Goal: Task Accomplishment & Management: Manage account settings

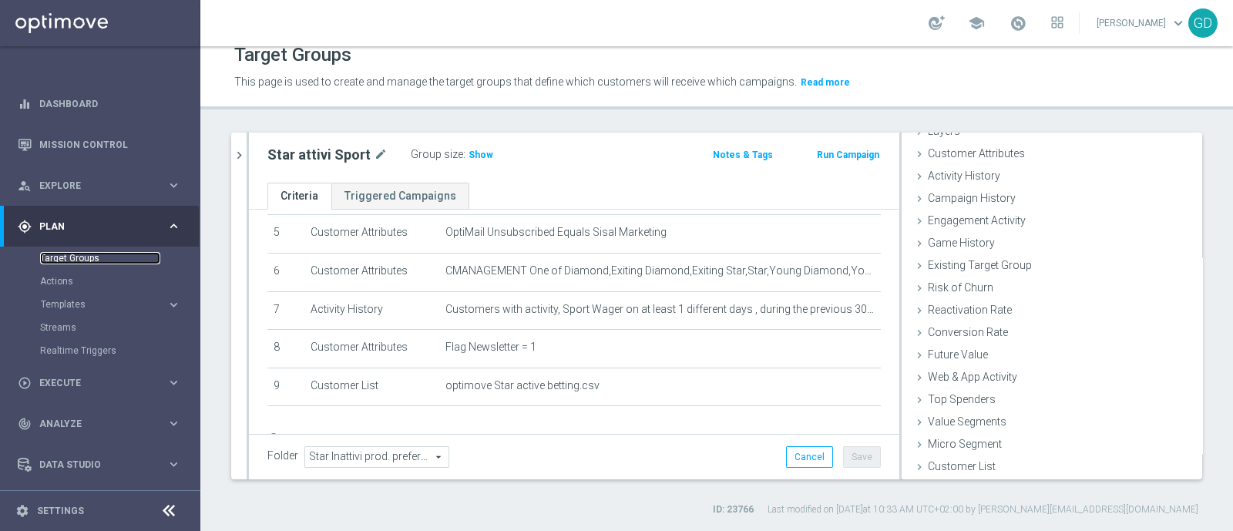
click at [63, 258] on link "Target Groups" at bounding box center [100, 258] width 120 height 12
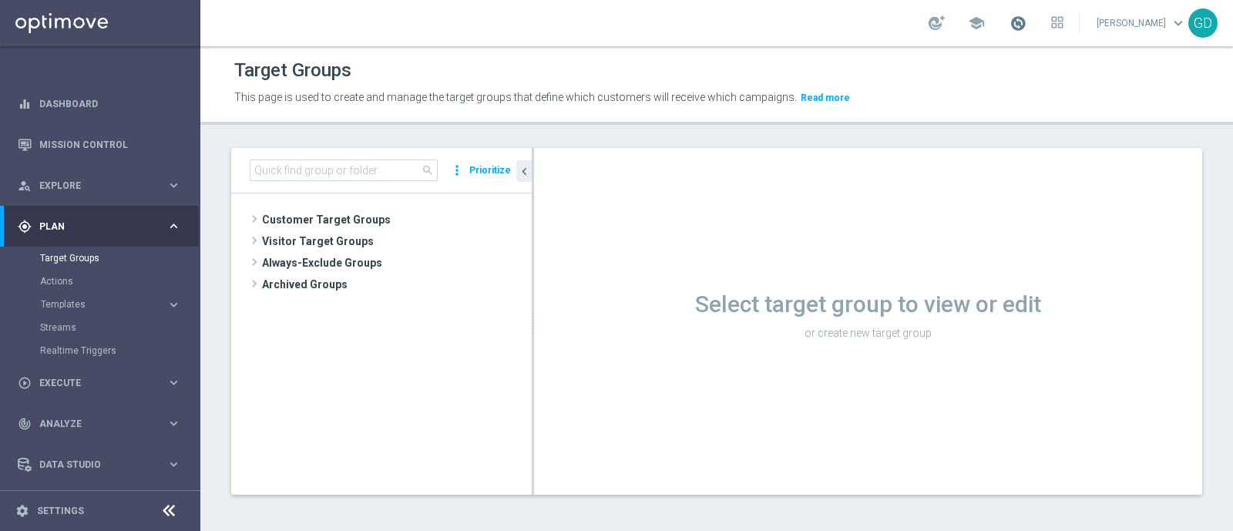
click at [1026, 22] on span at bounding box center [1017, 23] width 17 height 17
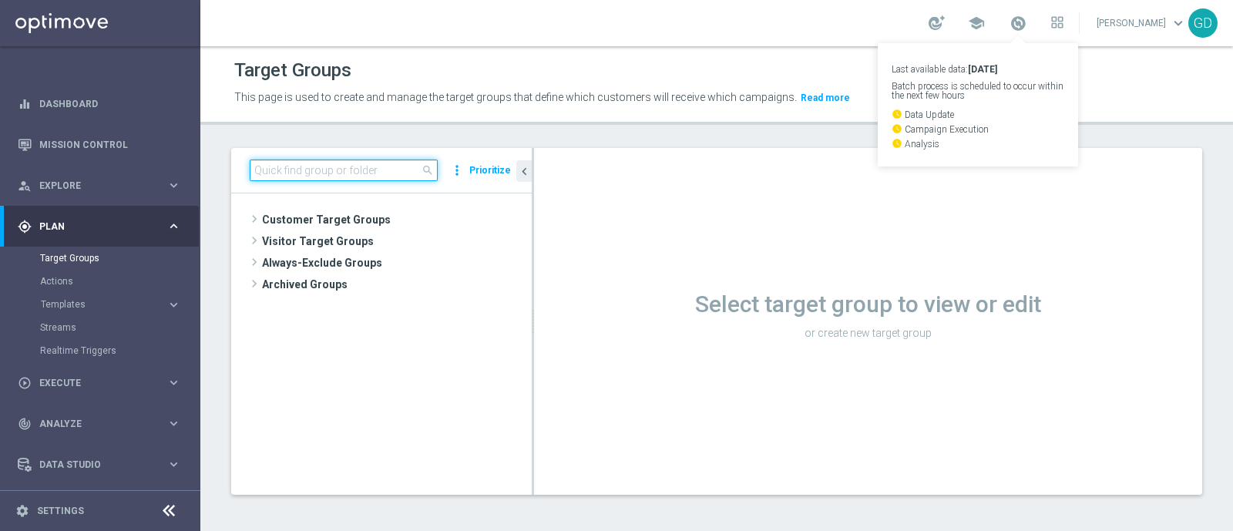
click at [294, 172] on input at bounding box center [344, 170] width 188 height 22
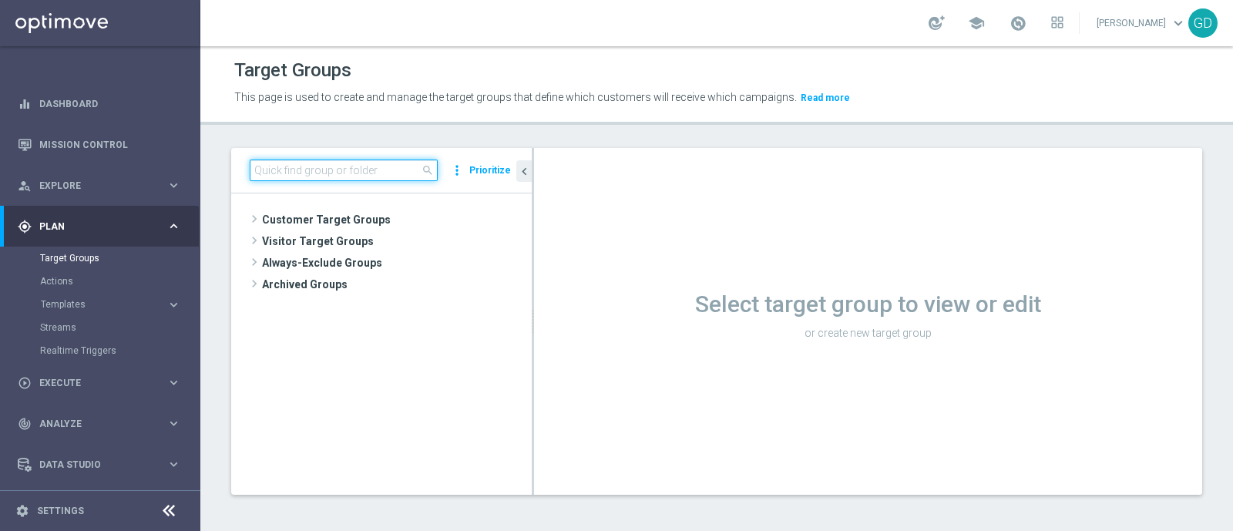
paste input "Star 2PP Virtual High"
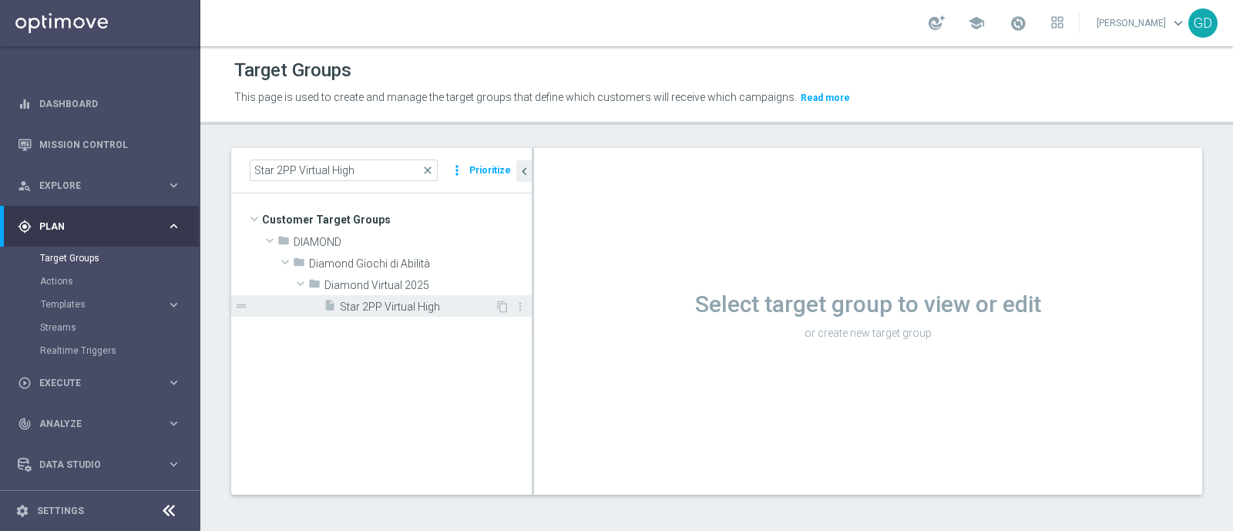
click at [387, 311] on span "Star 2PP Virtual High" at bounding box center [417, 306] width 155 height 13
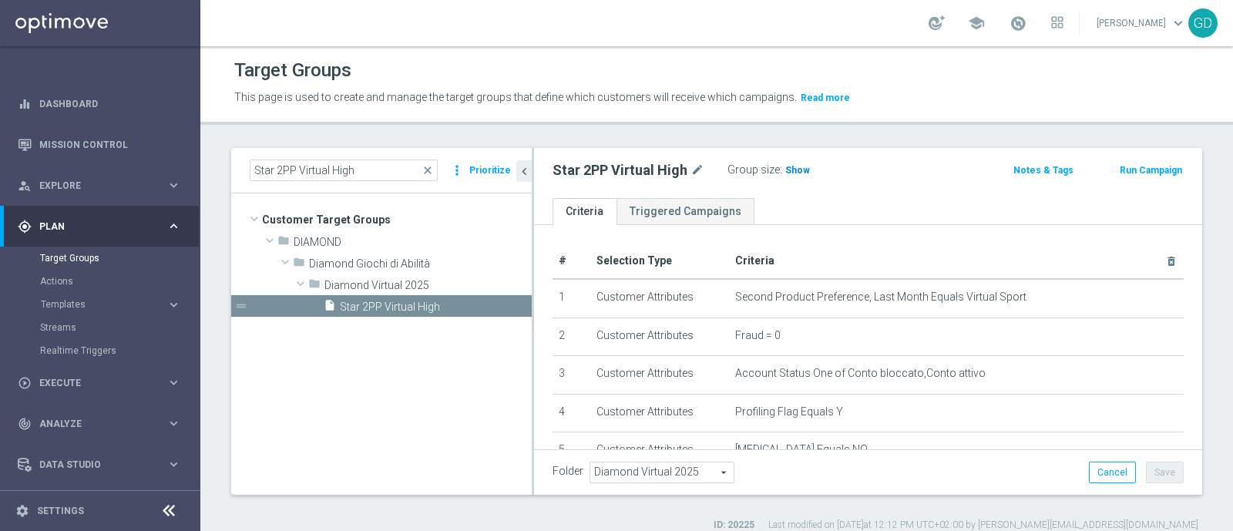
click at [798, 168] on span "Show" at bounding box center [797, 170] width 25 height 11
click at [791, 171] on span "39" at bounding box center [793, 172] width 14 height 15
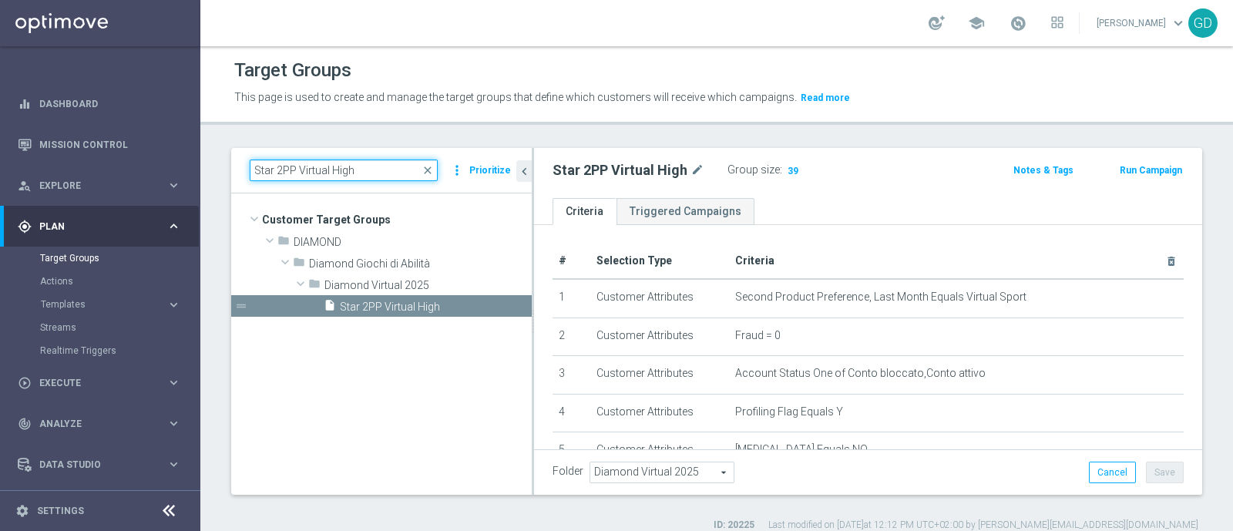
drag, startPoint x: 356, startPoint y: 165, endPoint x: 235, endPoint y: 162, distance: 121.0
click at [236, 159] on div "Star 2PP Virtual High close more_vert Prioritize" at bounding box center [381, 170] width 300 height 45
paste input "Med"
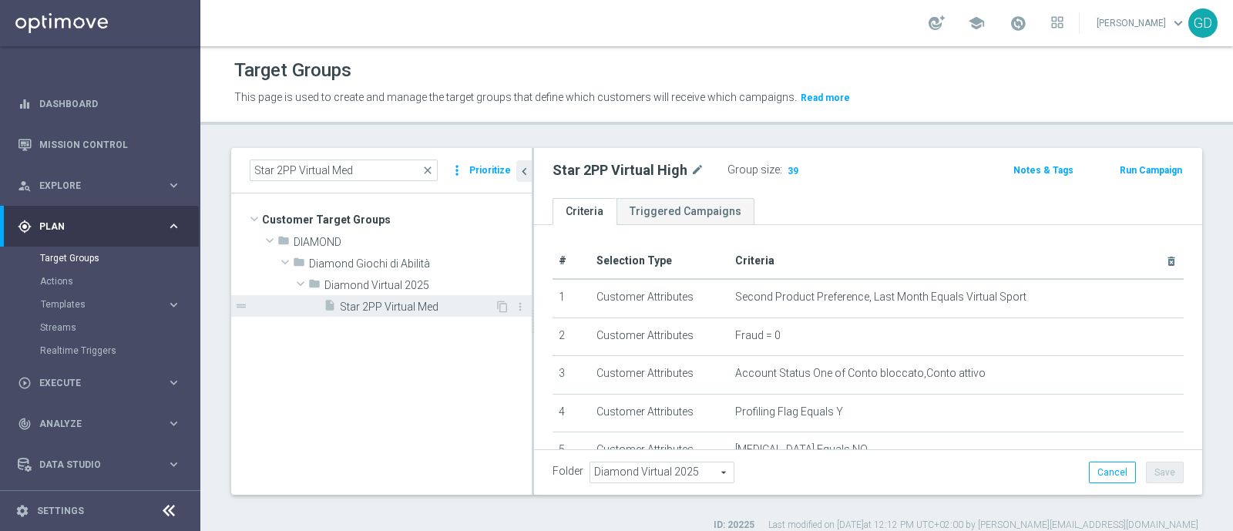
click at [397, 304] on span "Star 2PP Virtual Med" at bounding box center [417, 306] width 155 height 13
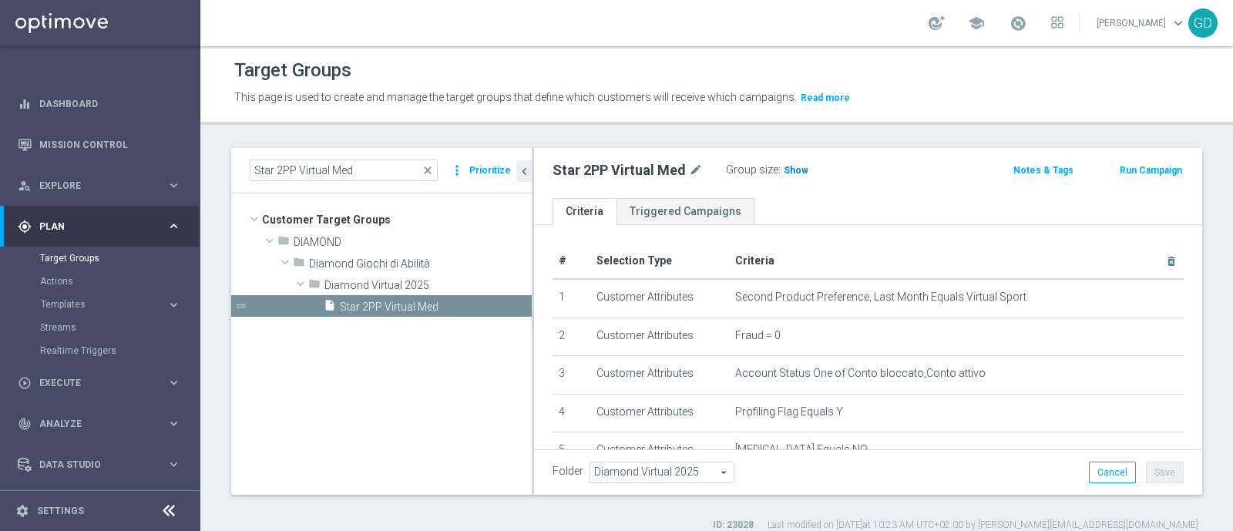
click at [799, 168] on span "Show" at bounding box center [796, 170] width 25 height 11
click at [784, 165] on span "41" at bounding box center [791, 172] width 14 height 15
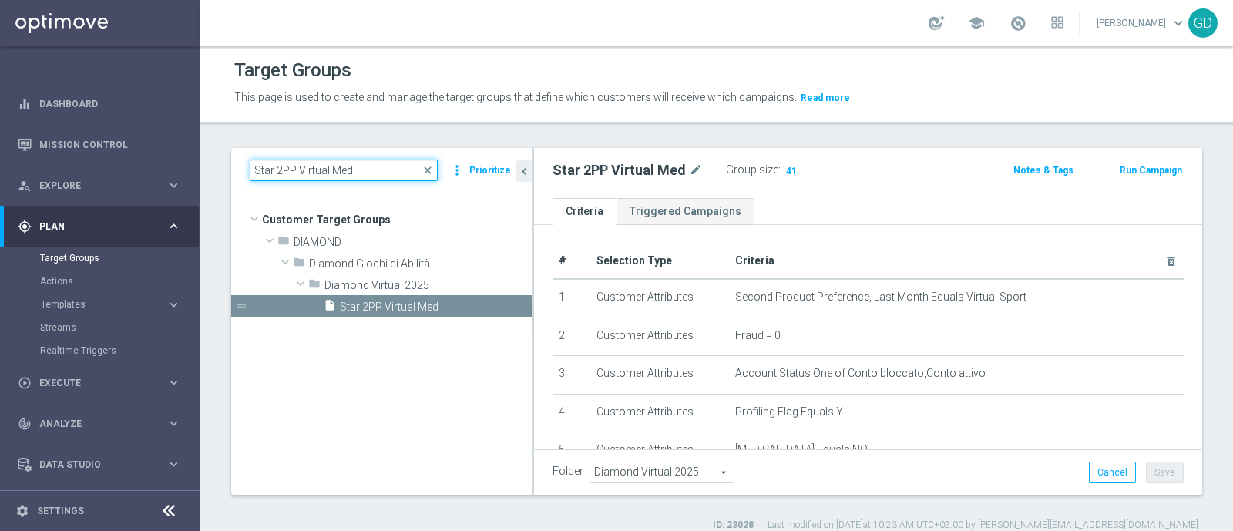
drag, startPoint x: 373, startPoint y: 166, endPoint x: 229, endPoint y: 145, distance: 145.7
click at [229, 145] on div "Target Groups This page is used to create and manage the target groups that def…" at bounding box center [716, 288] width 1032 height 485
paste input "Low"
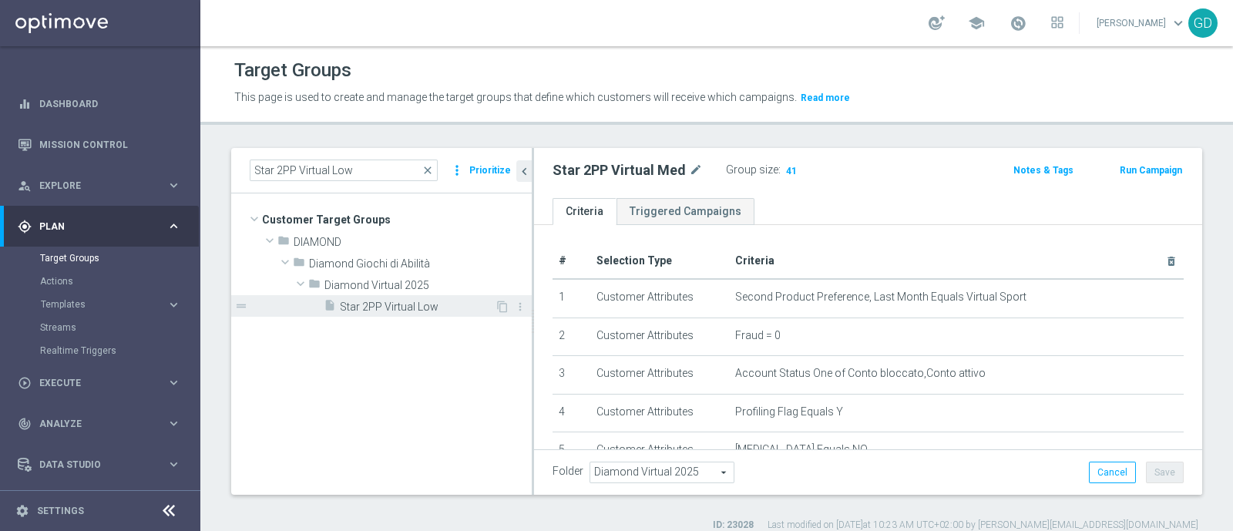
click at [418, 310] on span "Star 2PP Virtual Low" at bounding box center [417, 306] width 155 height 13
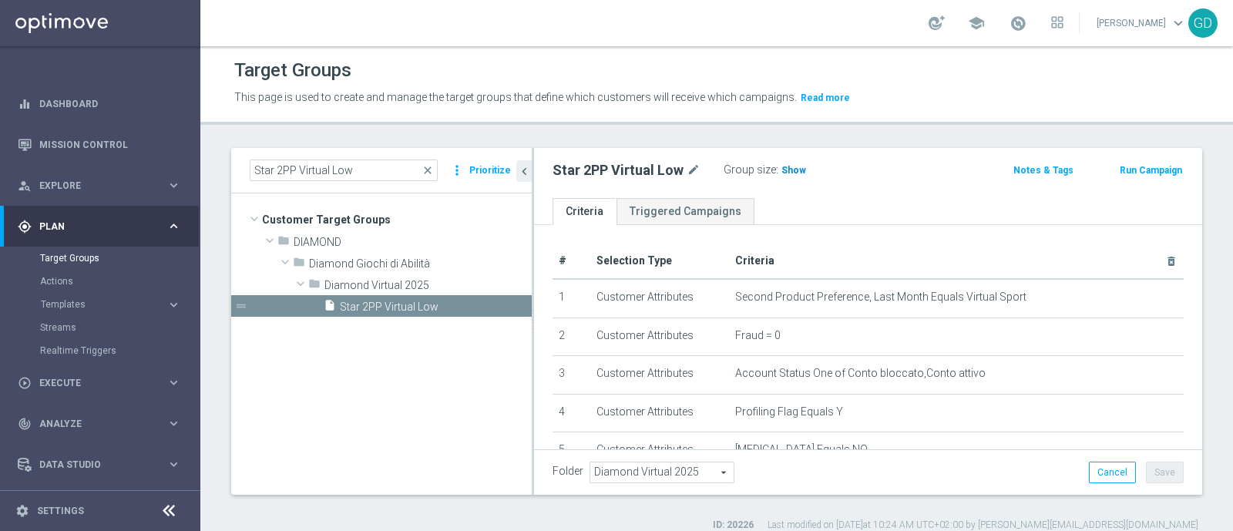
click at [793, 174] on span "Show" at bounding box center [793, 170] width 25 height 11
click at [784, 171] on span "86" at bounding box center [789, 172] width 14 height 15
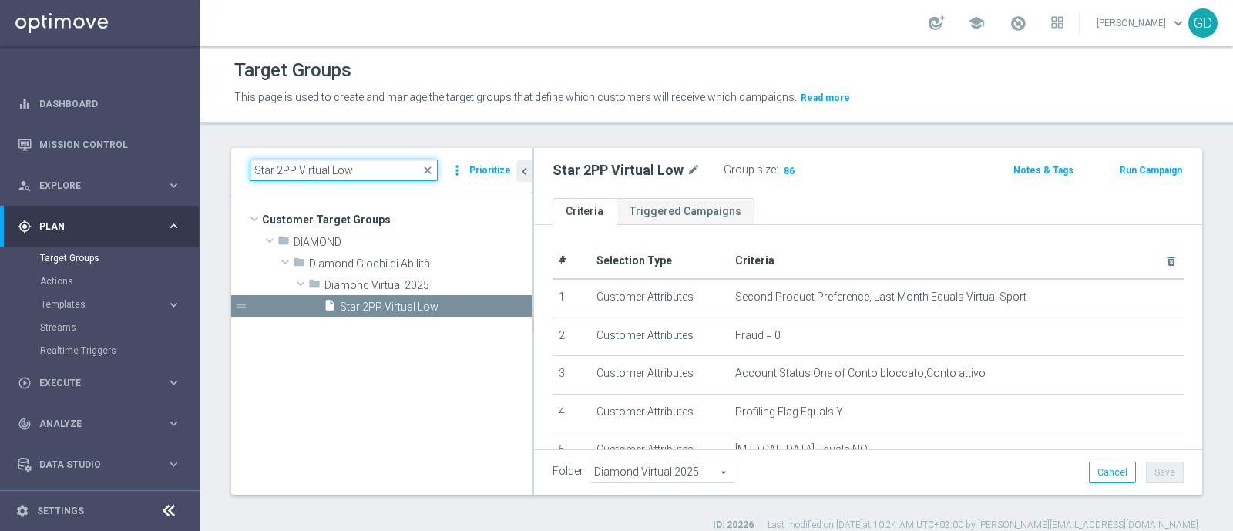
drag, startPoint x: 240, startPoint y: 159, endPoint x: 237, endPoint y: 180, distance: 20.2
click at [231, 161] on div "Star 2PP Virtual Low close more_vert Prioritize" at bounding box center [381, 170] width 300 height 45
paste input "Sport Top"
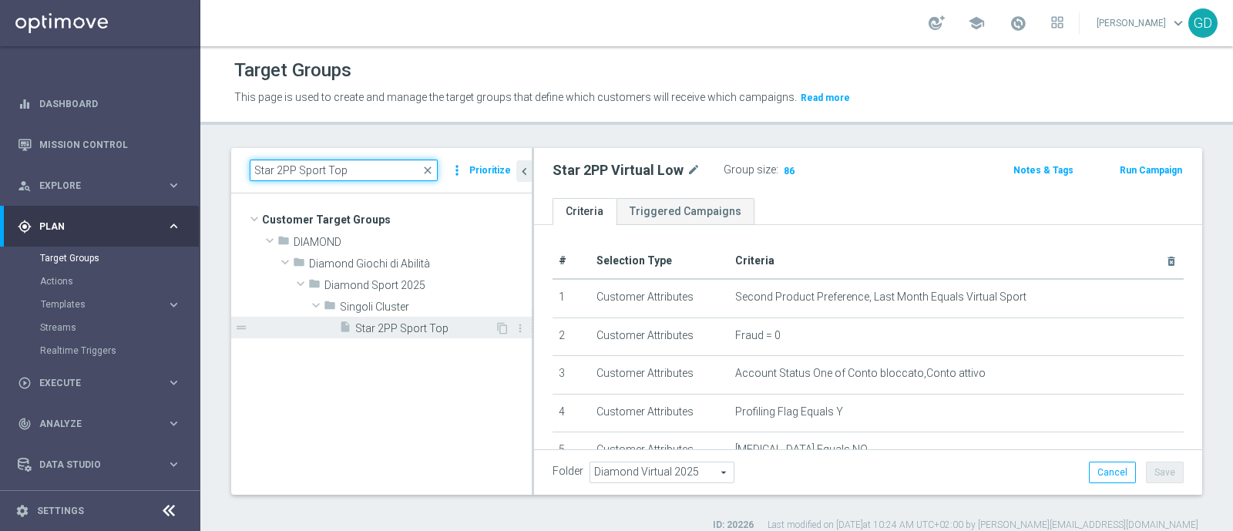
type input "Star 2PP Sport Top"
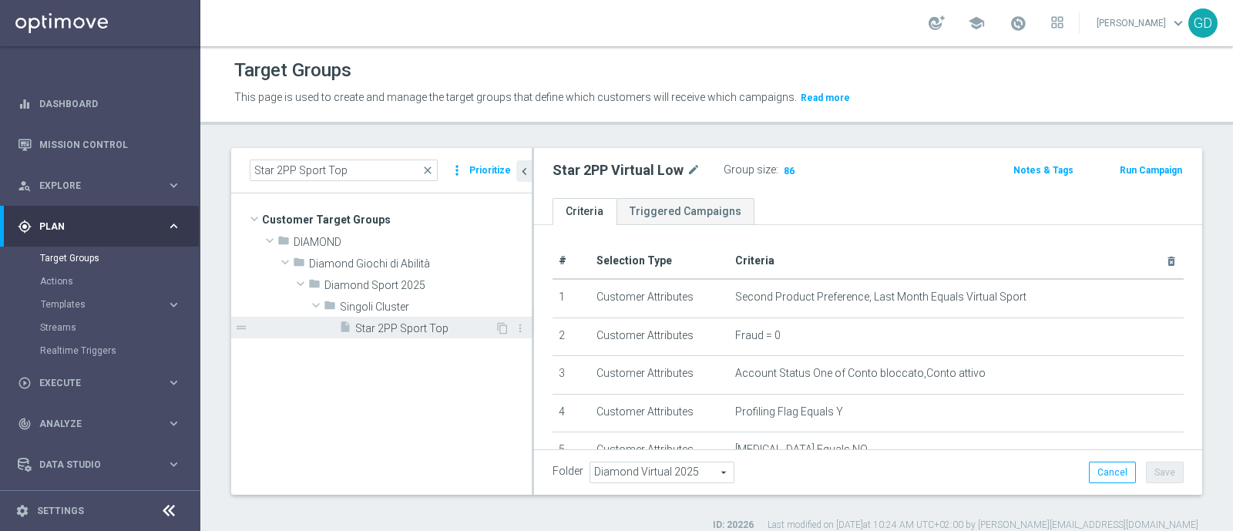
click at [406, 327] on span "Star 2PP Sport Top" at bounding box center [424, 328] width 139 height 13
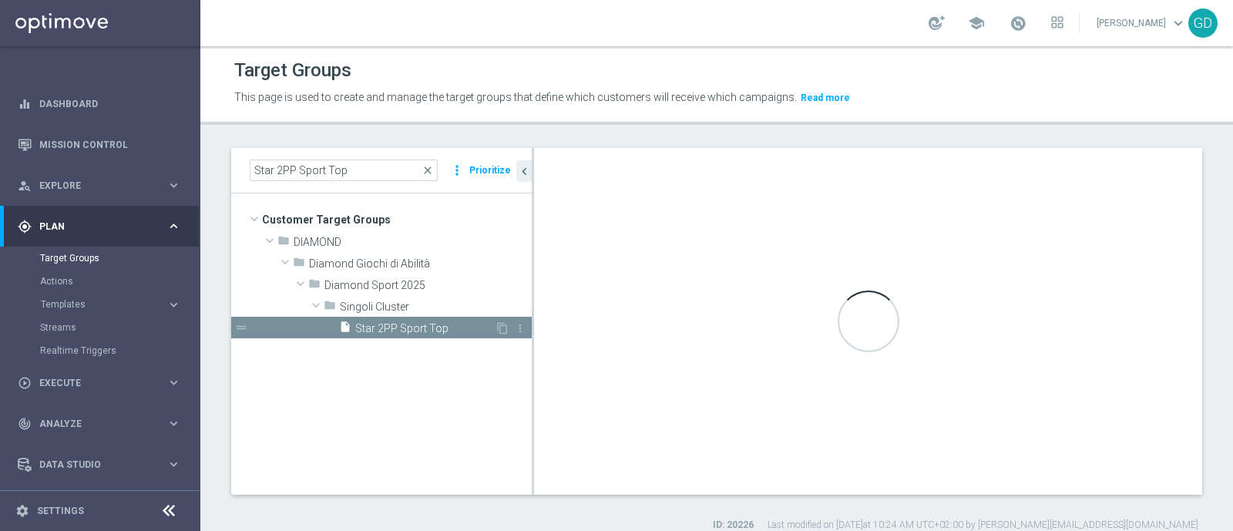
type input "Singoli Cluster"
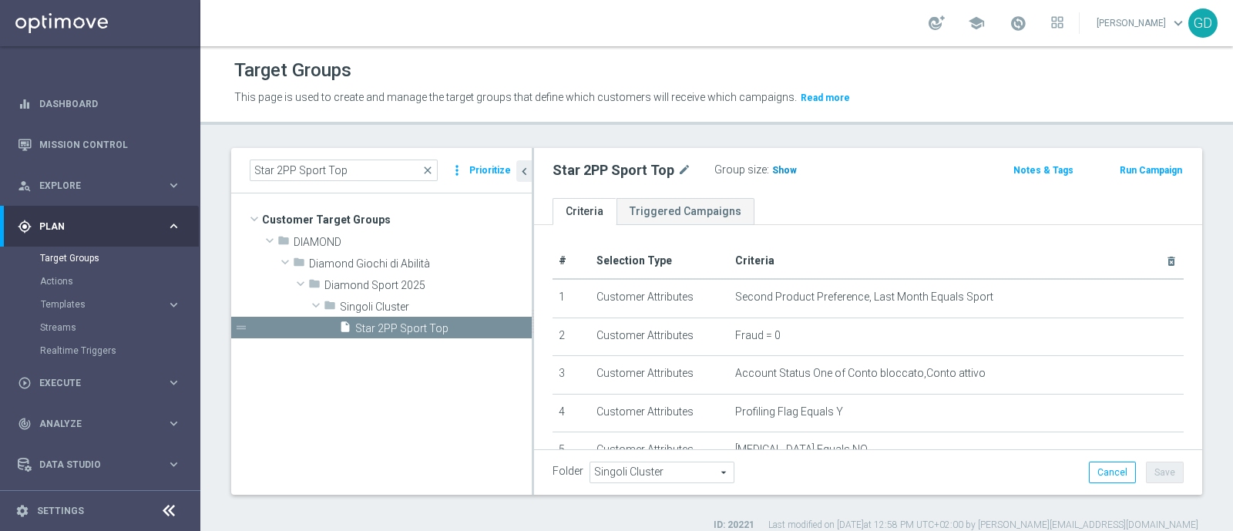
click at [775, 171] on span "Show" at bounding box center [784, 170] width 25 height 11
click at [775, 170] on span "51" at bounding box center [780, 172] width 14 height 15
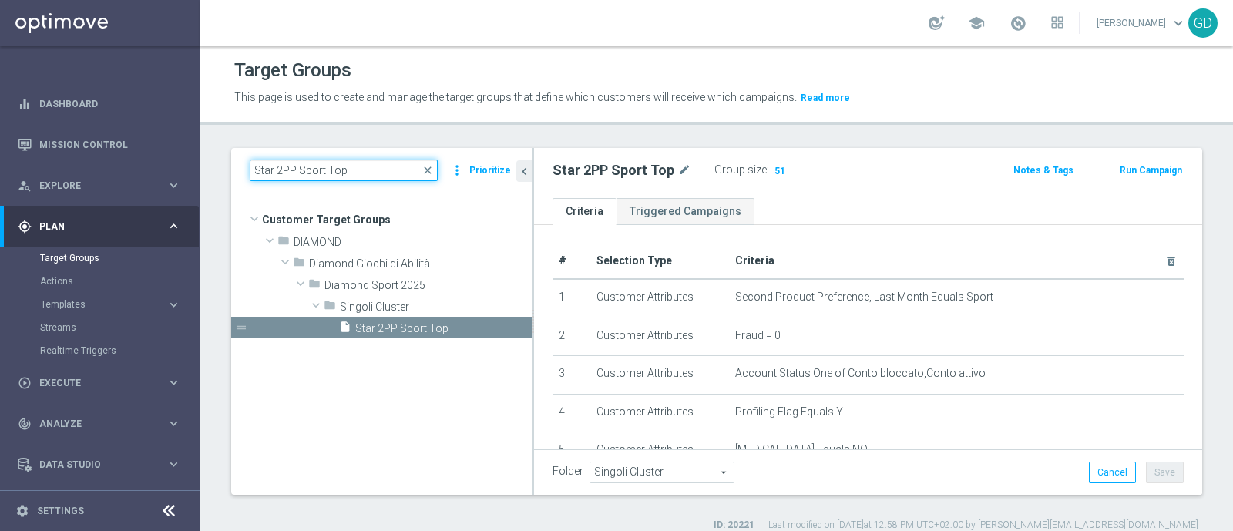
drag, startPoint x: 270, startPoint y: 164, endPoint x: 239, endPoint y: 163, distance: 30.8
click at [248, 159] on div "Star 2PP Sport Top close more_vert Prioritize" at bounding box center [381, 170] width 300 height 45
paste input "High"
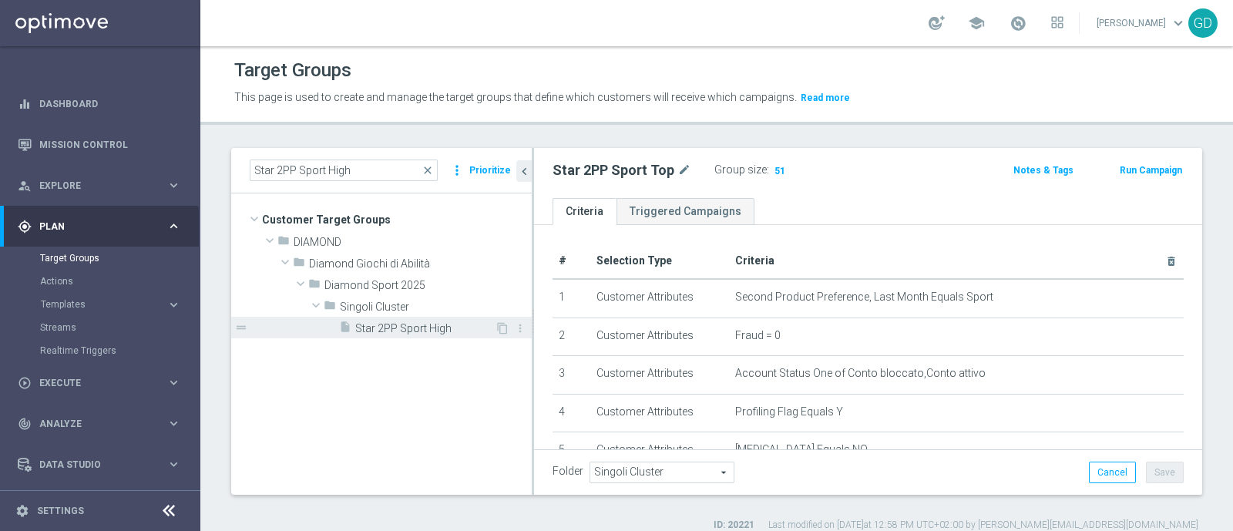
click at [394, 329] on span "Star 2PP Sport High" at bounding box center [424, 328] width 139 height 13
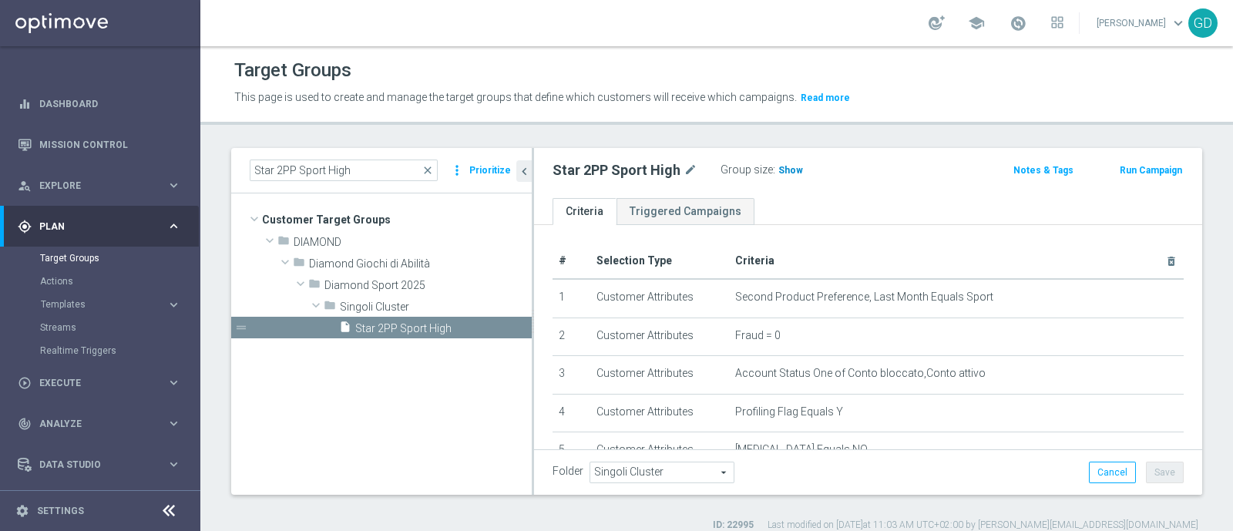
click at [782, 172] on span "Show" at bounding box center [790, 170] width 25 height 11
click at [782, 170] on span "157" at bounding box center [788, 172] width 19 height 15
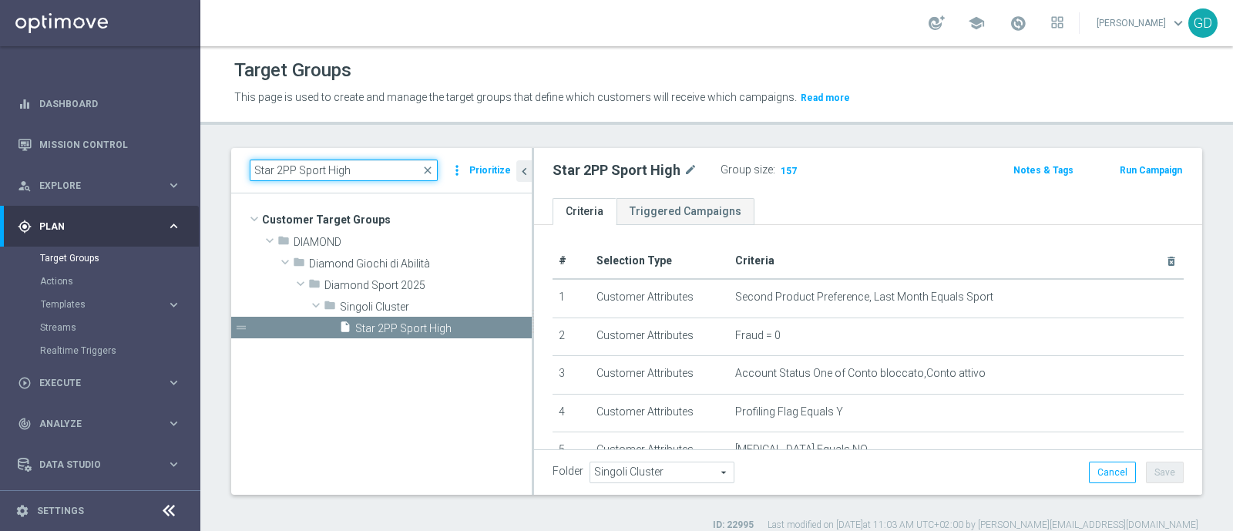
click at [358, 168] on input "Star 2PP Sport High" at bounding box center [344, 170] width 188 height 22
drag, startPoint x: 349, startPoint y: 169, endPoint x: 240, endPoint y: 161, distance: 109.7
click at [240, 161] on div "Star 2PP Sport High close more_vert Prioritize" at bounding box center [381, 170] width 300 height 45
paste input "Med"
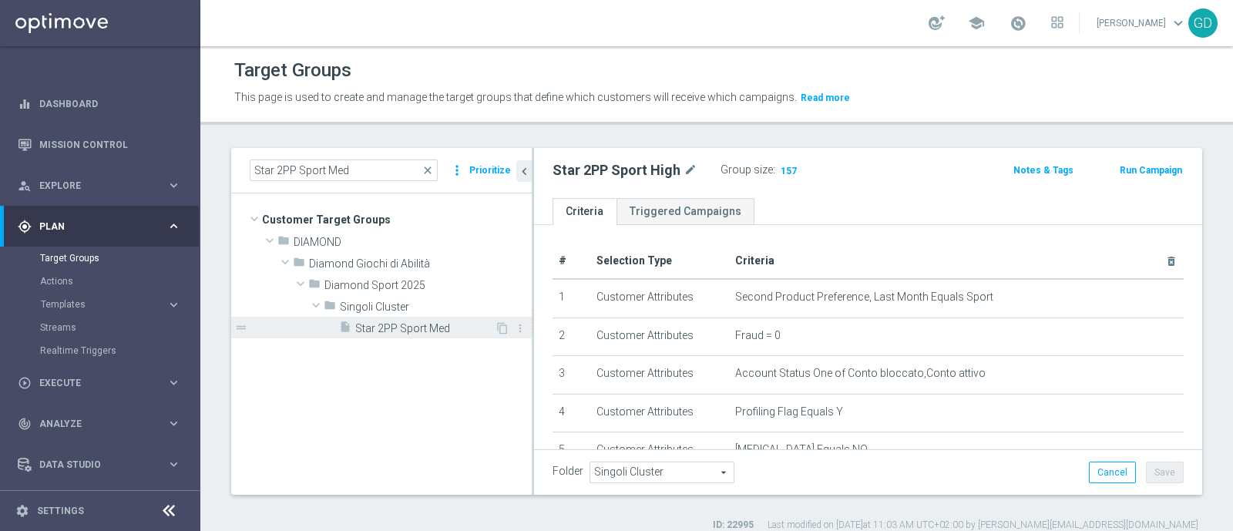
click at [418, 329] on span "Star 2PP Sport Med" at bounding box center [424, 328] width 139 height 13
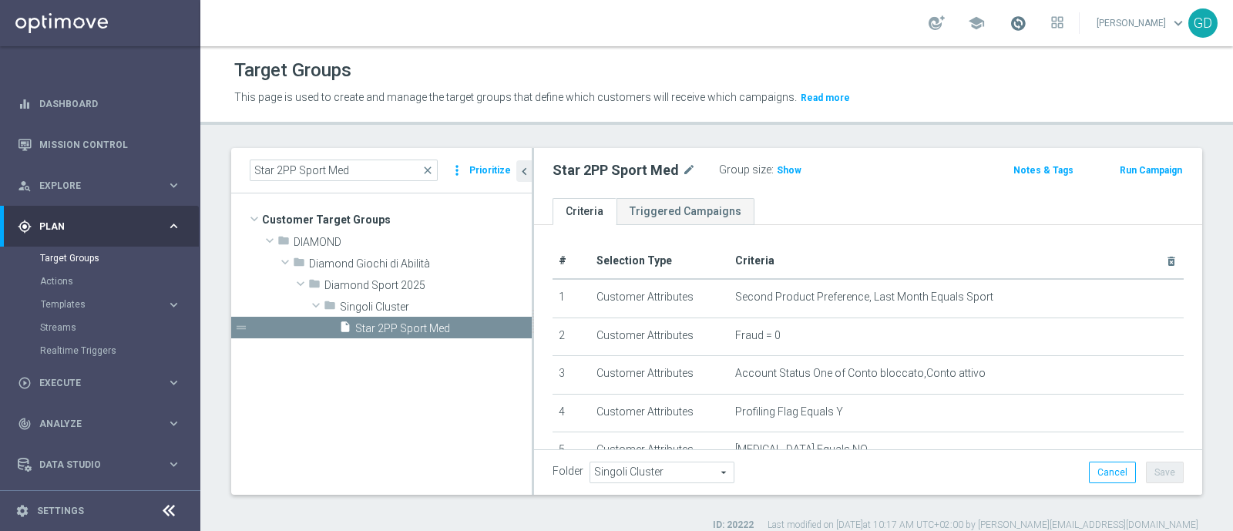
click at [1026, 21] on span at bounding box center [1017, 23] width 17 height 17
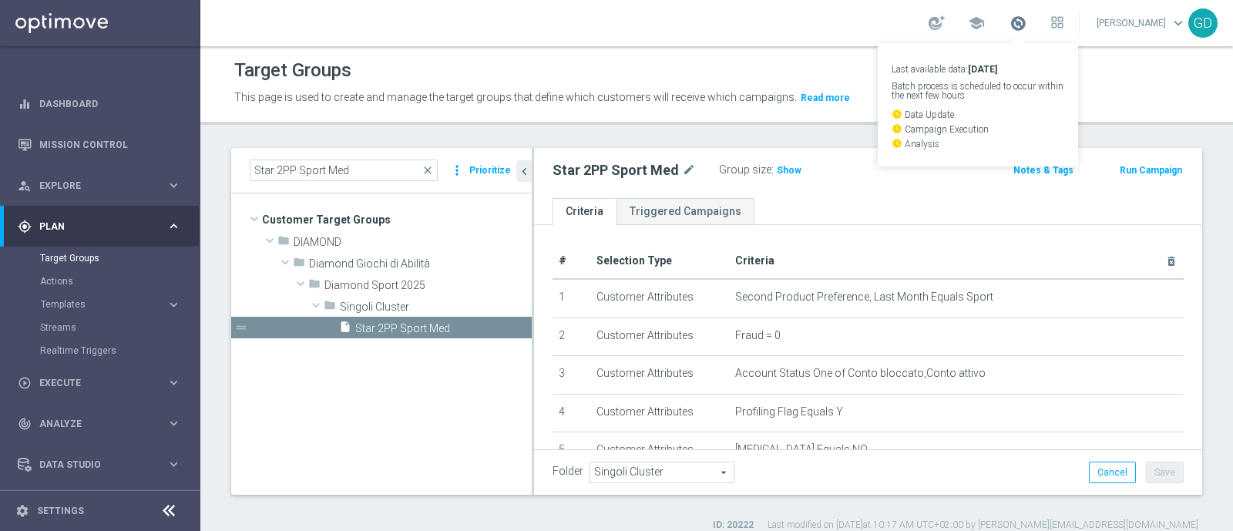
click at [1026, 22] on span at bounding box center [1017, 23] width 17 height 17
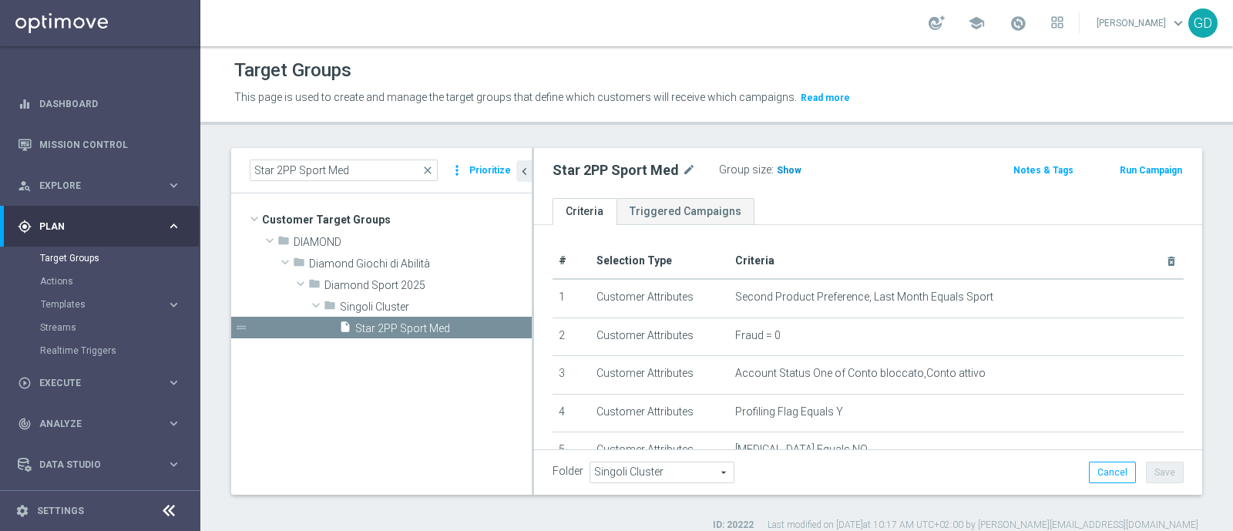
click at [788, 172] on span "Show" at bounding box center [789, 170] width 25 height 11
click at [784, 165] on span "192" at bounding box center [786, 172] width 19 height 15
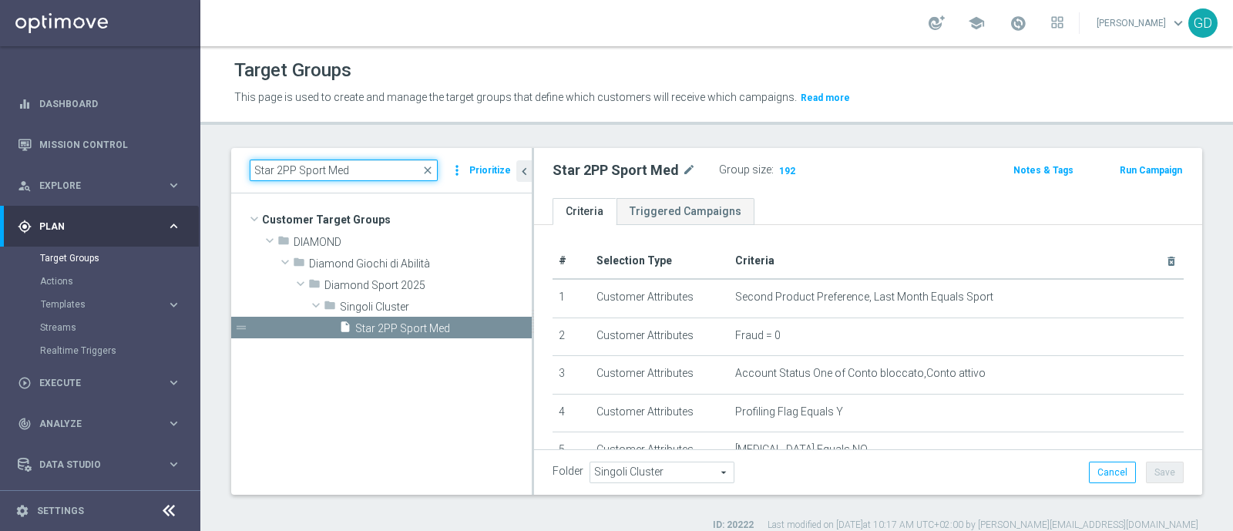
drag, startPoint x: 273, startPoint y: 171, endPoint x: 228, endPoint y: 171, distance: 44.7
click at [228, 171] on div "Star 2PP Sport Med close more_vert Prioritize Customer Target Groups library_ad…" at bounding box center [716, 340] width 1032 height 384
paste input "323912"
type input "323912"
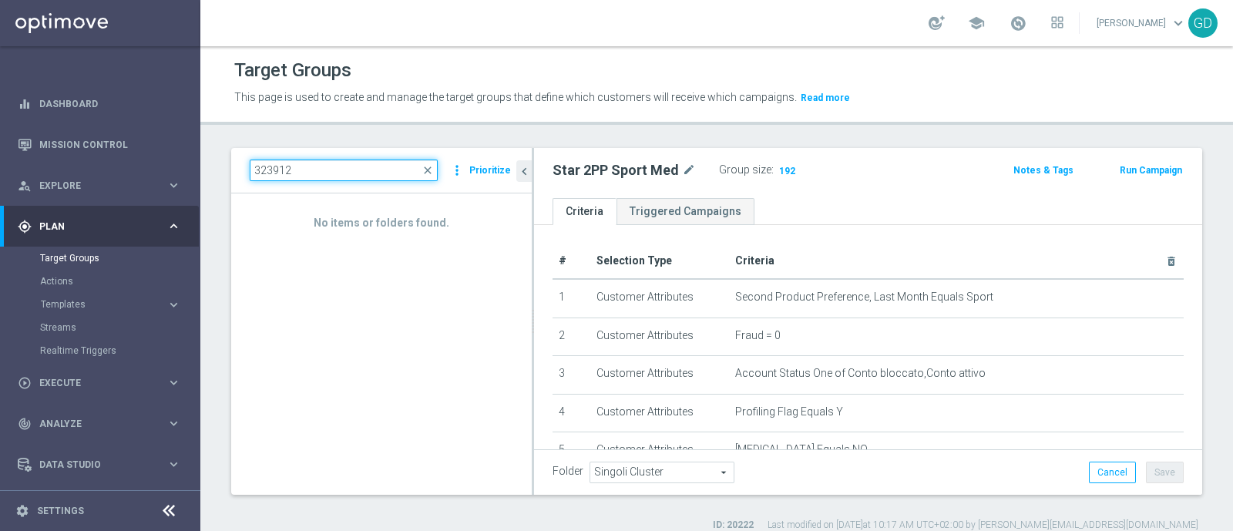
click at [234, 171] on div "323912 close more_vert Prioritize" at bounding box center [381, 170] width 300 height 45
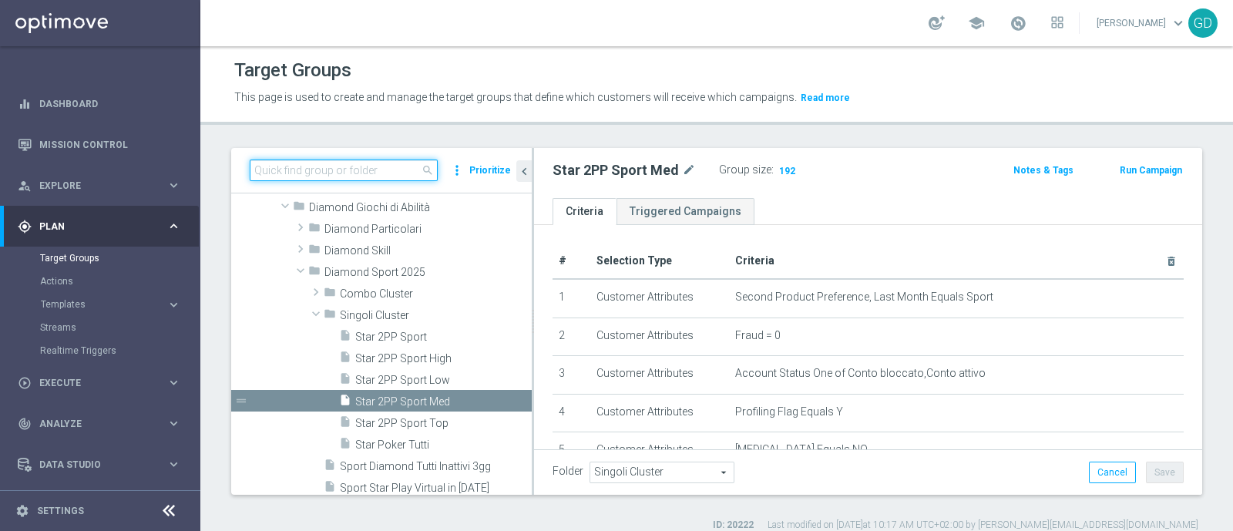
paste input "Star 2PP Sport Low"
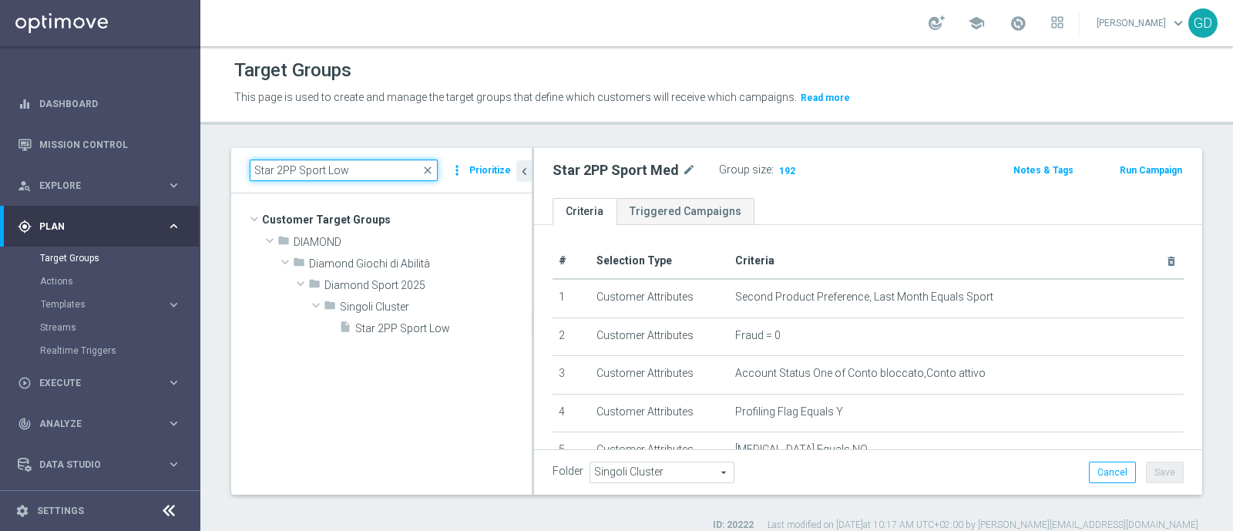
scroll to position [0, 0]
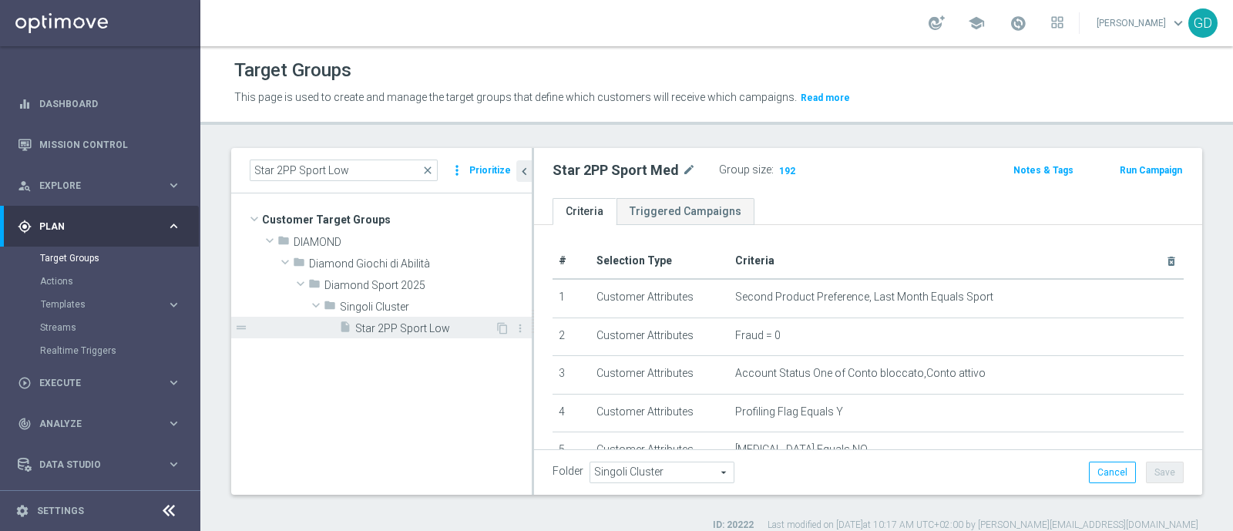
click at [392, 325] on span "Star 2PP Sport Low" at bounding box center [424, 328] width 139 height 13
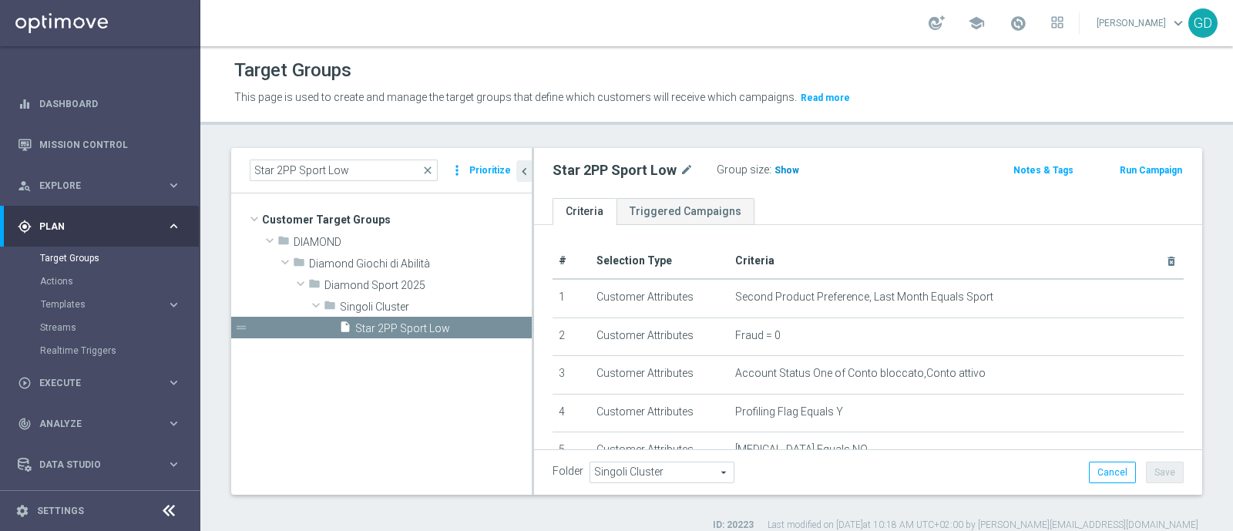
click at [784, 175] on span "Show" at bounding box center [786, 170] width 25 height 11
click at [776, 168] on span "245" at bounding box center [784, 172] width 19 height 15
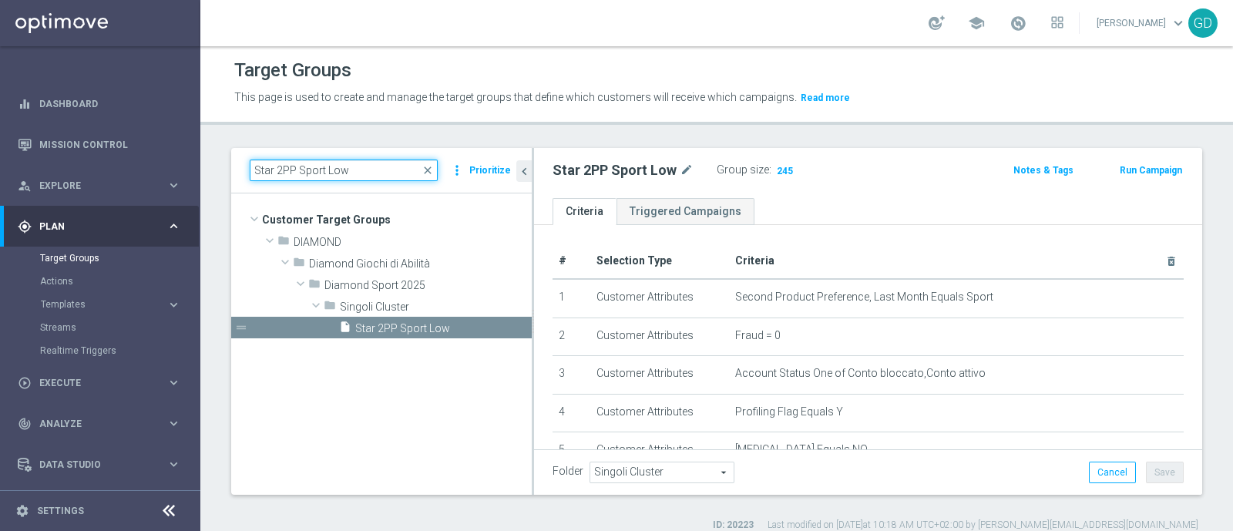
drag, startPoint x: 364, startPoint y: 170, endPoint x: 240, endPoint y: 180, distance: 124.5
click at [240, 180] on div "Star 2PP Sport Low close more_vert Prioritize" at bounding box center [381, 170] width 300 height 45
paste input "ream Dedicato Verticalisti Sport Star"
type input "Stream Dedicato Verticalisti Sport Star"
click at [242, 175] on div "Stream Dedicato Verticalisti Sport Star close more_vert Prioritize" at bounding box center [381, 170] width 300 height 45
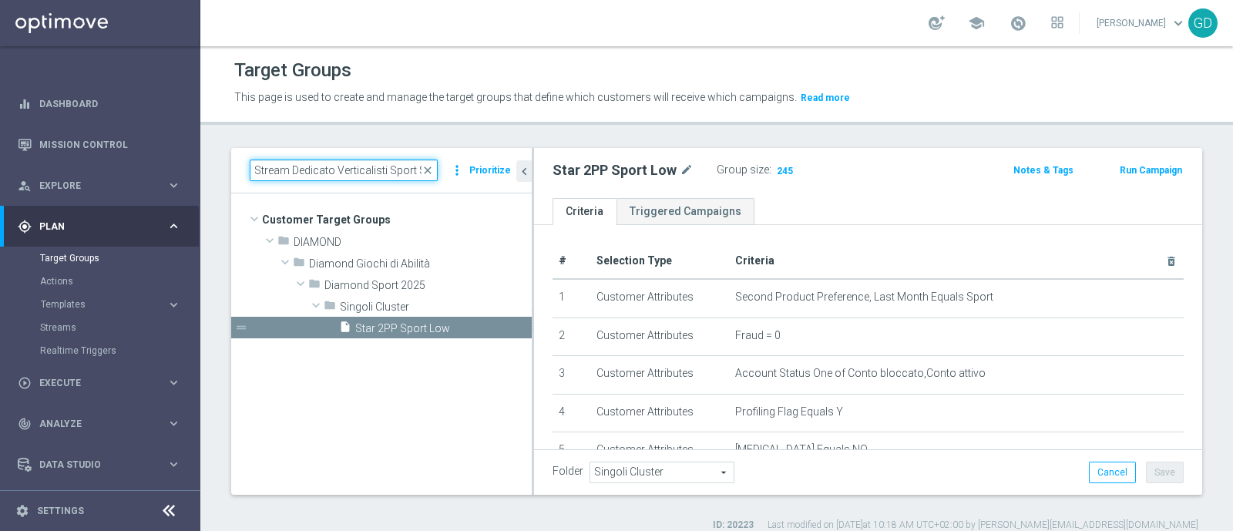
click at [347, 175] on input "Stream Dedicato Verticalisti Sport Star" at bounding box center [344, 170] width 188 height 22
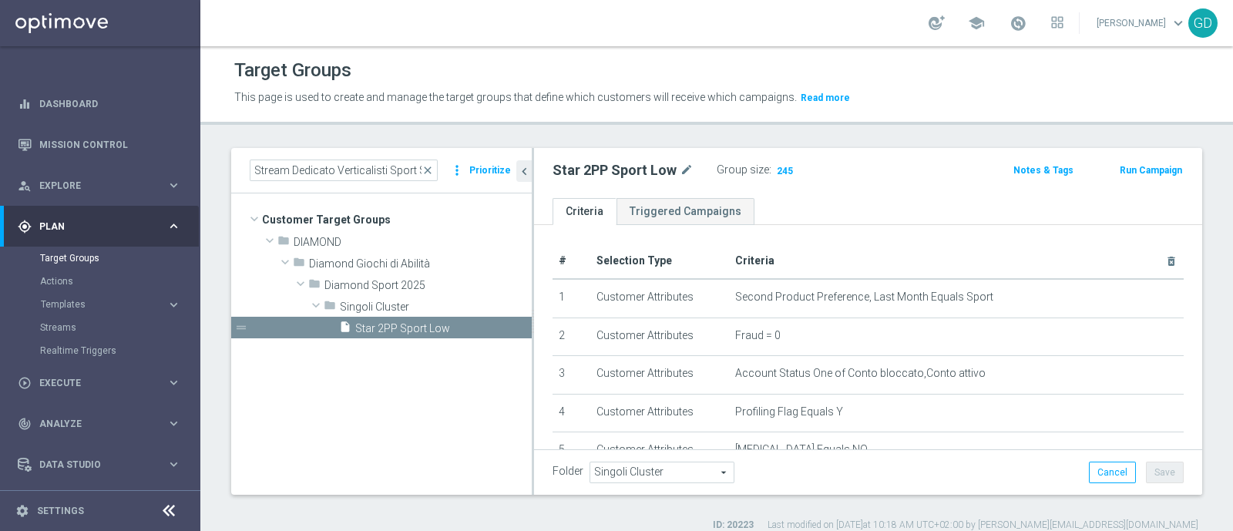
click at [525, 52] on header "Target Groups This page is used to create and manage the target groups that def…" at bounding box center [716, 85] width 1032 height 79
click at [57, 256] on link "Target Groups" at bounding box center [100, 258] width 120 height 12
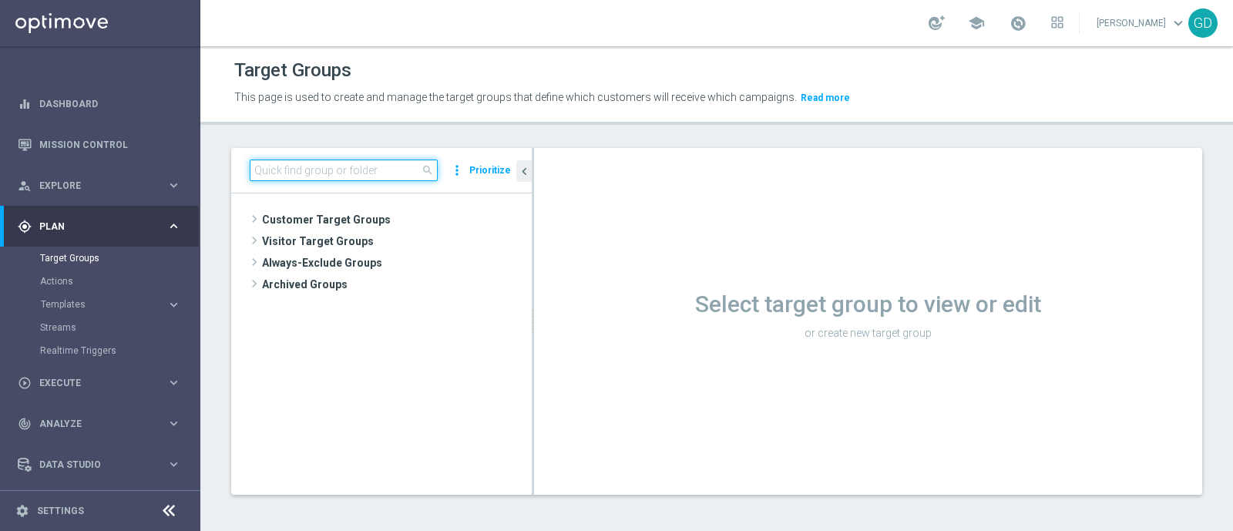
click at [302, 167] on input at bounding box center [344, 170] width 188 height 22
paste input "Stream Dedicato Verticalisti Sport Star"
click at [302, 167] on input "Stream Dedicato Verticalisti Sport Star" at bounding box center [344, 170] width 188 height 22
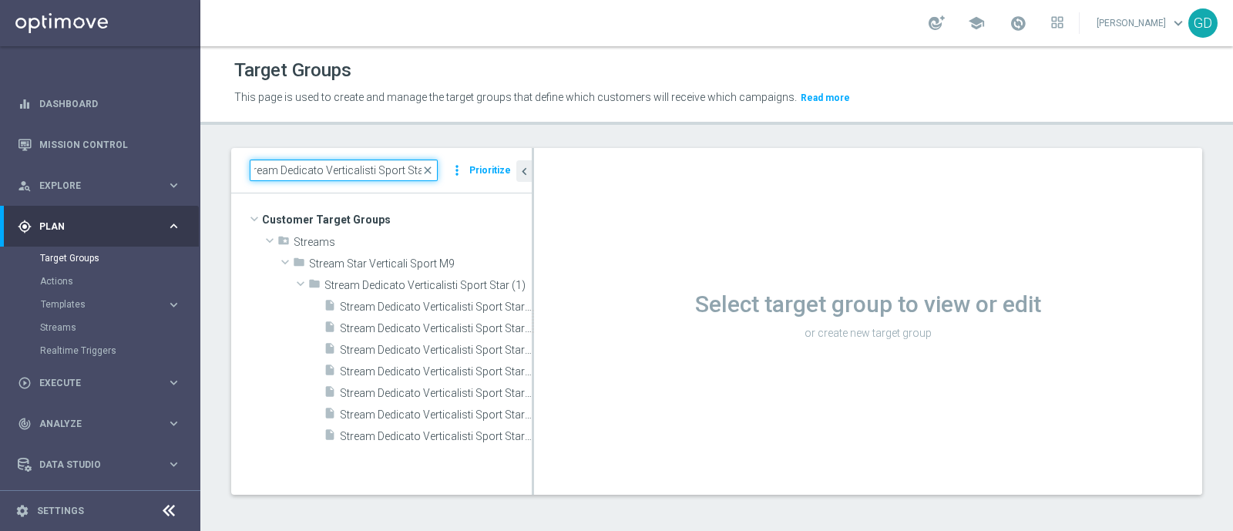
scroll to position [0, 0]
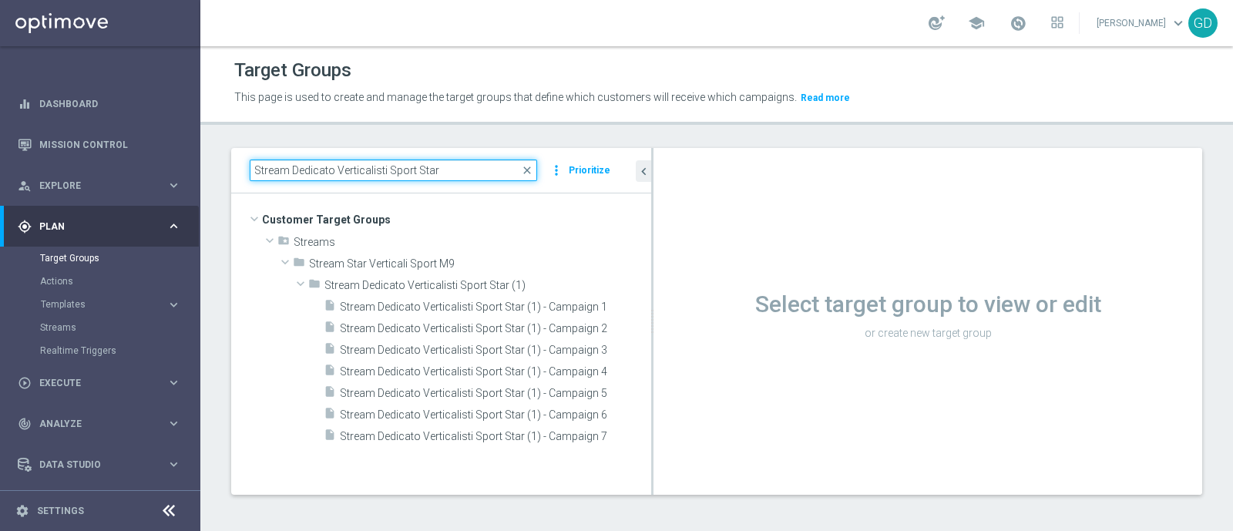
drag, startPoint x: 532, startPoint y: 310, endPoint x: 692, endPoint y: 300, distance: 160.5
click at [692, 300] on as-split "Stream Dedicato Verticalisti Sport Star close more_vert Prioritize Customer Tar…" at bounding box center [716, 321] width 971 height 347
type input "Stream Dedicato Verticalisti Sport Star"
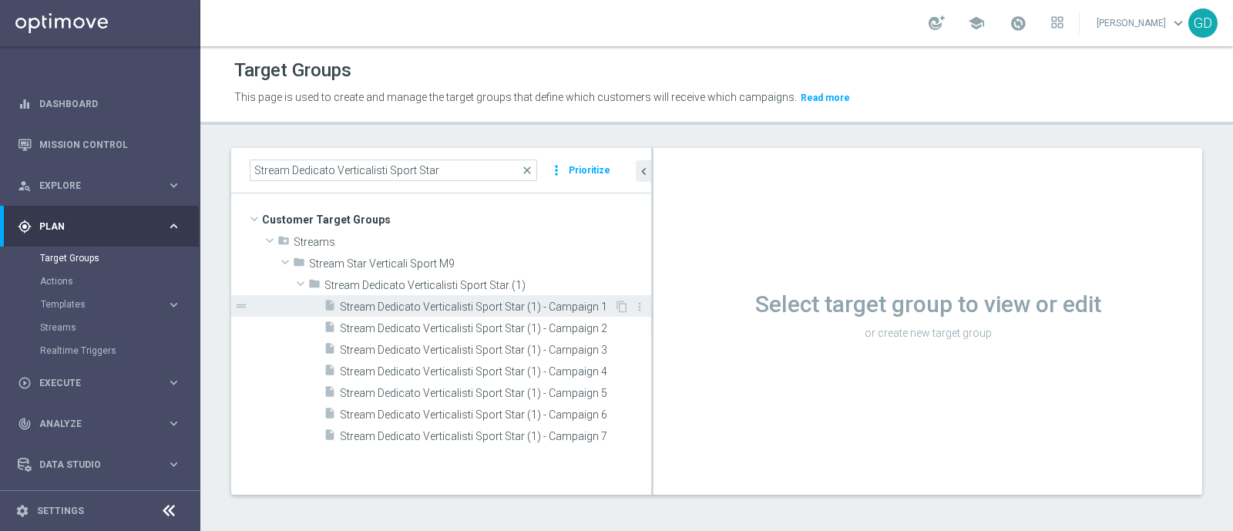
click at [442, 305] on span "Stream Dedicato Verticalisti Sport Star (1) - Campaign 1" at bounding box center [477, 306] width 274 height 13
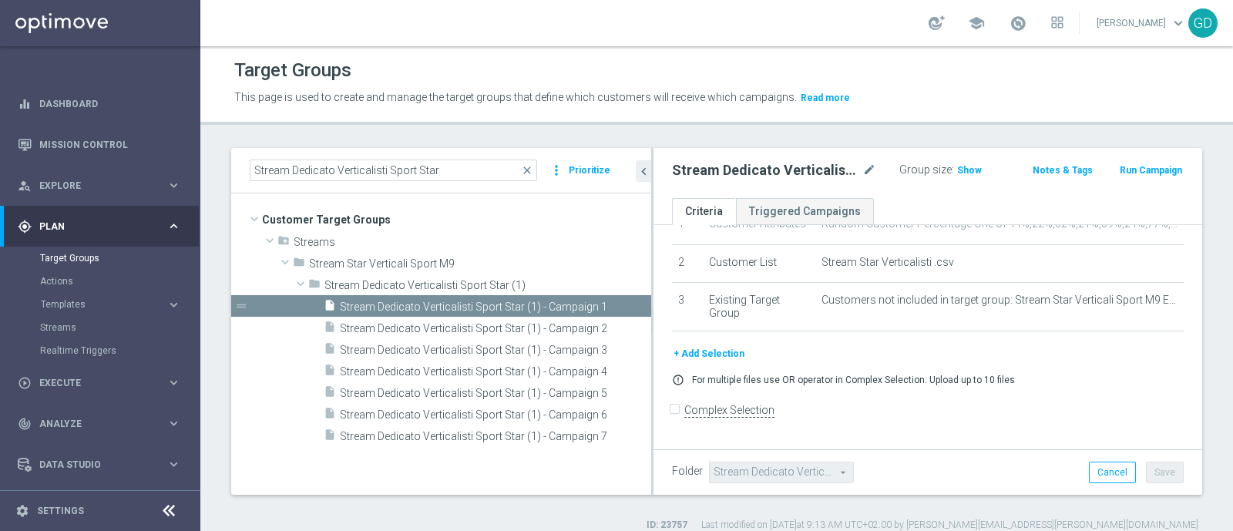
scroll to position [15, 0]
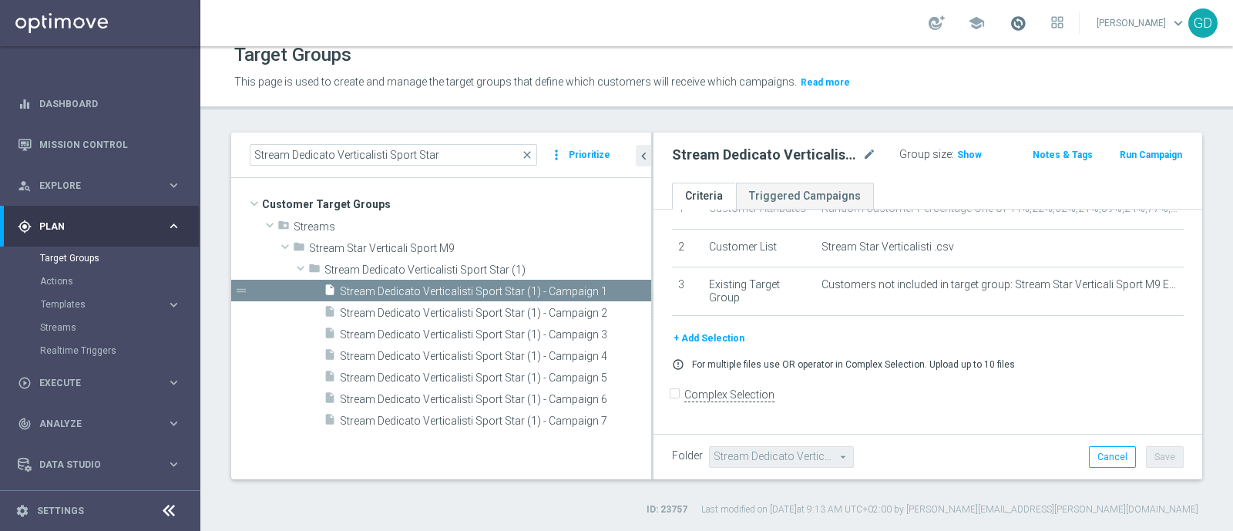
click at [1026, 22] on span at bounding box center [1017, 23] width 17 height 17
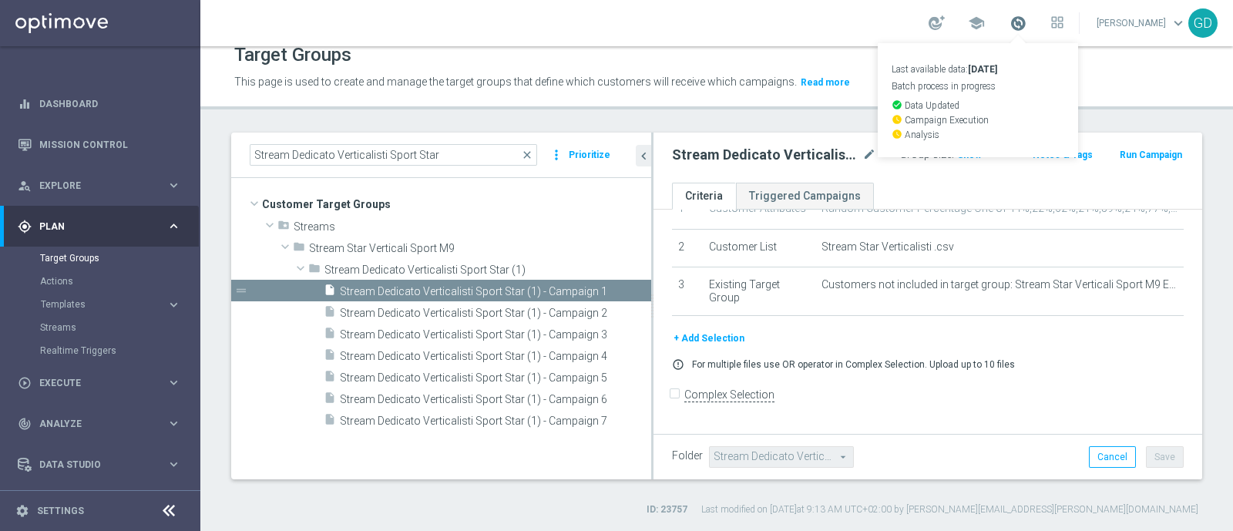
click at [1026, 25] on span at bounding box center [1017, 23] width 17 height 17
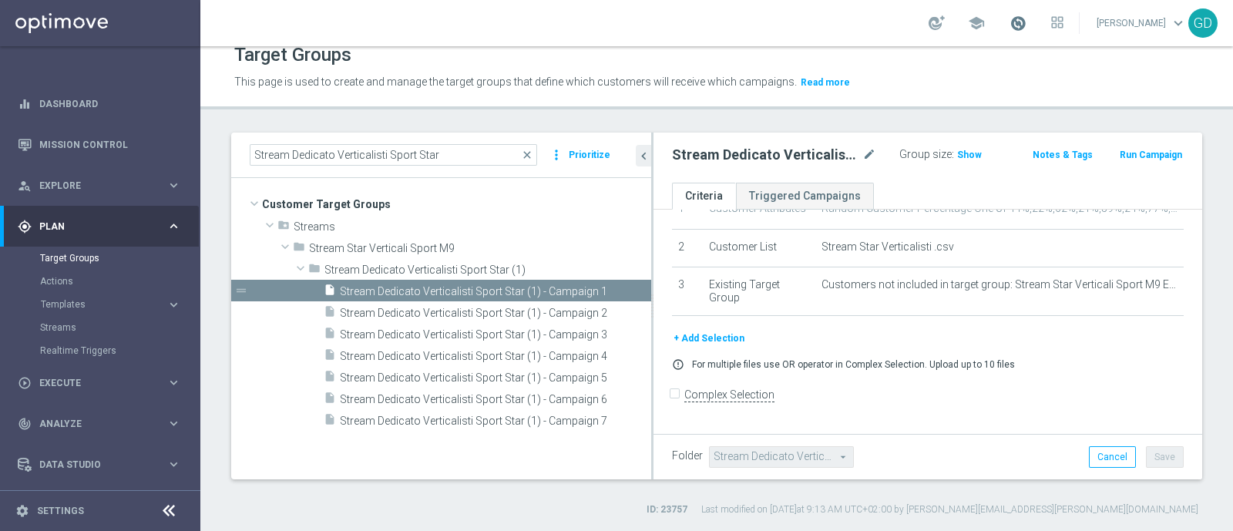
click at [1026, 25] on span at bounding box center [1017, 23] width 17 height 17
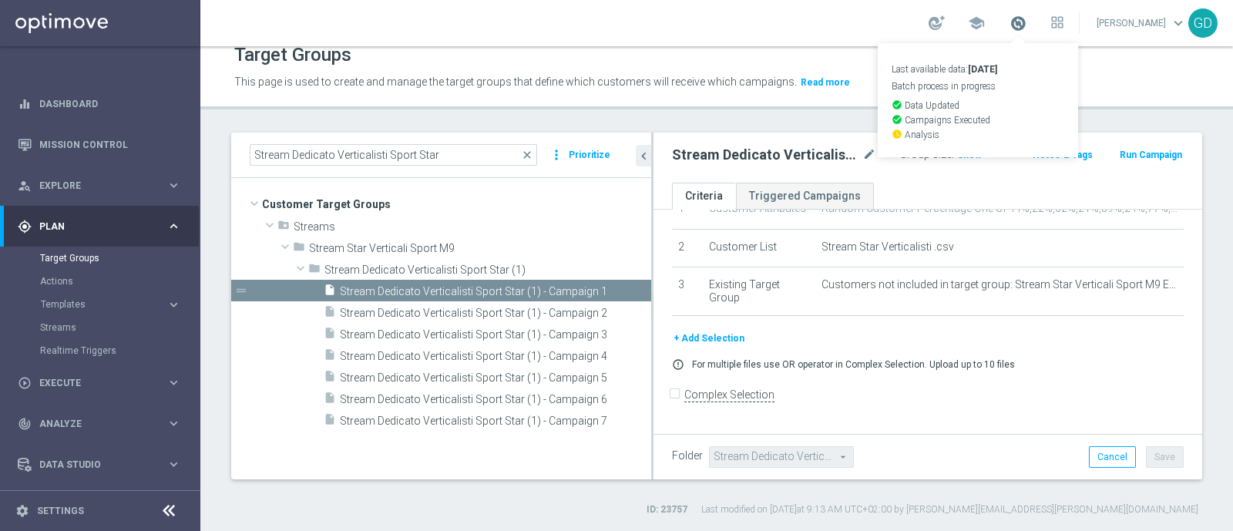
click at [1026, 22] on span at bounding box center [1017, 23] width 17 height 17
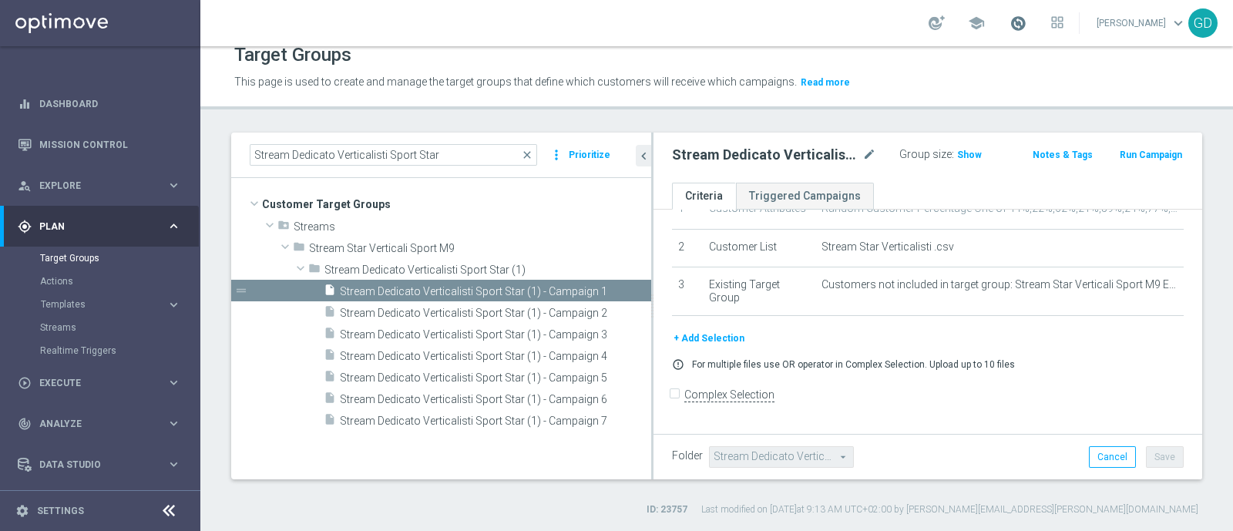
click at [1026, 22] on span at bounding box center [1017, 23] width 17 height 17
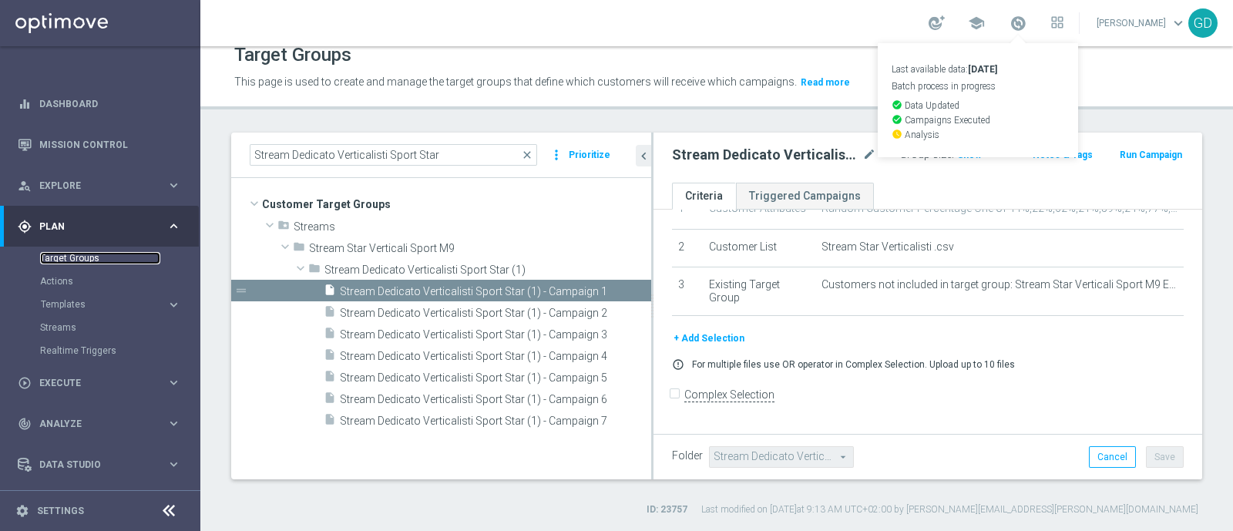
click at [80, 262] on link "Target Groups" at bounding box center [100, 258] width 120 height 12
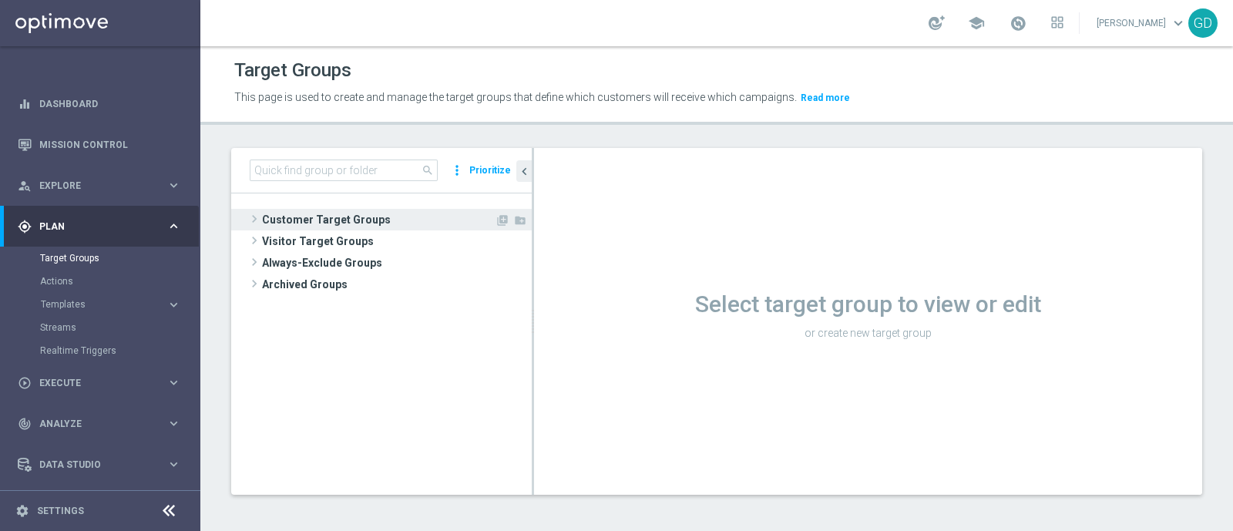
click at [327, 215] on span "Customer Target Groups" at bounding box center [378, 220] width 233 height 22
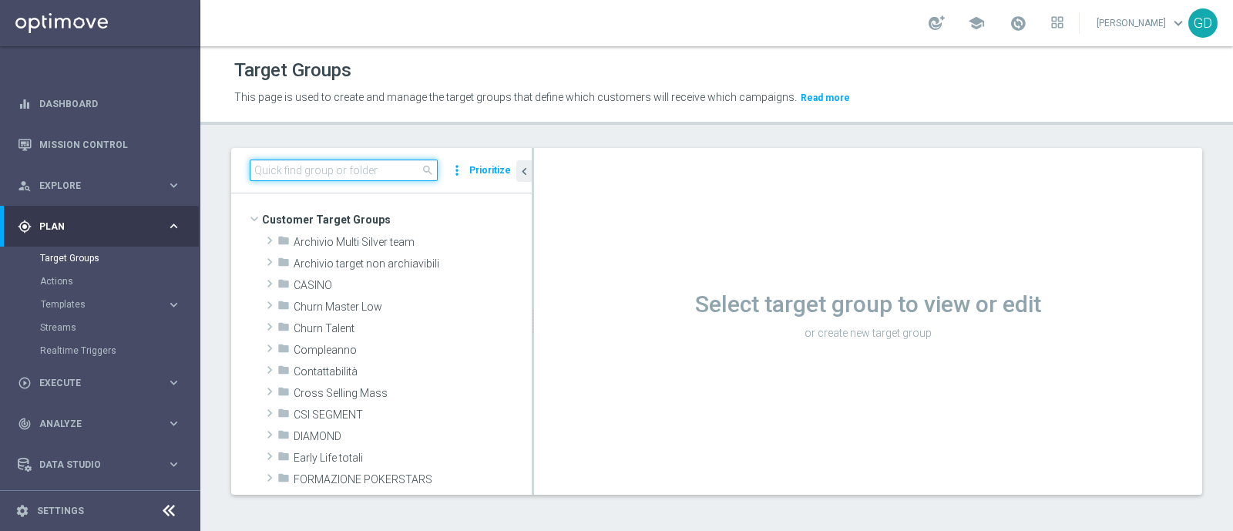
click at [293, 168] on input at bounding box center [344, 170] width 188 height 22
paste input "Star 2PP Sport Top"
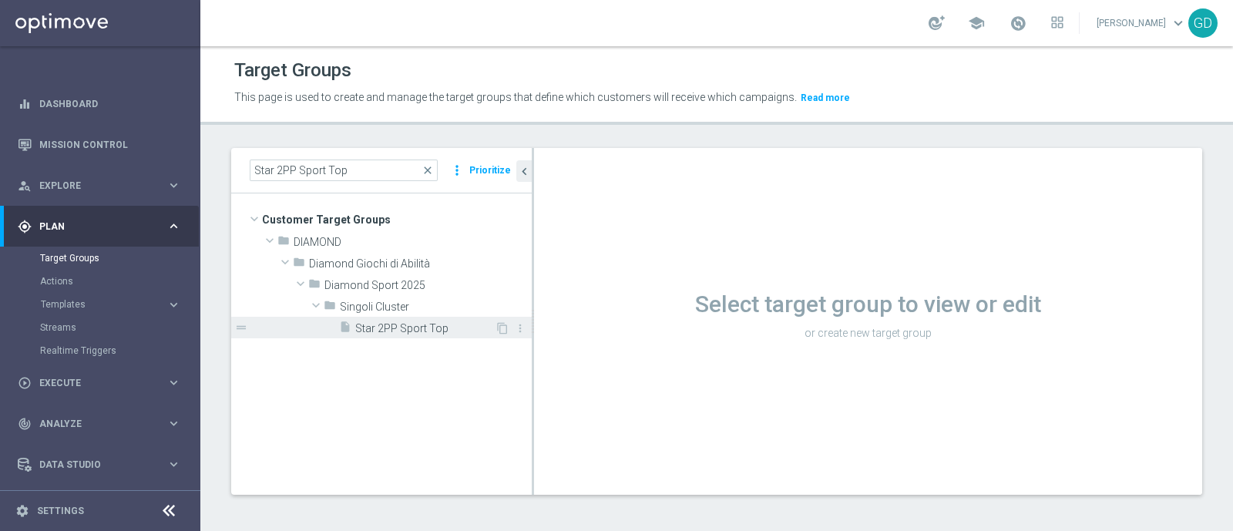
click at [401, 337] on div "insert_drive_file Star 2PP Sport Top" at bounding box center [417, 328] width 156 height 22
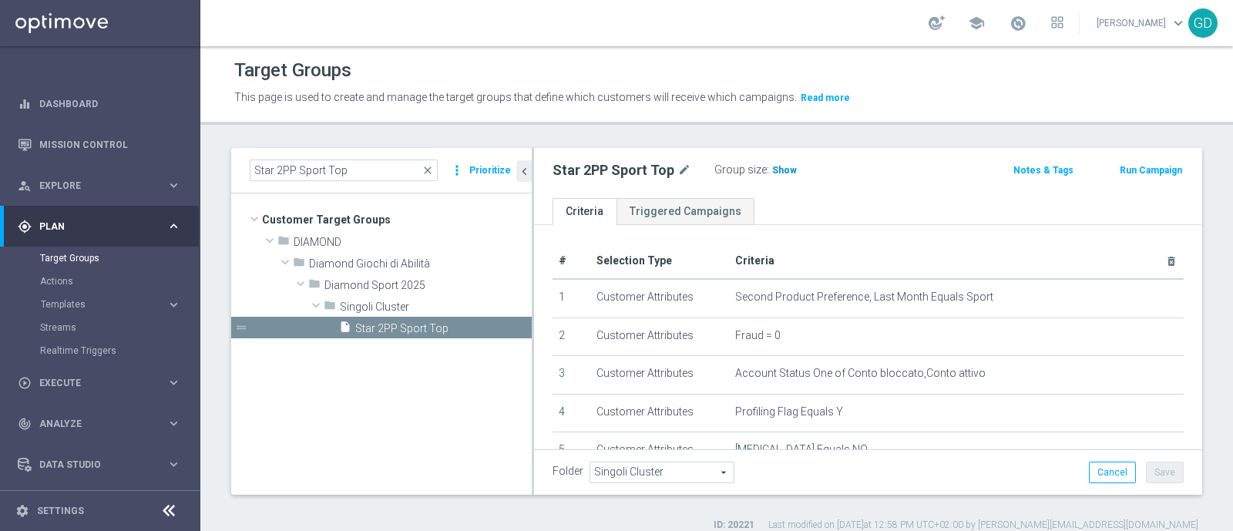
click at [788, 167] on span "Show" at bounding box center [784, 170] width 25 height 11
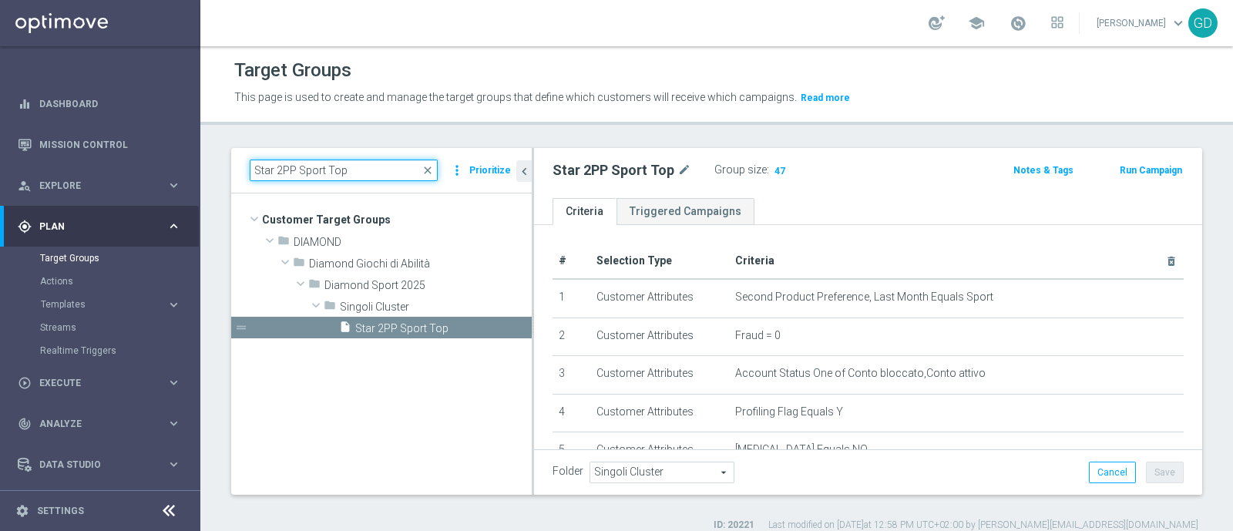
drag, startPoint x: 356, startPoint y: 173, endPoint x: 226, endPoint y: 186, distance: 130.9
click at [226, 186] on div "Star 2PP Sport Top close more_vert Prioritize Customer Target Groups library_ad…" at bounding box center [716, 340] width 1032 height 384
paste input "High"
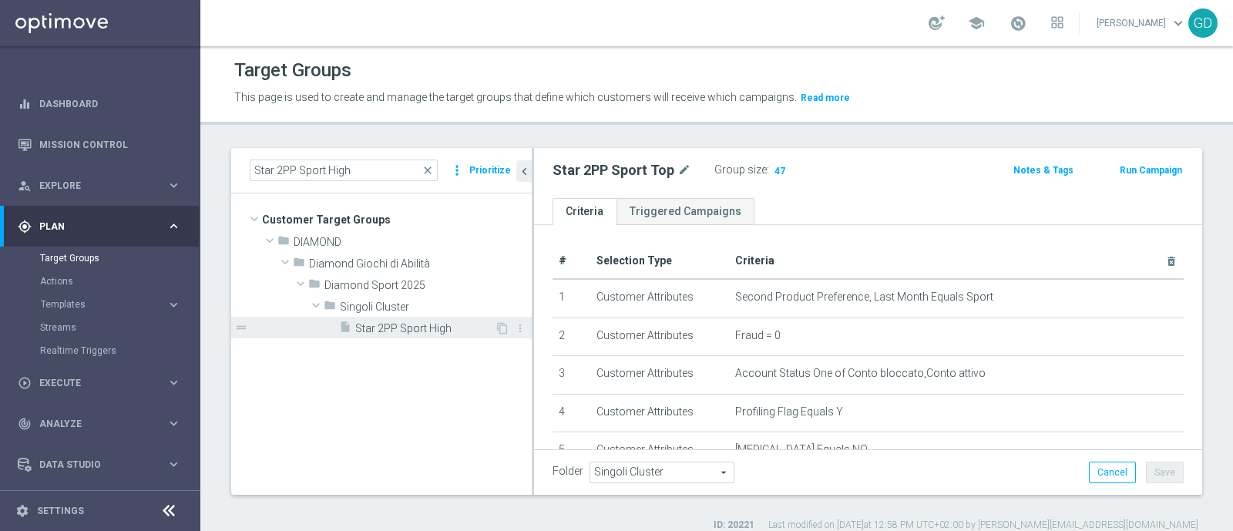
click at [431, 328] on span "Star 2PP Sport High" at bounding box center [424, 328] width 139 height 13
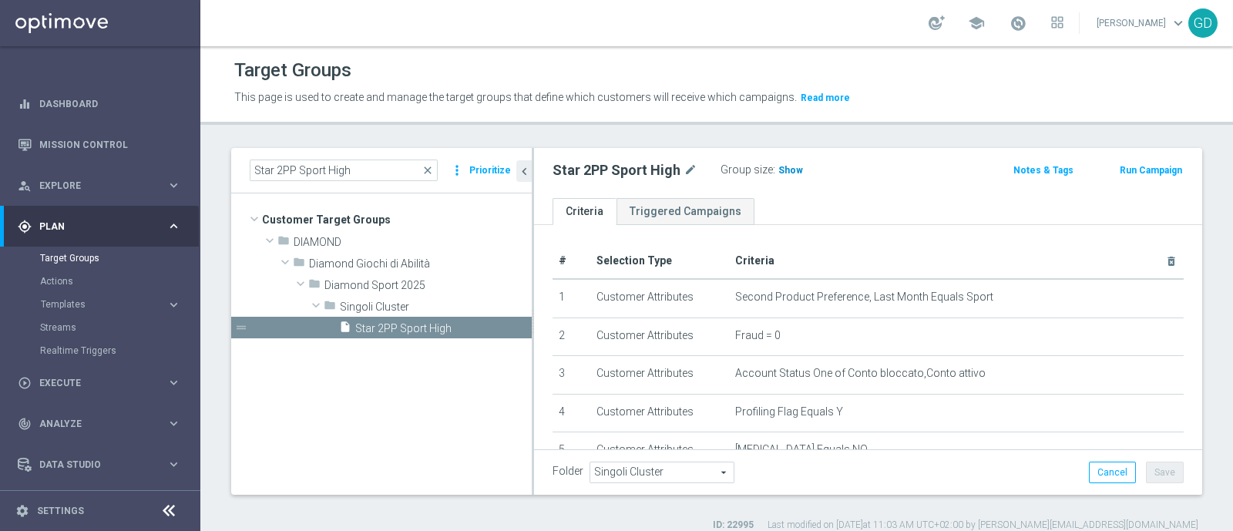
click at [786, 167] on span "Show" at bounding box center [790, 170] width 25 height 11
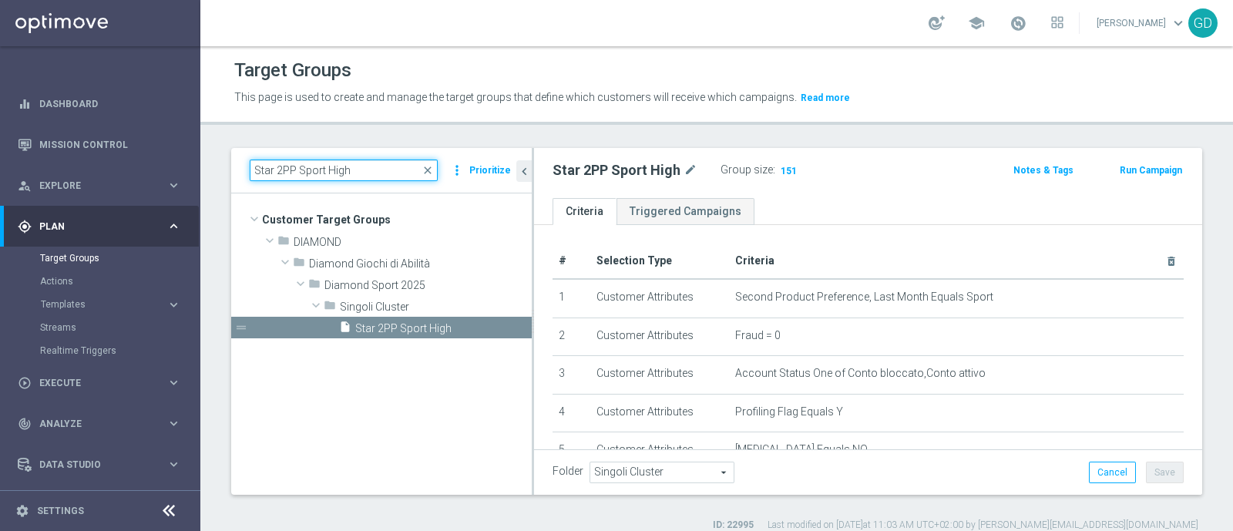
drag, startPoint x: 354, startPoint y: 168, endPoint x: 220, endPoint y: 175, distance: 134.2
click at [220, 175] on div "Star 2PP Sport High close more_vert Prioritize Customer Target Groups library_a…" at bounding box center [716, 340] width 1032 height 384
paste input "Med"
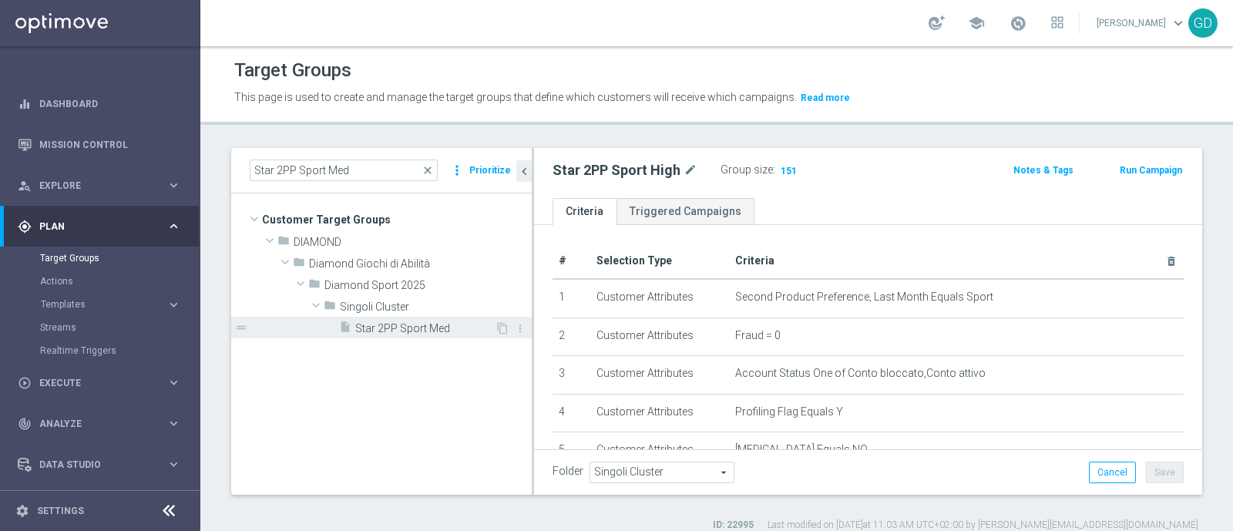
click at [415, 329] on span "Star 2PP Sport Med" at bounding box center [424, 328] width 139 height 13
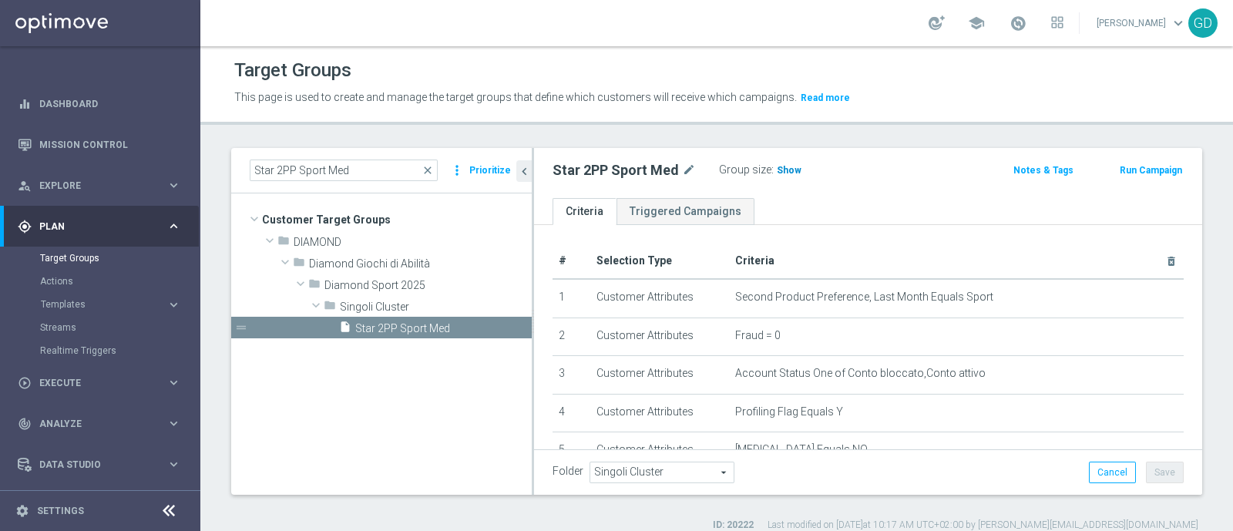
click at [791, 167] on span "Show" at bounding box center [789, 170] width 25 height 11
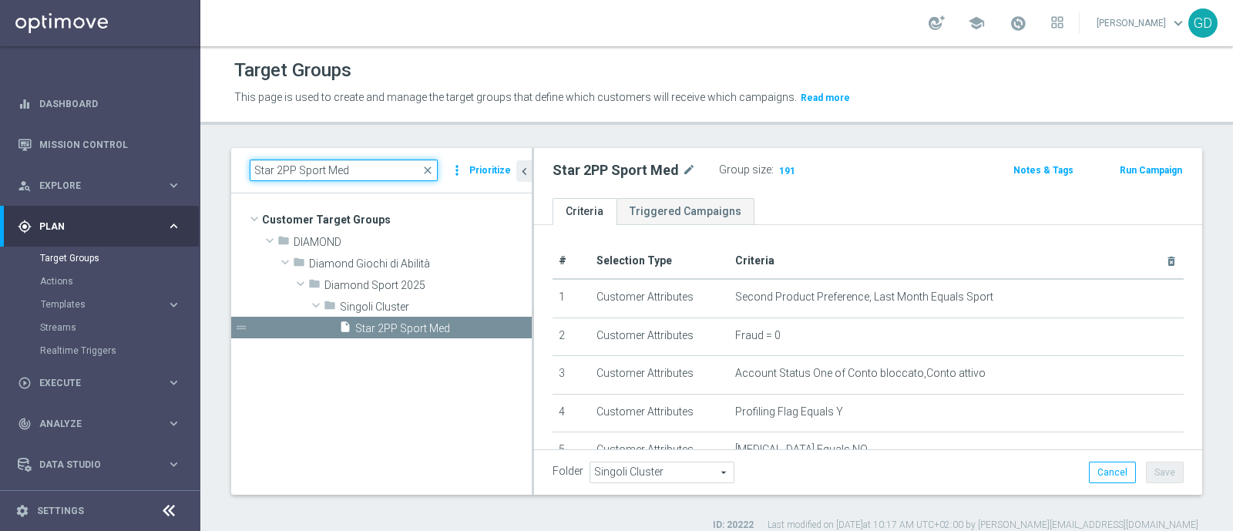
drag, startPoint x: 337, startPoint y: 173, endPoint x: 235, endPoint y: 157, distance: 103.6
click at [235, 157] on div "Star 2PP Sport Med close more_vert Prioritize" at bounding box center [381, 170] width 300 height 45
paste input "Low"
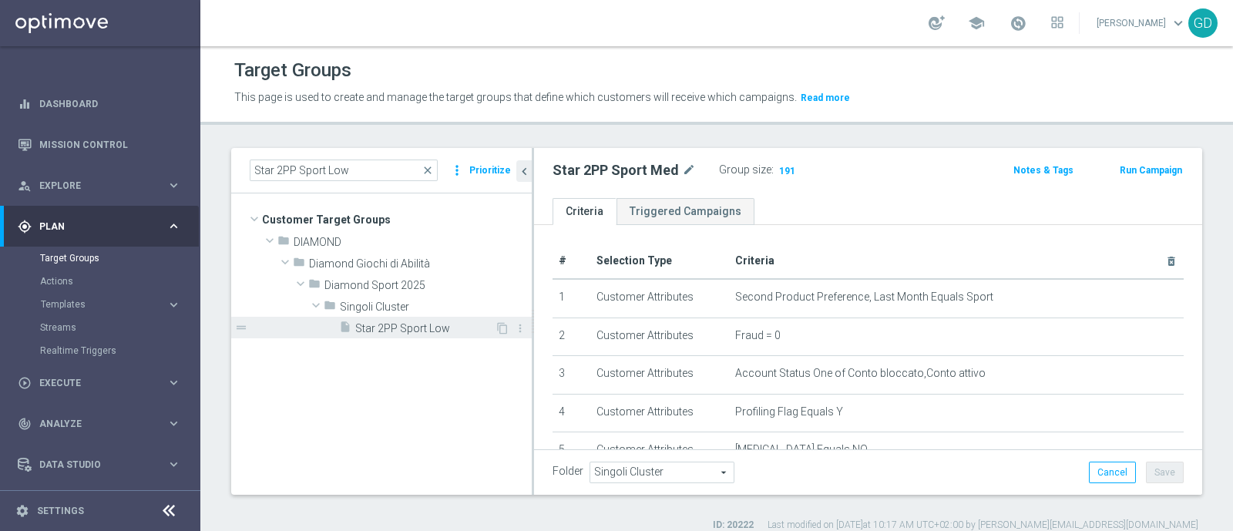
click at [405, 324] on span "Star 2PP Sport Low" at bounding box center [424, 328] width 139 height 13
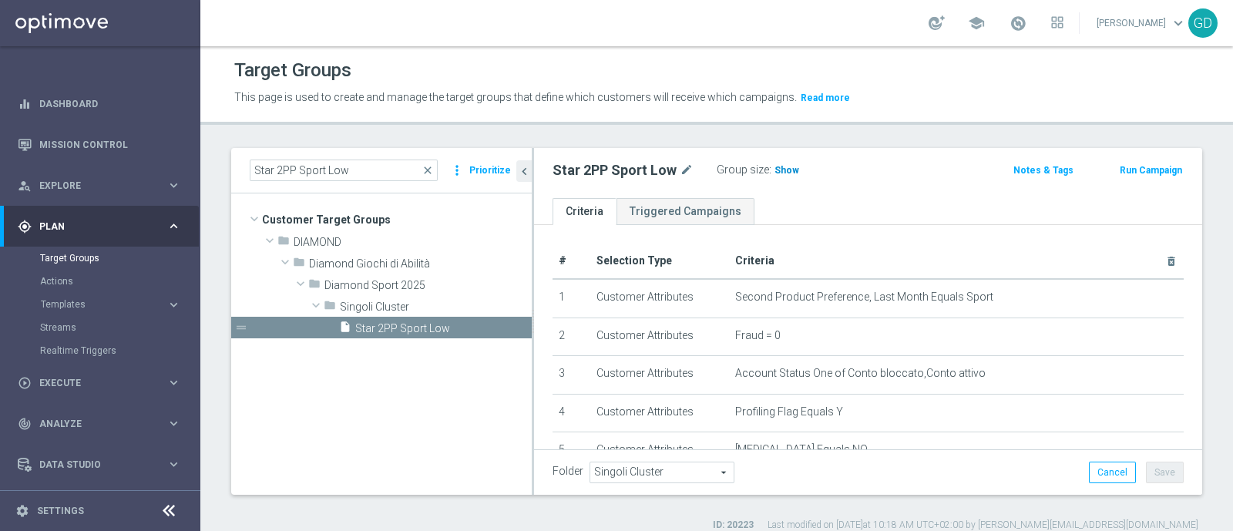
click at [780, 171] on span "Show" at bounding box center [786, 170] width 25 height 11
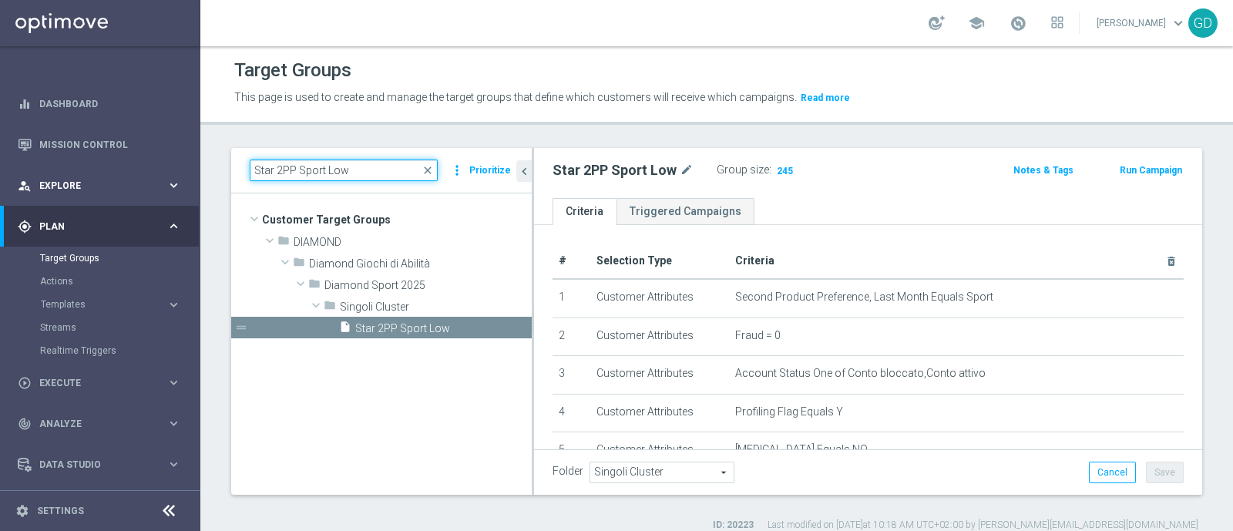
drag, startPoint x: 364, startPoint y: 173, endPoint x: 191, endPoint y: 175, distance: 173.4
click at [191, 175] on main "equalizer Dashboard Mission Control" at bounding box center [616, 265] width 1233 height 531
paste input "Top"
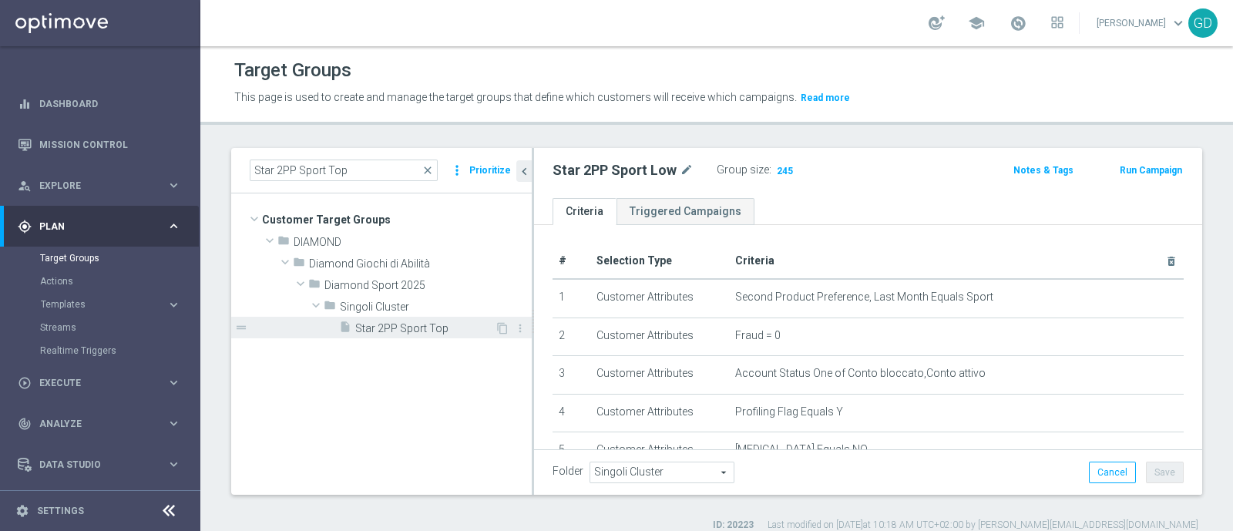
click at [402, 329] on span "Star 2PP Sport Top" at bounding box center [424, 328] width 139 height 13
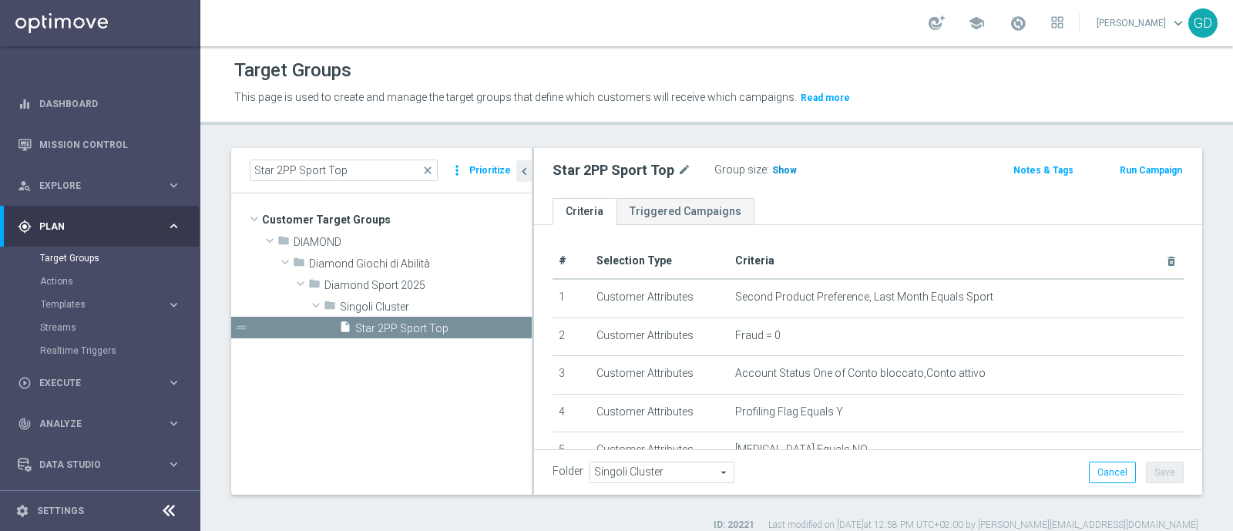
click at [779, 171] on span "Show" at bounding box center [784, 170] width 25 height 11
click at [773, 170] on span "47" at bounding box center [780, 172] width 14 height 15
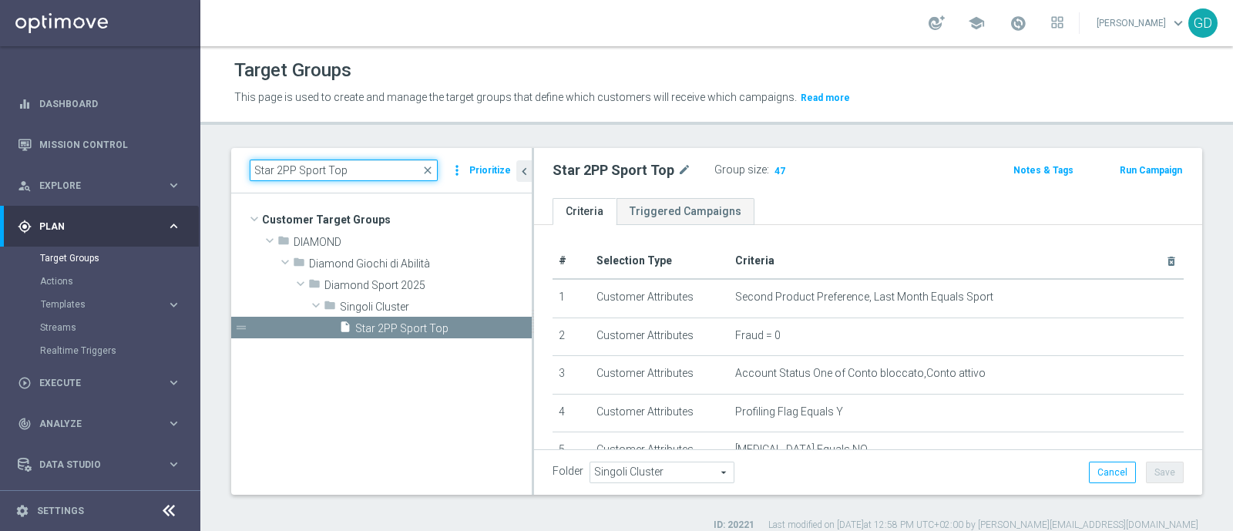
drag, startPoint x: 348, startPoint y: 170, endPoint x: 217, endPoint y: 173, distance: 131.0
click at [217, 173] on div "Star 2PP Sport Top close more_vert Prioritize Customer Target Groups library_ad…" at bounding box center [716, 340] width 1032 height 384
paste input "High"
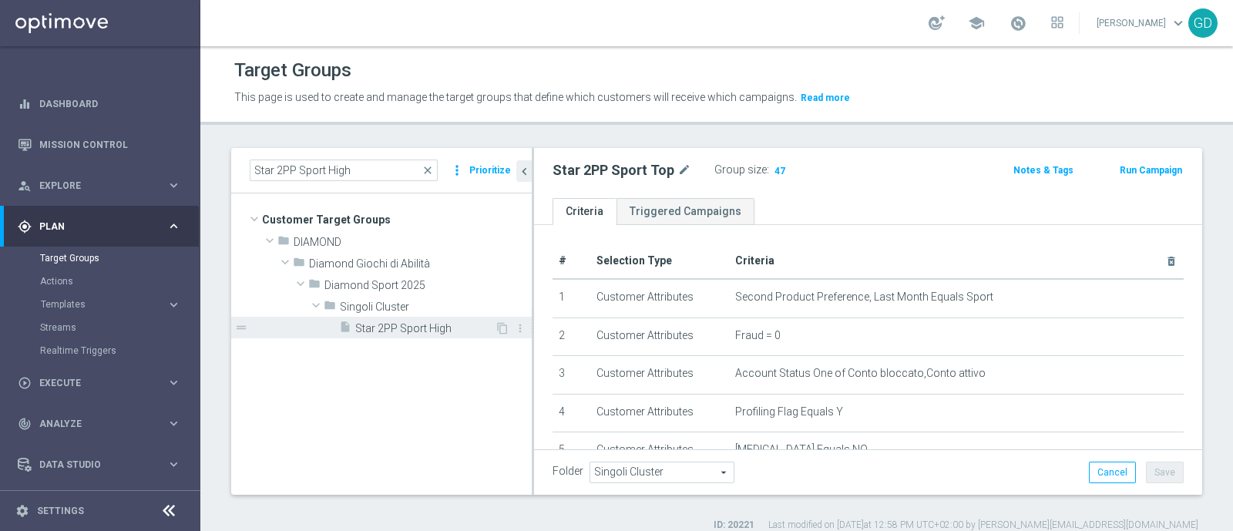
click at [398, 330] on span "Star 2PP Sport High" at bounding box center [424, 328] width 139 height 13
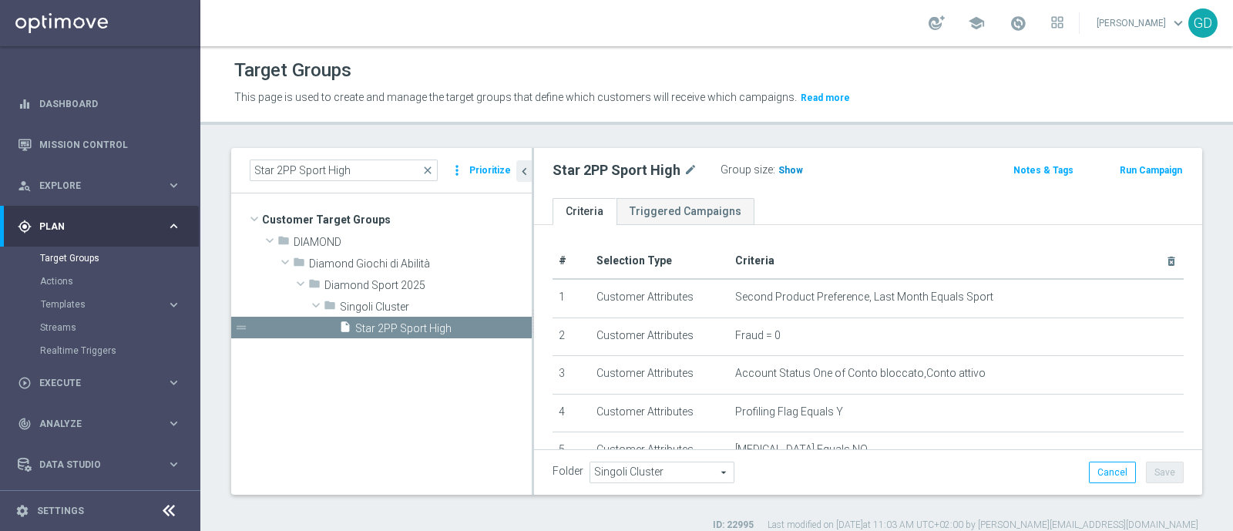
click at [783, 173] on span "Show" at bounding box center [790, 170] width 25 height 11
click at [782, 167] on span "151" at bounding box center [788, 172] width 19 height 15
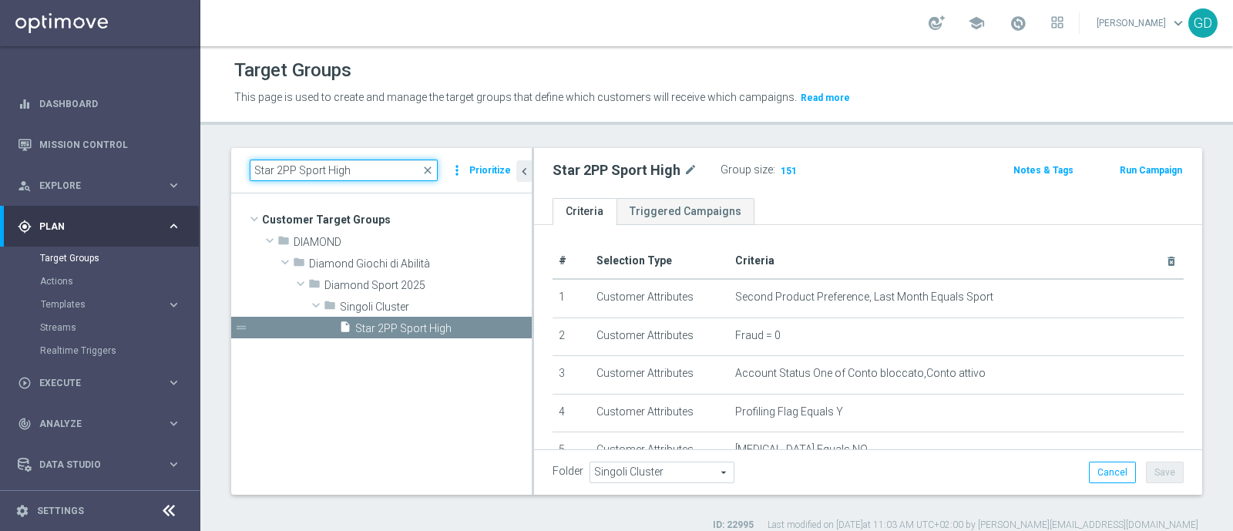
drag, startPoint x: 361, startPoint y: 171, endPoint x: 233, endPoint y: 168, distance: 127.9
click at [233, 168] on div "Star 2PP Sport High close more_vert Prioritize" at bounding box center [381, 170] width 300 height 45
paste input "Med"
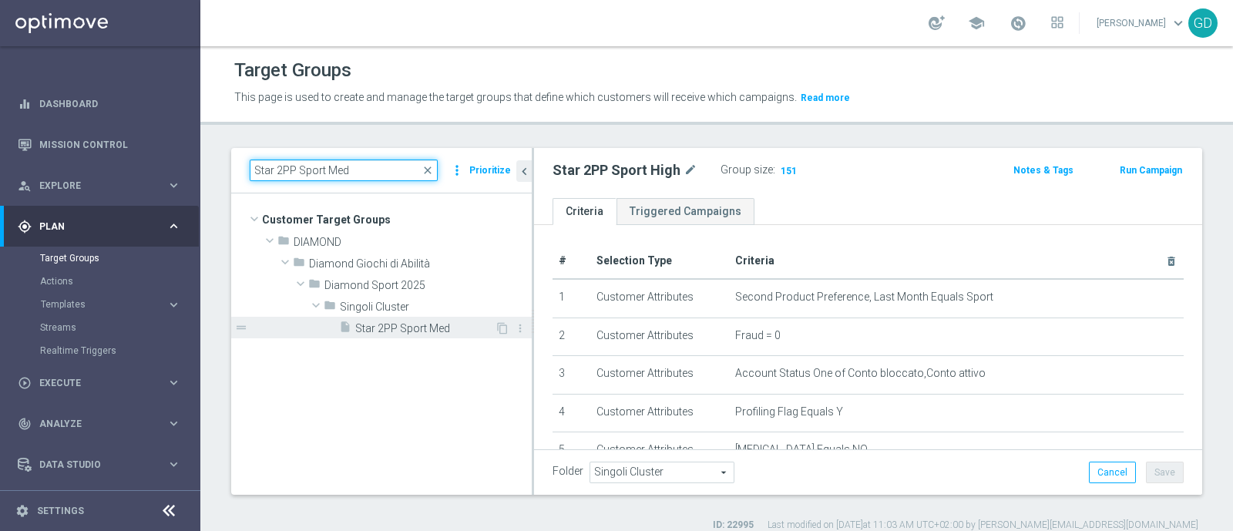
type input "Star 2PP Sport Med"
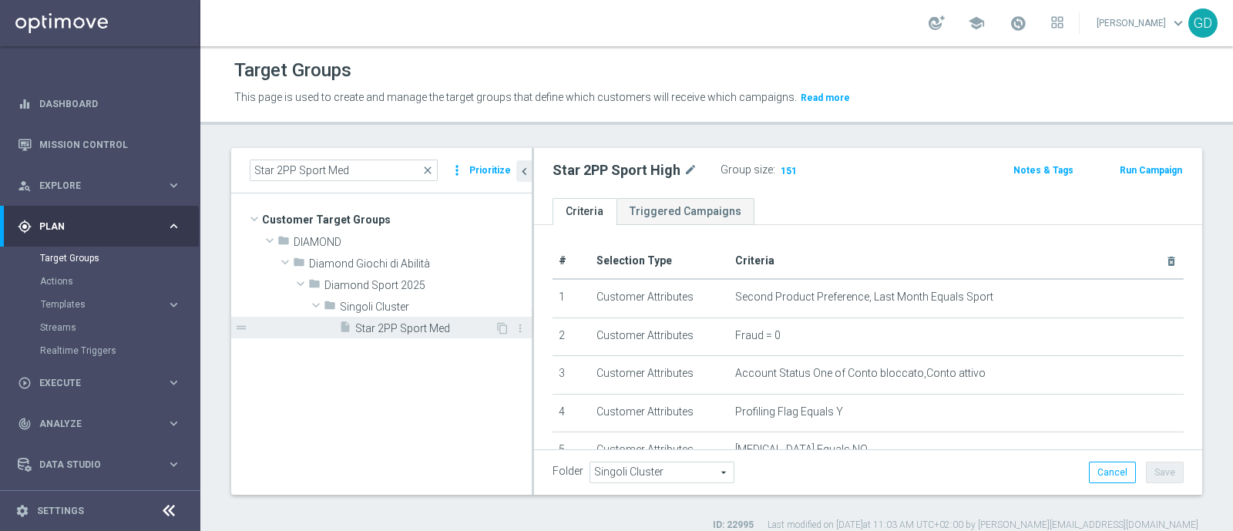
click at [402, 324] on span "Star 2PP Sport Med" at bounding box center [424, 328] width 139 height 13
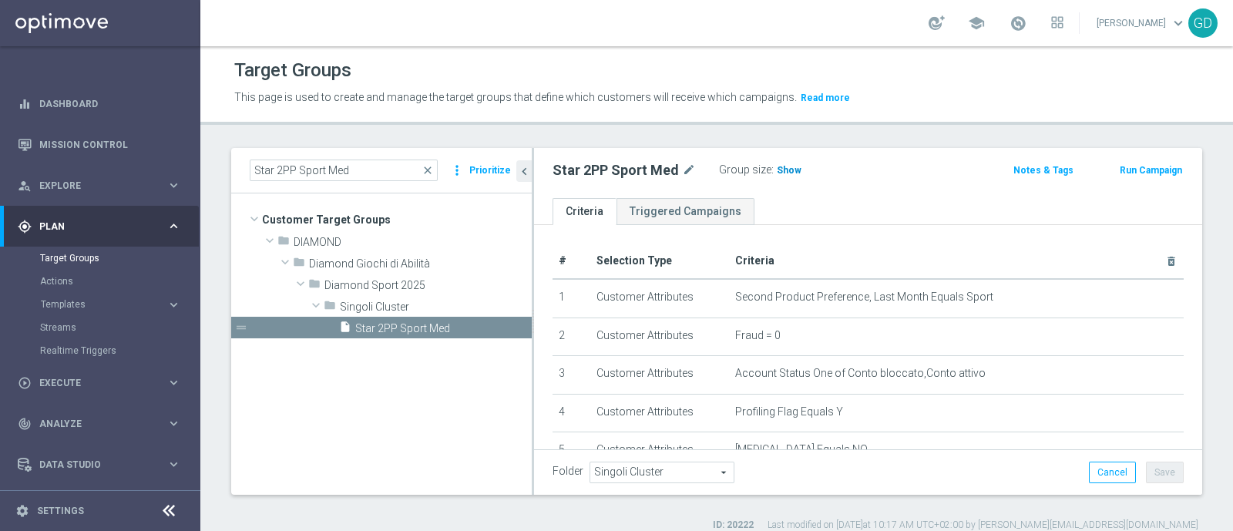
click at [782, 172] on span "Show" at bounding box center [789, 170] width 25 height 11
click at [780, 167] on span "191" at bounding box center [786, 172] width 19 height 15
click at [780, 171] on span "191" at bounding box center [786, 172] width 19 height 15
click at [783, 169] on span "191" at bounding box center [786, 172] width 19 height 15
click at [782, 170] on span "191" at bounding box center [786, 172] width 19 height 15
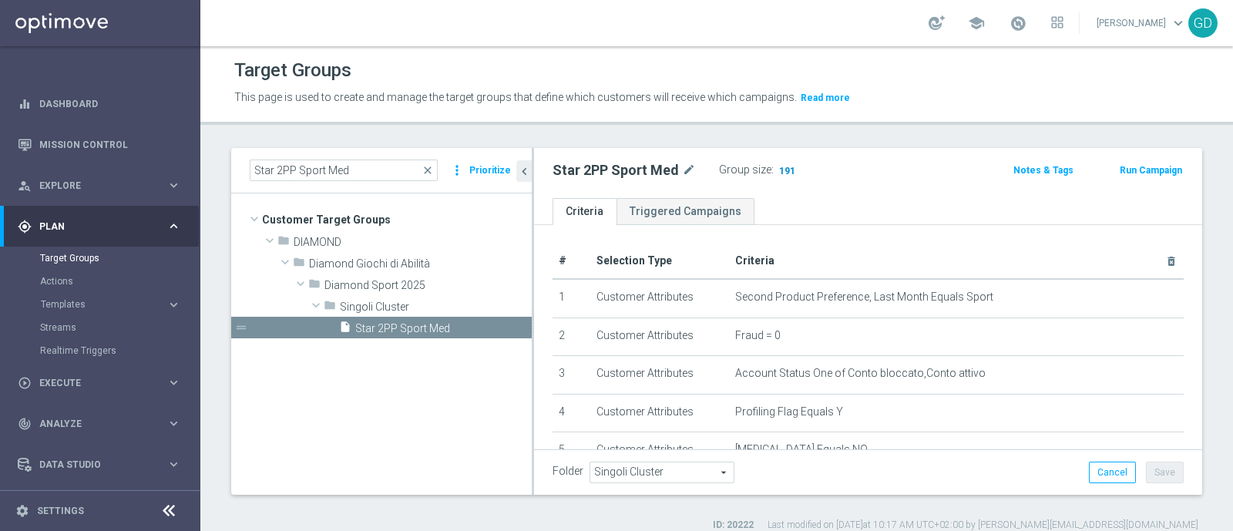
click at [782, 171] on span "191" at bounding box center [786, 172] width 19 height 15
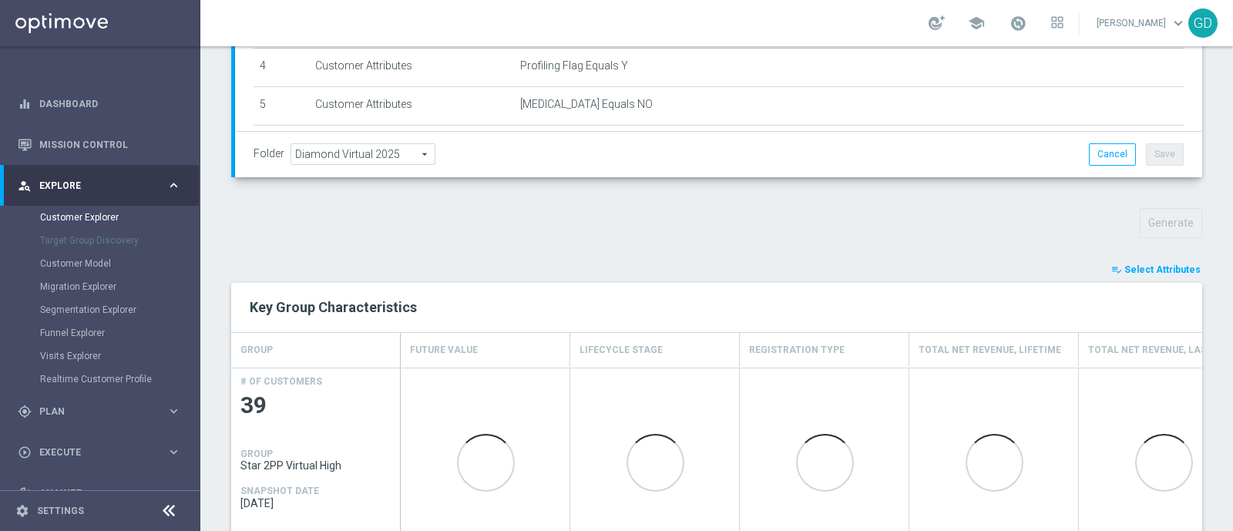
scroll to position [427, 0]
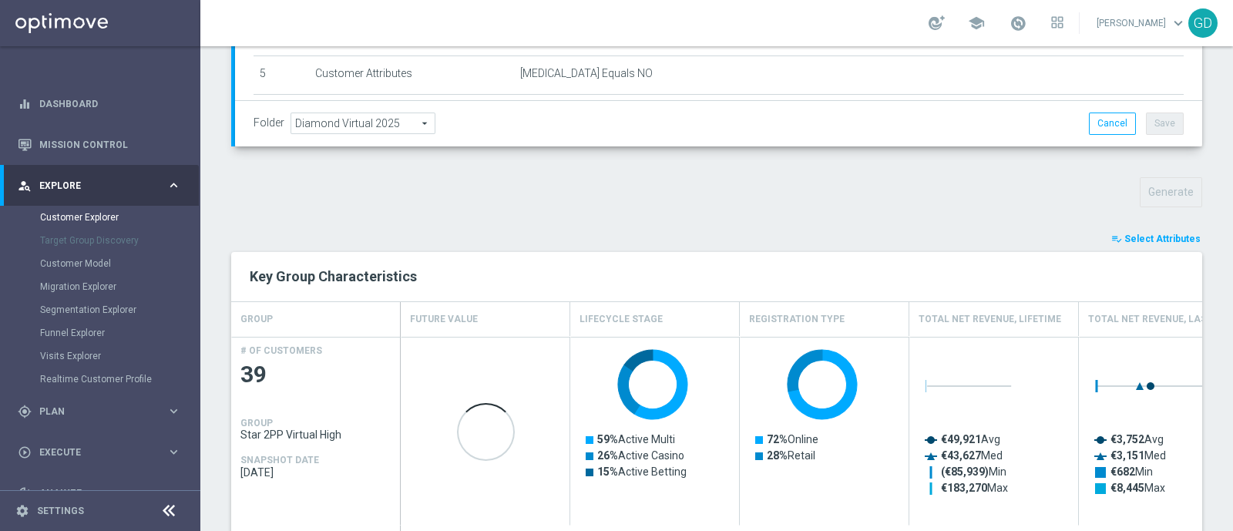
click at [1162, 236] on span "Select Attributes" at bounding box center [1162, 238] width 76 height 11
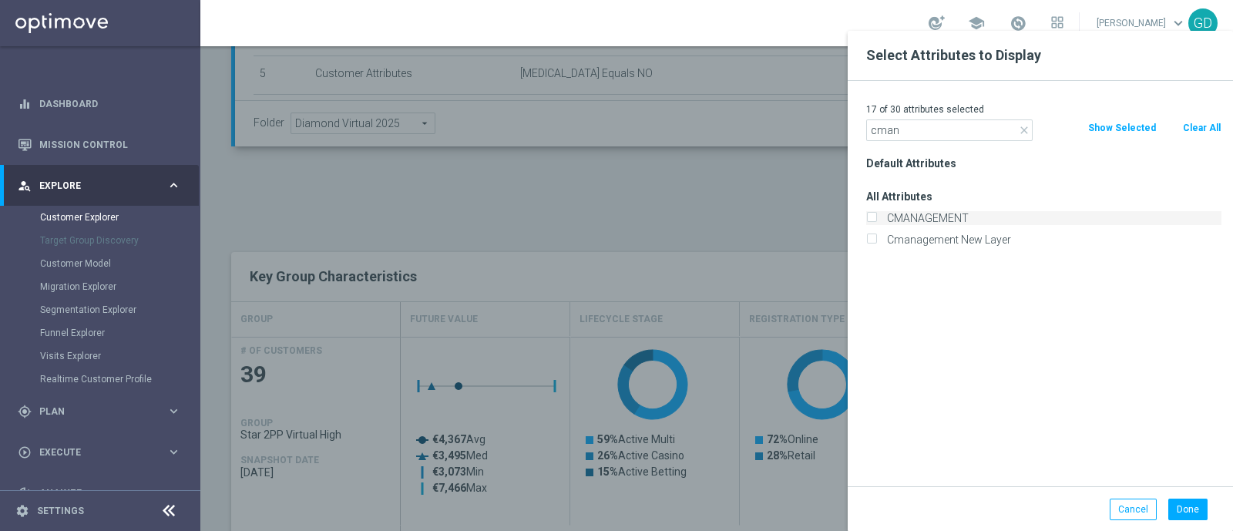
type input "cman"
click at [881, 211] on label "CMANAGEMENT" at bounding box center [1051, 218] width 340 height 14
click at [871, 215] on input "CMANAGEMENT" at bounding box center [871, 220] width 10 height 10
checkbox input "true"
click at [1187, 504] on button "Done" at bounding box center [1187, 510] width 39 height 22
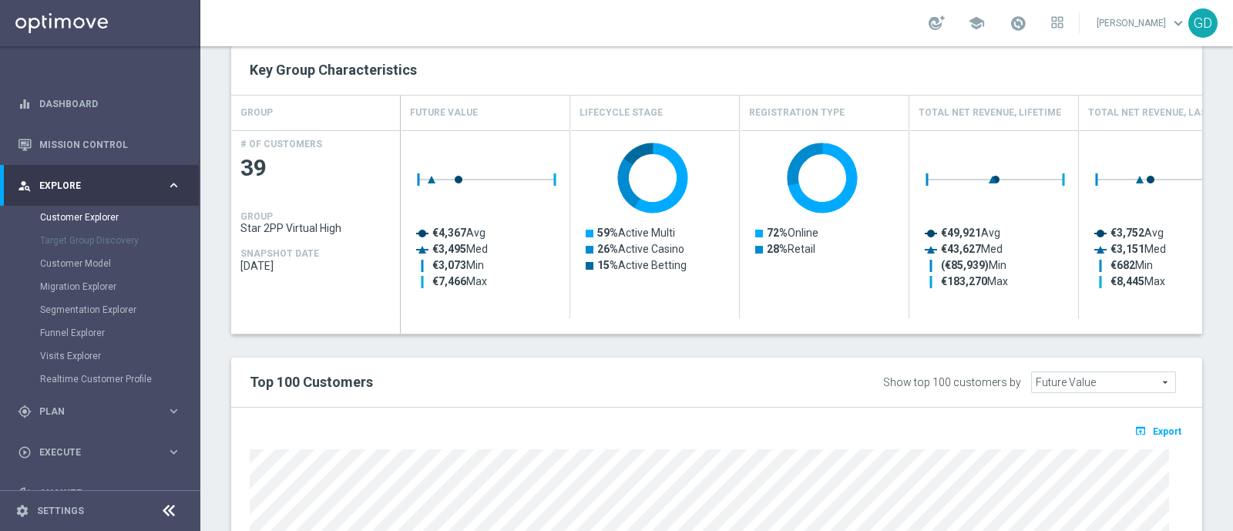
scroll to position [730, 0]
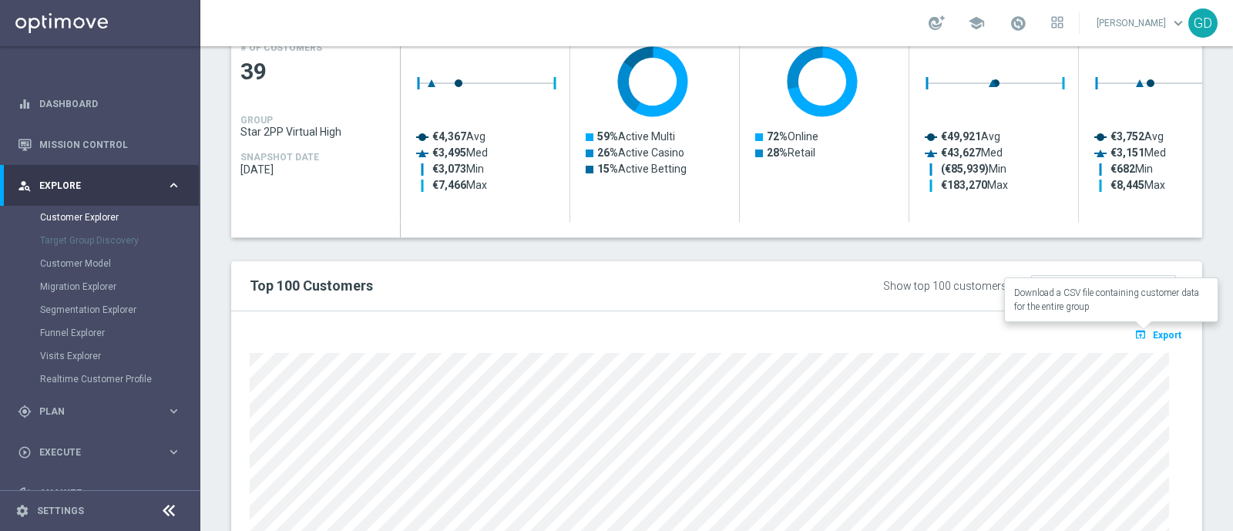
click at [1154, 336] on span "Export" at bounding box center [1167, 335] width 29 height 11
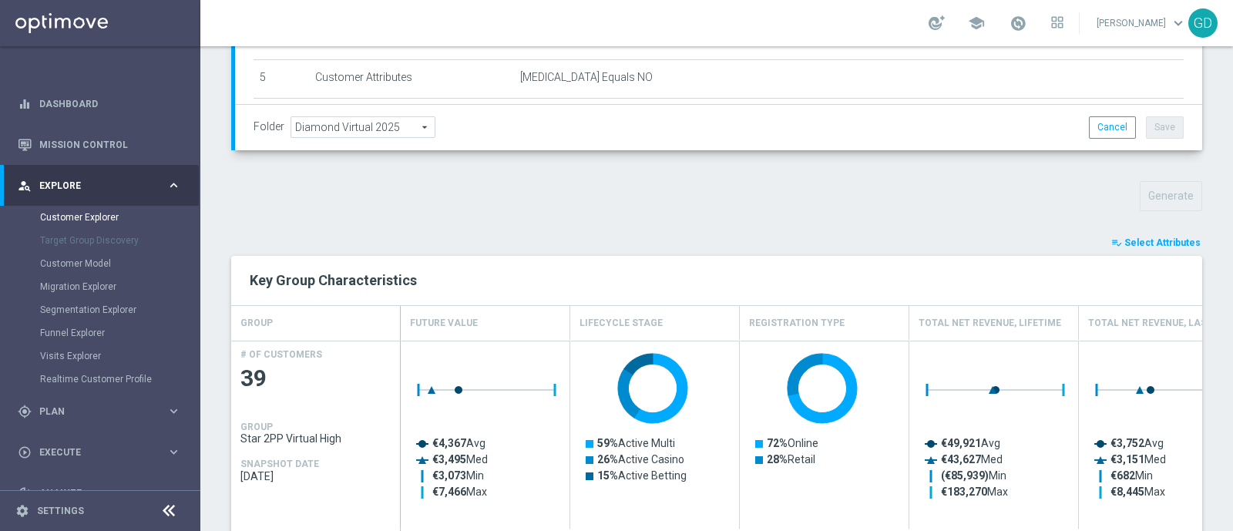
scroll to position [344, 0]
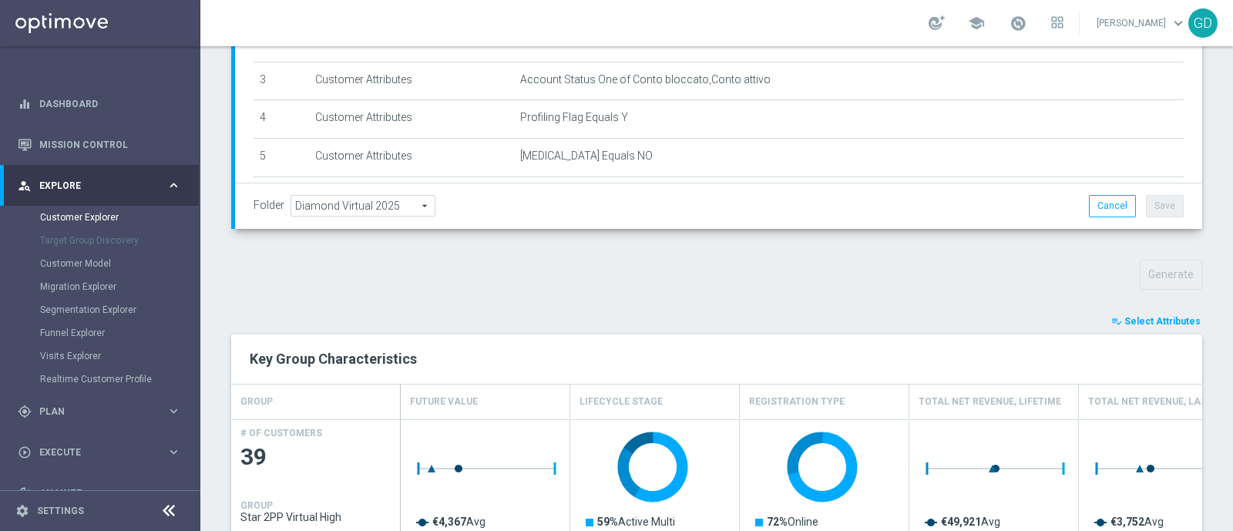
click at [1147, 316] on span "Select Attributes" at bounding box center [1162, 321] width 76 height 11
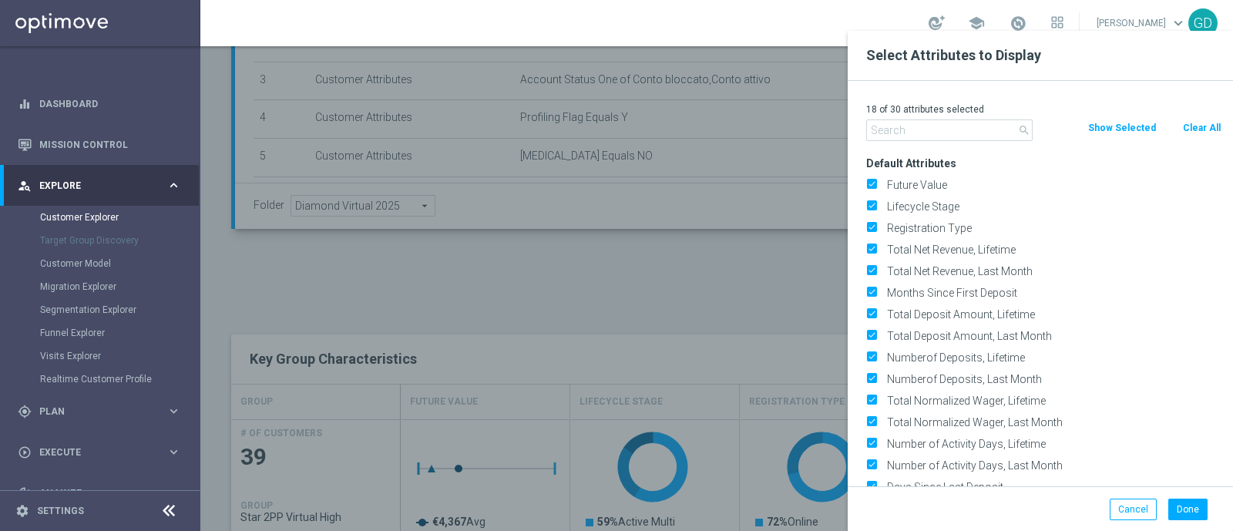
click at [952, 138] on input "text" at bounding box center [949, 130] width 166 height 22
type input "v"
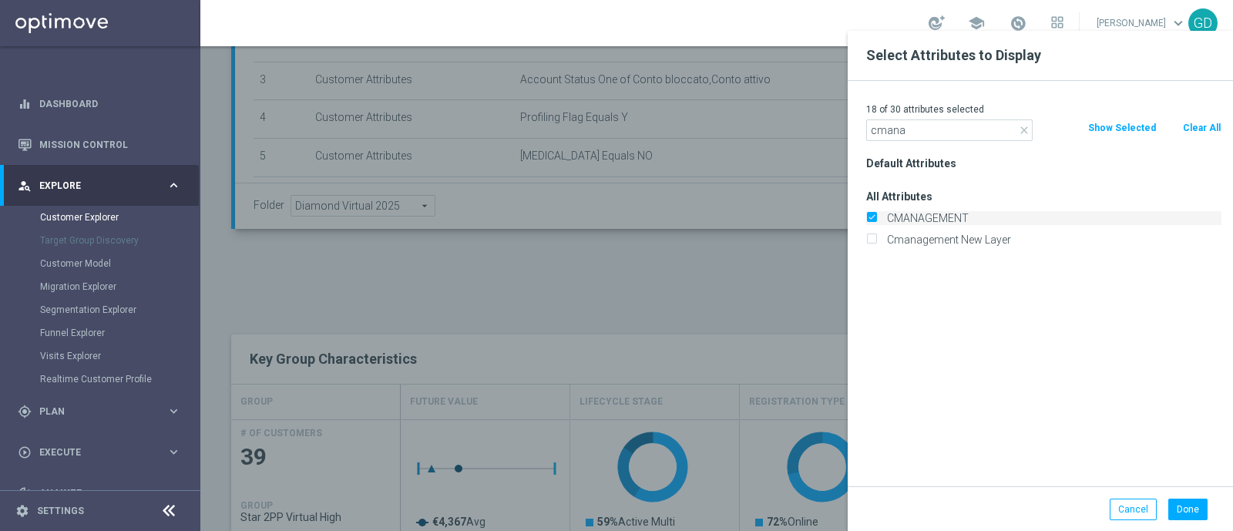
type input "cmana"
click at [947, 217] on label "CMANAGEMENT" at bounding box center [1051, 218] width 340 height 14
click at [876, 217] on input "CMANAGEMENT" at bounding box center [871, 220] width 10 height 10
click at [880, 213] on div "CMANAGEMENT" at bounding box center [1043, 218] width 355 height 14
click at [881, 219] on label "CMANAGEMENT" at bounding box center [1051, 218] width 340 height 14
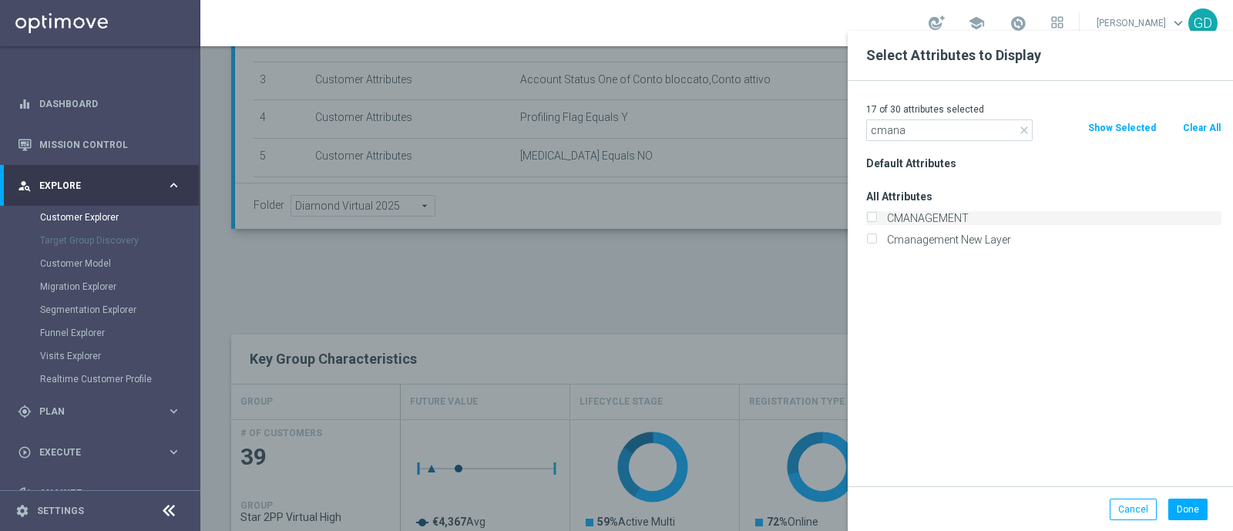
click at [876, 219] on input "CMANAGEMENT" at bounding box center [871, 220] width 10 height 10
checkbox input "true"
click at [1187, 507] on button "Done" at bounding box center [1187, 510] width 39 height 22
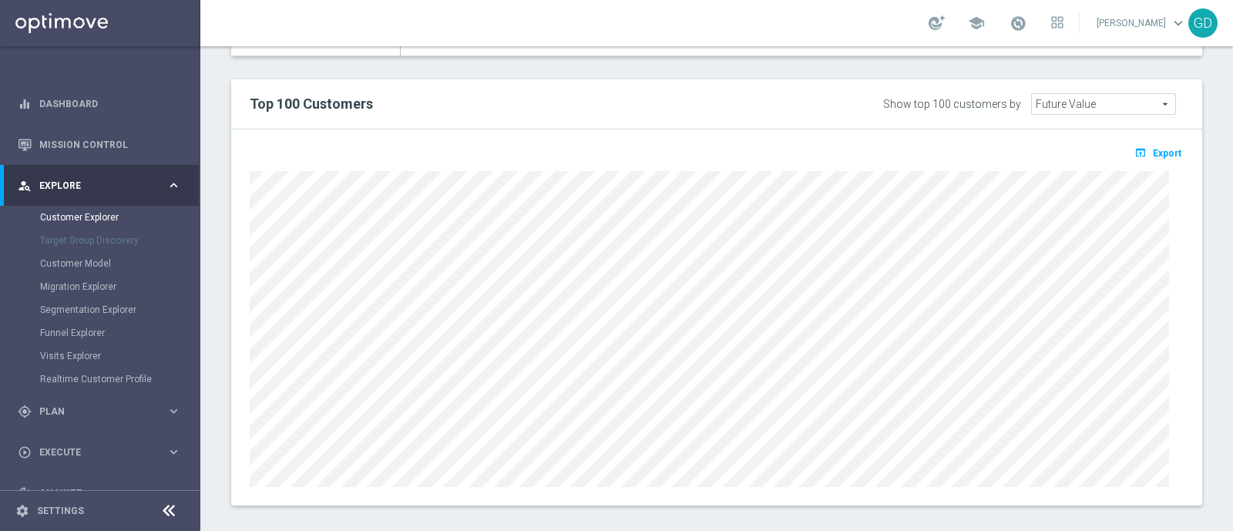
scroll to position [922, 0]
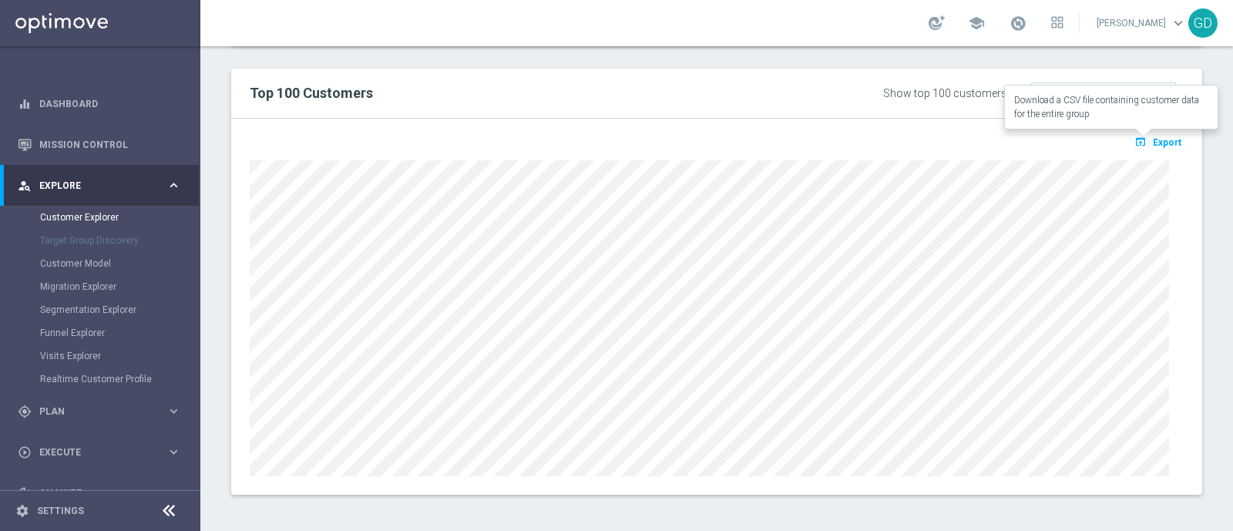
click at [1153, 142] on span "Export" at bounding box center [1167, 142] width 29 height 11
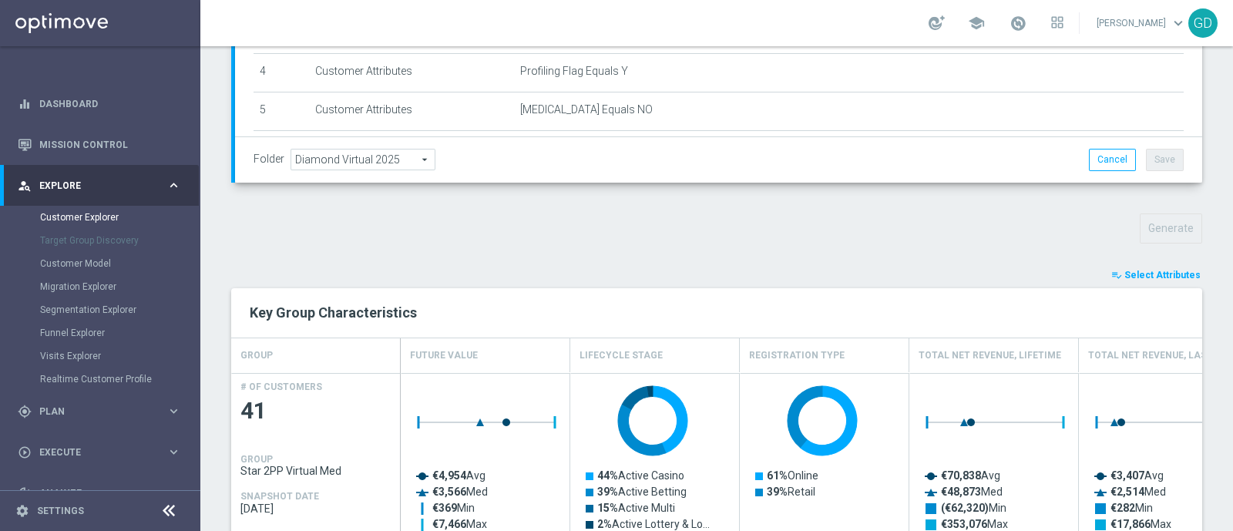
scroll to position [487, 0]
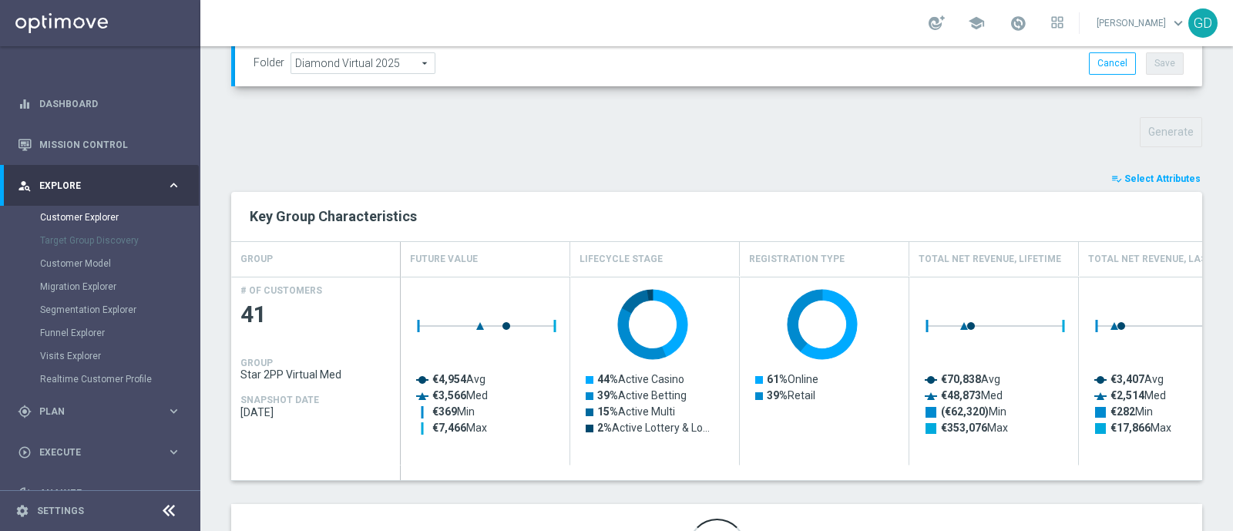
click at [1143, 180] on span "Select Attributes" at bounding box center [1162, 178] width 76 height 11
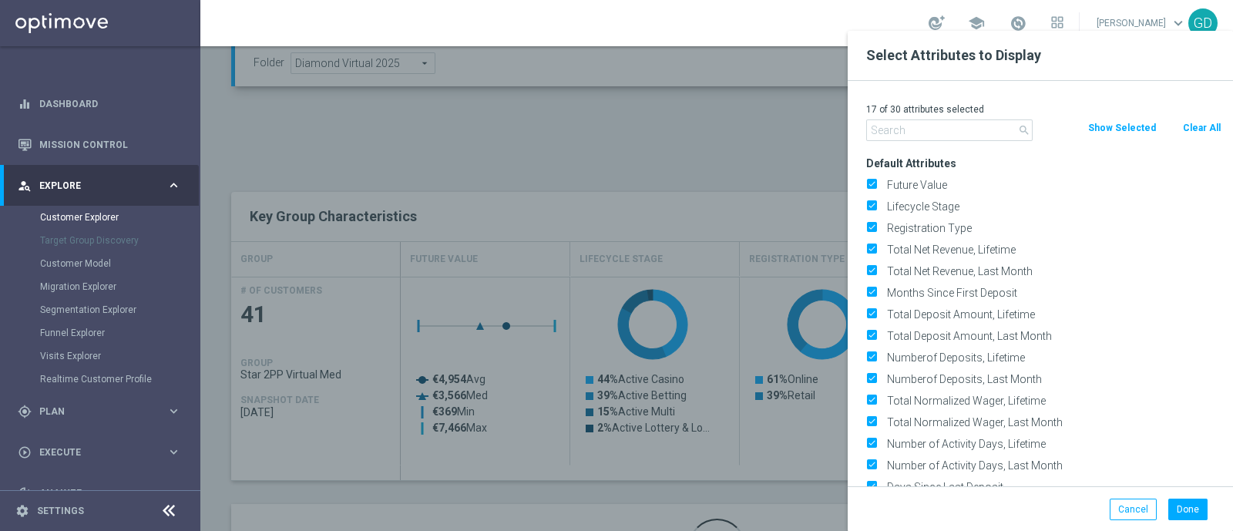
click at [1200, 129] on button "Clear All" at bounding box center [1201, 127] width 41 height 17
checkbox input "false"
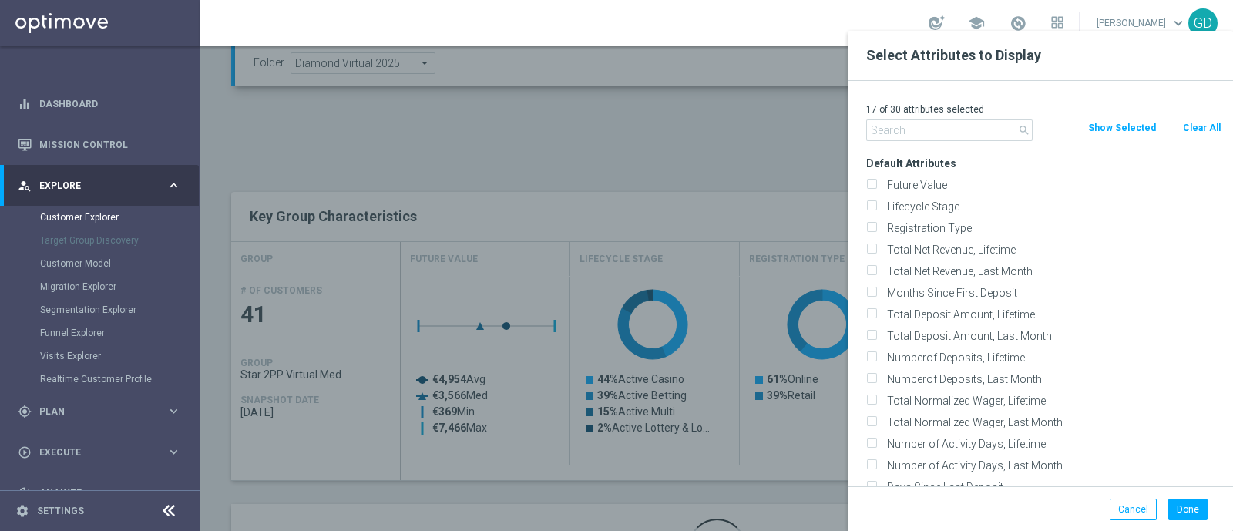
checkbox input "false"
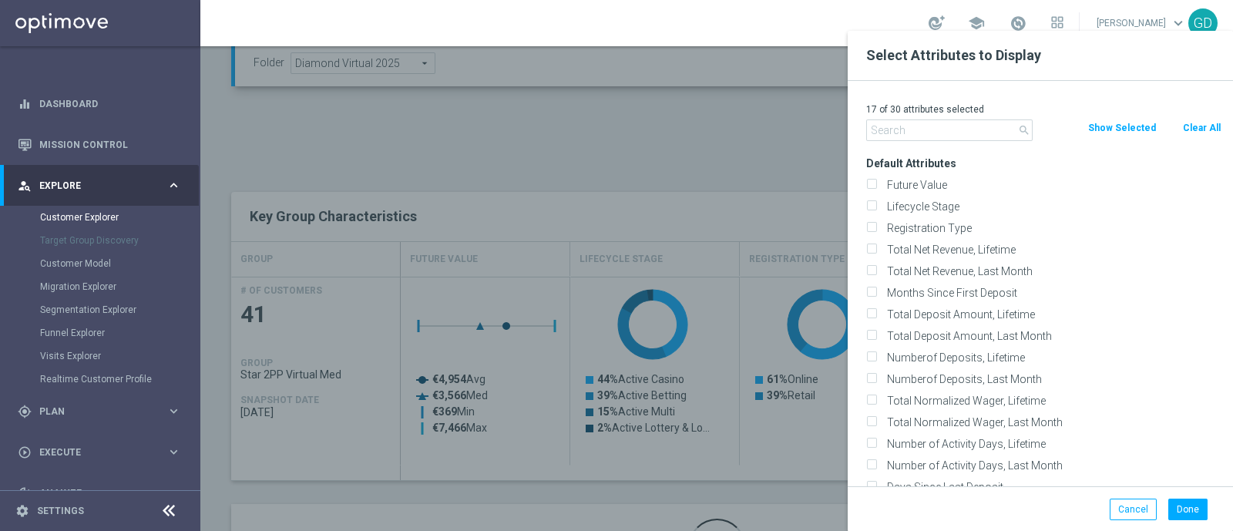
checkbox input "false"
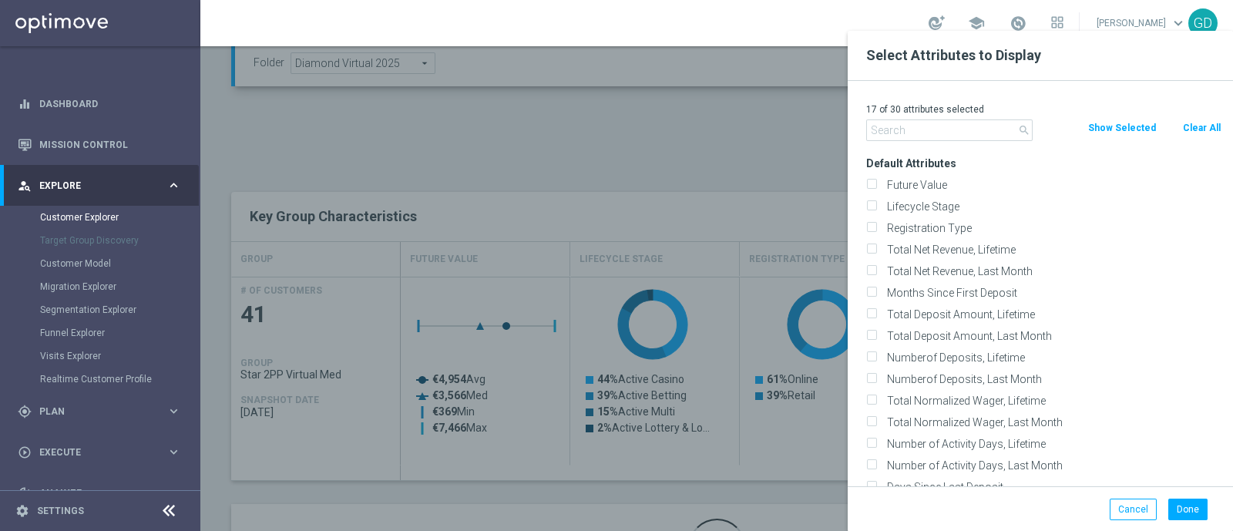
checkbox input "false"
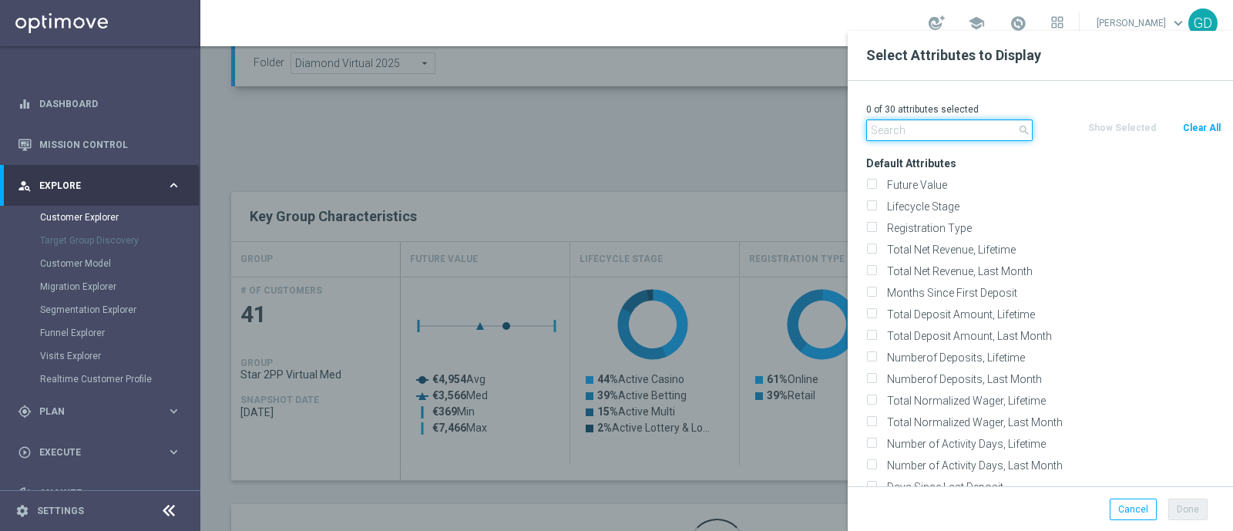
click at [905, 133] on input "text" at bounding box center [949, 130] width 166 height 22
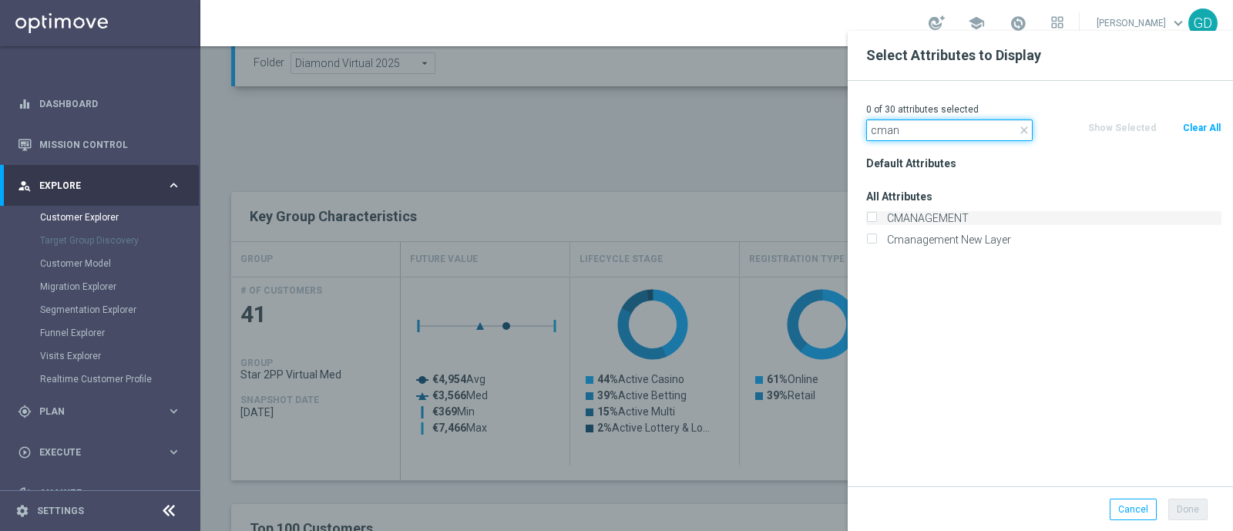
type input "cman"
click at [875, 217] on input "CMANAGEMENT" at bounding box center [871, 220] width 10 height 10
checkbox input "true"
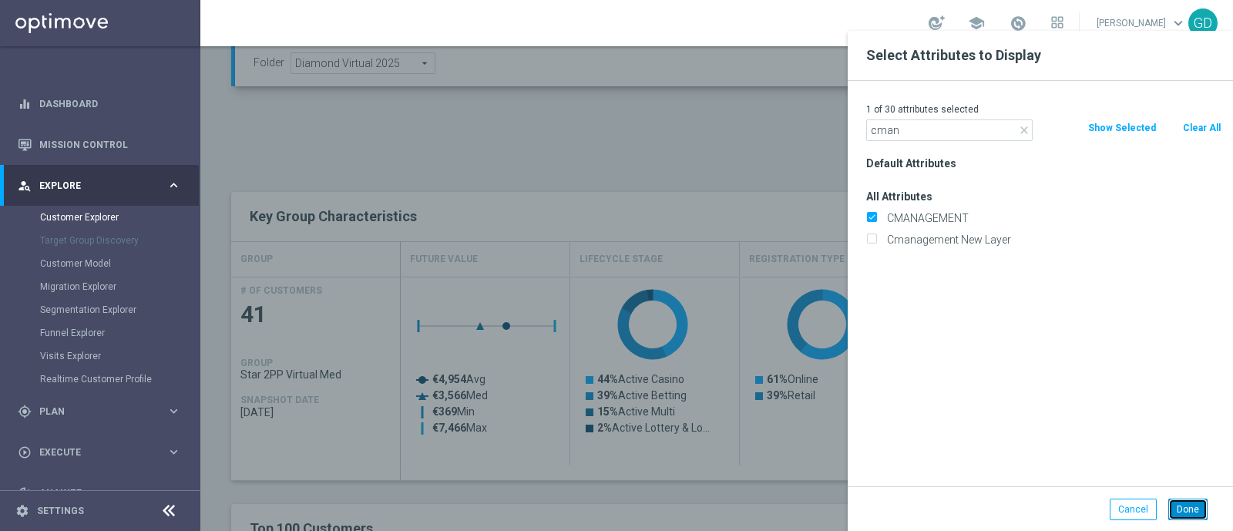
click at [1184, 512] on button "Done" at bounding box center [1187, 510] width 39 height 22
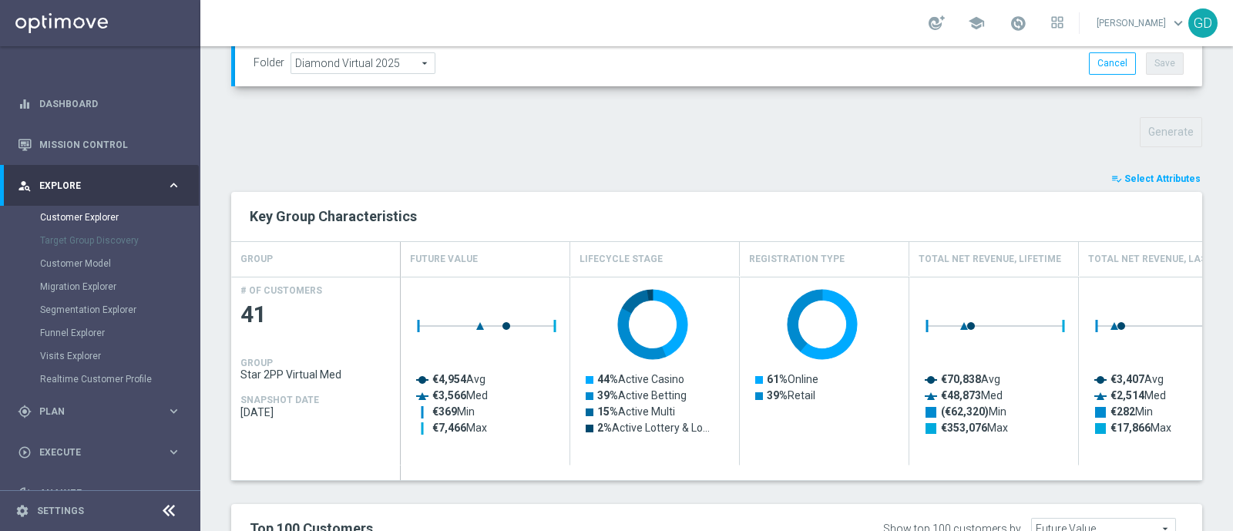
type input "Search"
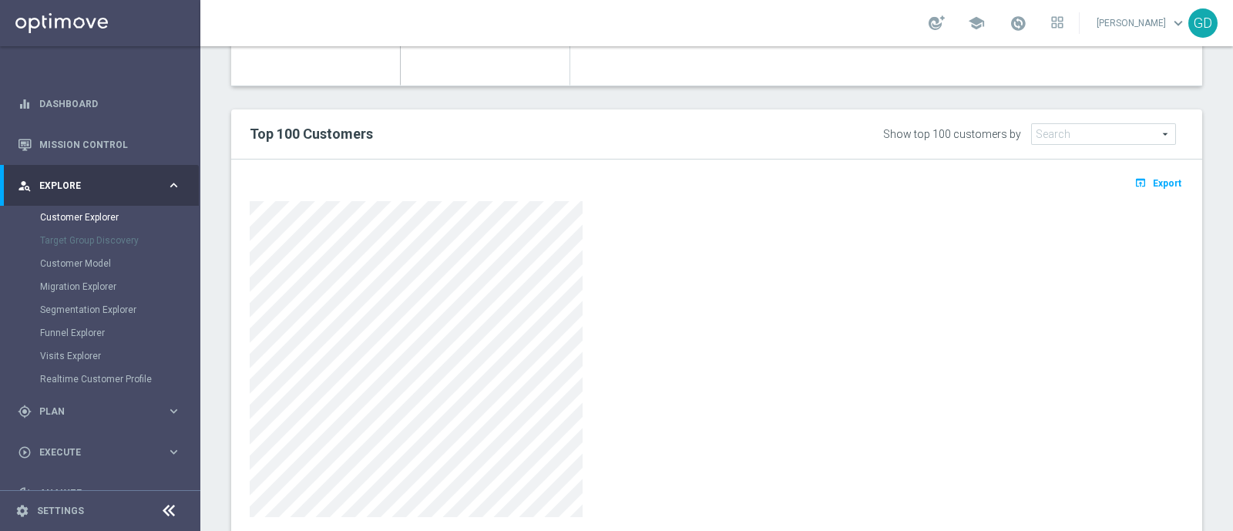
scroll to position [908, 0]
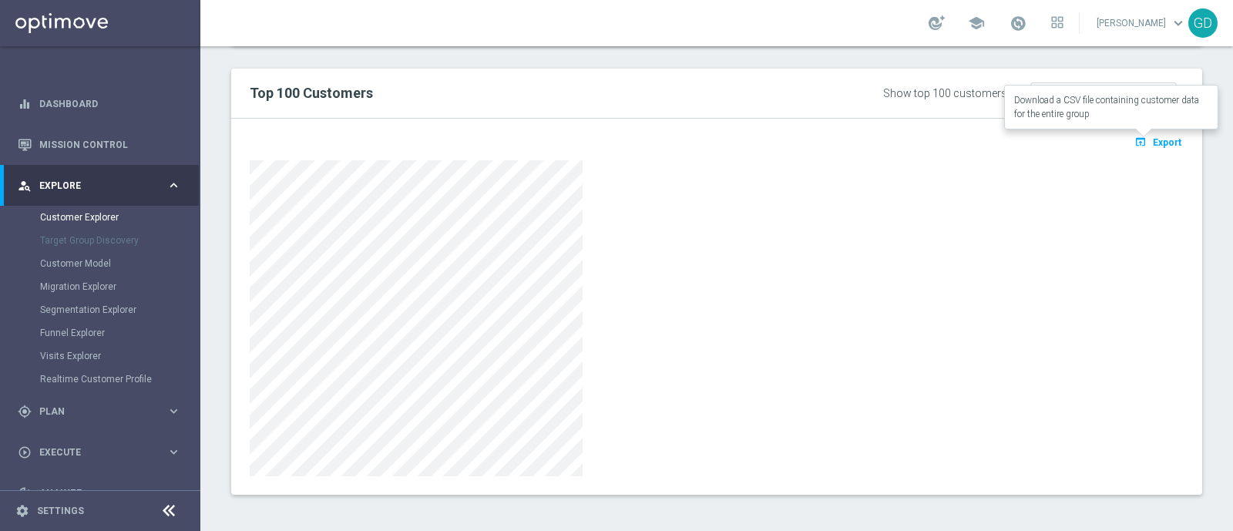
click at [1153, 139] on span "Export" at bounding box center [1167, 142] width 29 height 11
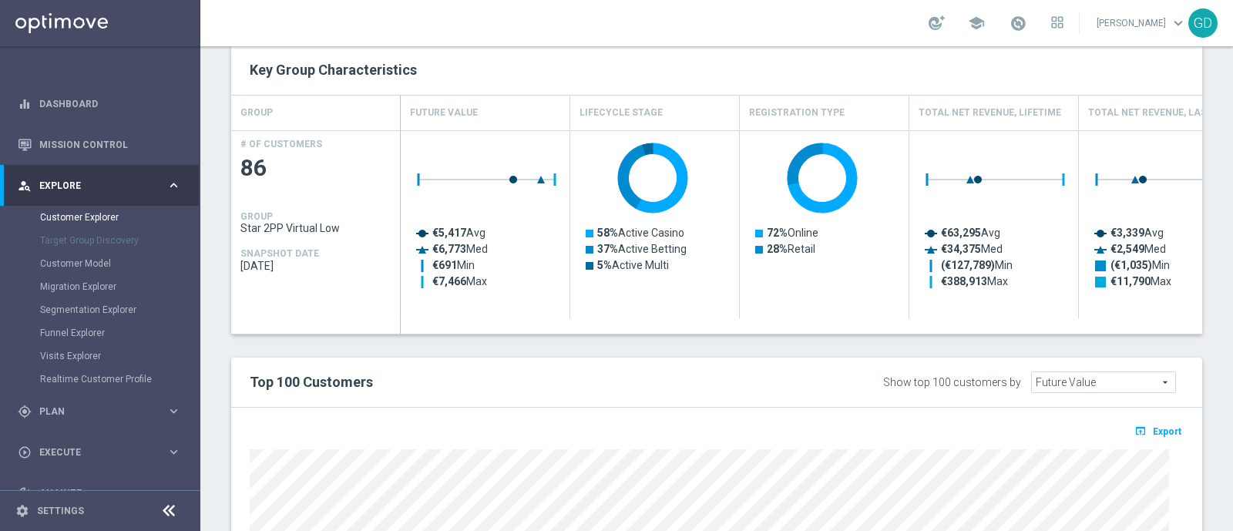
scroll to position [441, 0]
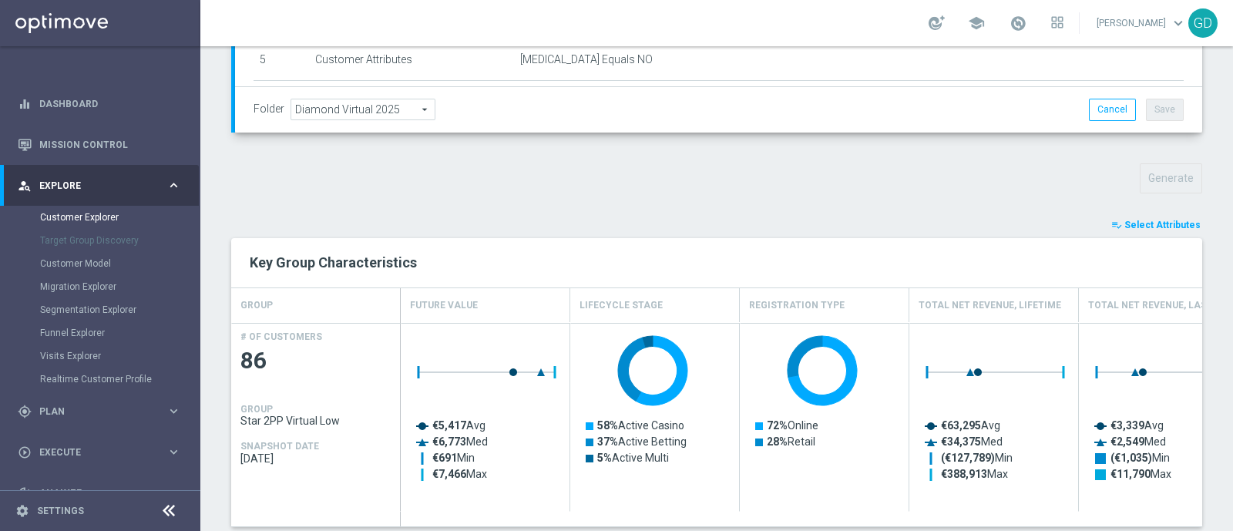
click at [1165, 220] on span "Select Attributes" at bounding box center [1162, 225] width 76 height 11
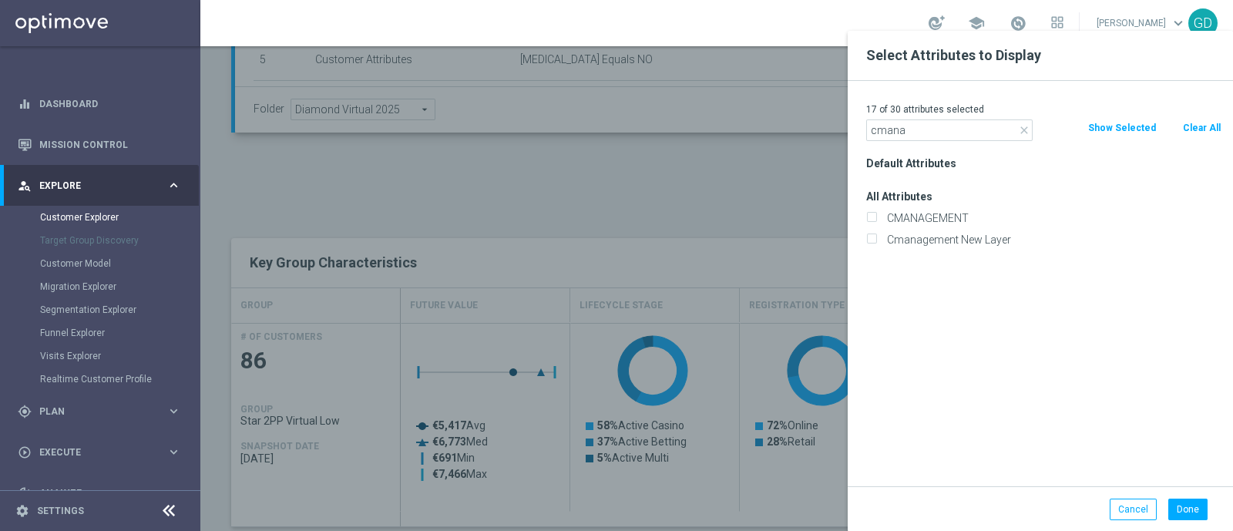
click at [1029, 136] on input "cmana" at bounding box center [949, 130] width 166 height 22
type input "cmana"
click at [1025, 128] on icon "close" at bounding box center [1024, 130] width 12 height 12
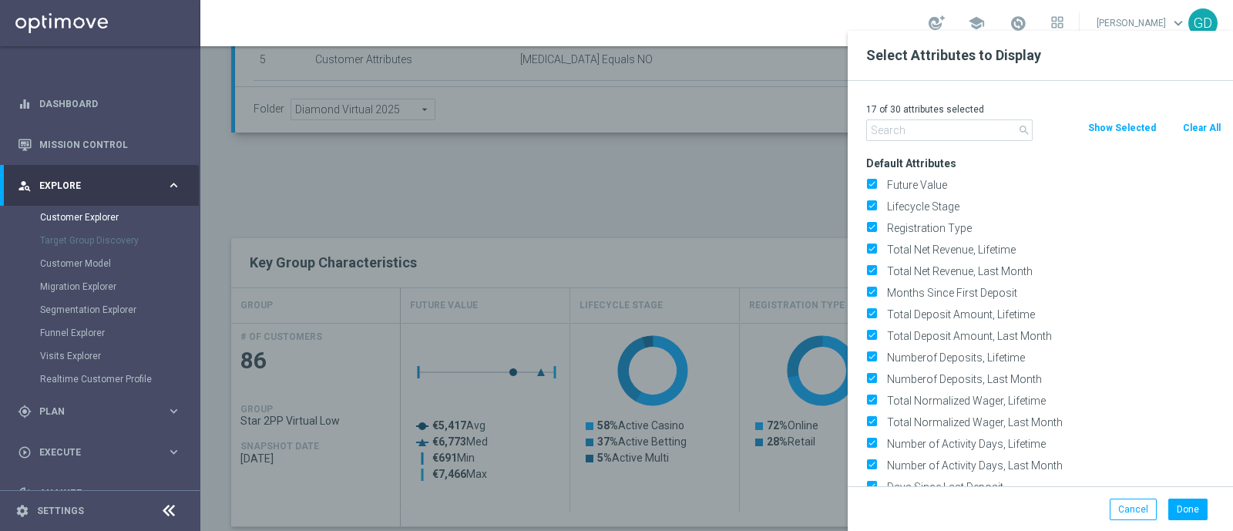
click at [1197, 133] on button "Clear All" at bounding box center [1201, 127] width 41 height 17
checkbox input "false"
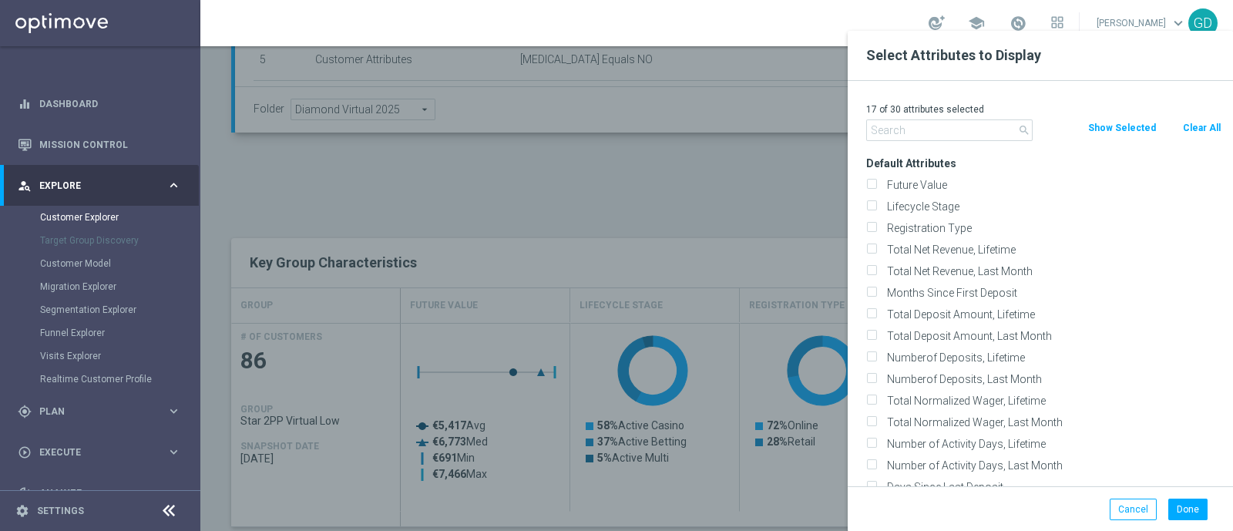
checkbox input "false"
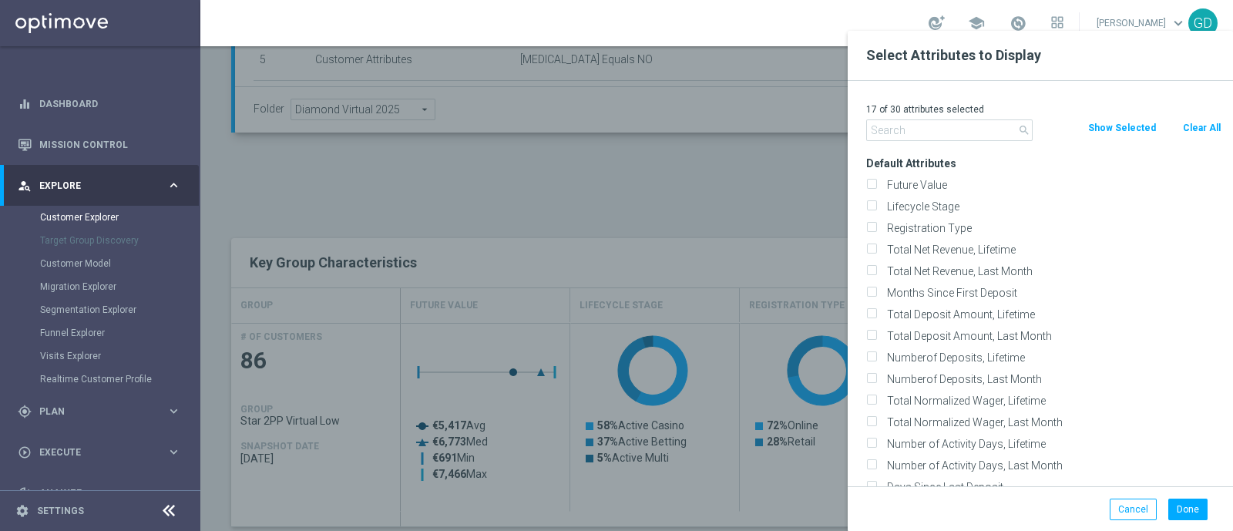
checkbox input "false"
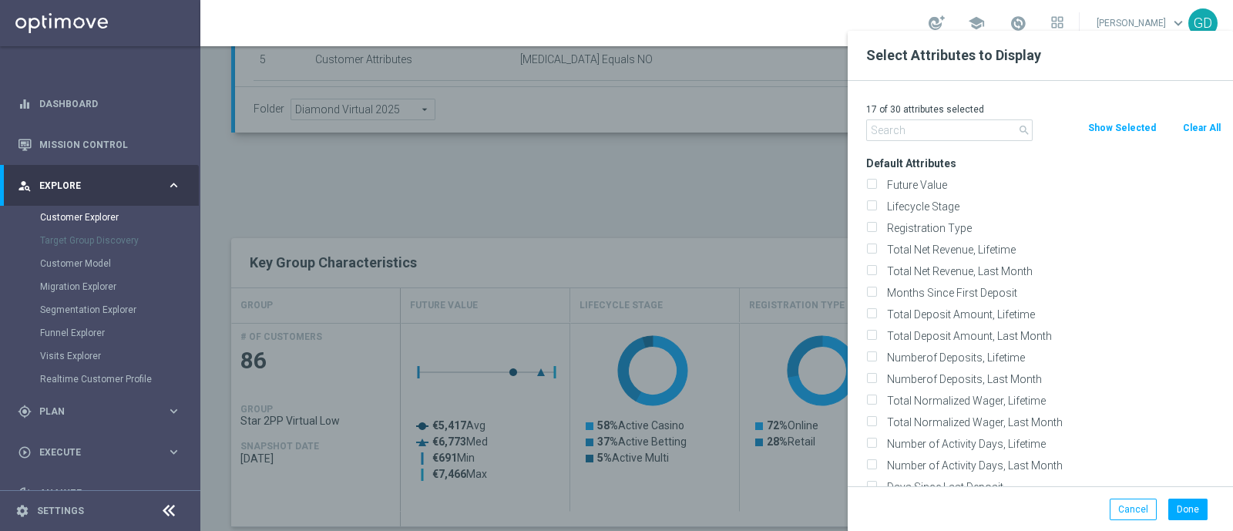
checkbox input "false"
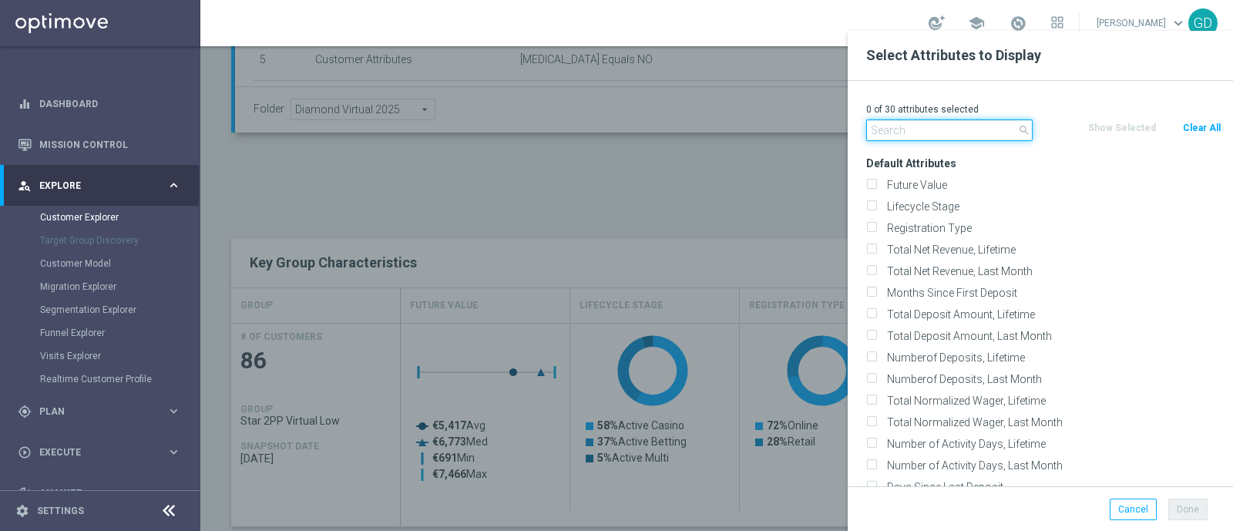
click at [935, 126] on input "text" at bounding box center [949, 130] width 166 height 22
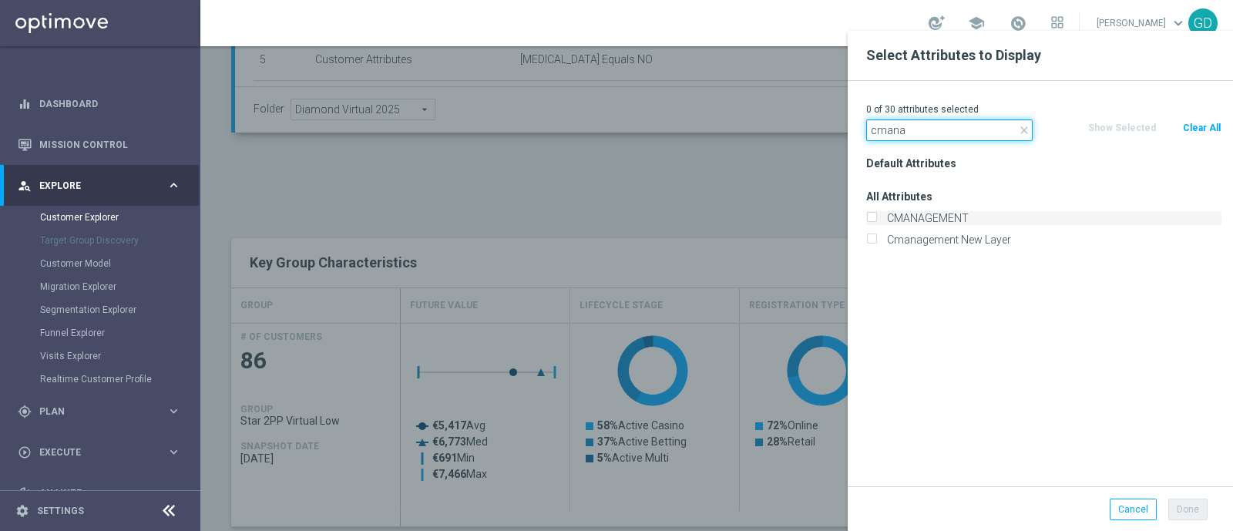
type input "cmana"
click at [871, 216] on input "CMANAGEMENT" at bounding box center [871, 220] width 10 height 10
checkbox input "true"
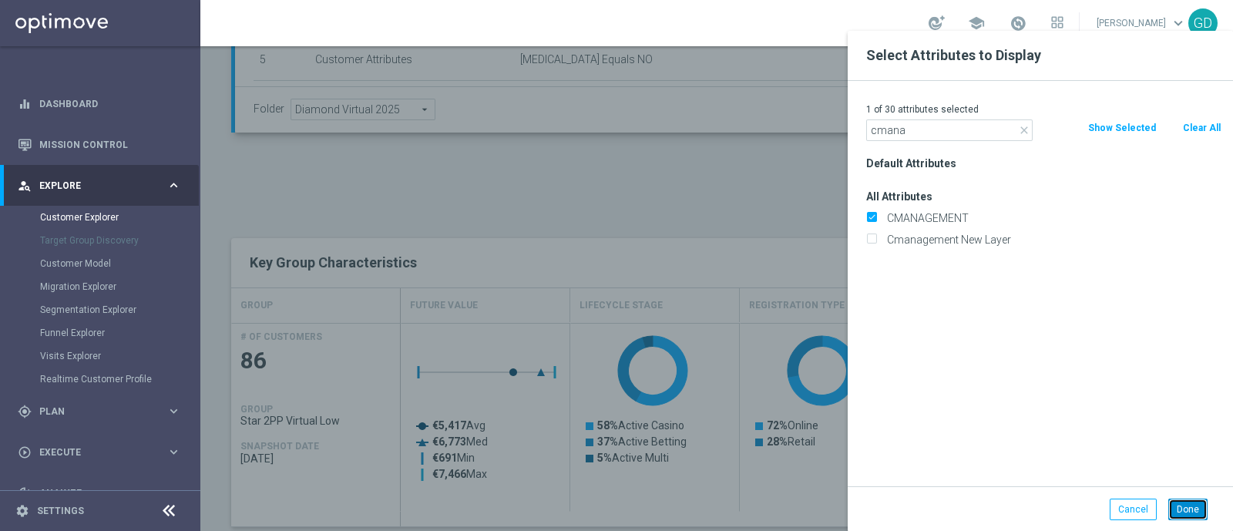
click at [1184, 511] on button "Done" at bounding box center [1187, 510] width 39 height 22
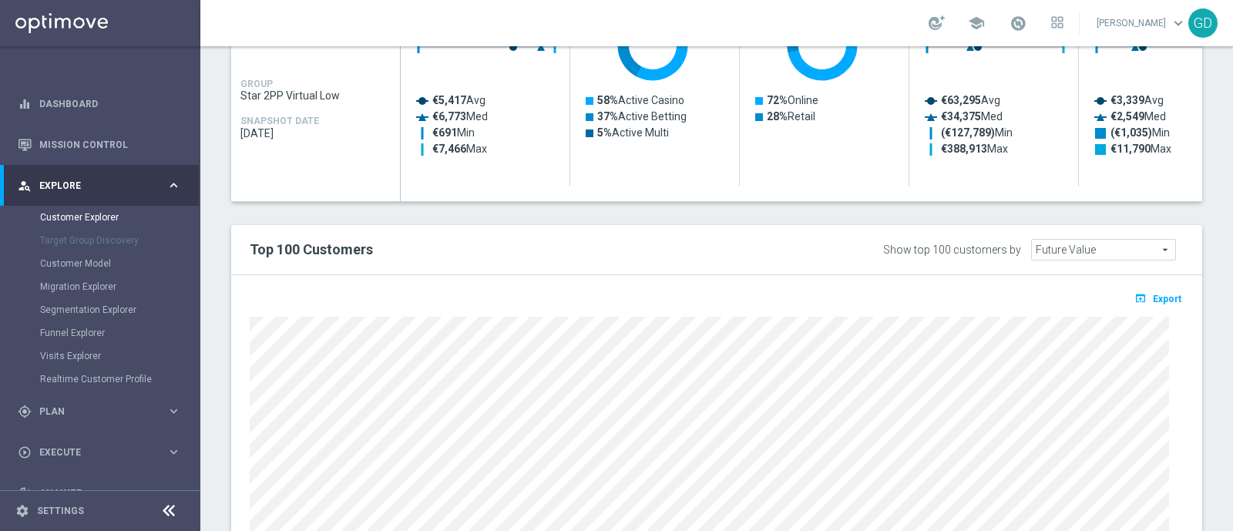
scroll to position [922, 0]
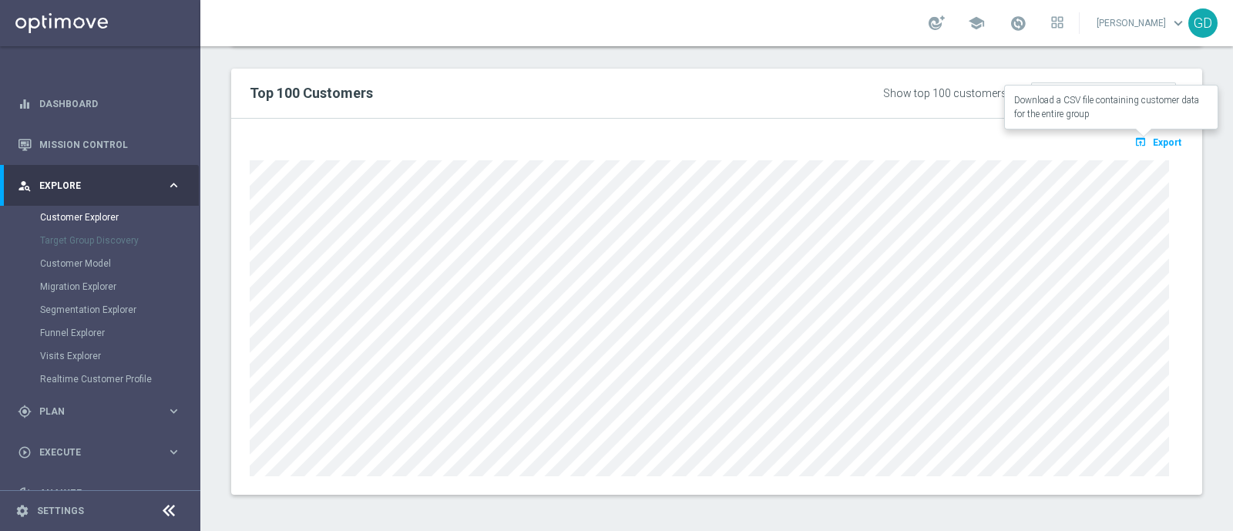
click at [1153, 141] on span "Export" at bounding box center [1167, 142] width 29 height 11
type input "Search"
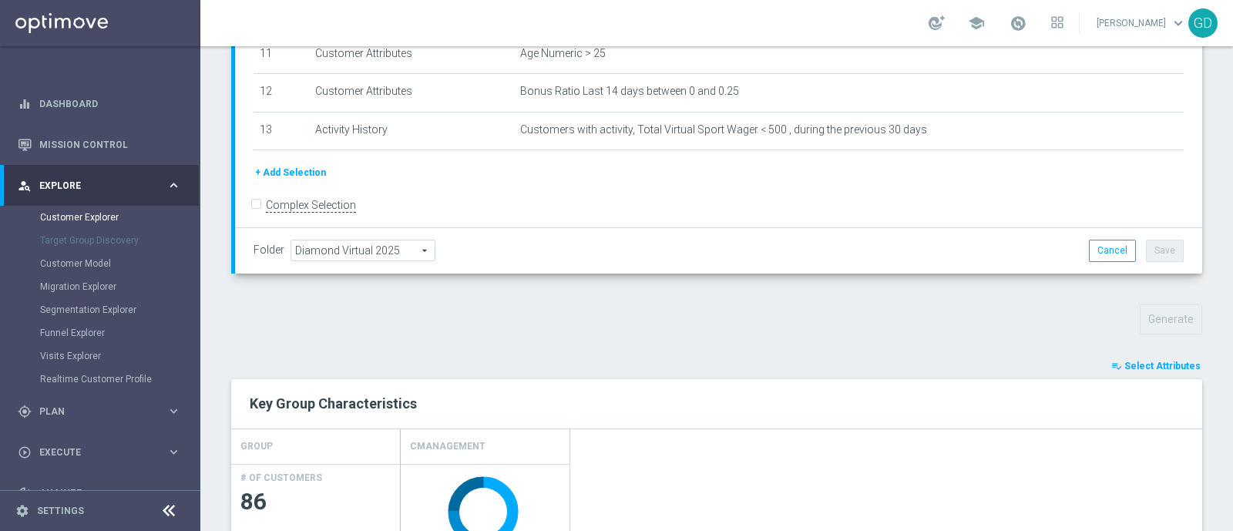
scroll to position [330, 0]
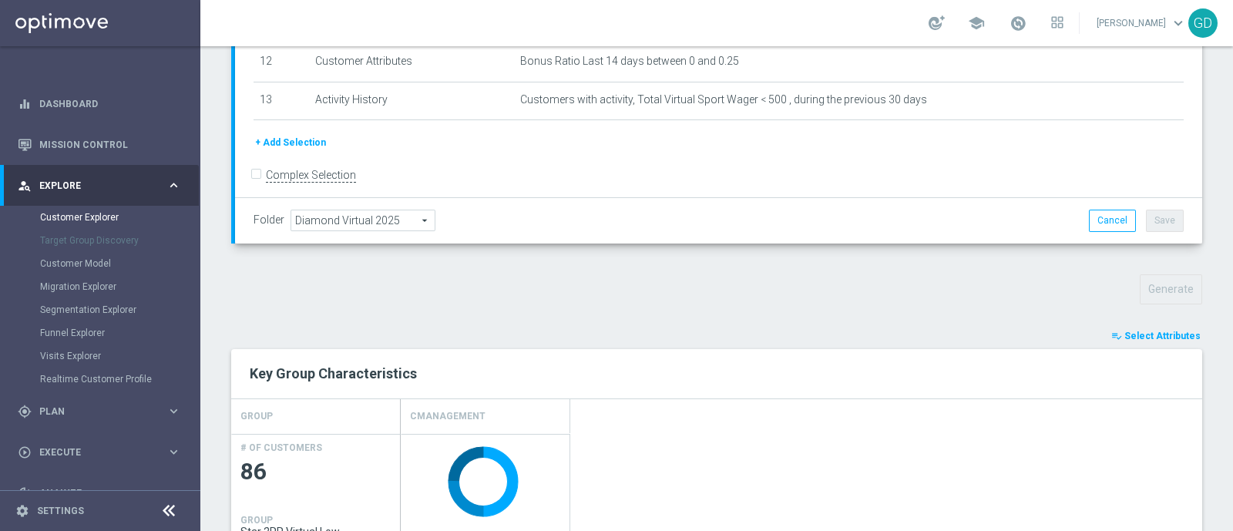
click at [1139, 337] on span "Select Attributes" at bounding box center [1162, 336] width 76 height 11
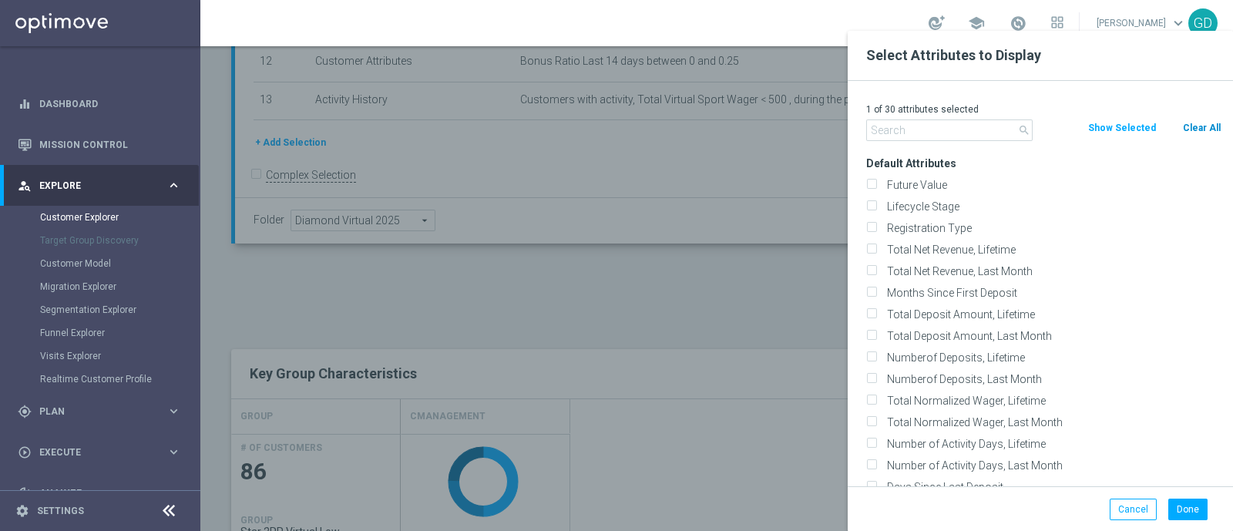
click at [1183, 136] on div "search Clear All Show Selected" at bounding box center [1043, 130] width 378 height 22
click at [1188, 126] on button "Clear All" at bounding box center [1201, 127] width 41 height 17
checkbox input "false"
click at [1202, 123] on button "Clear All" at bounding box center [1201, 127] width 41 height 17
click at [1210, 122] on button "Clear All" at bounding box center [1201, 127] width 41 height 17
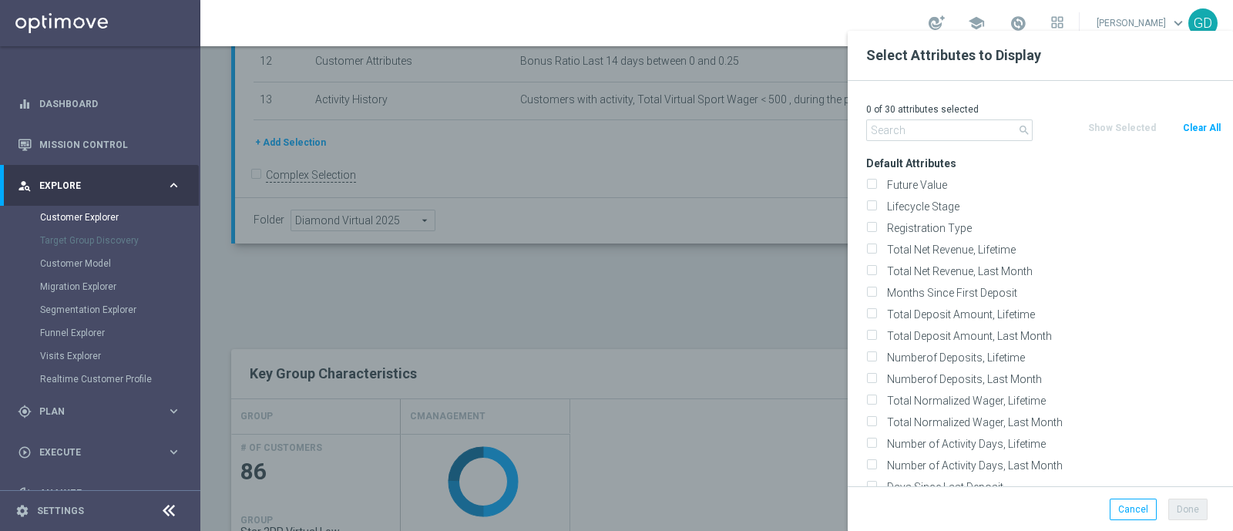
click at [939, 117] on div "0 of 30 attributes selected" at bounding box center [1043, 109] width 378 height 20
click at [952, 154] on div "Default Attributes Future Value Lifecycle Stage Registration Type" at bounding box center [1043, 347] width 378 height 388
click at [941, 137] on input "text" at bounding box center [949, 130] width 166 height 22
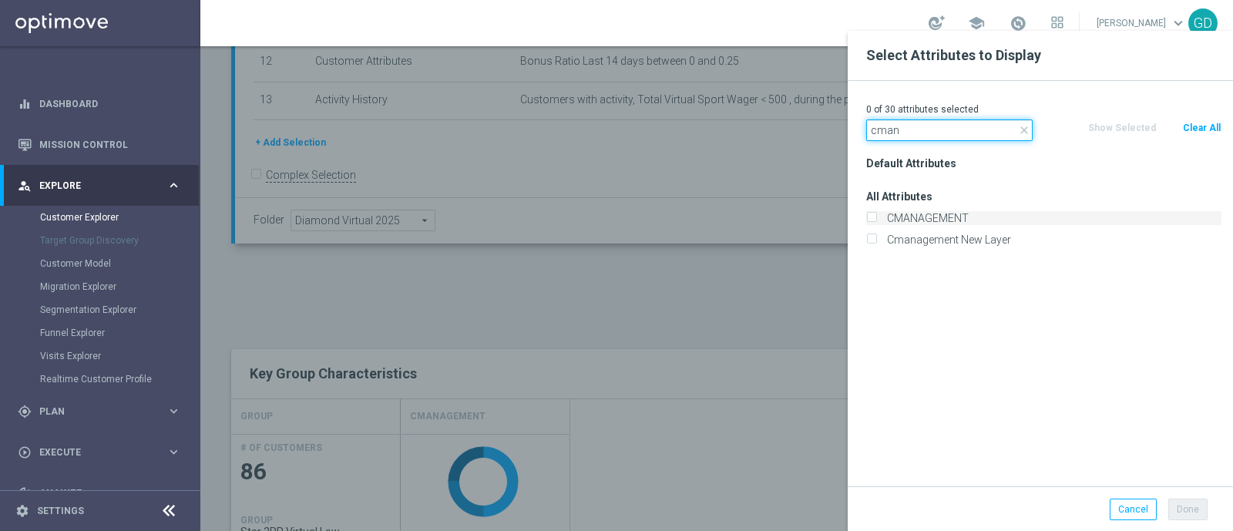
type input "cman"
click at [870, 220] on input "CMANAGEMENT" at bounding box center [871, 220] width 10 height 10
checkbox input "true"
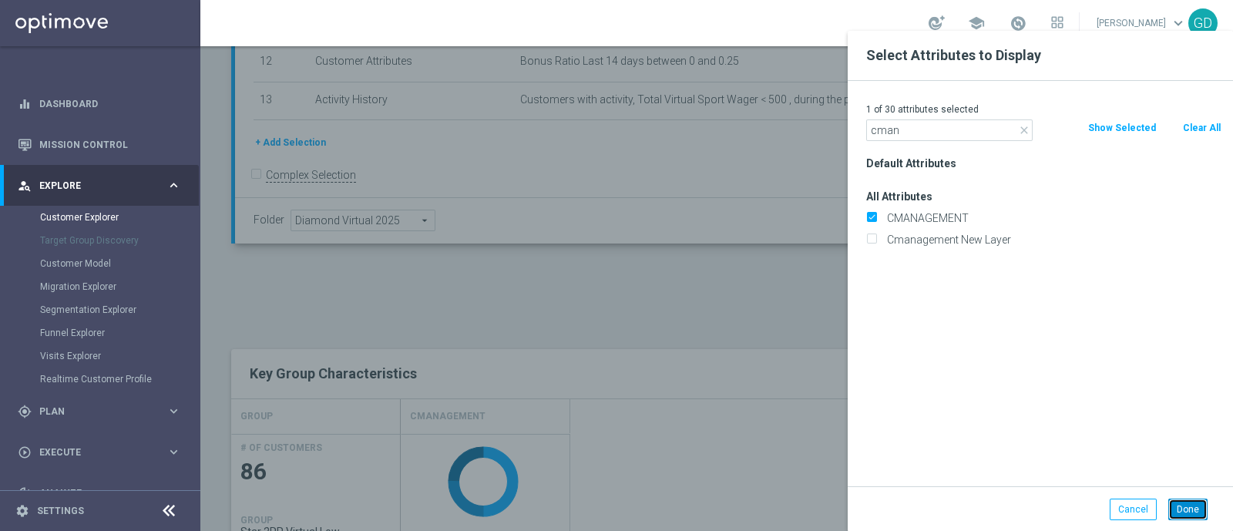
click at [1181, 502] on button "Done" at bounding box center [1187, 510] width 39 height 22
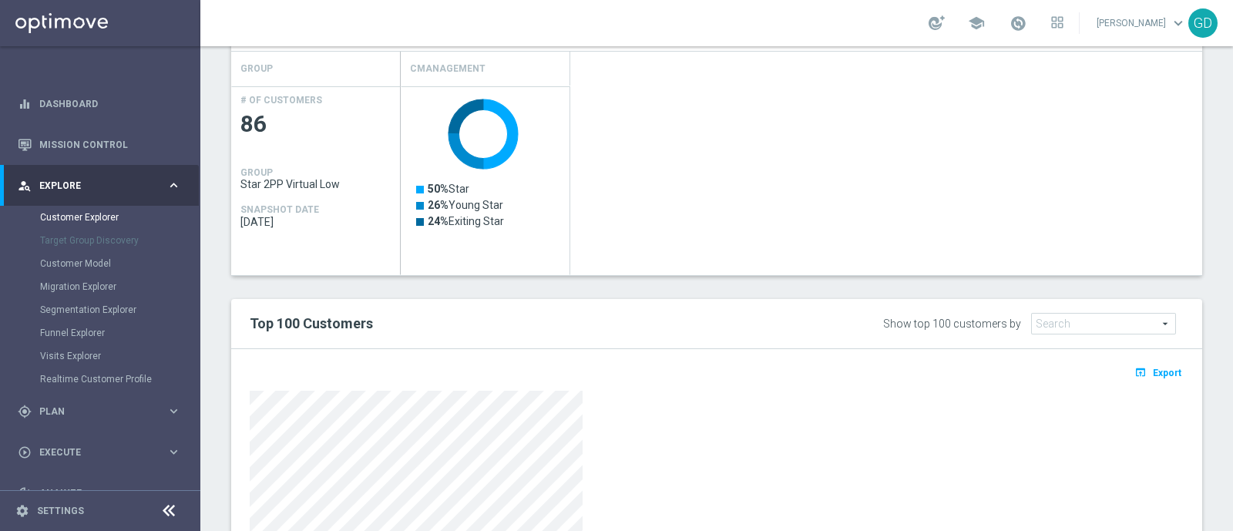
scroll to position [715, 0]
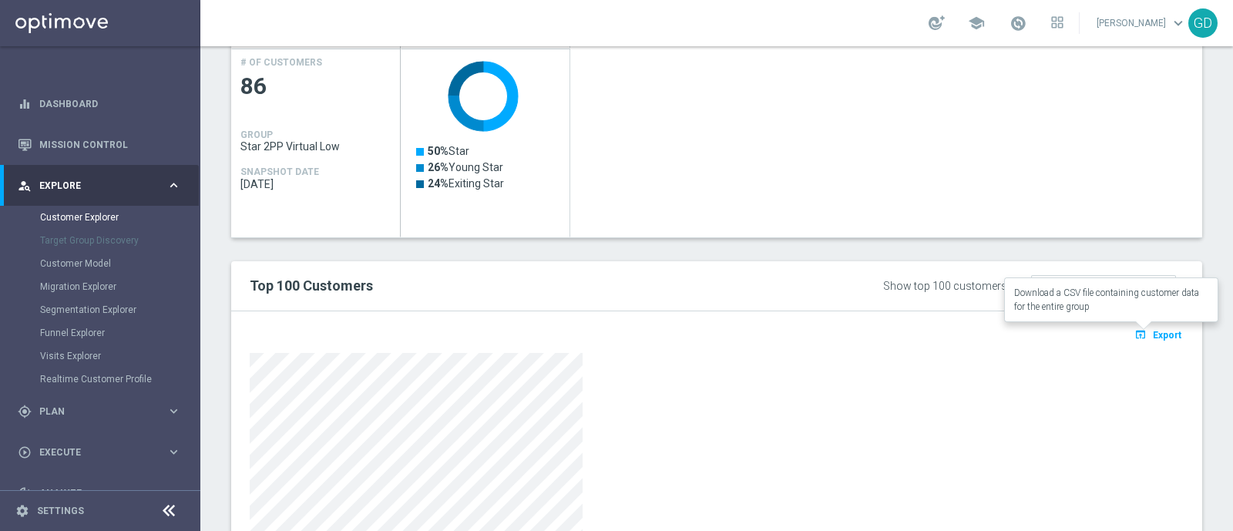
click at [1155, 332] on span "Export" at bounding box center [1167, 335] width 29 height 11
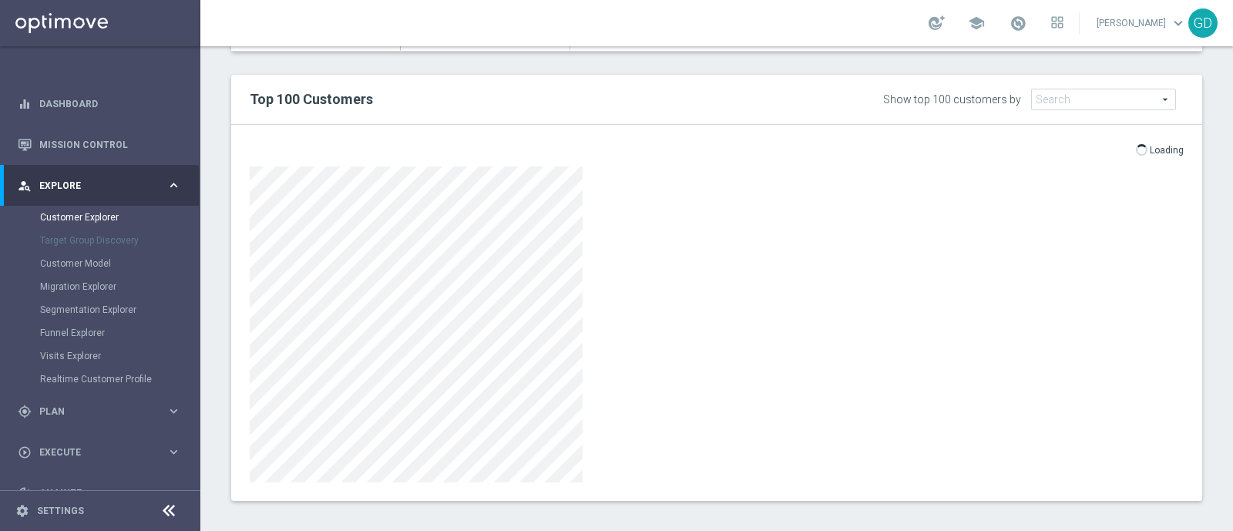
scroll to position [908, 0]
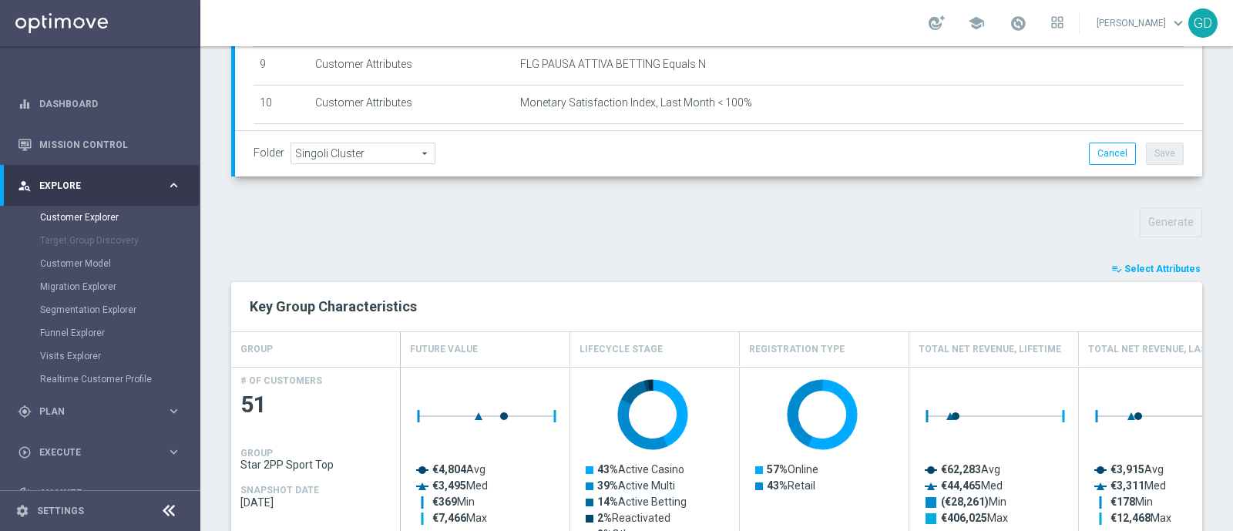
scroll to position [427, 0]
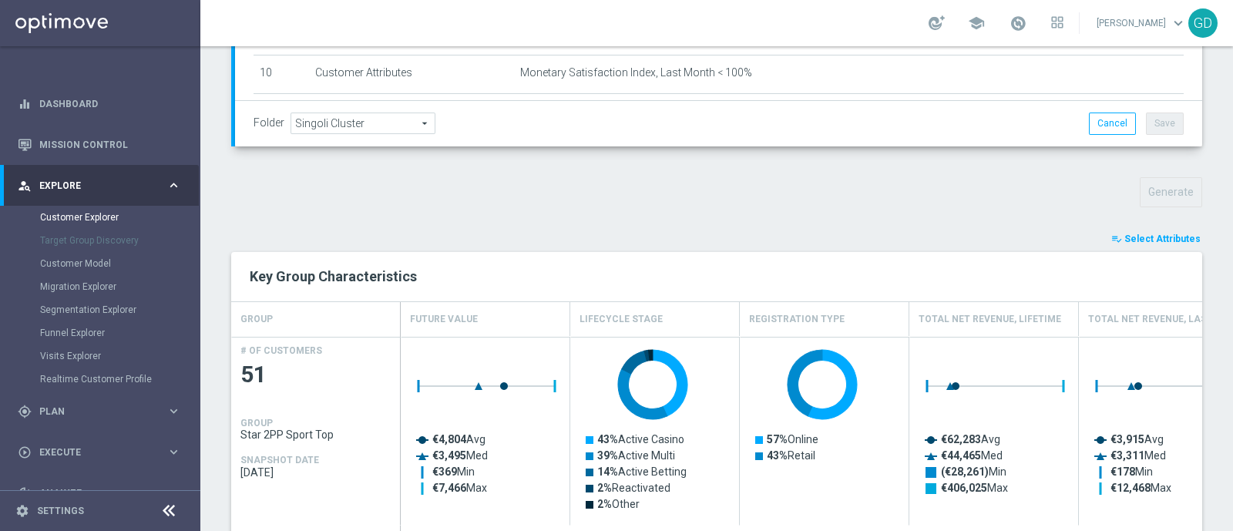
click at [1158, 237] on span "Select Attributes" at bounding box center [1162, 238] width 76 height 11
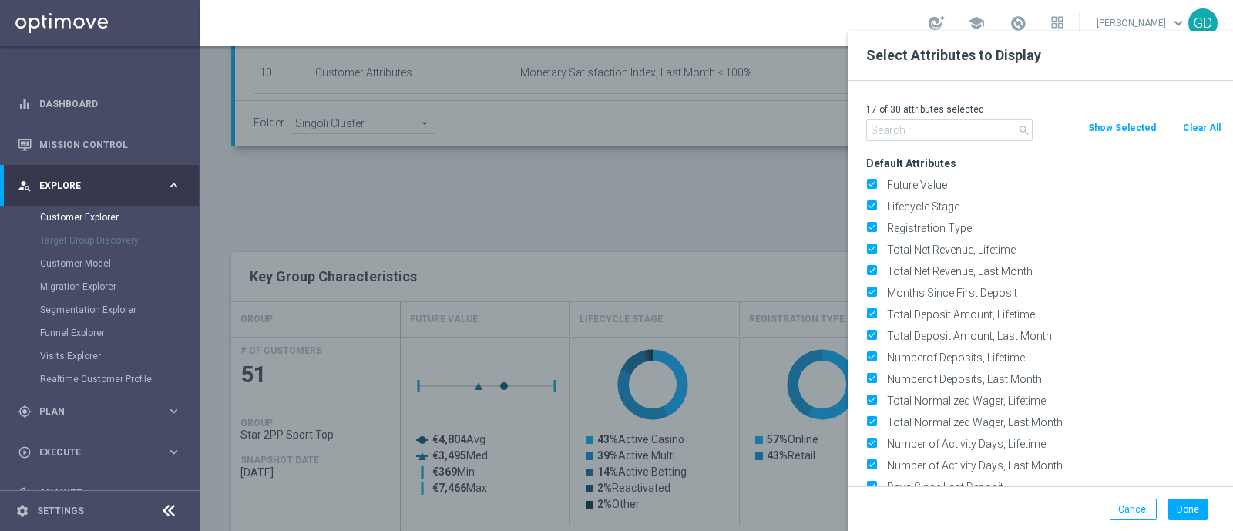
click at [1193, 126] on button "Clear All" at bounding box center [1201, 127] width 41 height 17
checkbox input "false"
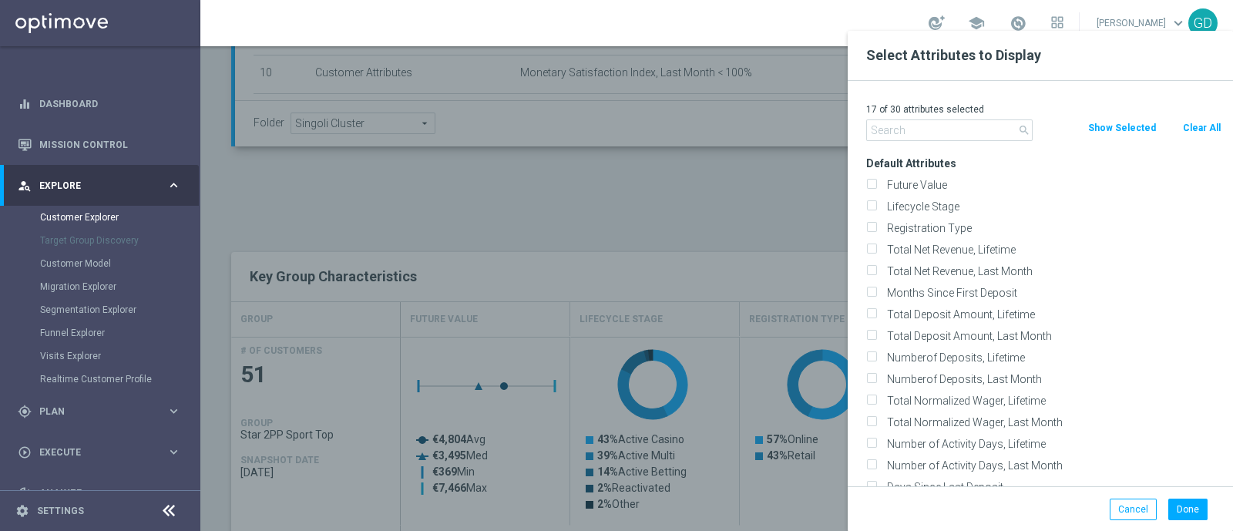
checkbox input "false"
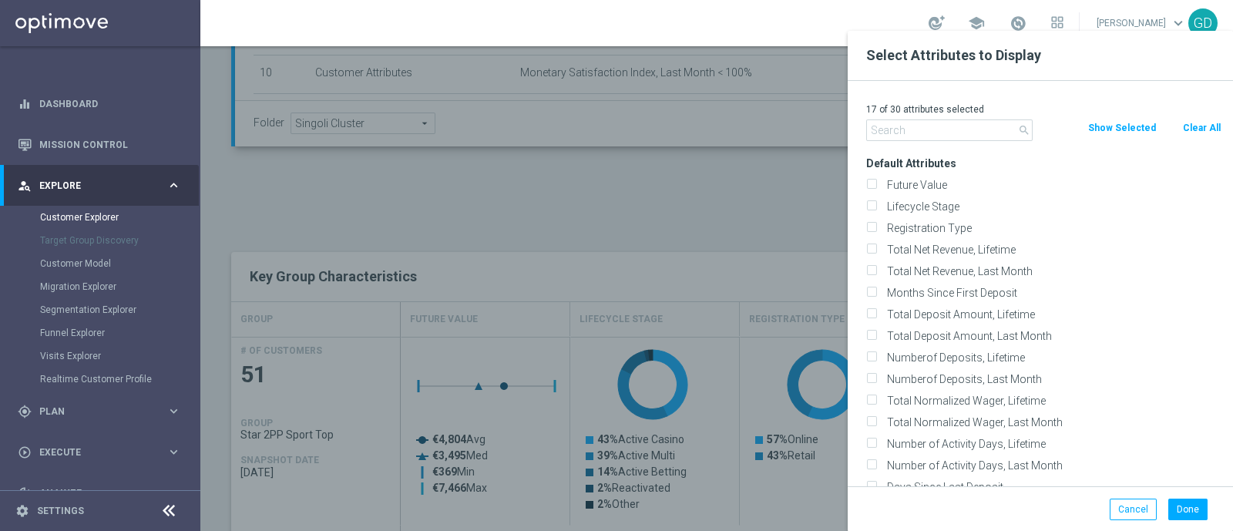
checkbox input "false"
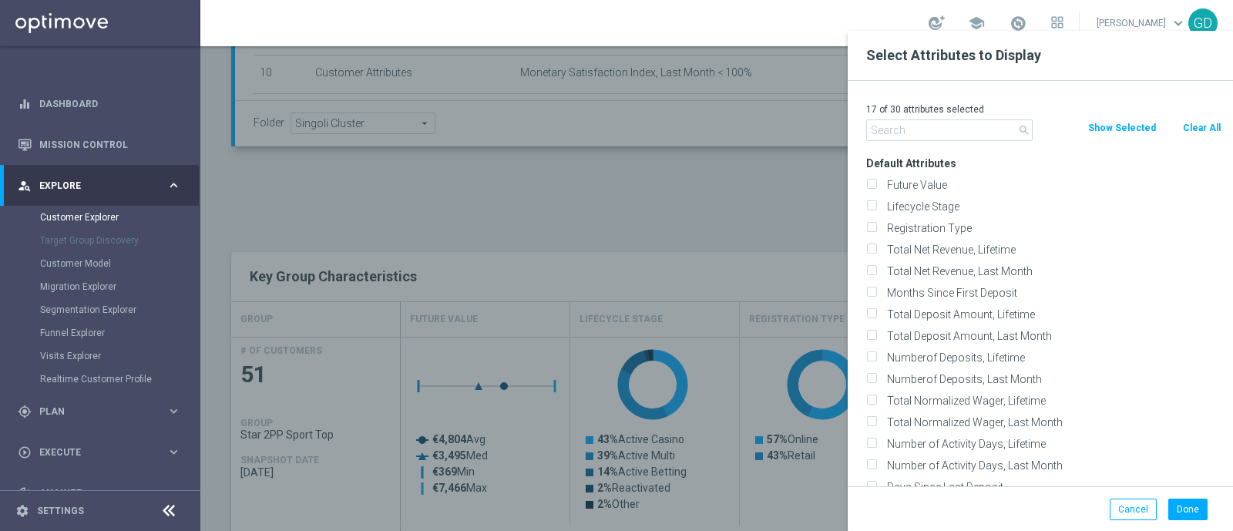
checkbox input "false"
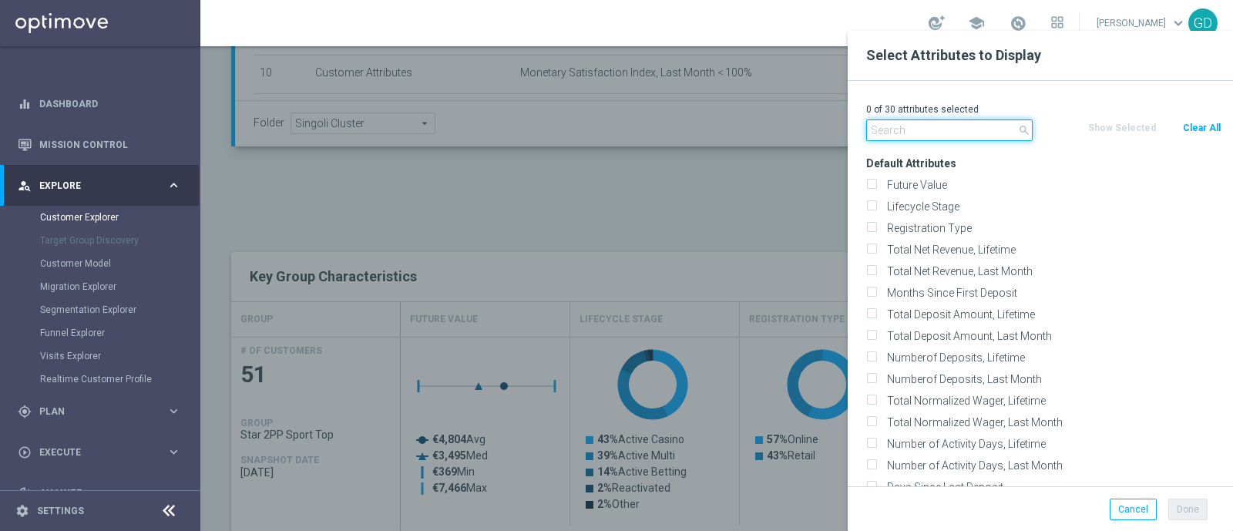
click at [982, 126] on input "text" at bounding box center [949, 130] width 166 height 22
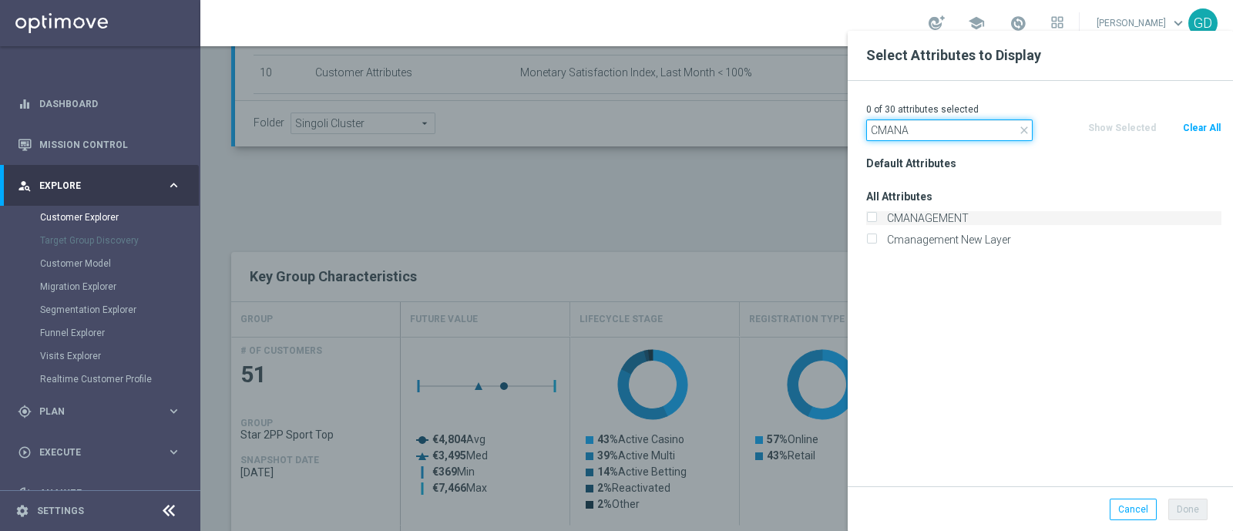
type input "CMANA"
click at [881, 213] on label "CMANAGEMENT" at bounding box center [1051, 218] width 340 height 14
click at [871, 215] on input "CMANAGEMENT" at bounding box center [871, 220] width 10 height 10
checkbox input "true"
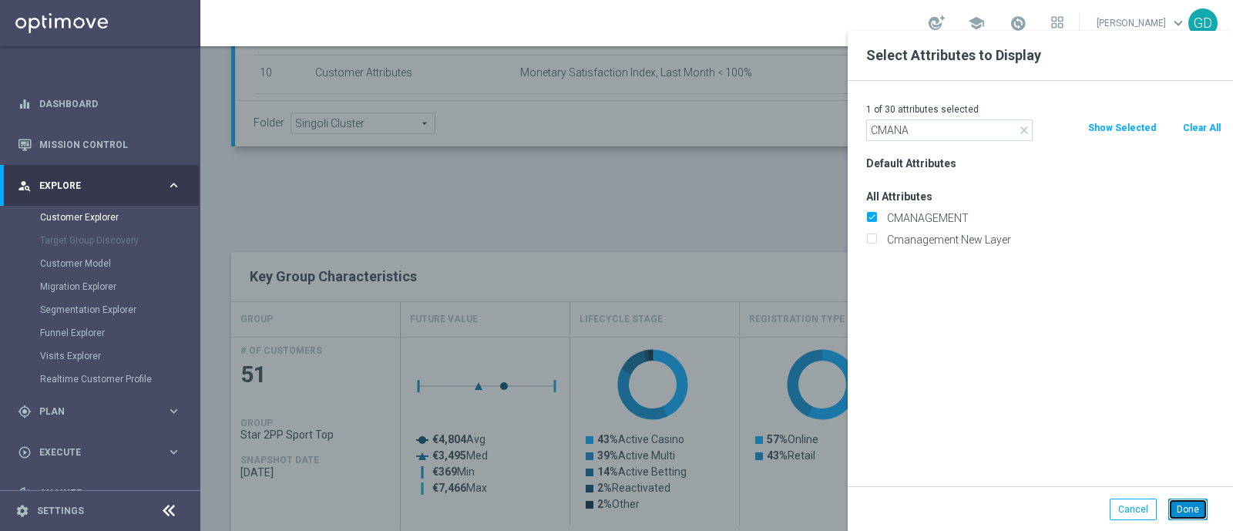
click at [1180, 510] on button "Done" at bounding box center [1187, 510] width 39 height 22
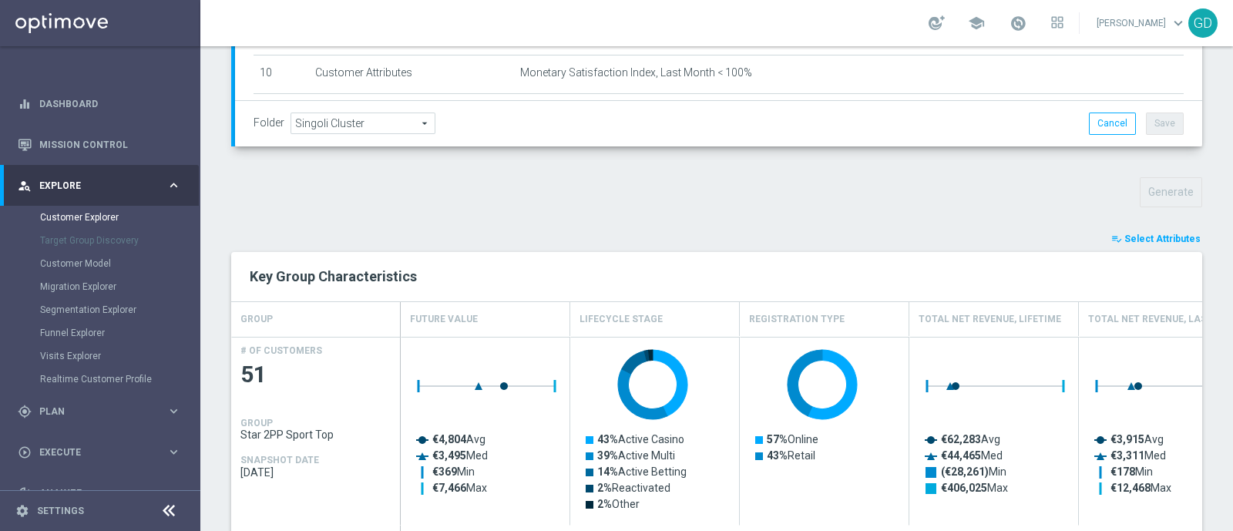
type input "Search"
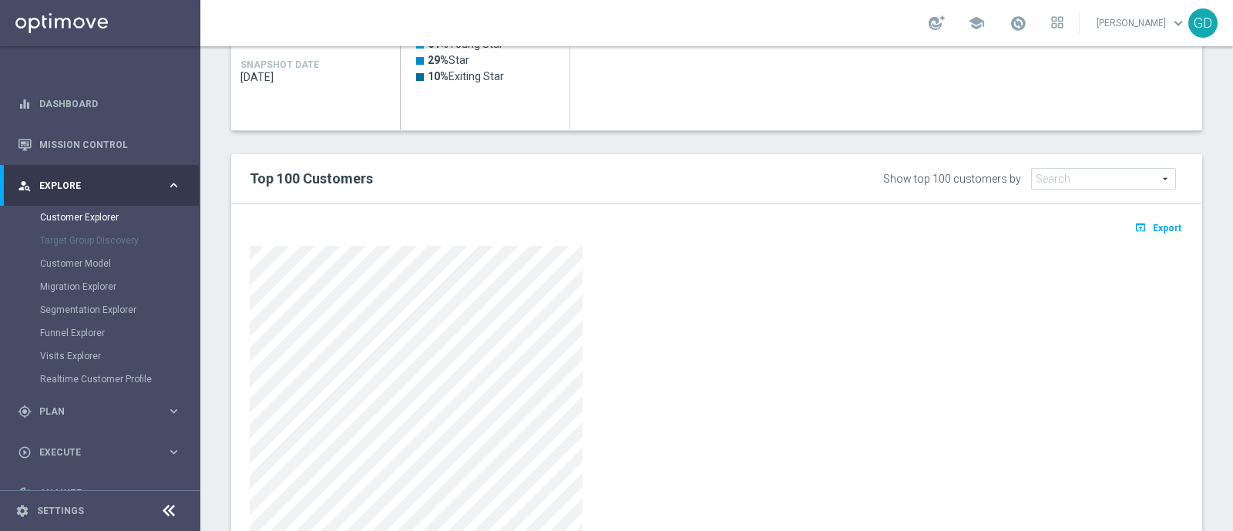
scroll to position [908, 0]
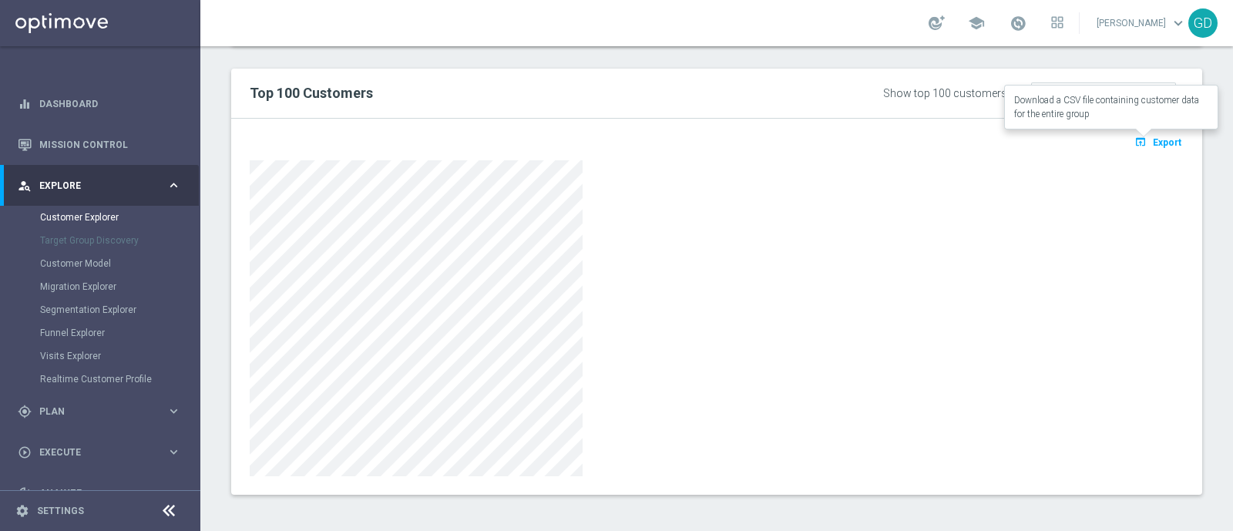
click at [1153, 139] on span "Export" at bounding box center [1167, 142] width 29 height 11
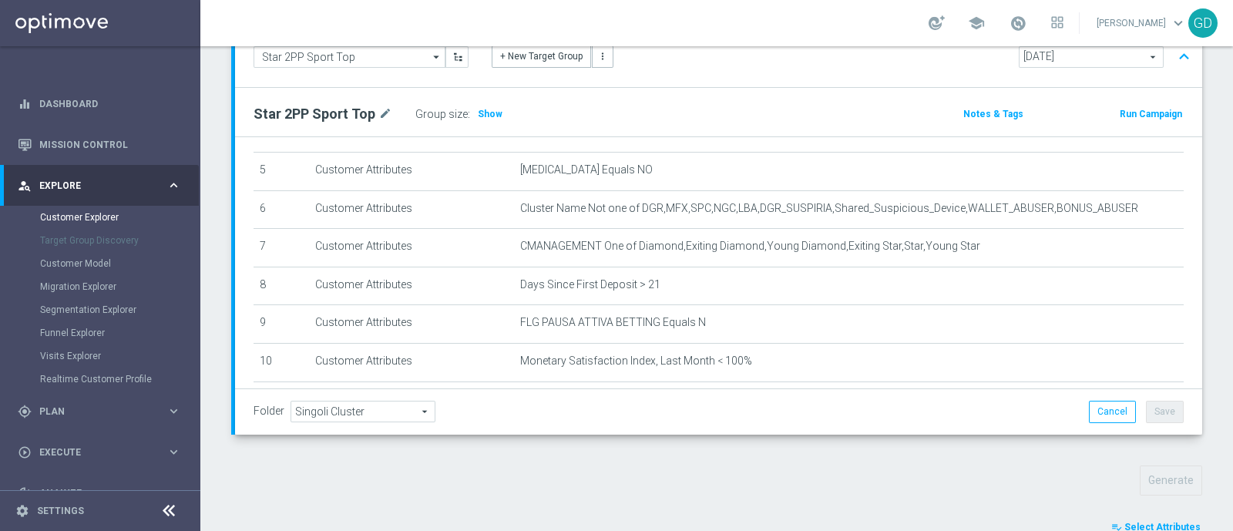
scroll to position [0, 0]
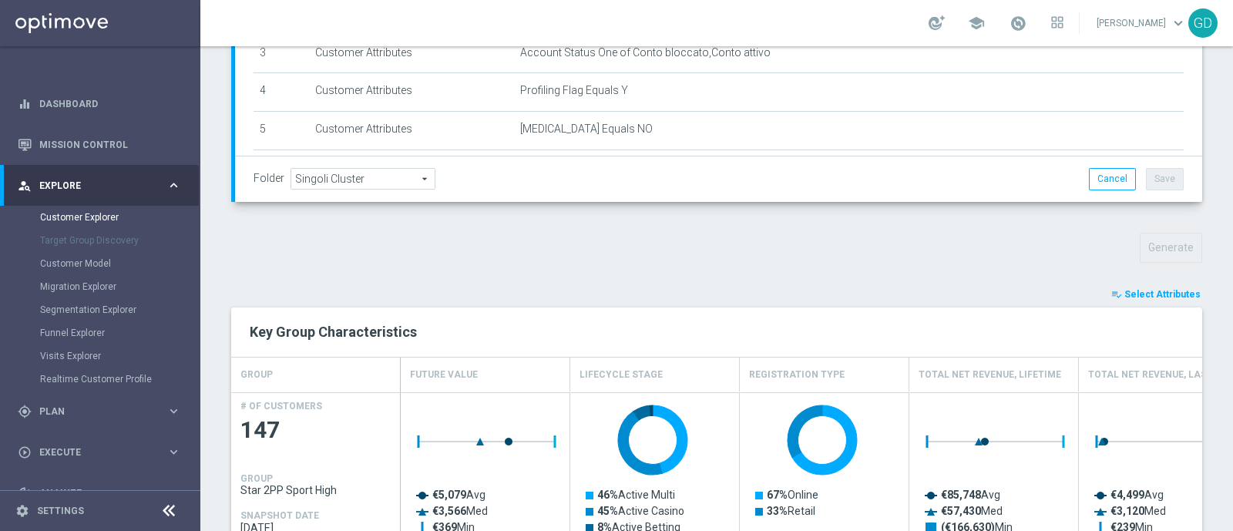
scroll to position [427, 0]
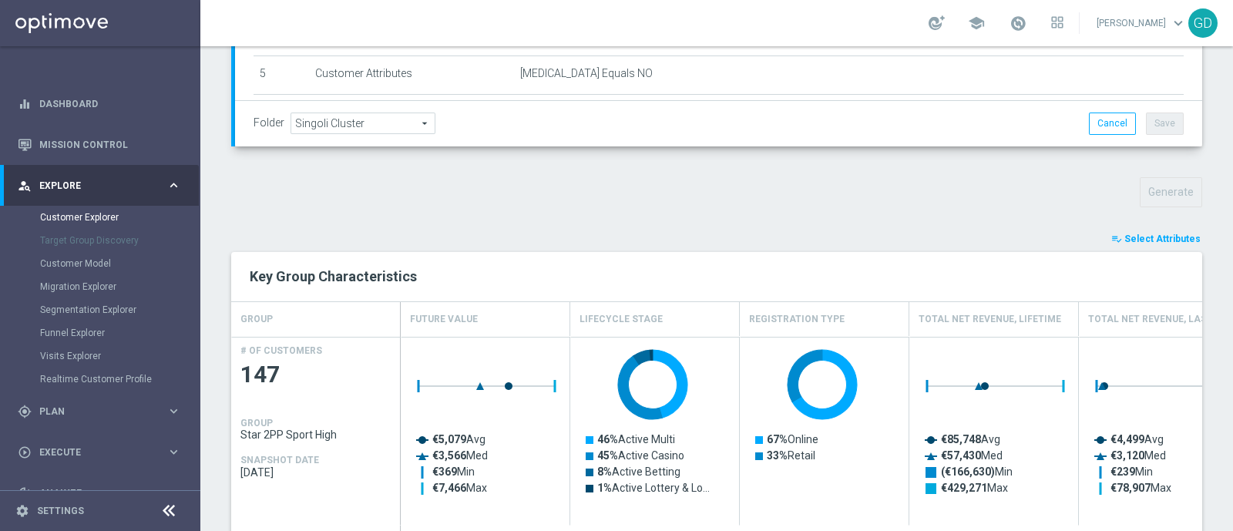
click at [1146, 237] on span "Select Attributes" at bounding box center [1162, 238] width 76 height 11
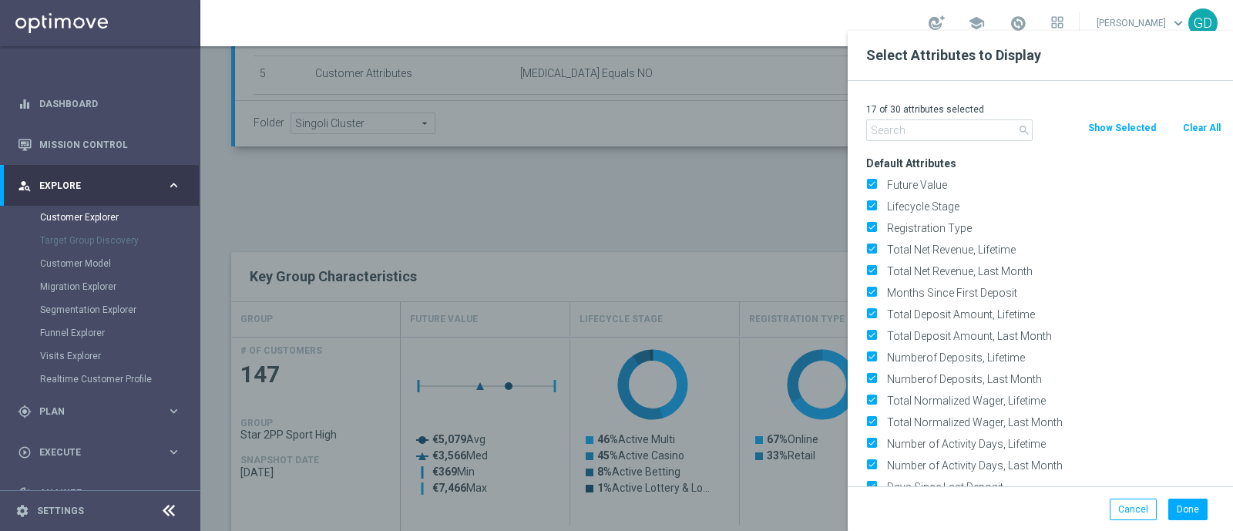
click at [1187, 133] on button "Clear All" at bounding box center [1201, 127] width 41 height 17
checkbox input "false"
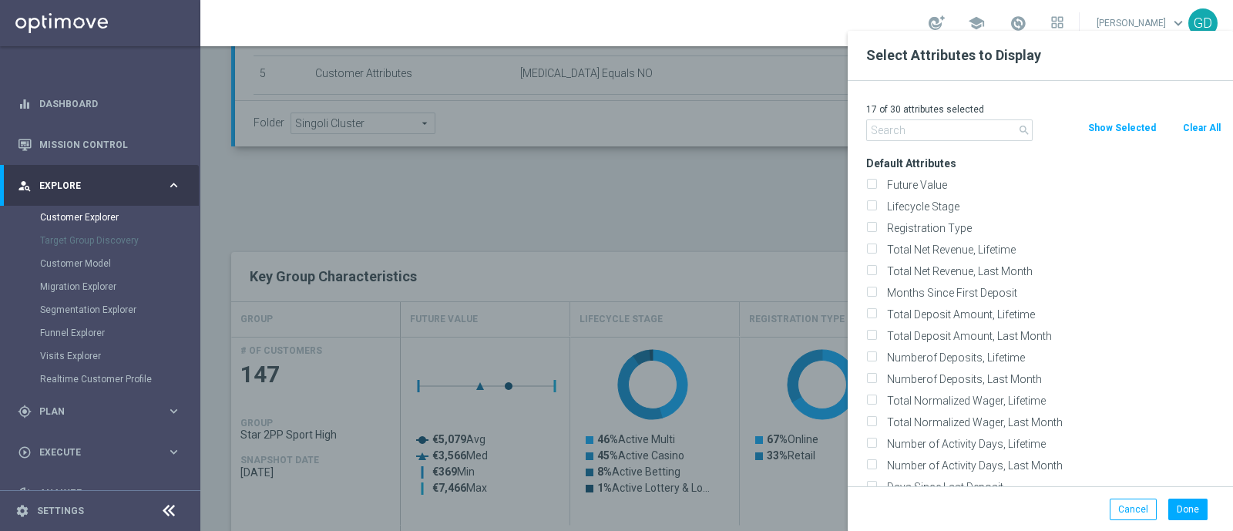
checkbox input "false"
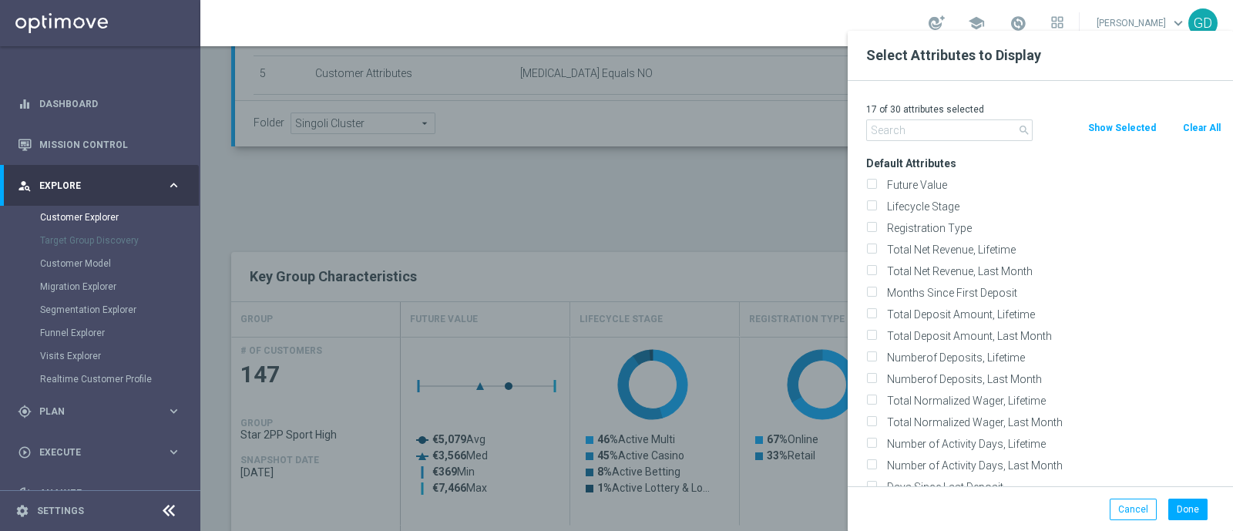
checkbox input "false"
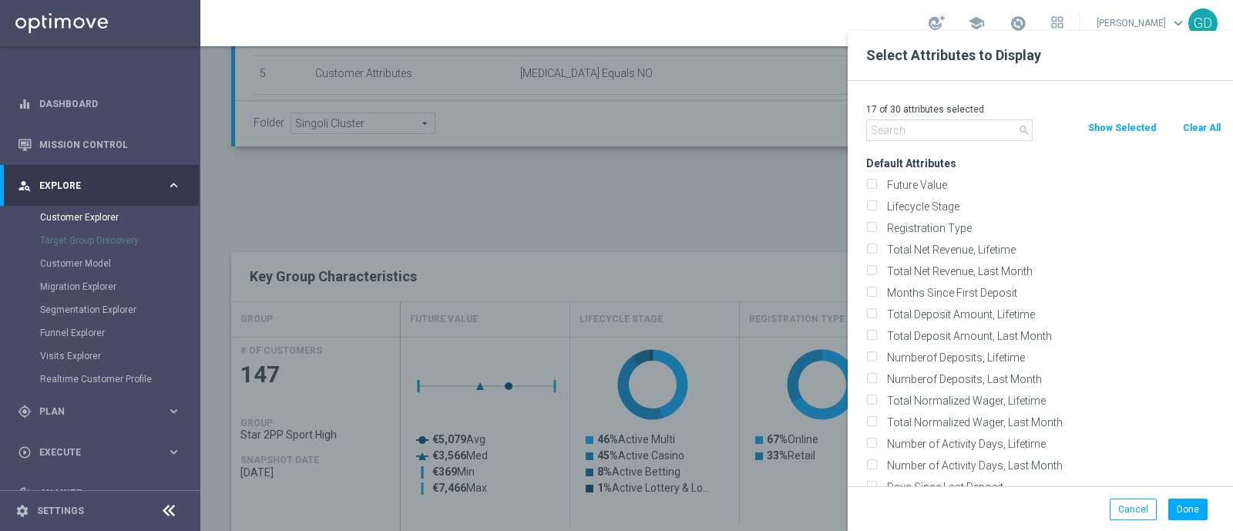
checkbox input "false"
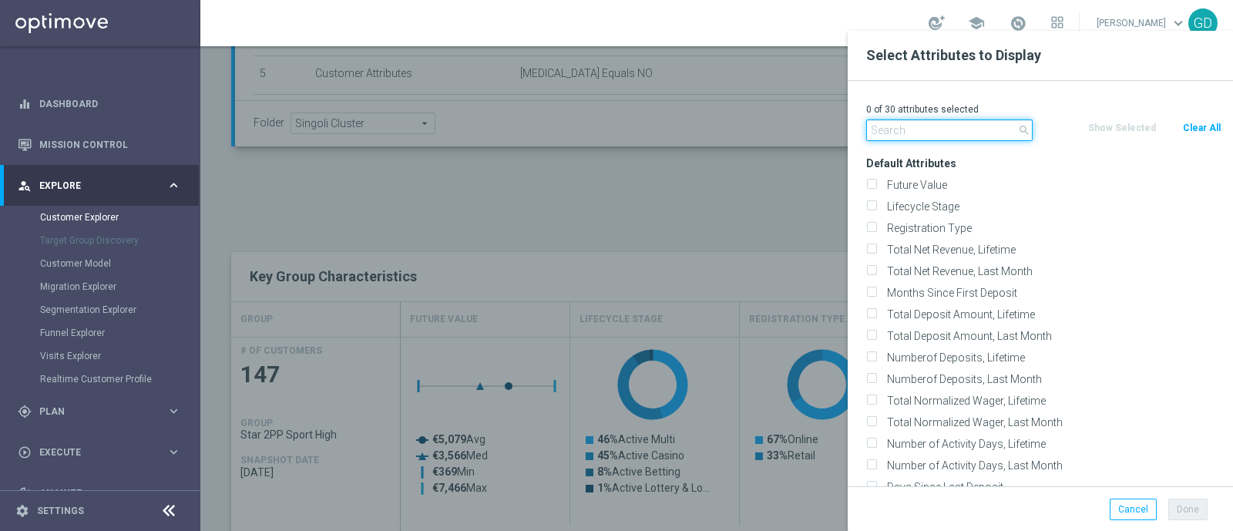
click at [970, 133] on input "text" at bounding box center [949, 130] width 166 height 22
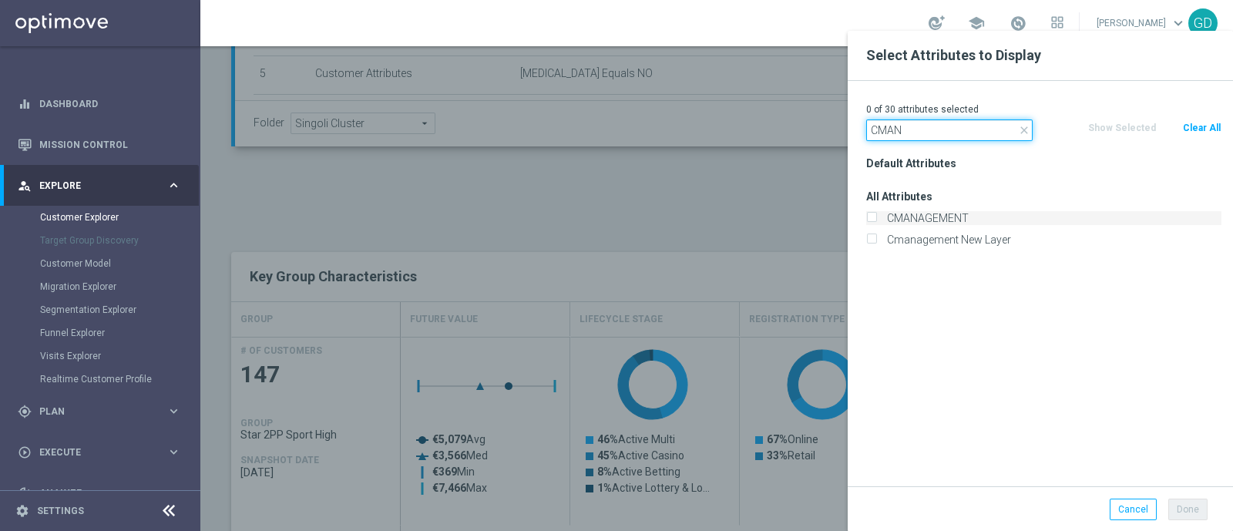
type input "CMAN"
click at [869, 216] on input "CMANAGEMENT" at bounding box center [871, 220] width 10 height 10
checkbox input "true"
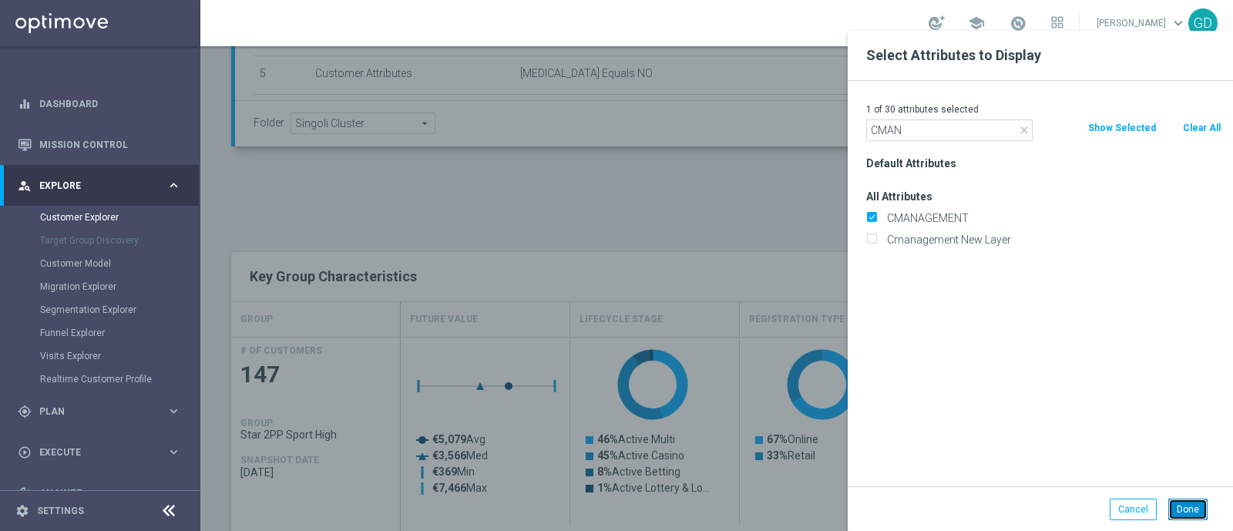
click at [1190, 506] on button "Done" at bounding box center [1187, 510] width 39 height 22
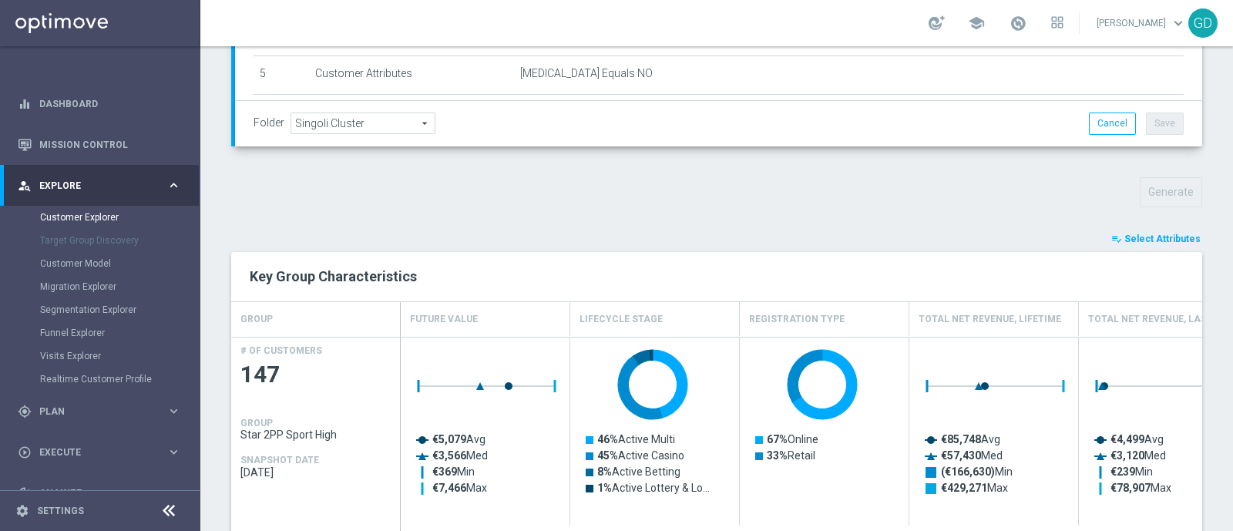
type input "Search"
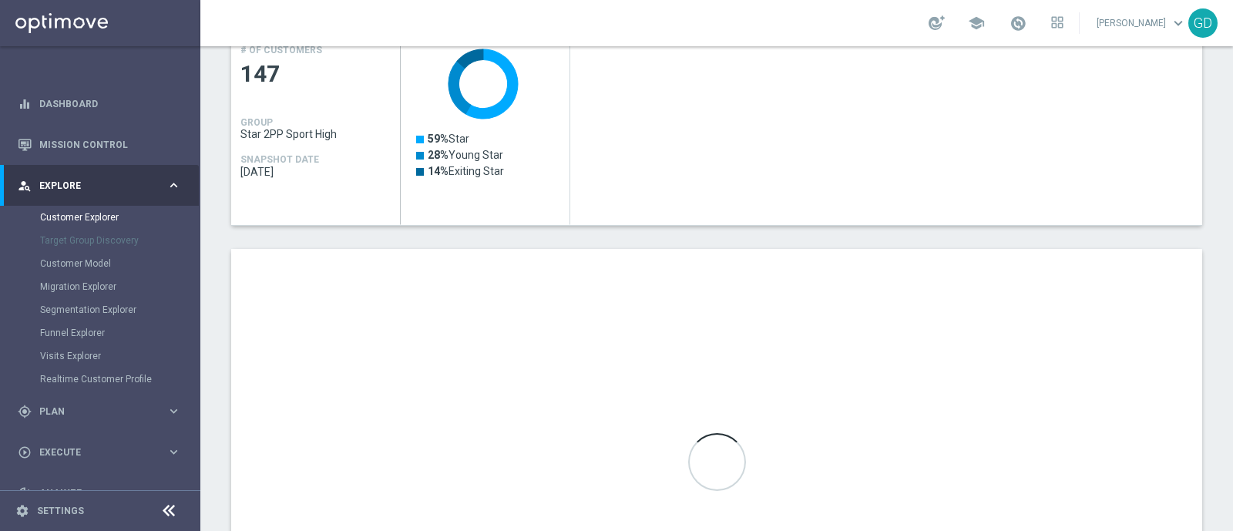
scroll to position [812, 0]
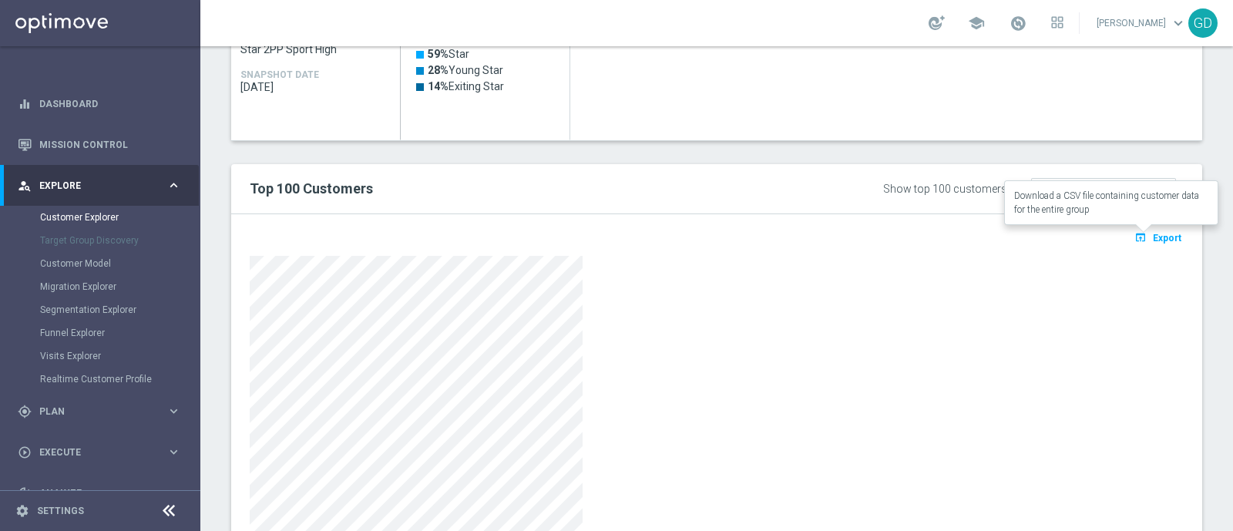
click at [1153, 235] on span "Export" at bounding box center [1167, 238] width 29 height 11
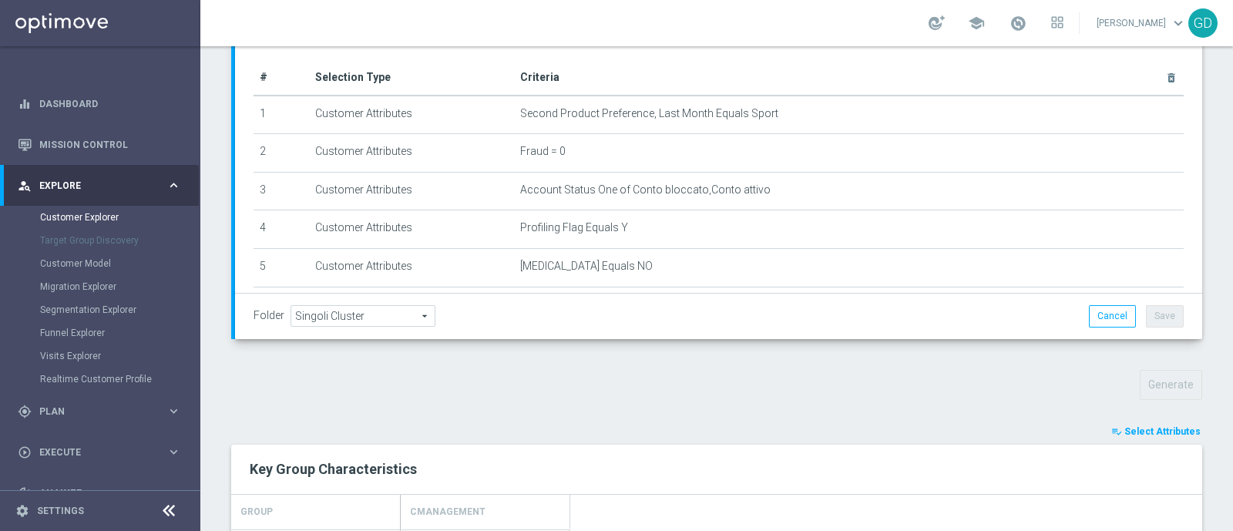
scroll to position [0, 0]
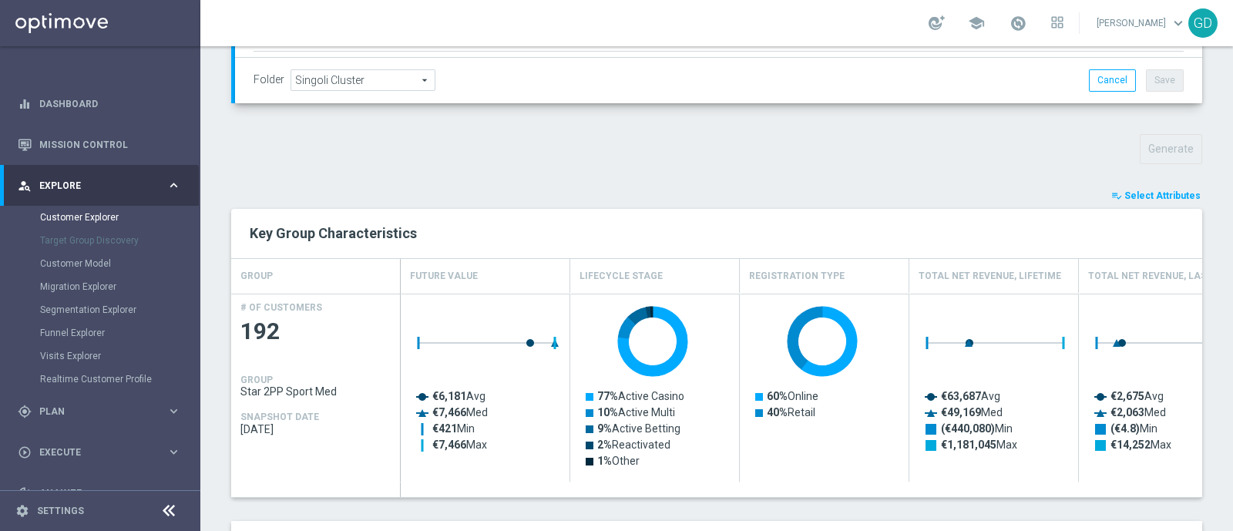
scroll to position [583, 0]
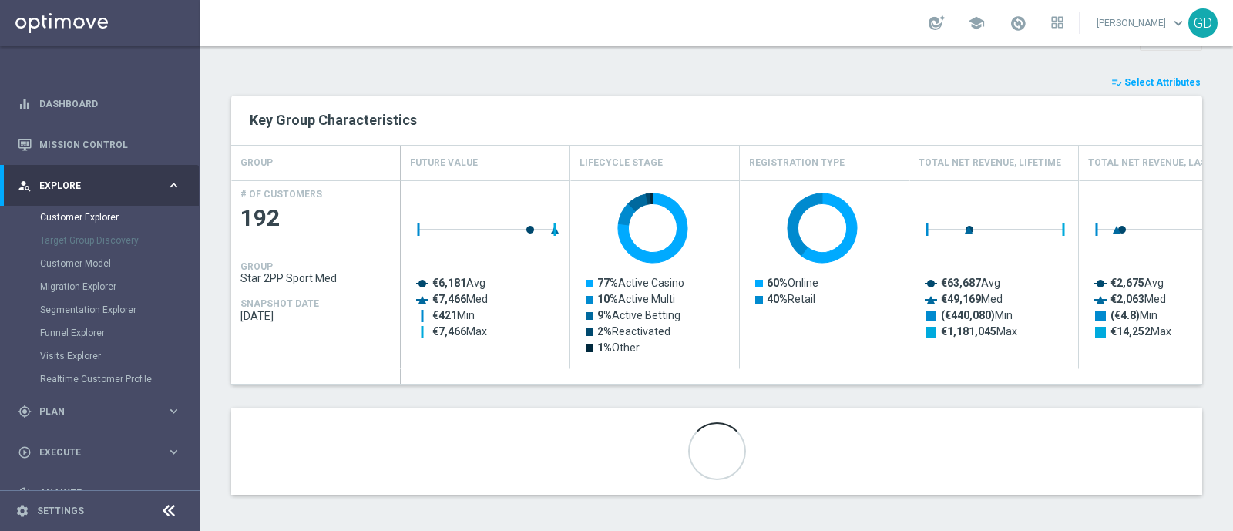
click at [1163, 79] on span "Select Attributes" at bounding box center [1162, 82] width 76 height 11
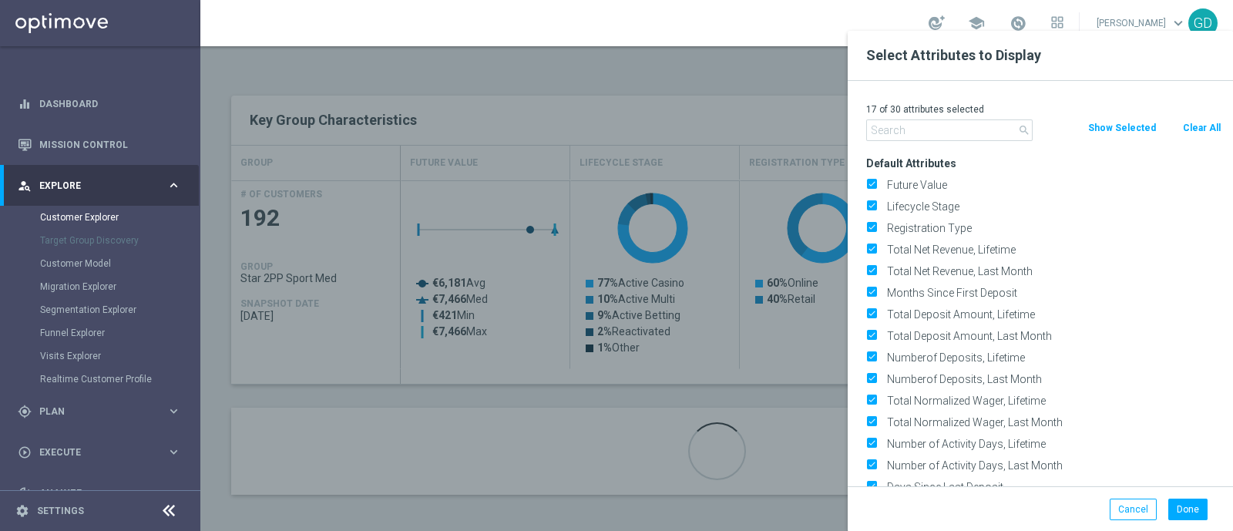
click at [1202, 123] on button "Clear All" at bounding box center [1201, 127] width 41 height 17
checkbox input "false"
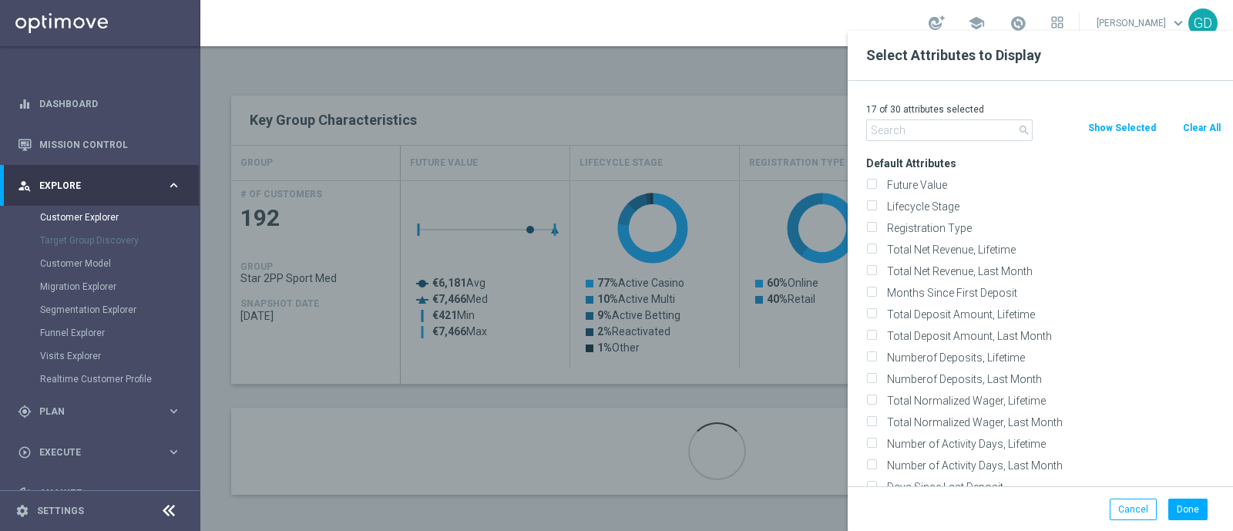
checkbox input "false"
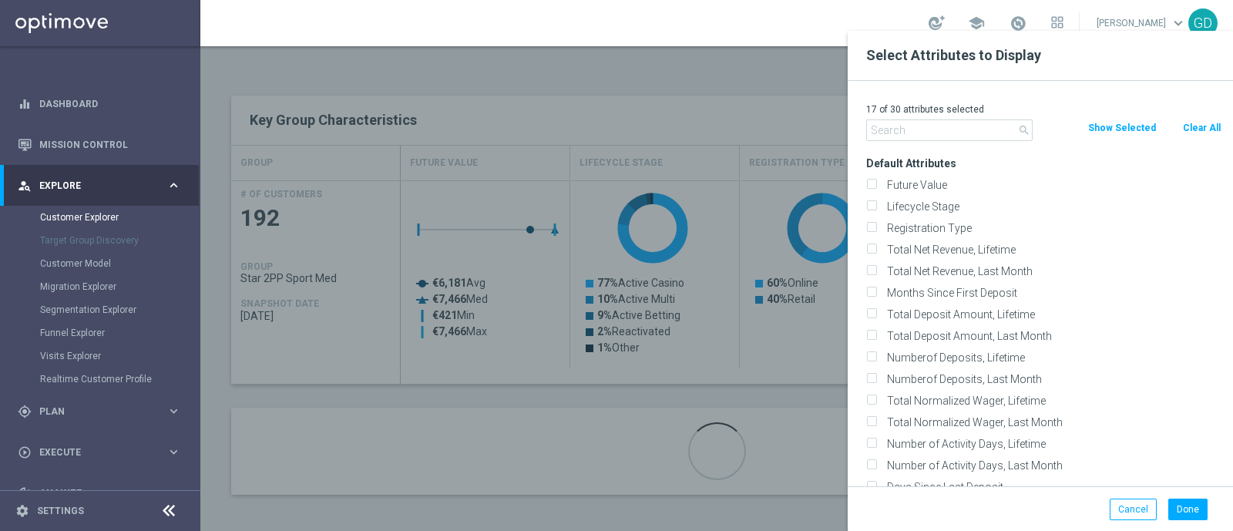
checkbox input "false"
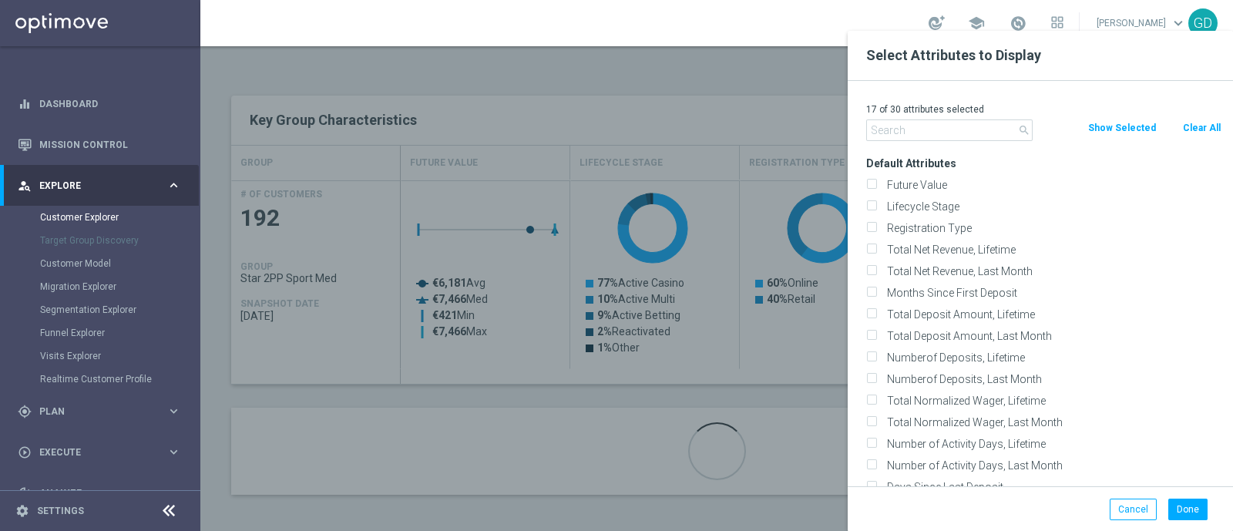
checkbox input "false"
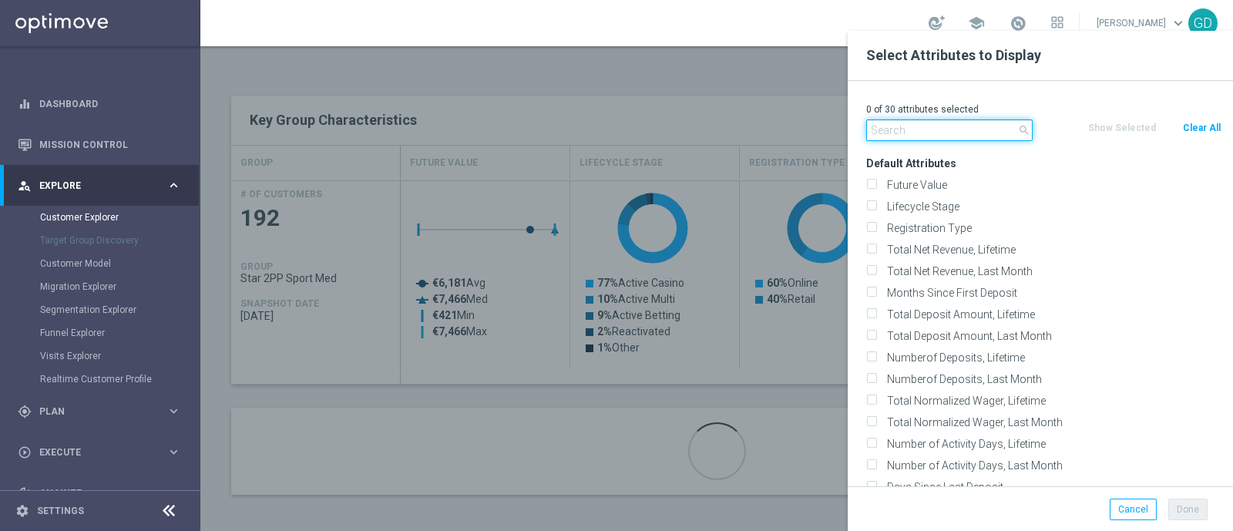
click at [905, 138] on input "text" at bounding box center [949, 130] width 166 height 22
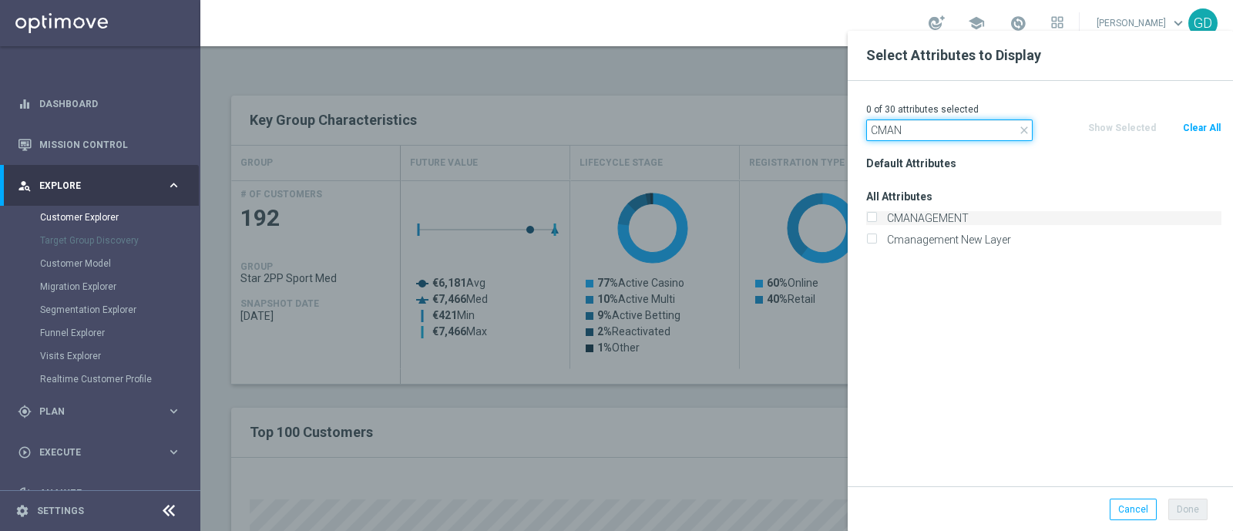
type input "CMAN"
click at [874, 215] on input "CMANAGEMENT" at bounding box center [871, 220] width 10 height 10
checkbox input "true"
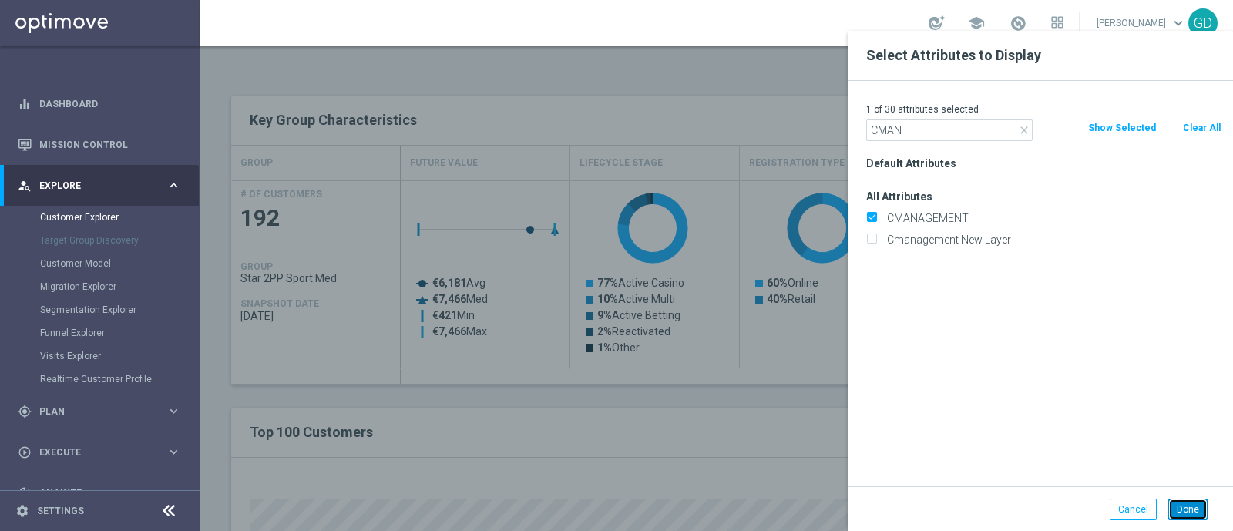
click at [1183, 506] on button "Done" at bounding box center [1187, 510] width 39 height 22
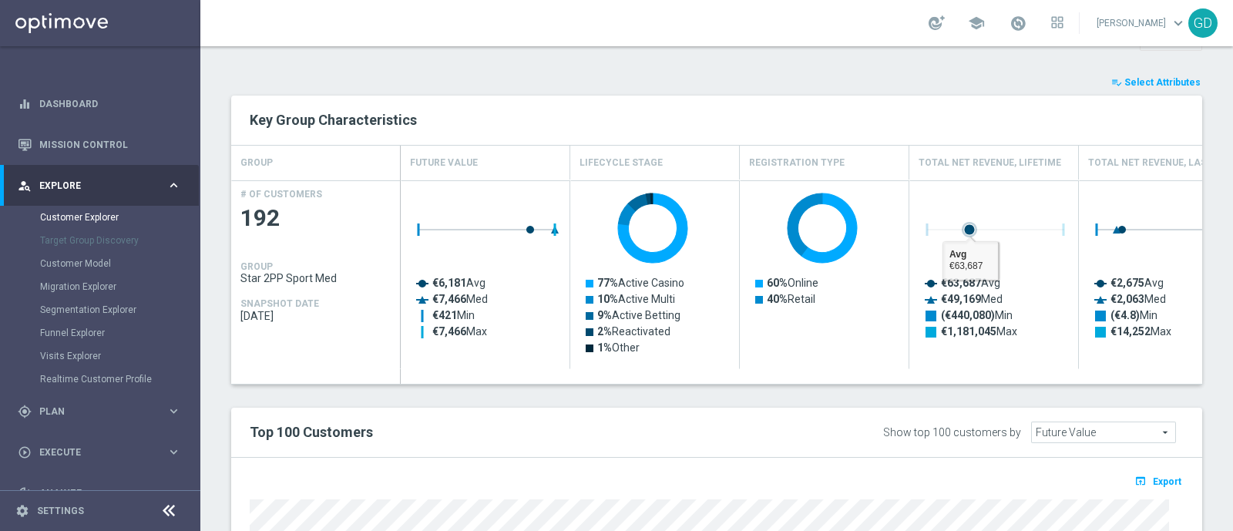
type input "Search"
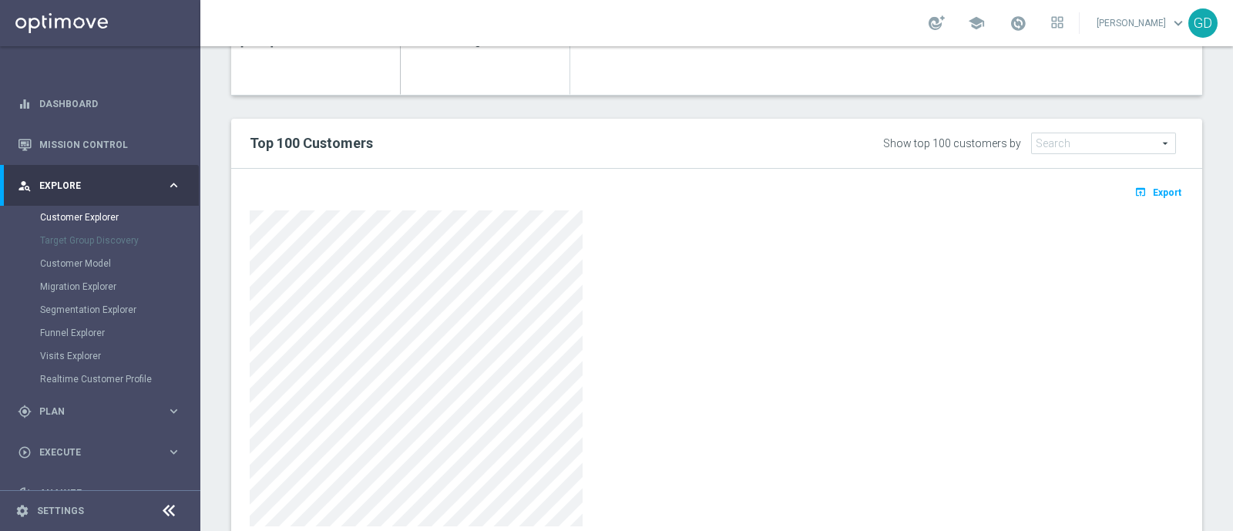
scroll to position [872, 0]
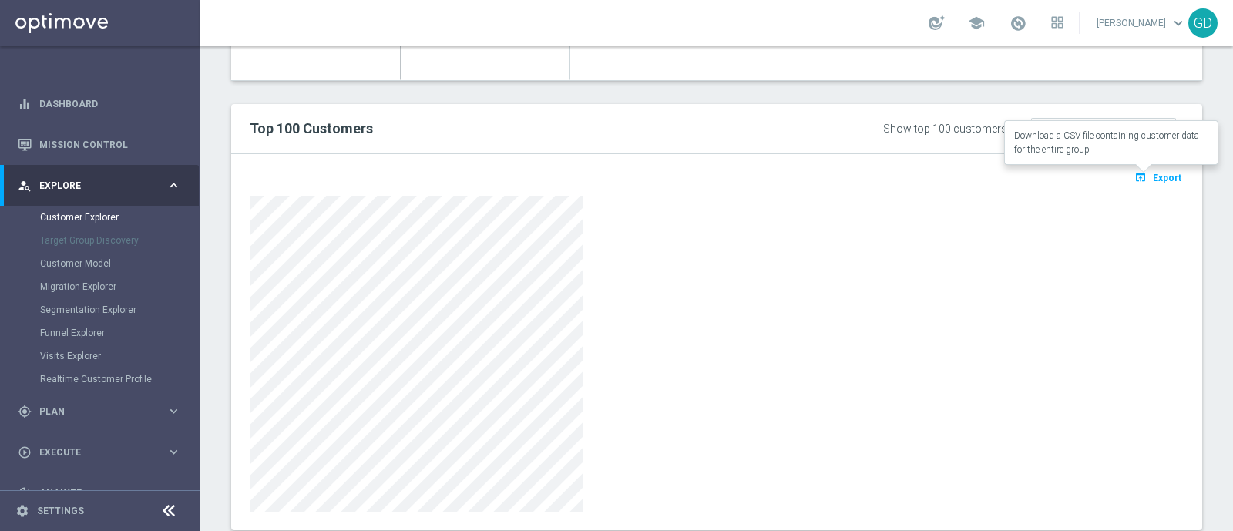
click at [1153, 175] on span "Export" at bounding box center [1167, 178] width 29 height 11
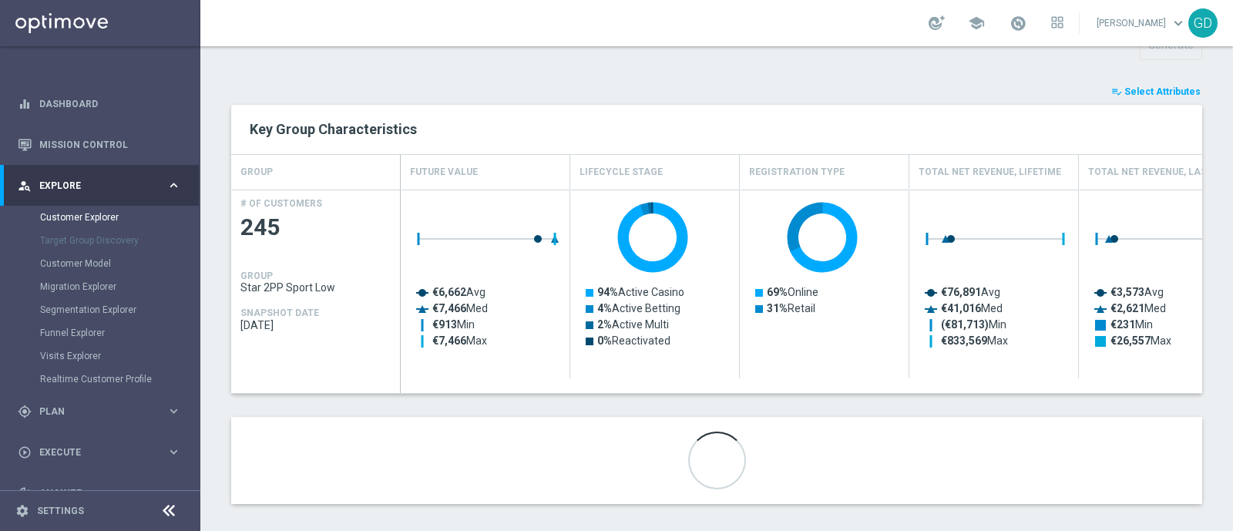
scroll to position [583, 0]
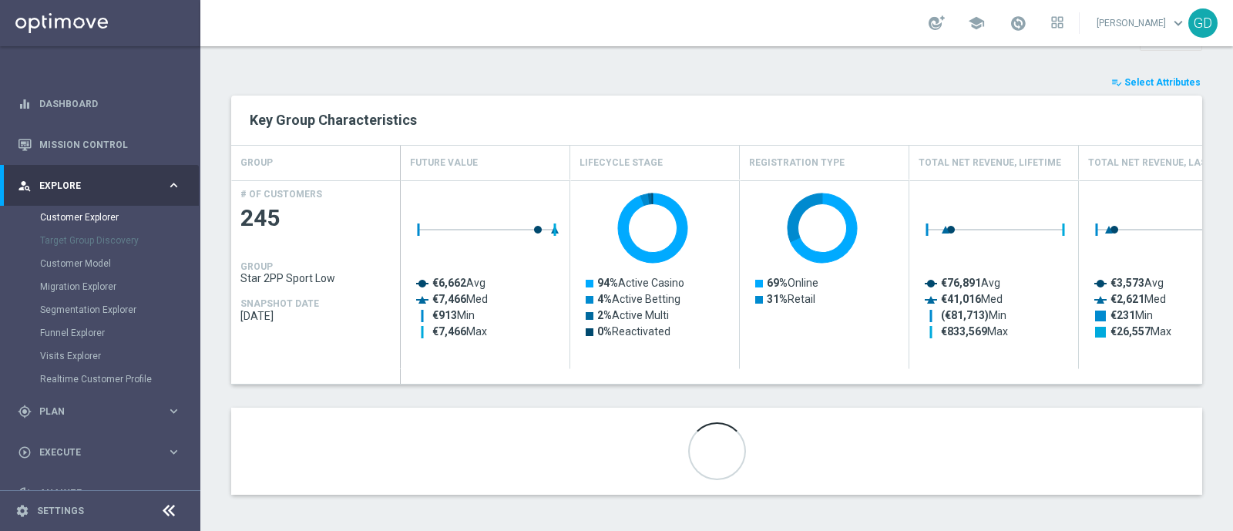
click at [1159, 77] on span "Select Attributes" at bounding box center [1162, 82] width 76 height 11
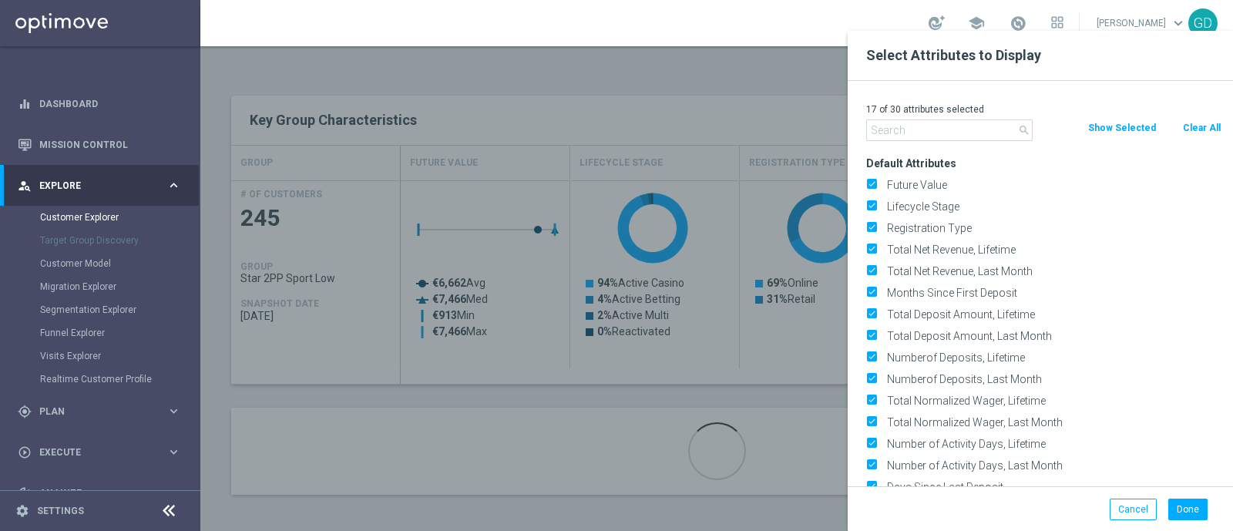
click at [1198, 127] on button "Clear All" at bounding box center [1201, 127] width 41 height 17
checkbox input "false"
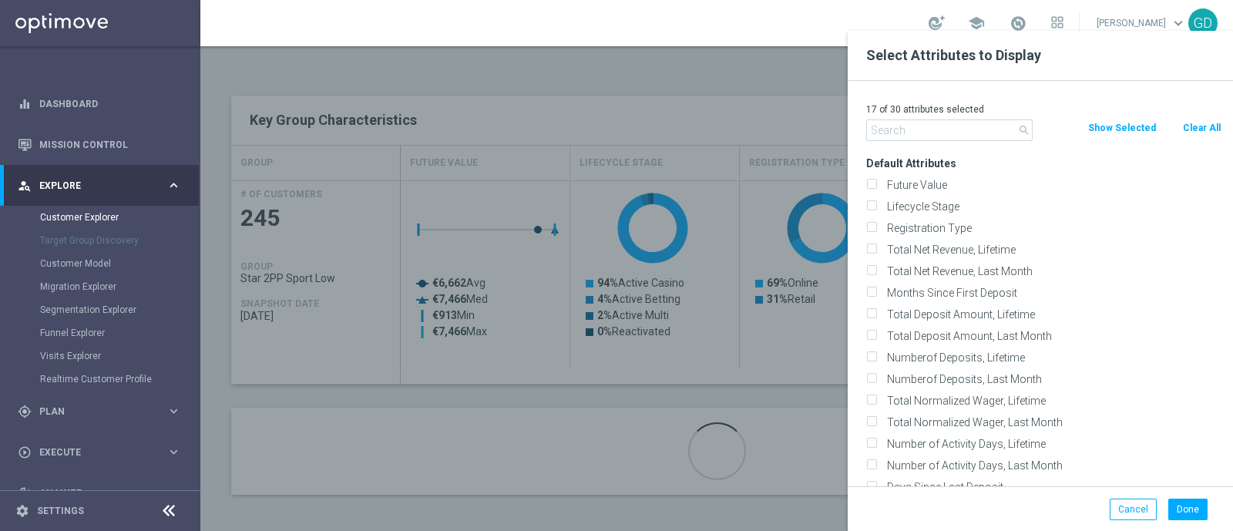
checkbox input "false"
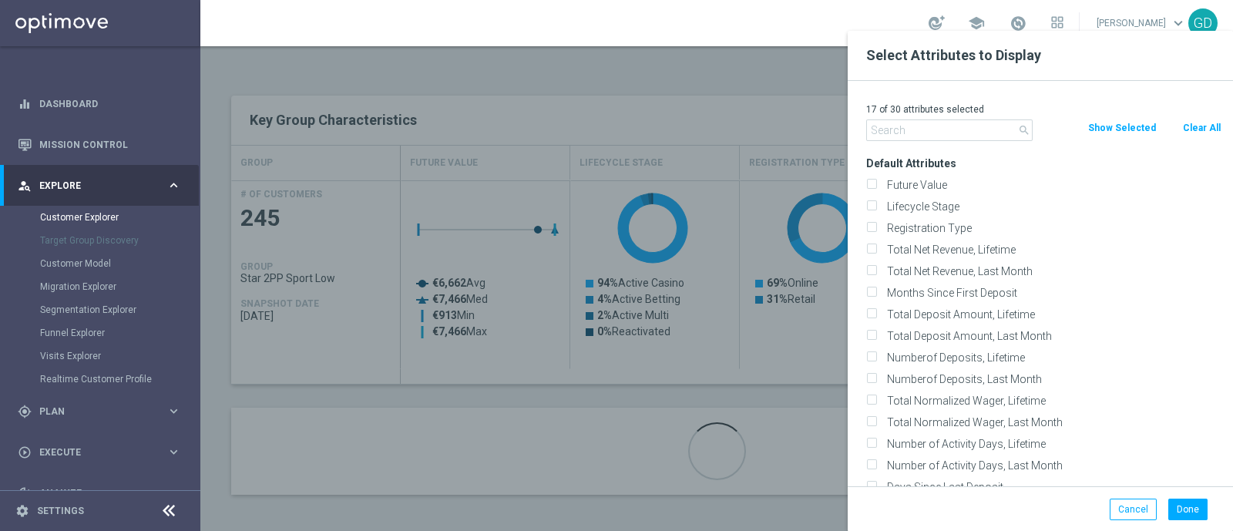
checkbox input "false"
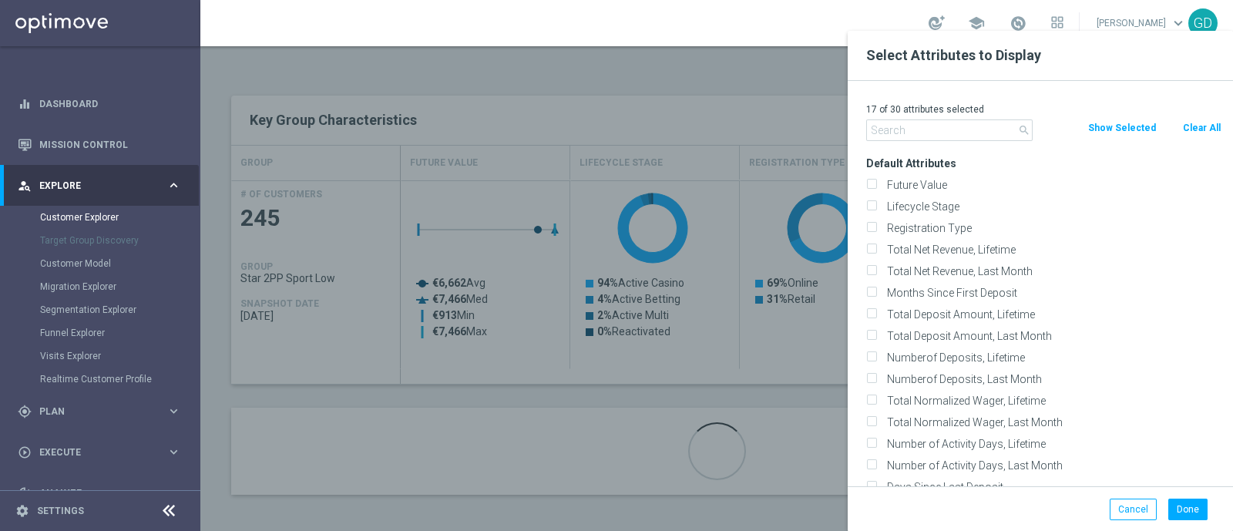
checkbox input "false"
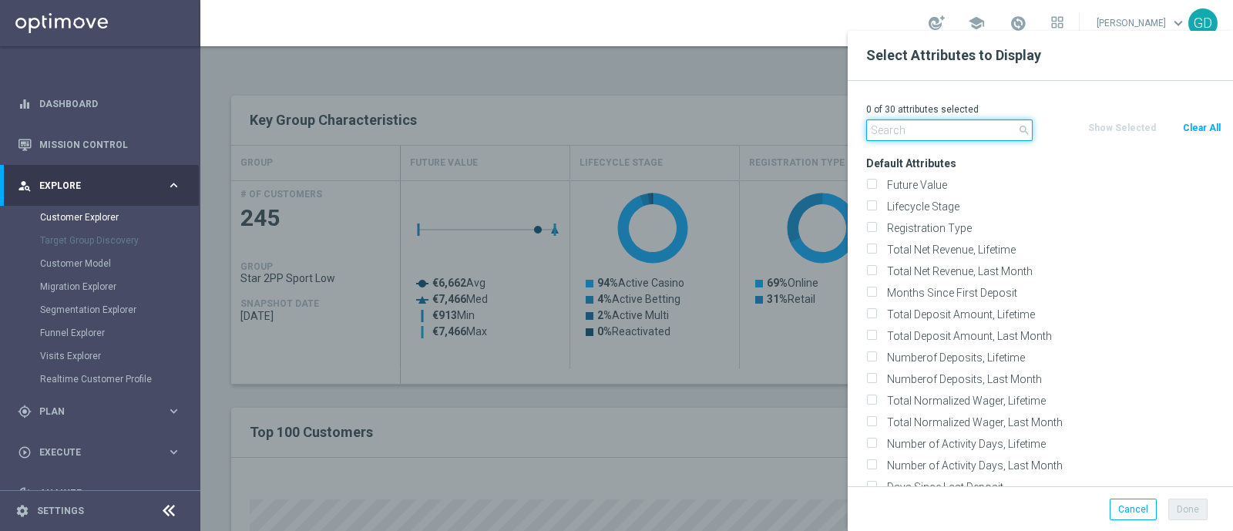
click at [920, 132] on input "text" at bounding box center [949, 130] width 166 height 22
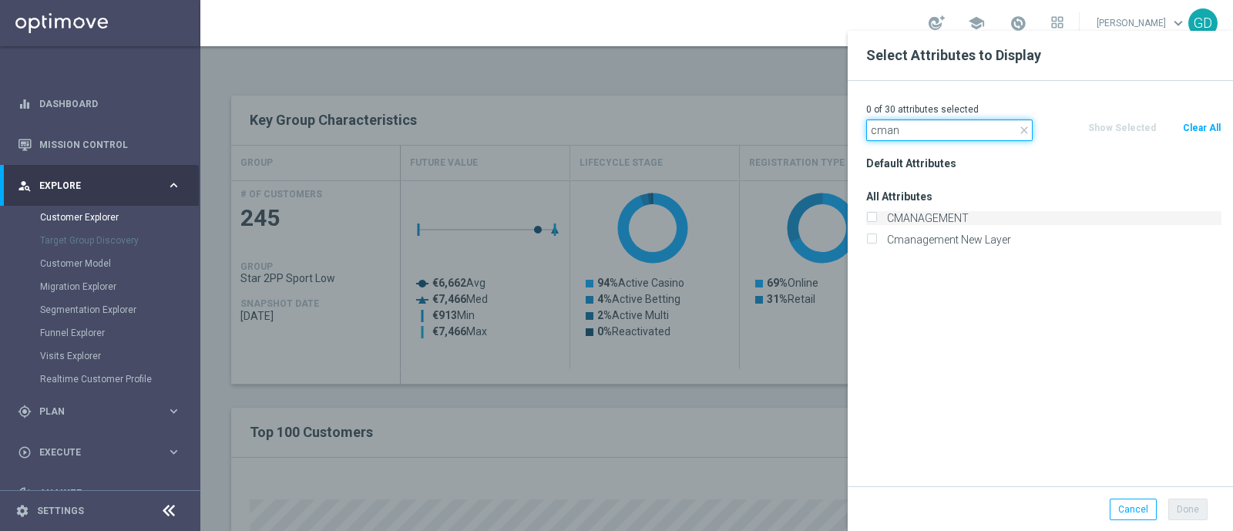
type input "cman"
click at [868, 215] on input "CMANAGEMENT" at bounding box center [871, 220] width 10 height 10
checkbox input "true"
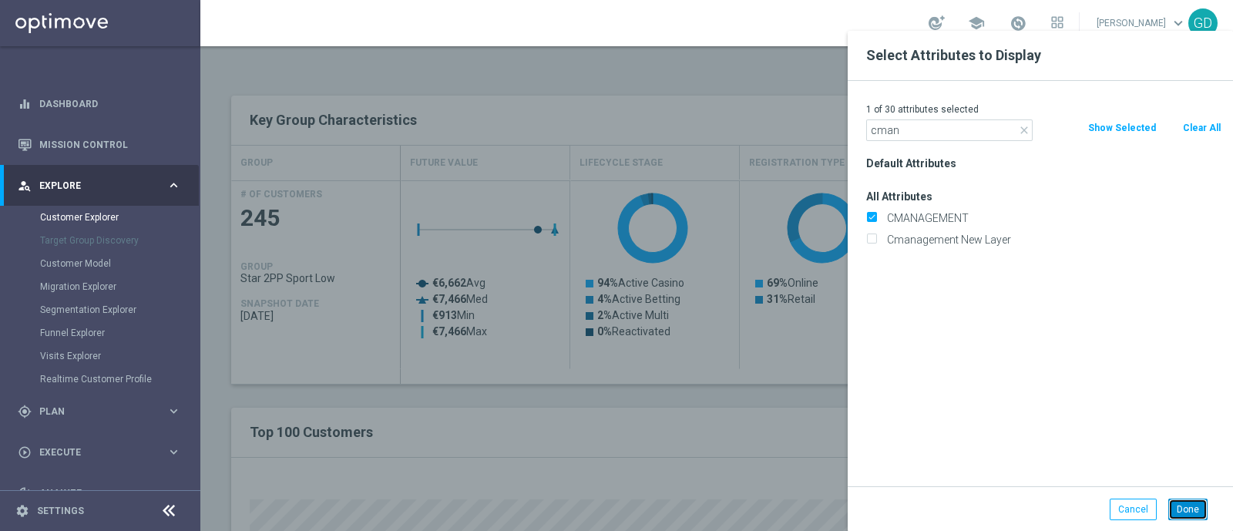
click at [1190, 509] on button "Done" at bounding box center [1187, 510] width 39 height 22
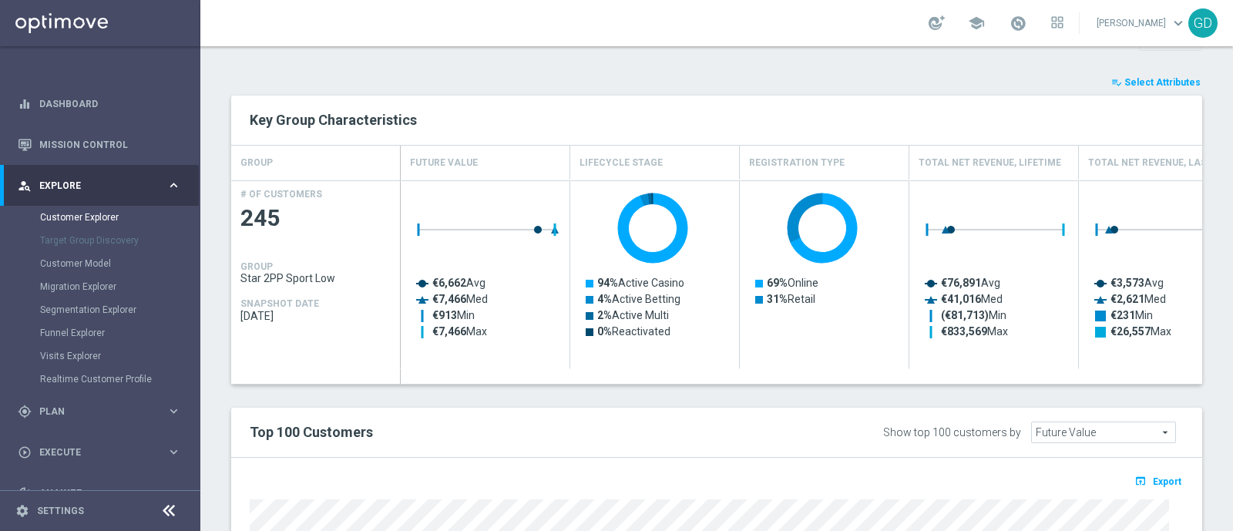
type input "Search"
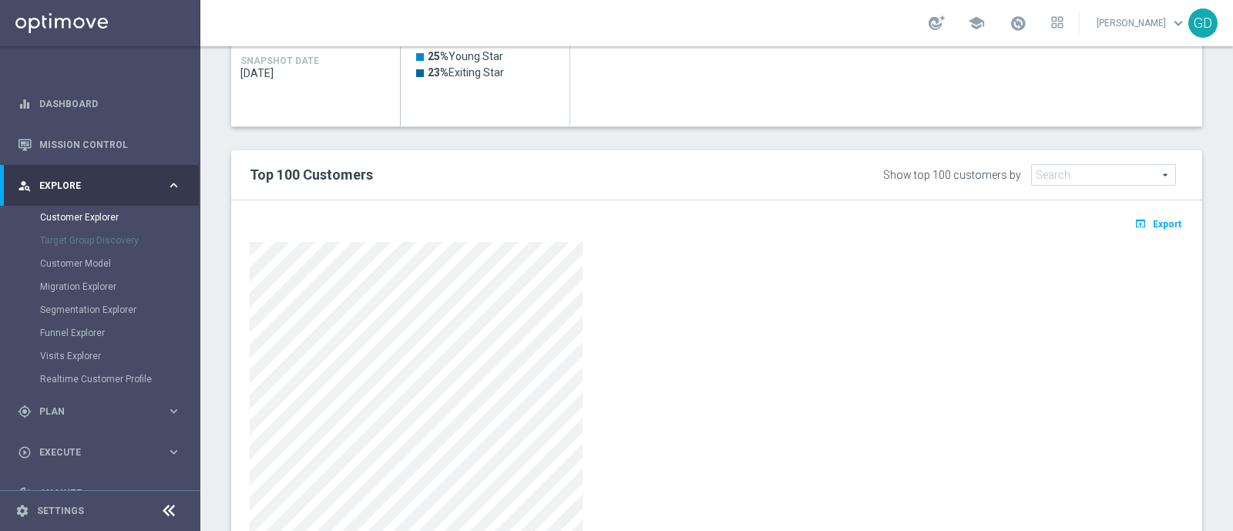
scroll to position [908, 0]
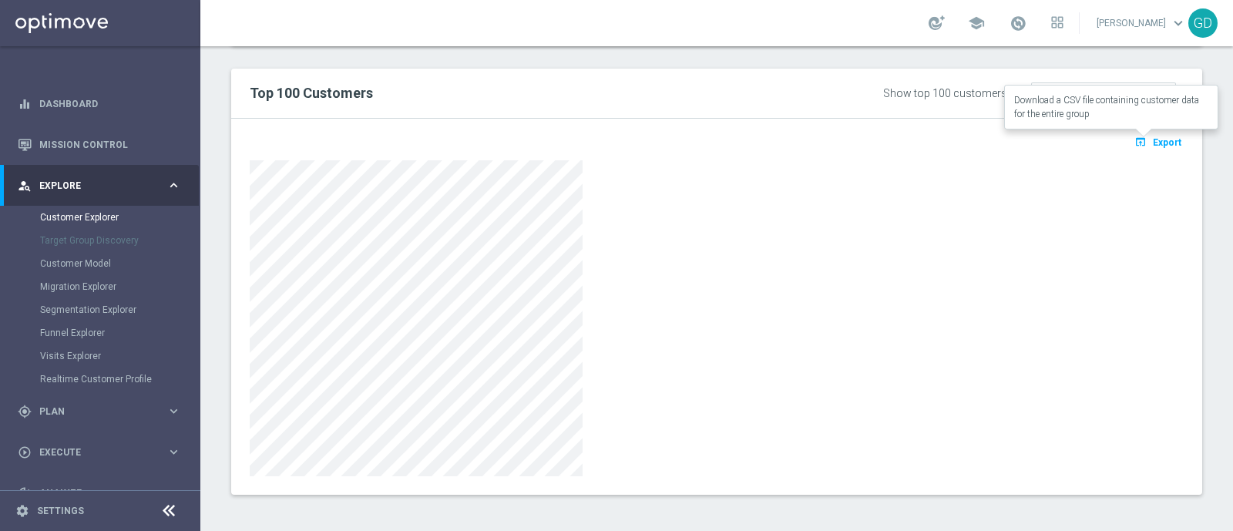
click at [1153, 143] on span "Export" at bounding box center [1167, 142] width 29 height 11
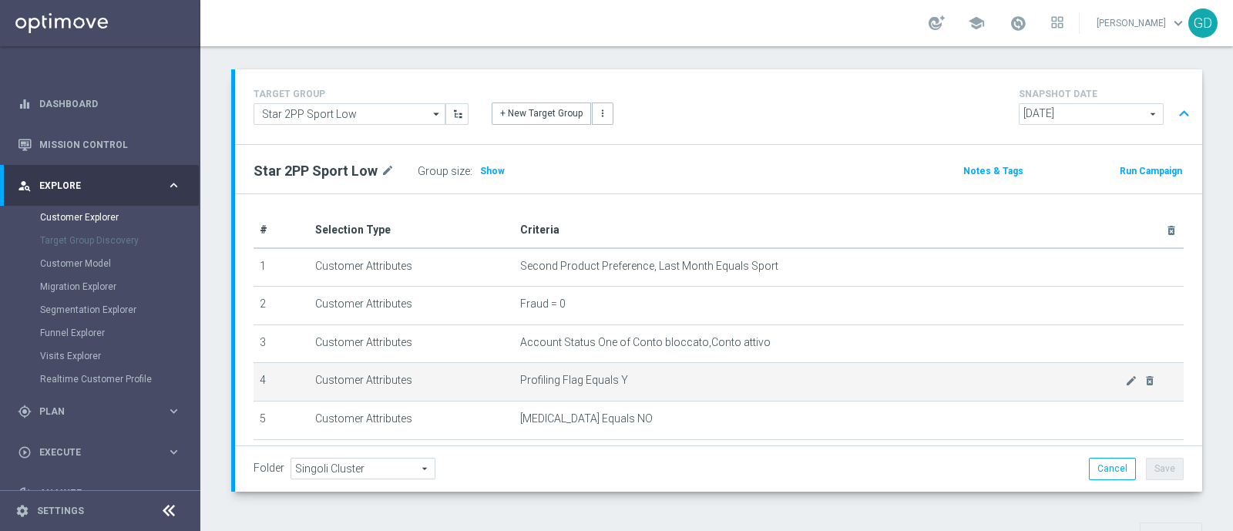
scroll to position [0, 0]
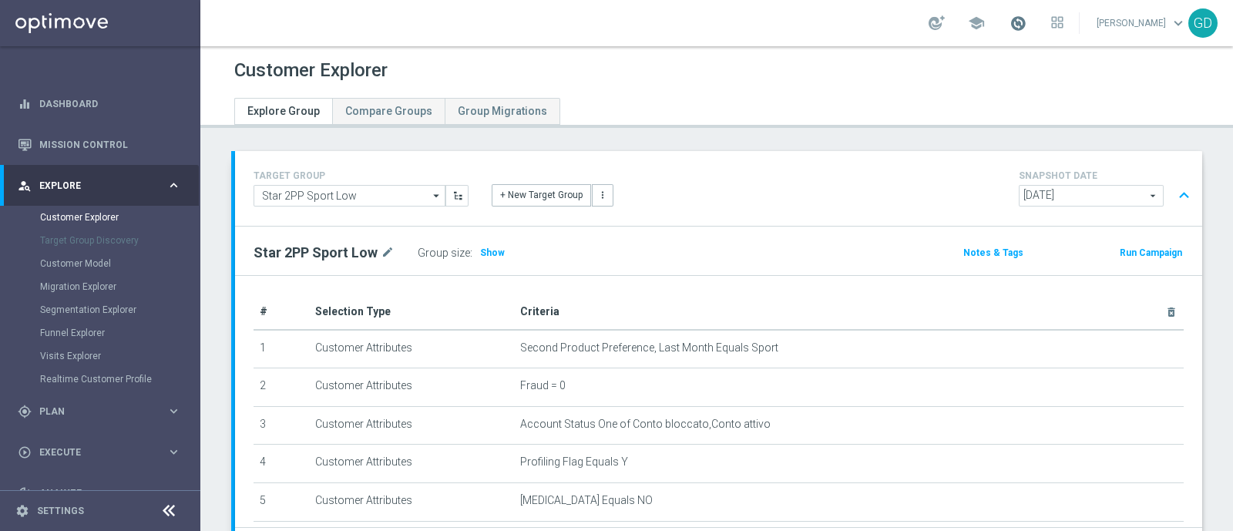
click at [1026, 31] on span at bounding box center [1017, 23] width 17 height 17
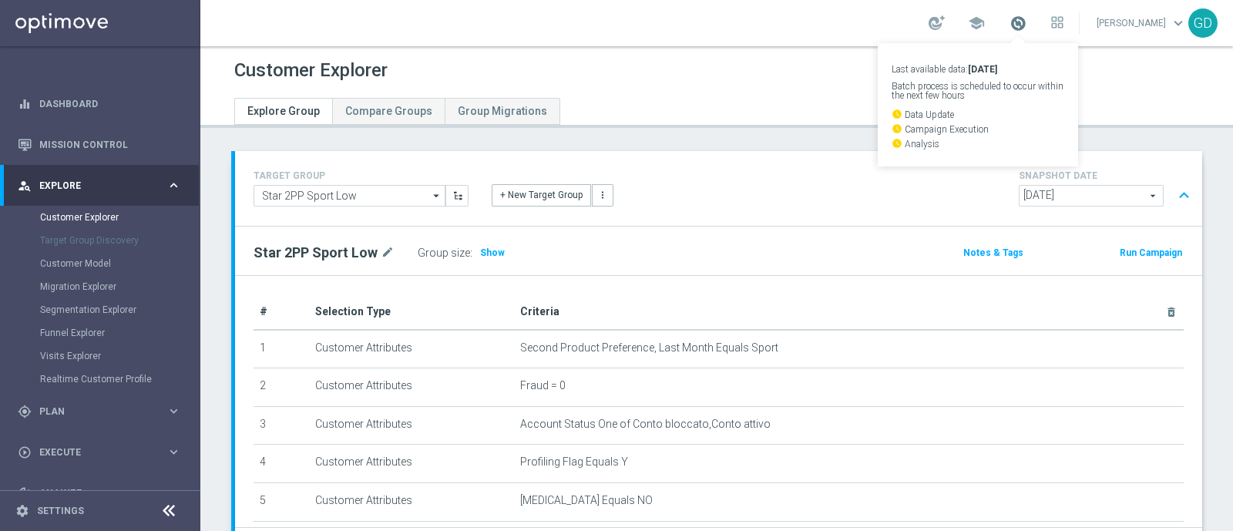
click at [1026, 24] on span at bounding box center [1017, 23] width 17 height 17
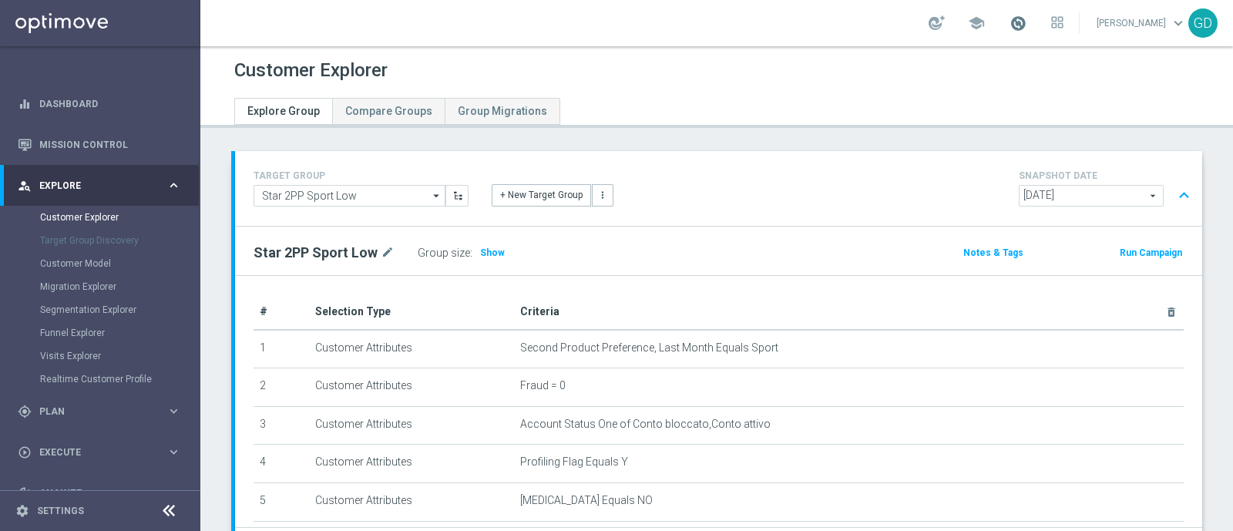
click at [1026, 24] on span at bounding box center [1017, 23] width 17 height 17
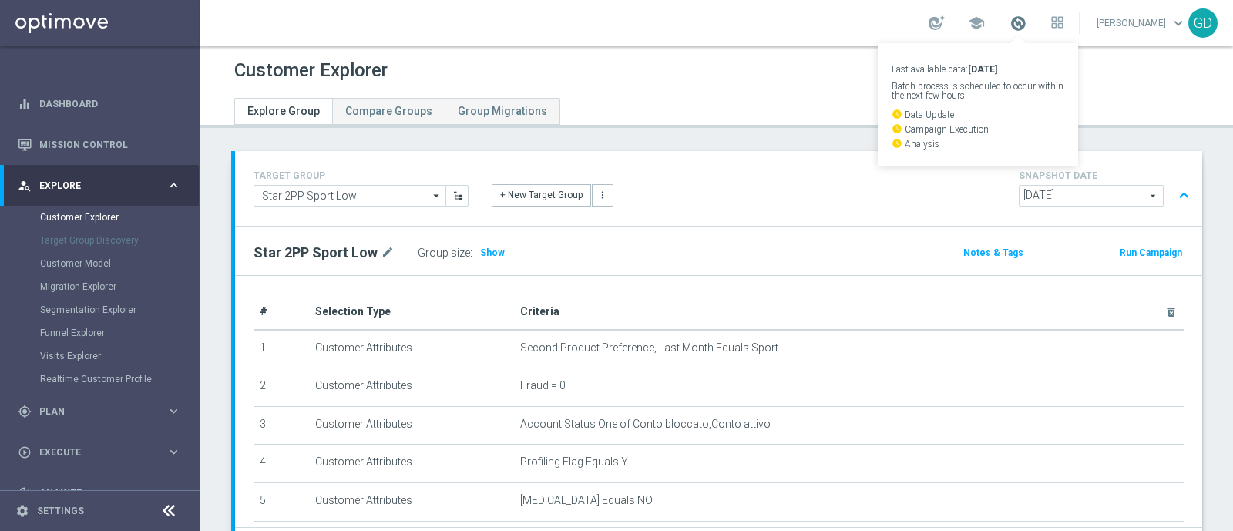
click at [1026, 24] on span at bounding box center [1017, 23] width 17 height 17
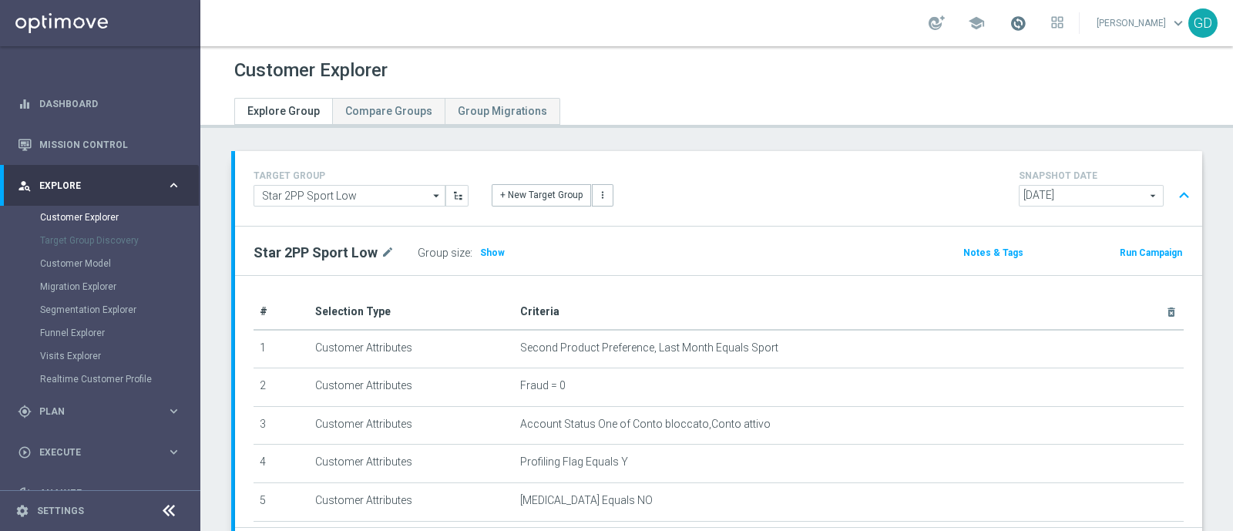
click at [1026, 24] on span at bounding box center [1017, 23] width 17 height 17
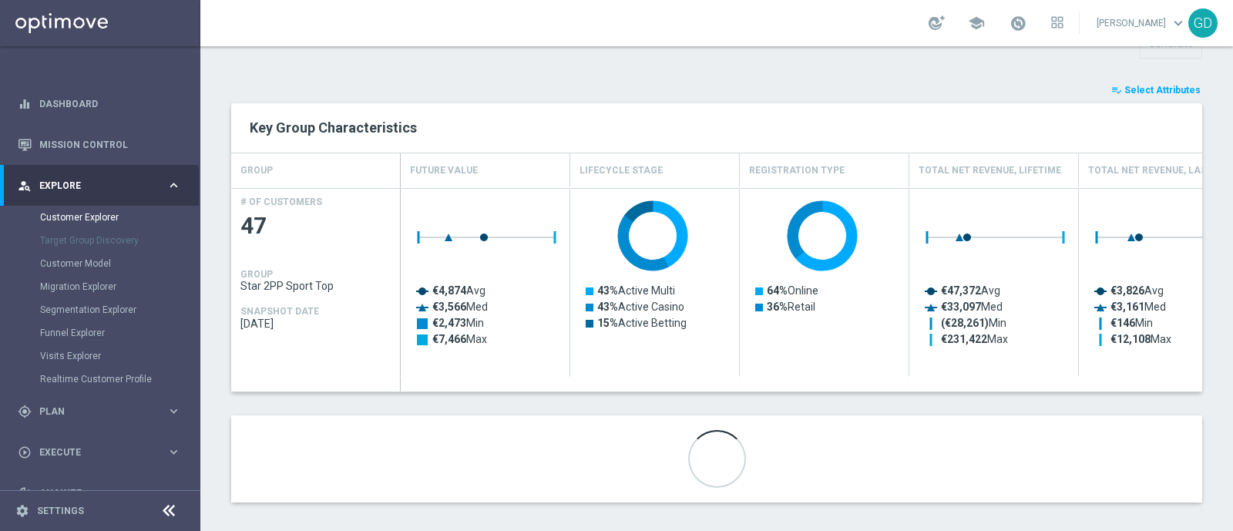
scroll to position [583, 0]
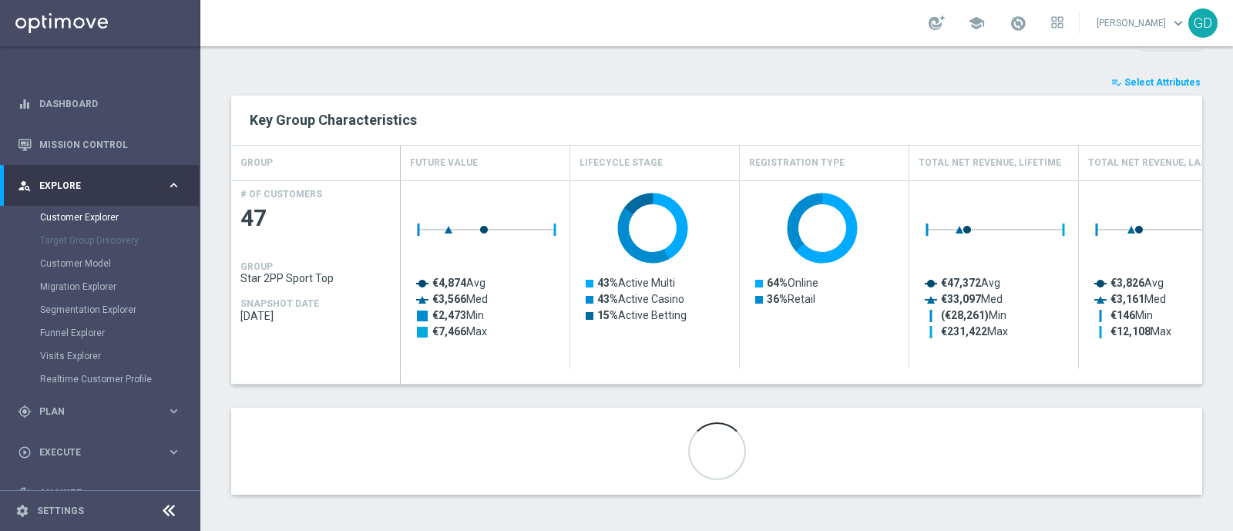
click at [1136, 77] on span "Select Attributes" at bounding box center [1162, 82] width 76 height 11
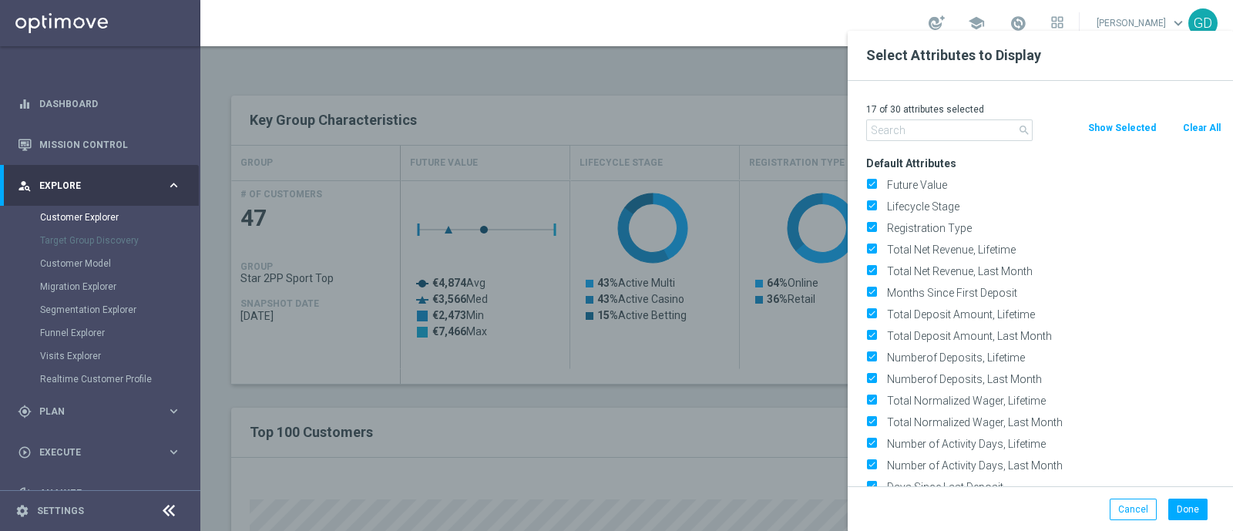
click at [881, 134] on input "text" at bounding box center [949, 130] width 166 height 22
click at [1187, 127] on button "Clear All" at bounding box center [1201, 127] width 41 height 17
checkbox input "false"
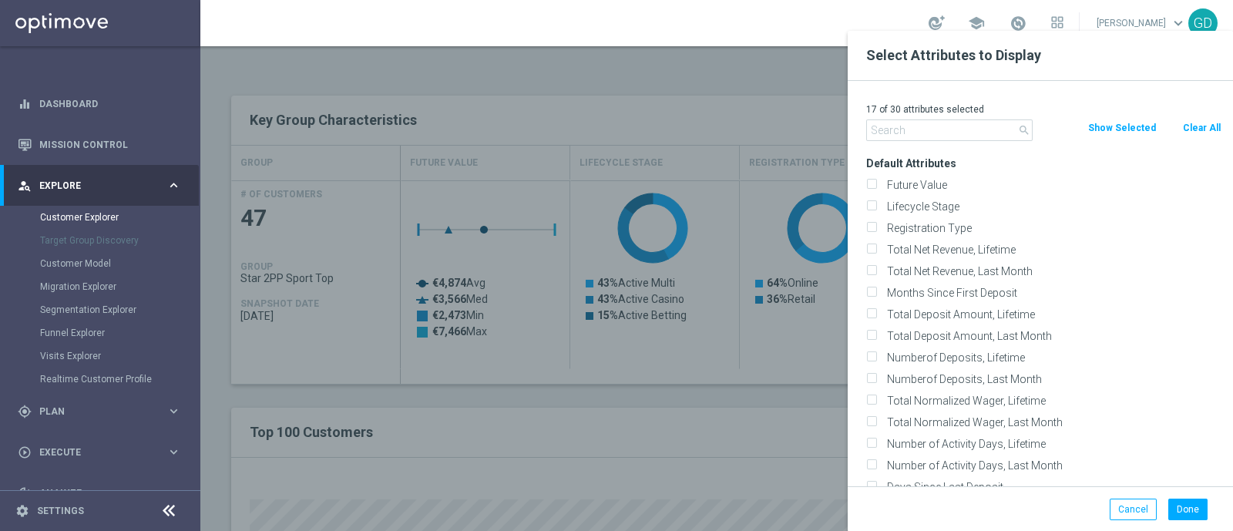
checkbox input "false"
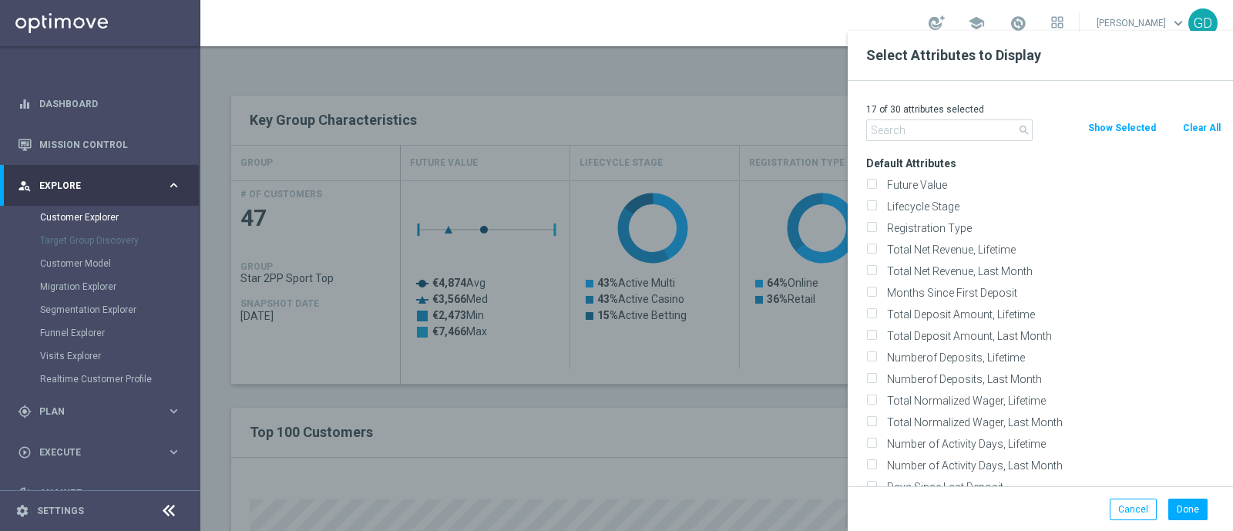
checkbox input "false"
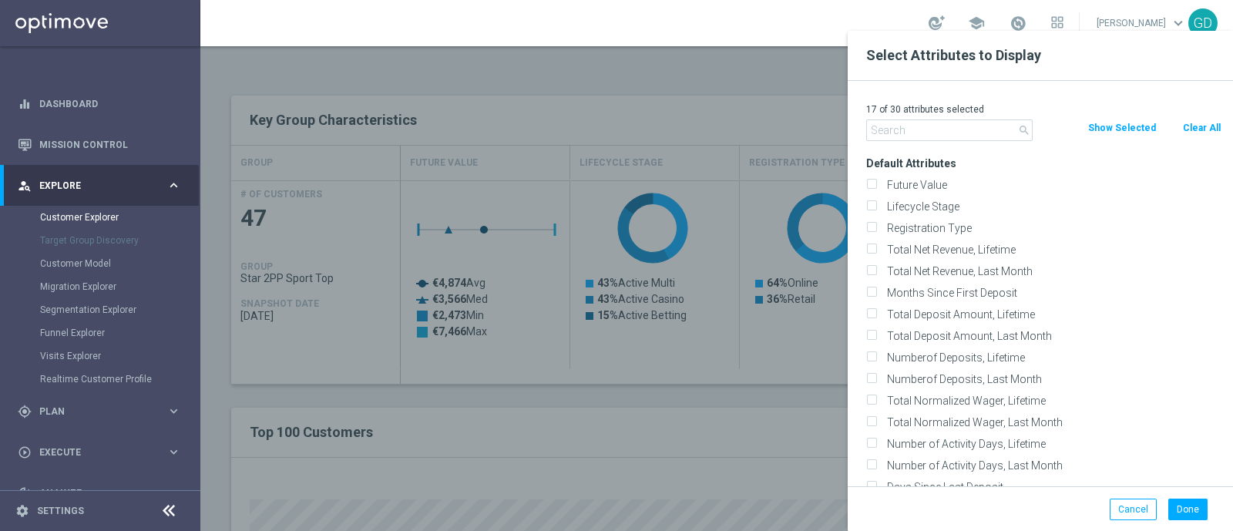
checkbox input "false"
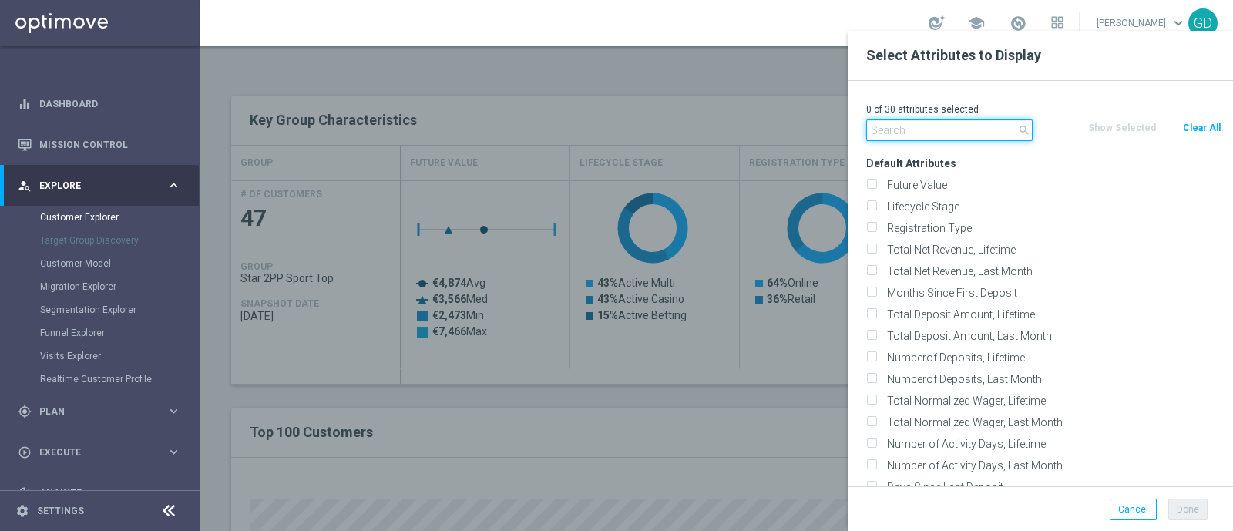
click at [965, 126] on input "text" at bounding box center [949, 130] width 166 height 22
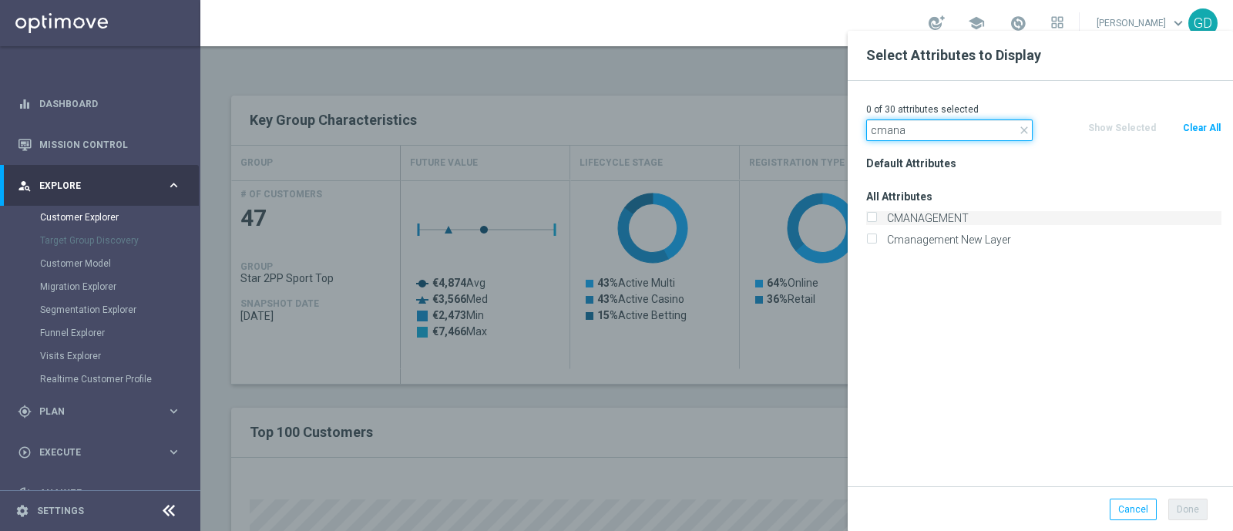
type input "cmana"
click at [874, 221] on input "CMANAGEMENT" at bounding box center [871, 220] width 10 height 10
checkbox input "true"
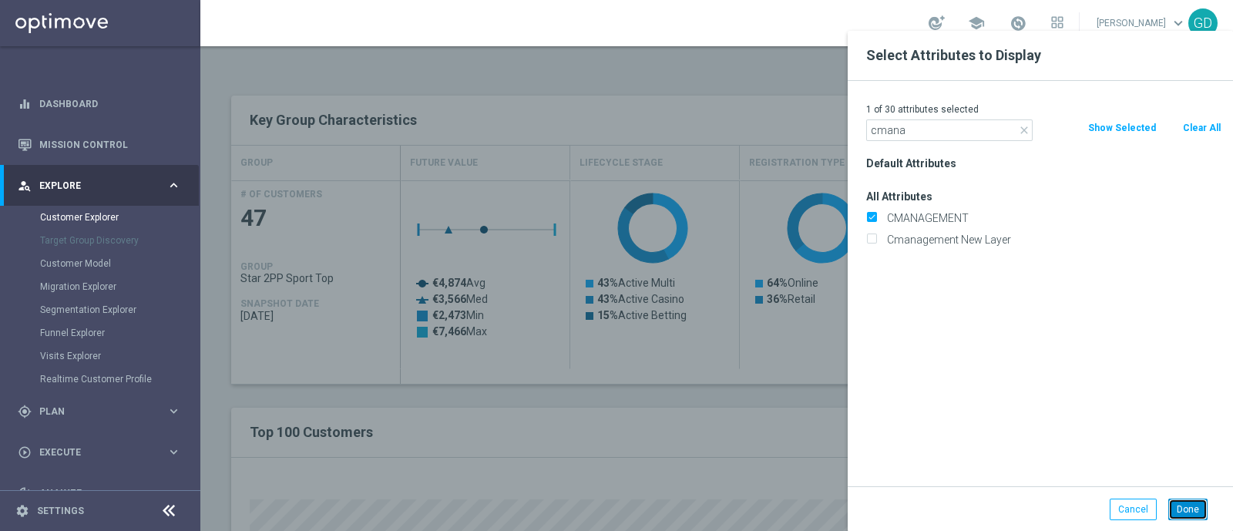
click at [1189, 507] on button "Done" at bounding box center [1187, 510] width 39 height 22
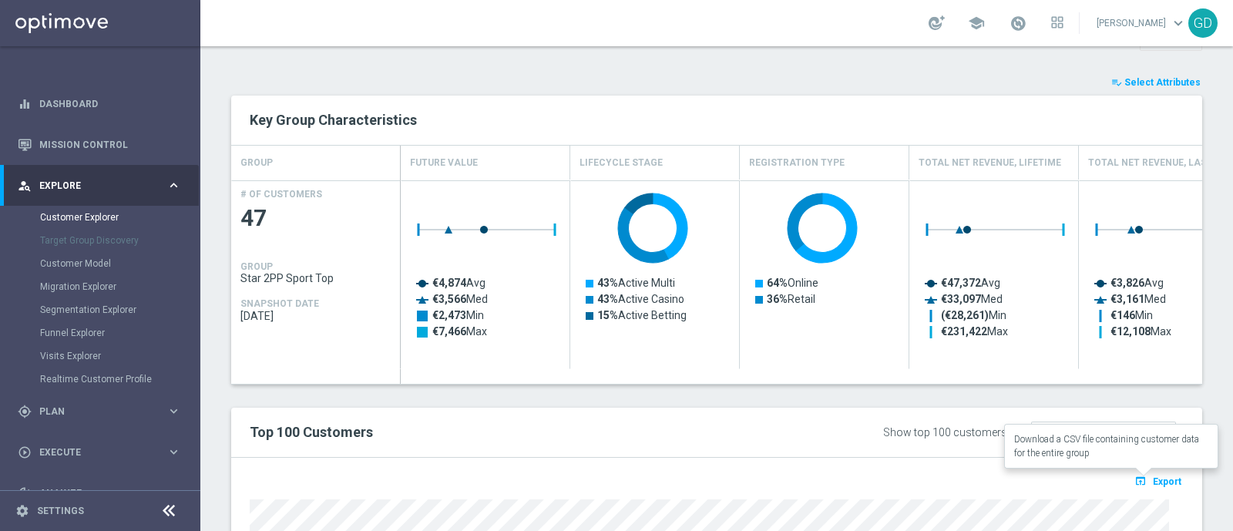
type input "Search"
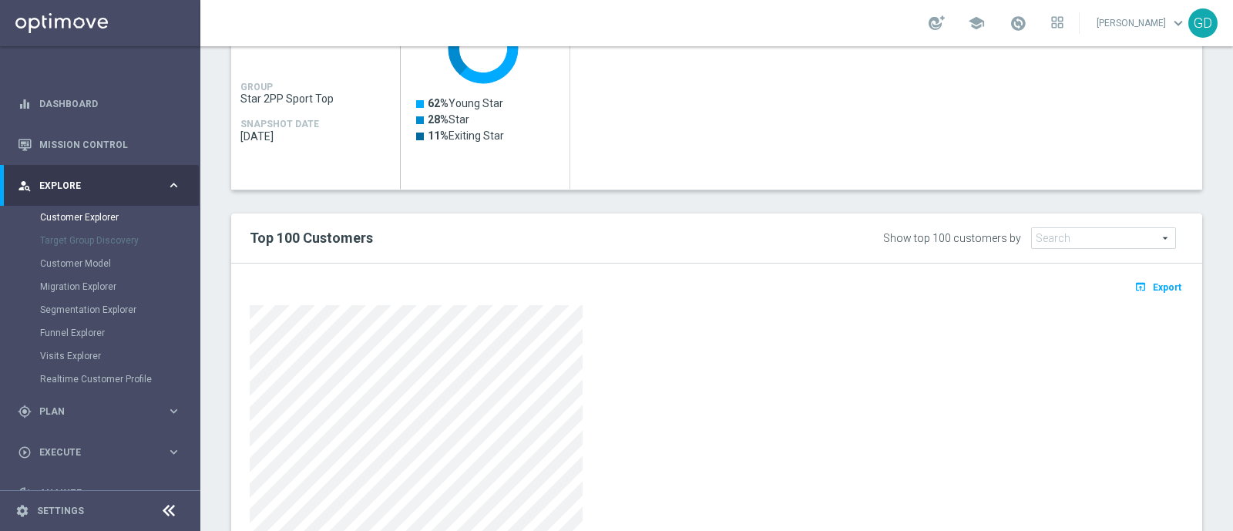
scroll to position [908, 0]
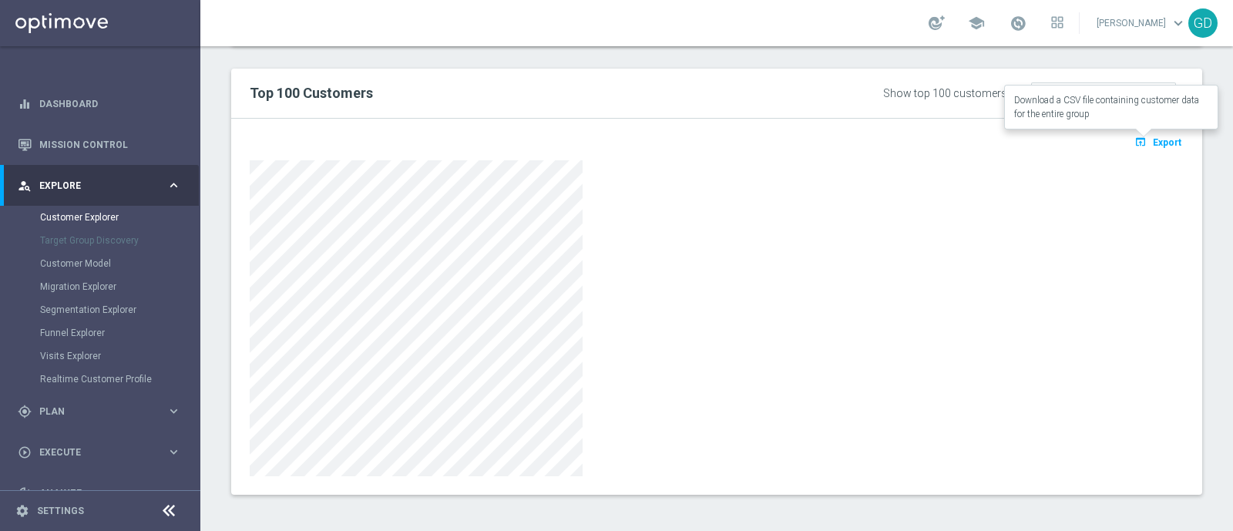
click at [1153, 143] on span "Export" at bounding box center [1167, 142] width 29 height 11
click at [1007, 22] on div "school" at bounding box center [995, 23] width 135 height 26
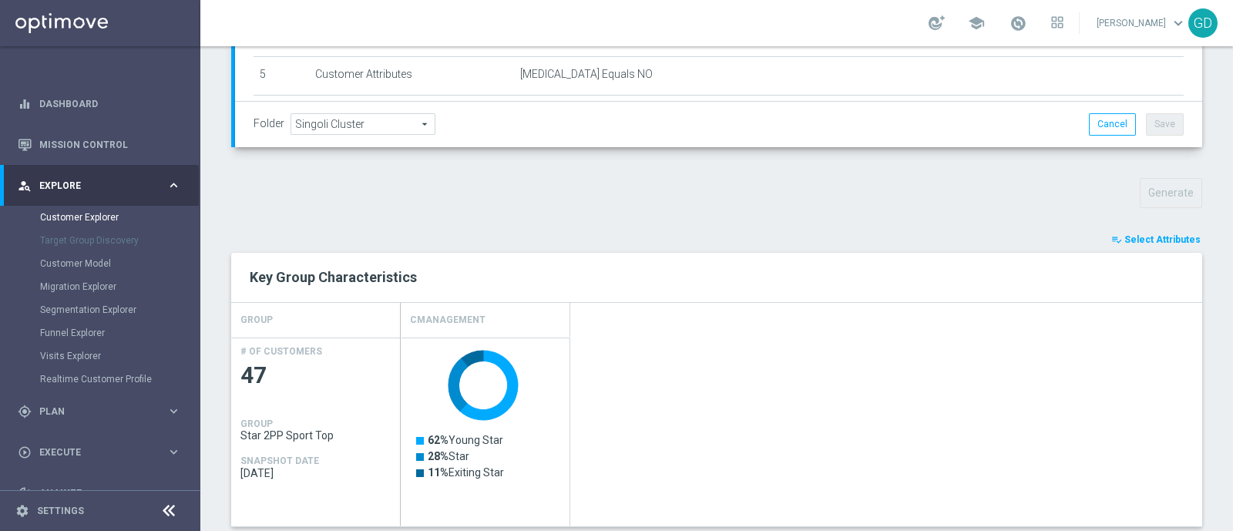
scroll to position [0, 0]
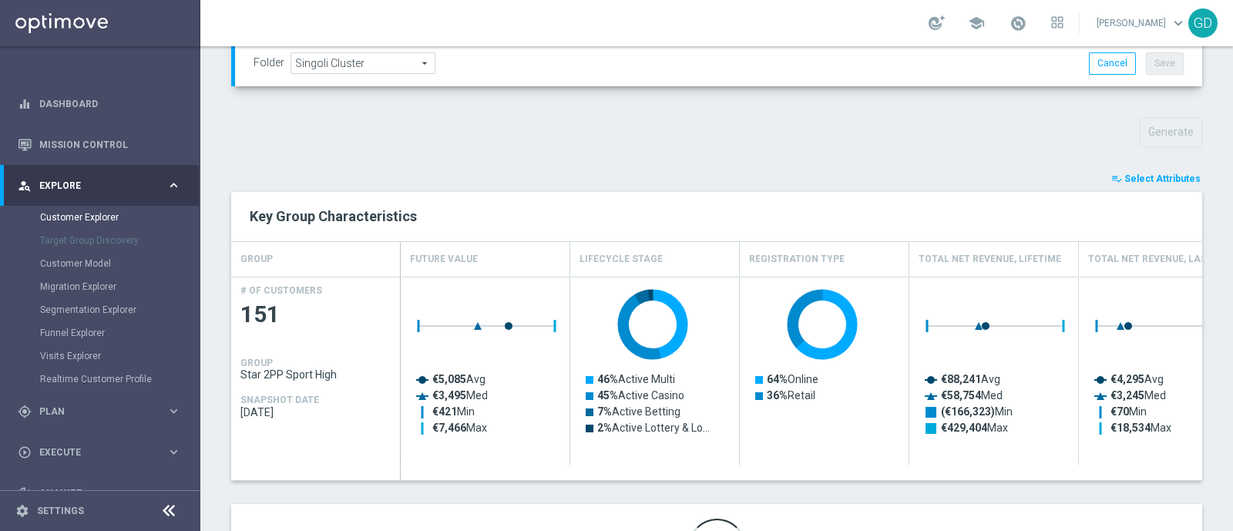
scroll to position [523, 0]
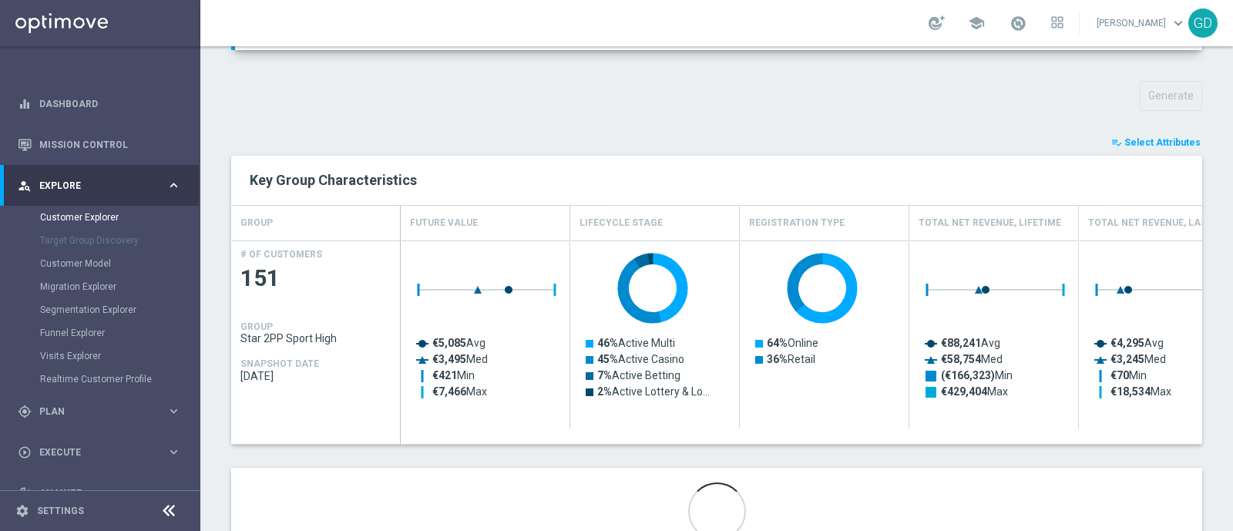
click at [1162, 140] on span "Select Attributes" at bounding box center [1162, 142] width 76 height 11
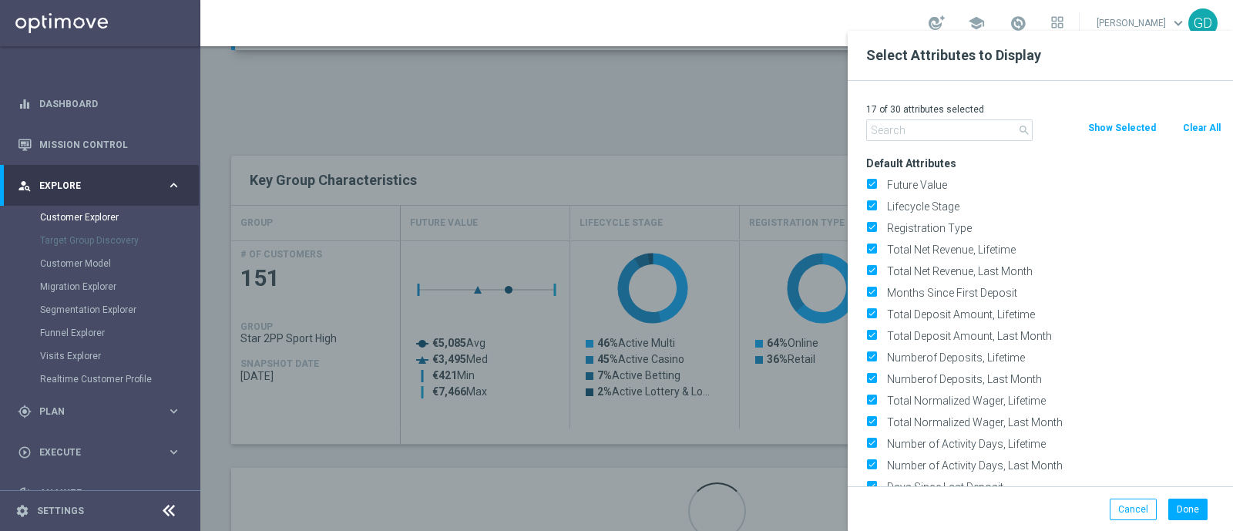
click at [1203, 126] on button "Clear All" at bounding box center [1201, 127] width 41 height 17
checkbox input "false"
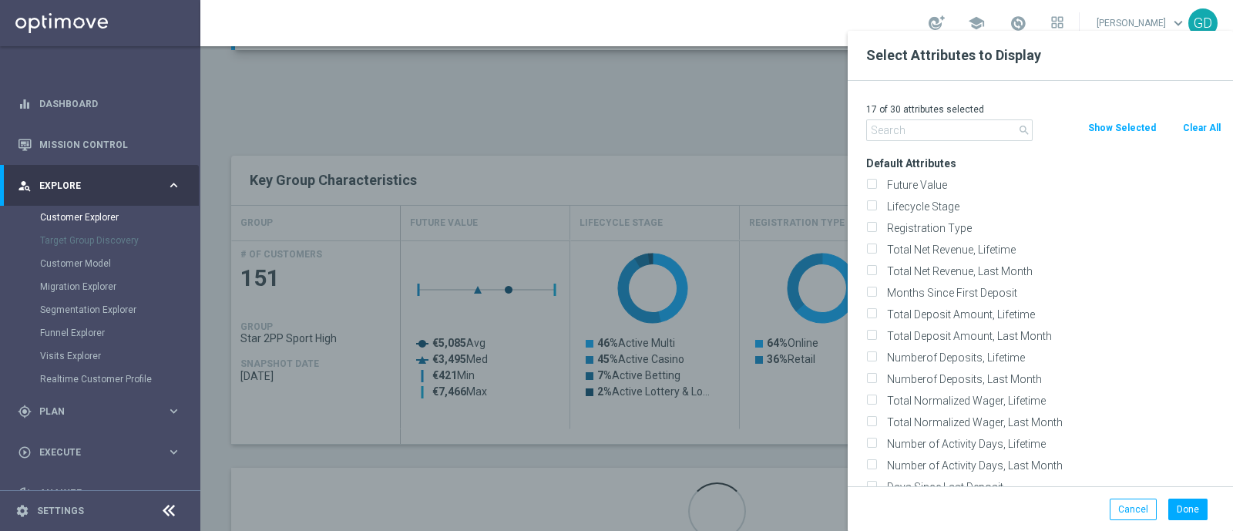
checkbox input "false"
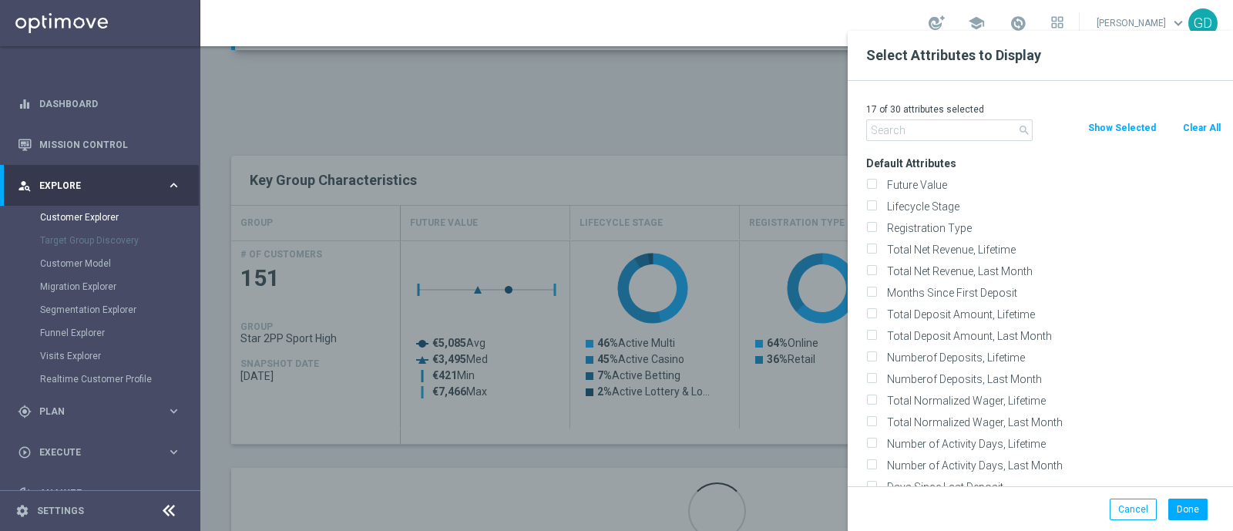
checkbox input "false"
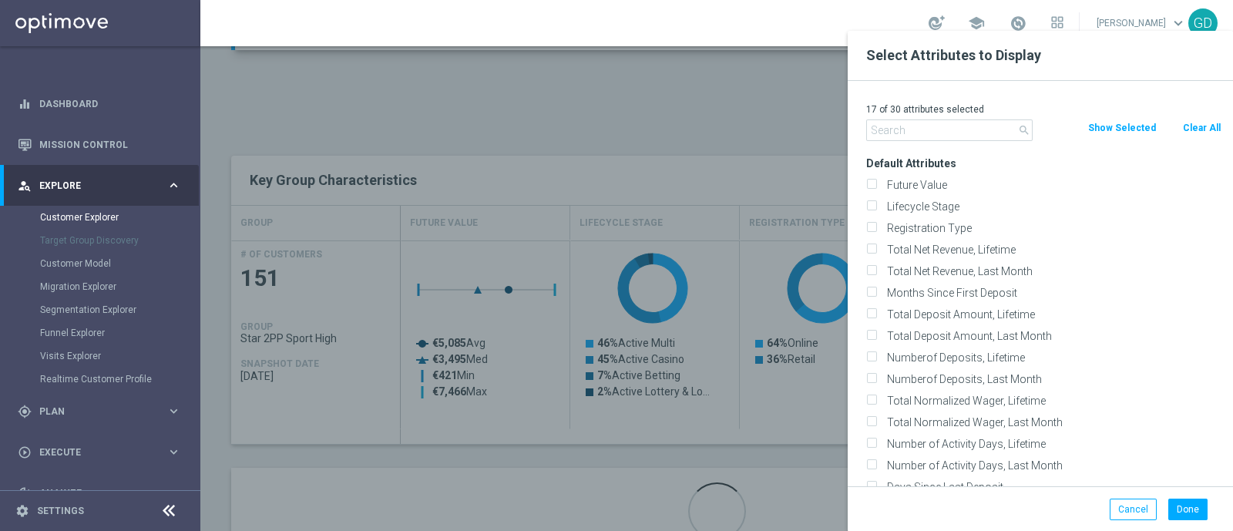
checkbox input "false"
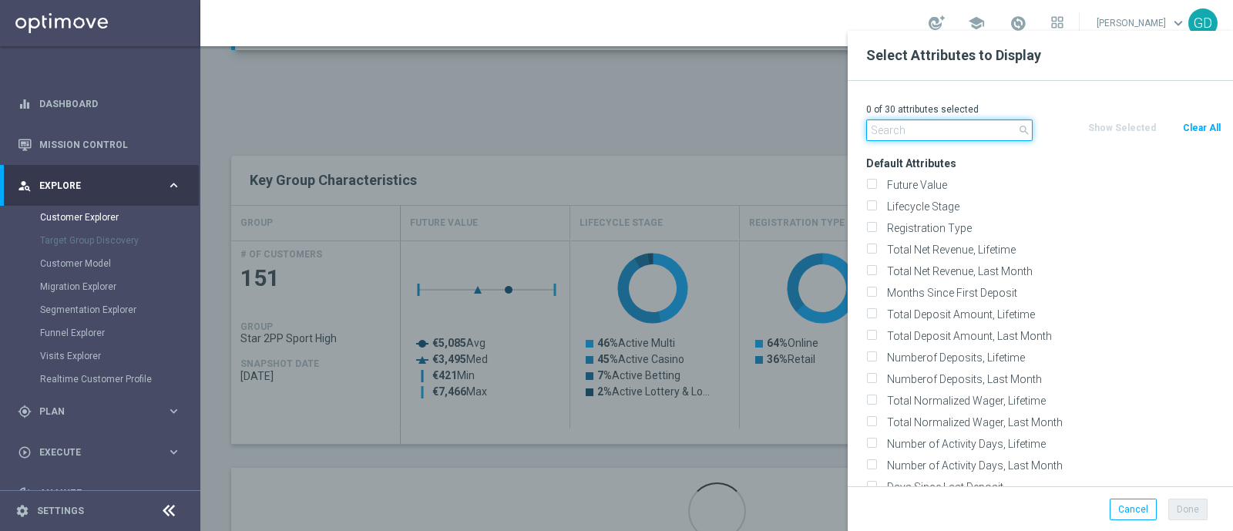
click at [982, 127] on input "text" at bounding box center [949, 130] width 166 height 22
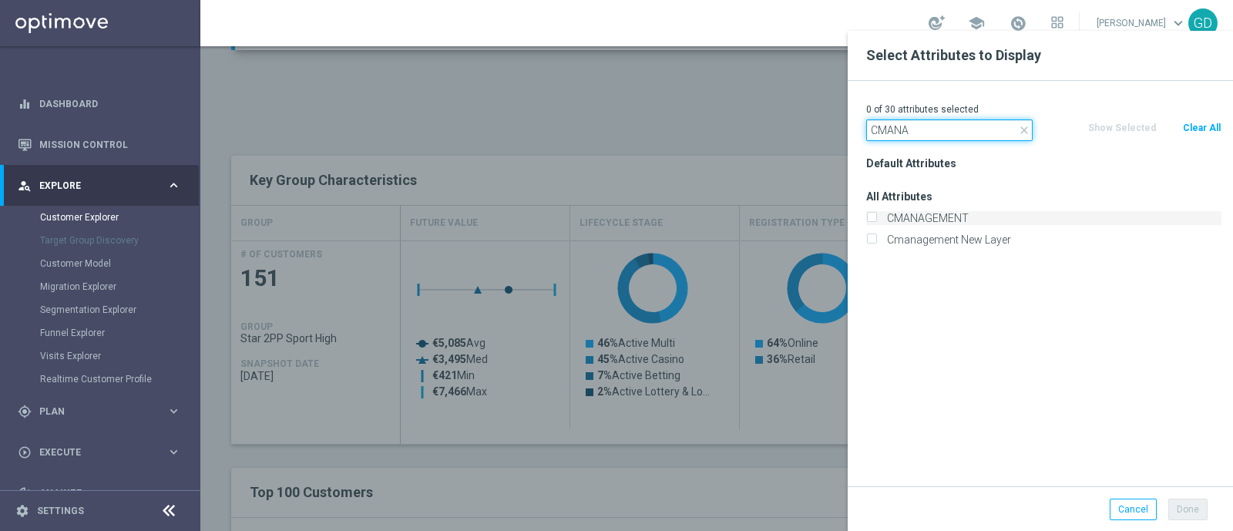
type input "CMANA"
click at [871, 221] on input "CMANAGEMENT" at bounding box center [871, 220] width 10 height 10
checkbox input "true"
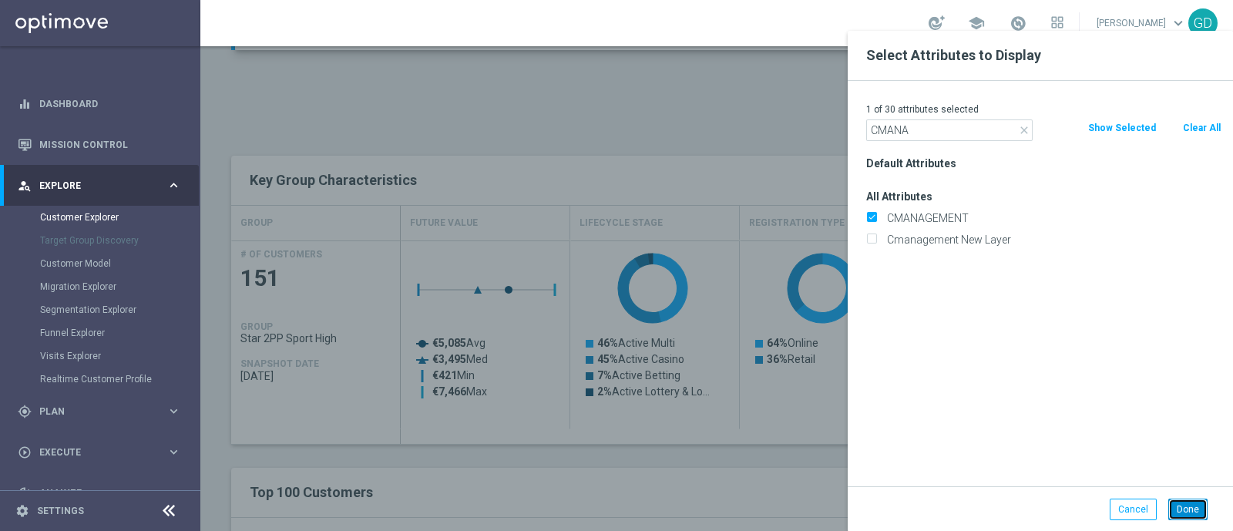
click at [1184, 505] on button "Done" at bounding box center [1187, 510] width 39 height 22
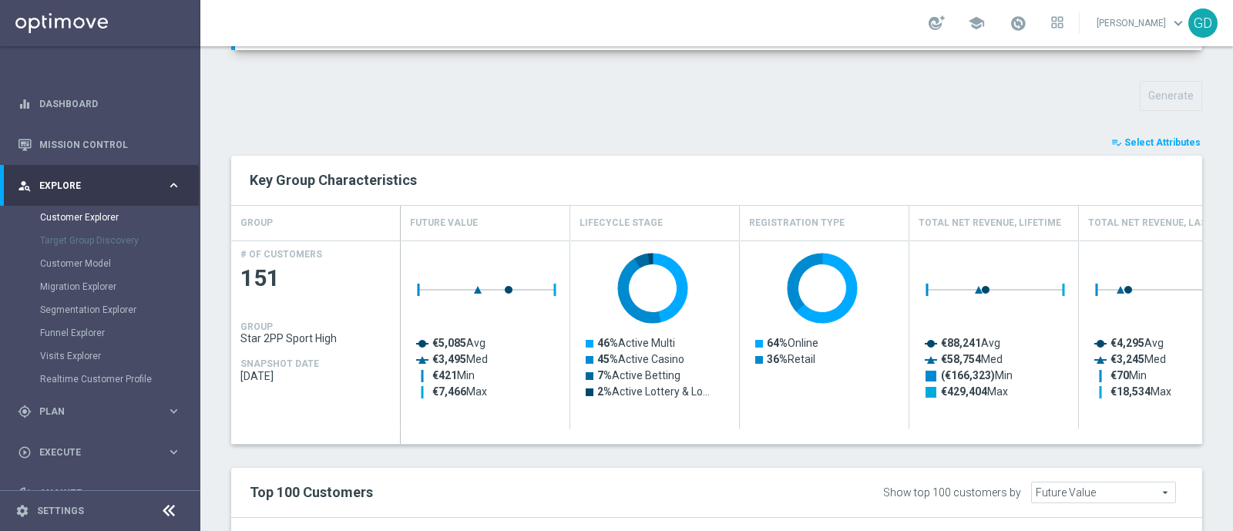
type input "Search"
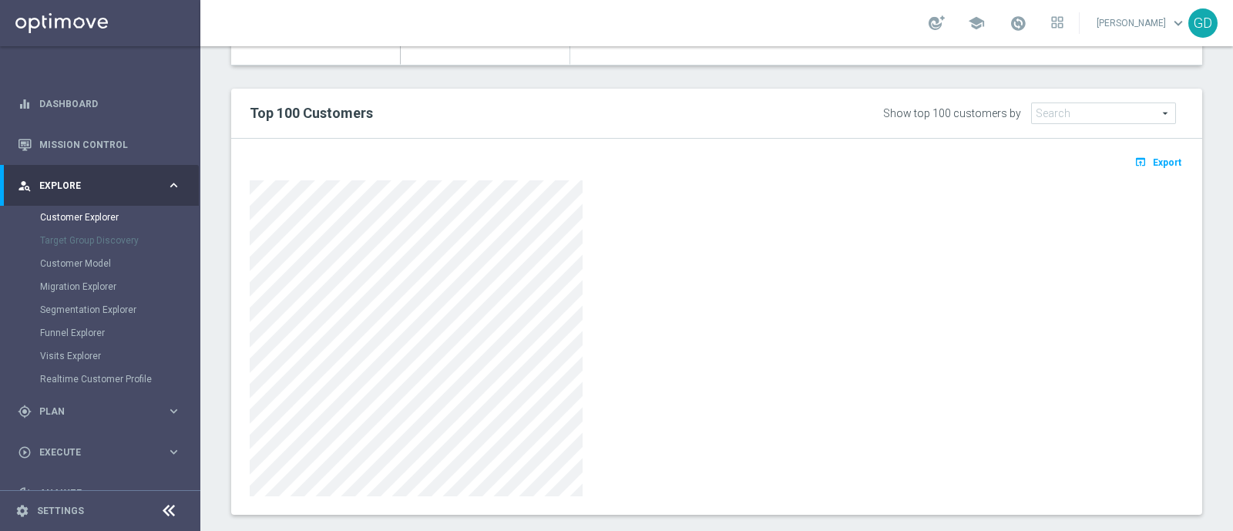
scroll to position [908, 0]
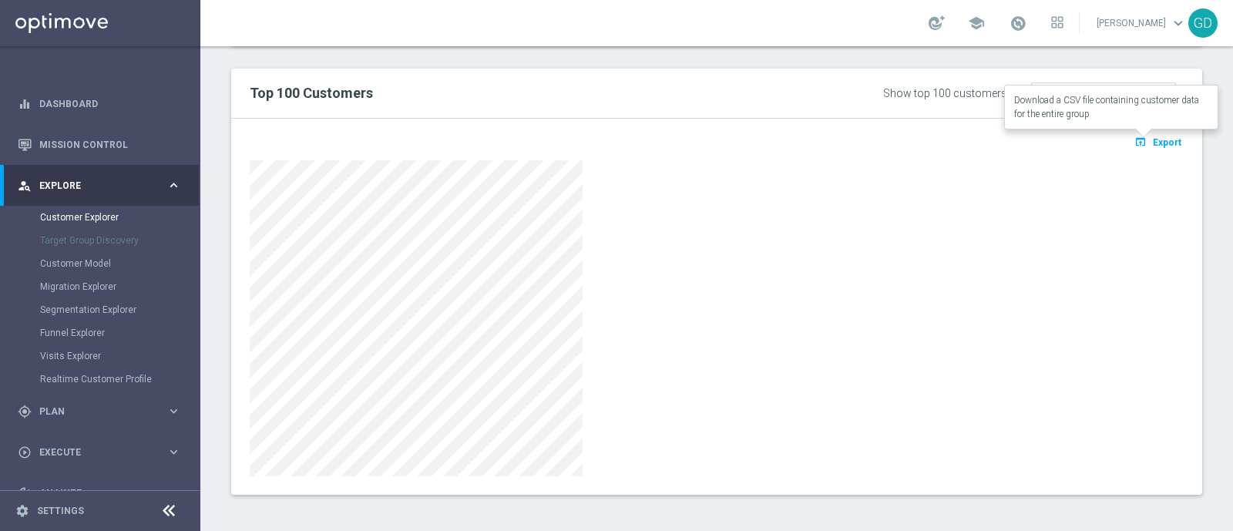
click at [1153, 140] on span "Export" at bounding box center [1167, 142] width 29 height 11
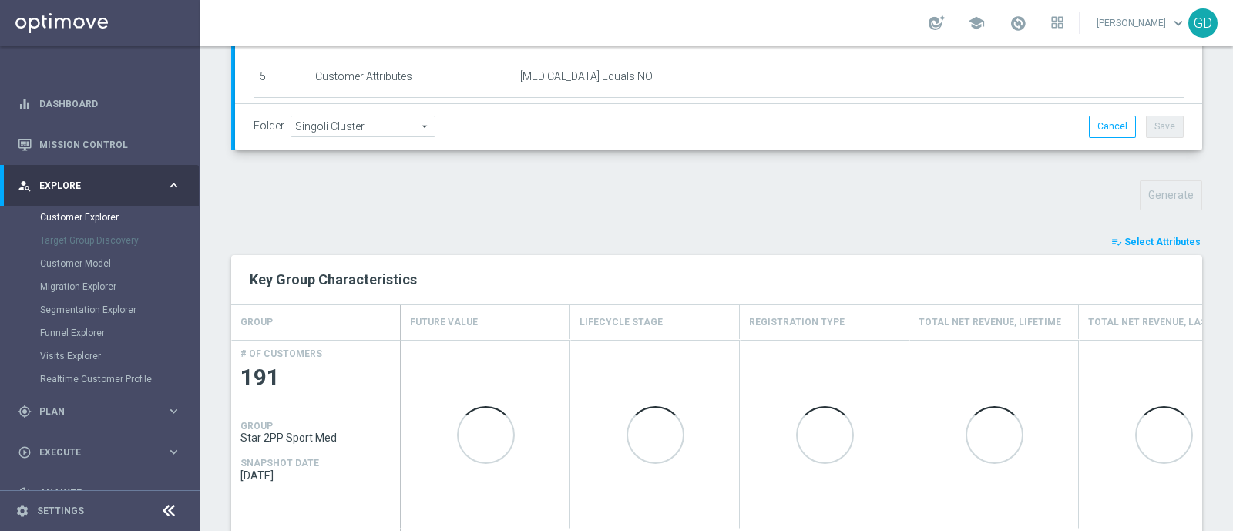
scroll to position [427, 0]
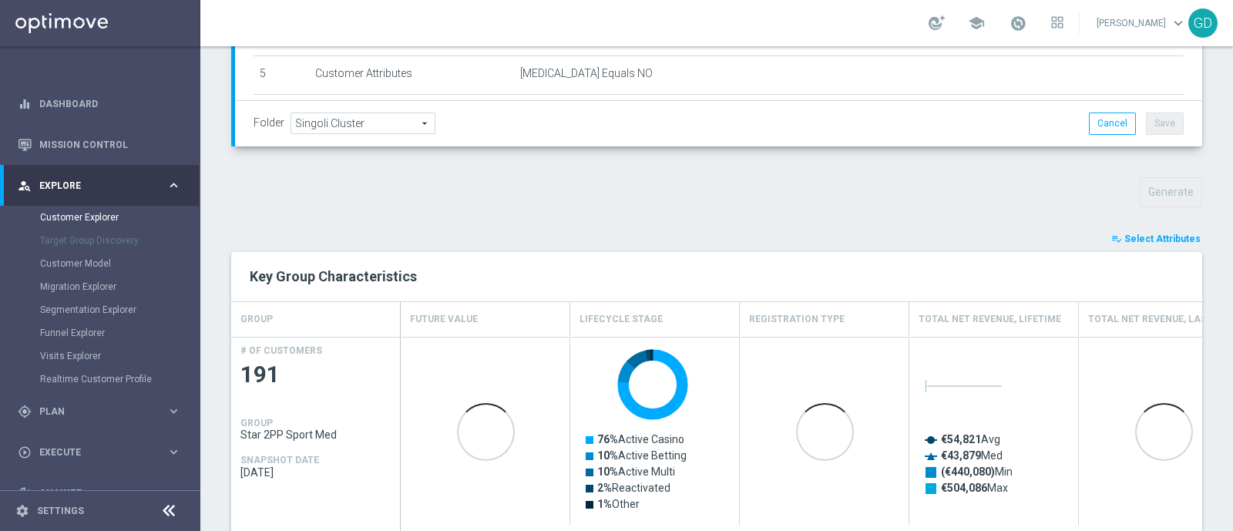
click at [1157, 238] on span "Select Attributes" at bounding box center [1162, 238] width 76 height 11
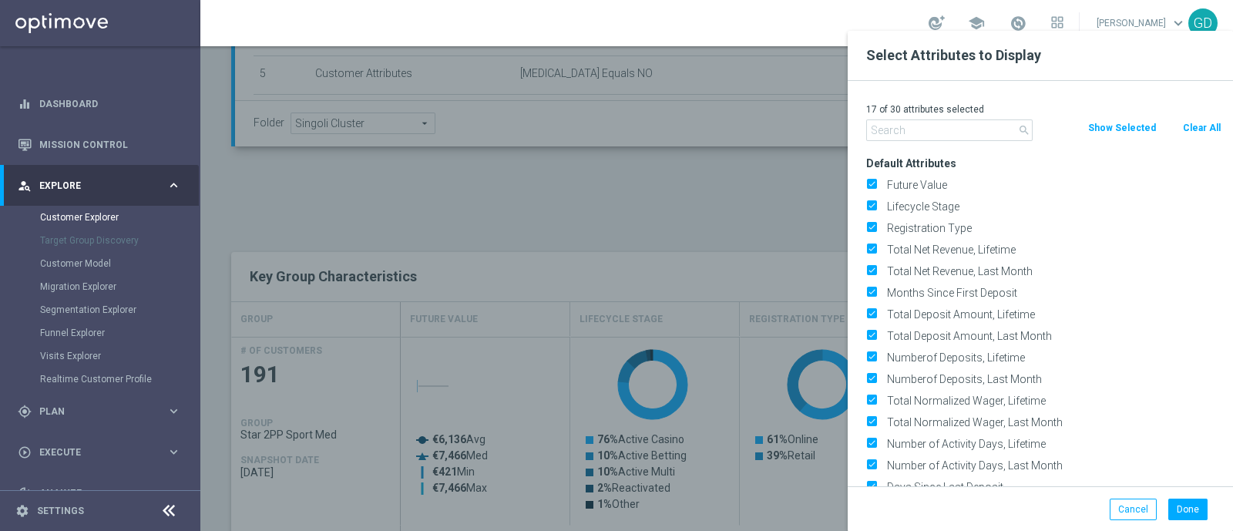
click at [1197, 125] on button "Clear All" at bounding box center [1201, 127] width 41 height 17
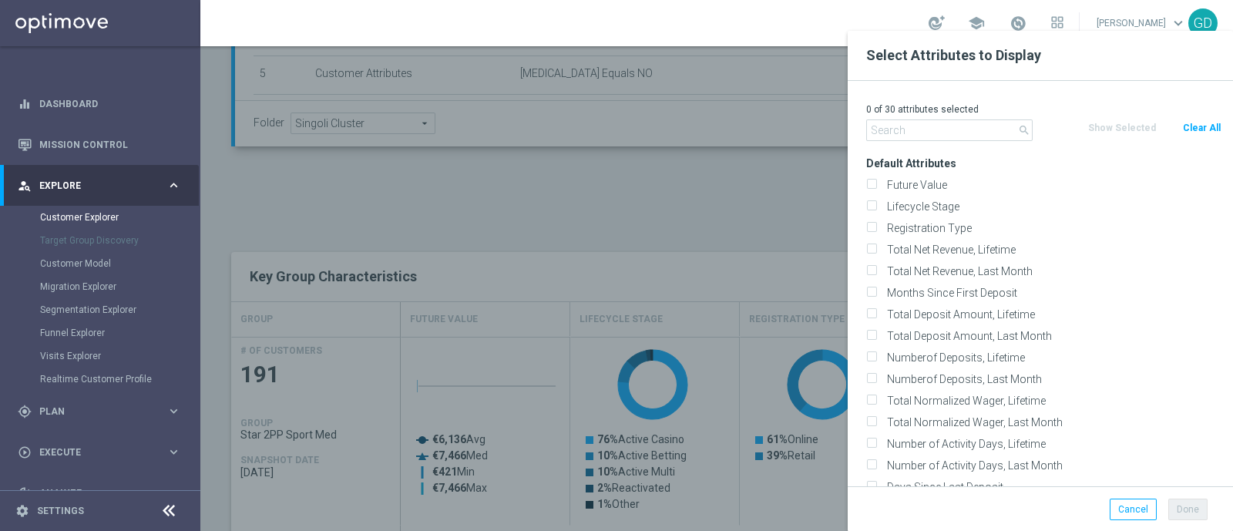
checkbox input "false"
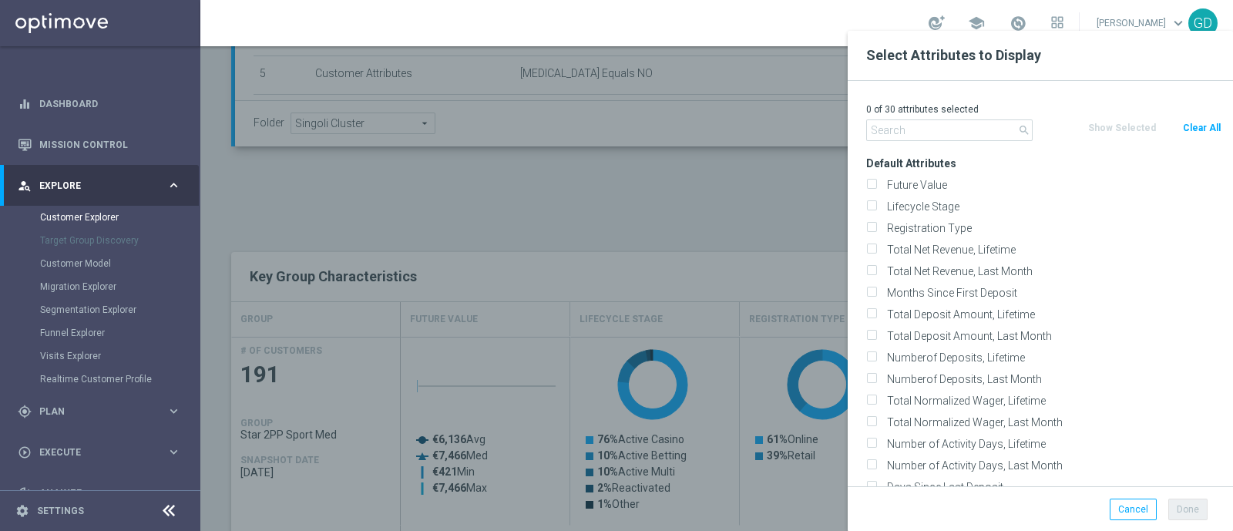
checkbox input "false"
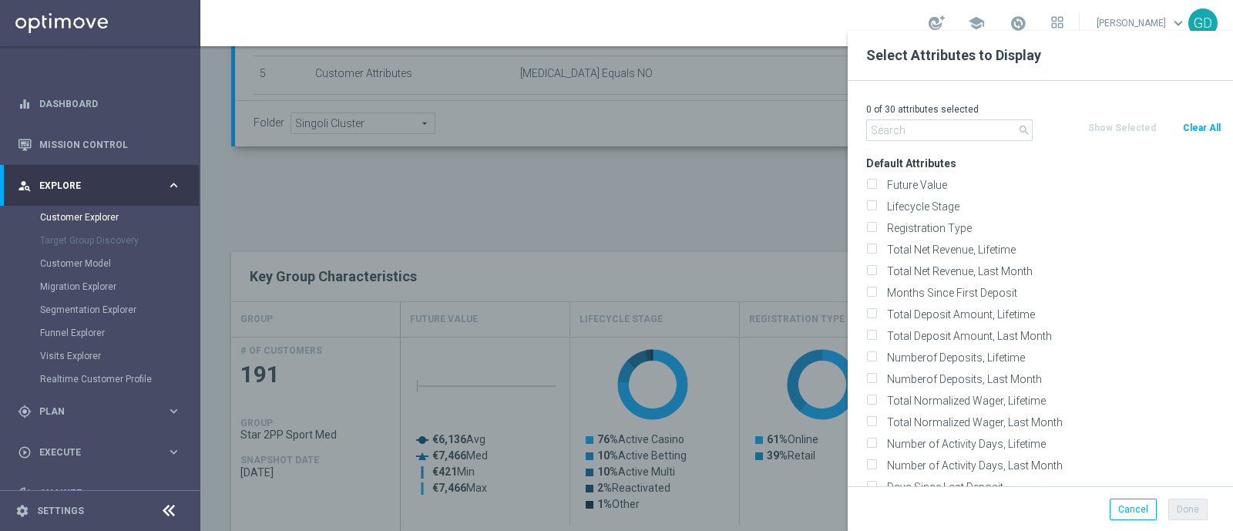
checkbox input "false"
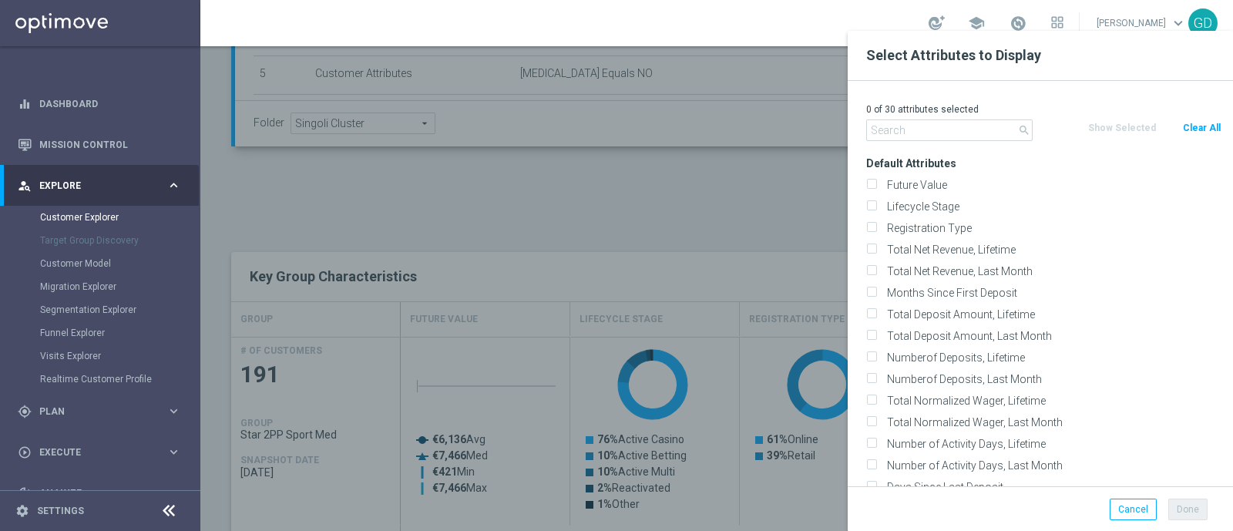
checkbox input "false"
click at [982, 126] on input "text" at bounding box center [949, 130] width 166 height 22
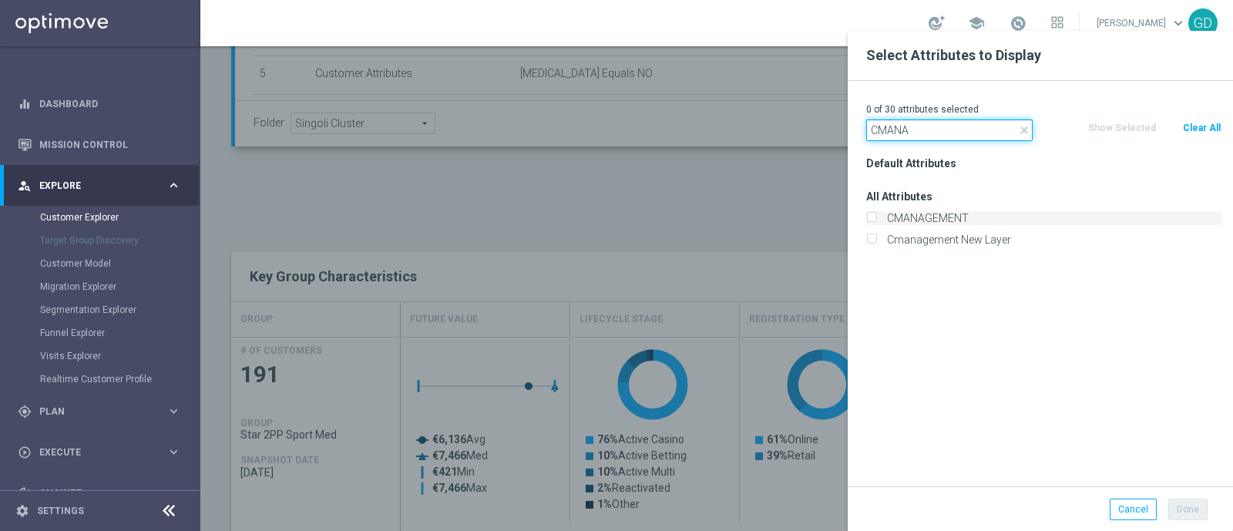
type input "CMANA"
click at [873, 219] on input "CMANAGEMENT" at bounding box center [871, 220] width 10 height 10
checkbox input "true"
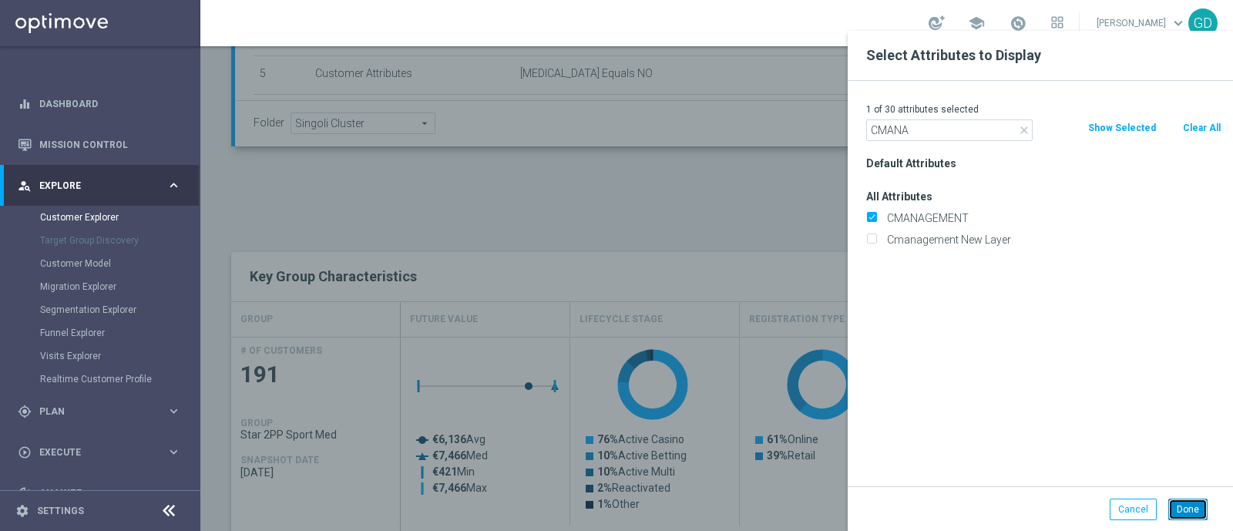
click at [1183, 506] on button "Done" at bounding box center [1187, 510] width 39 height 22
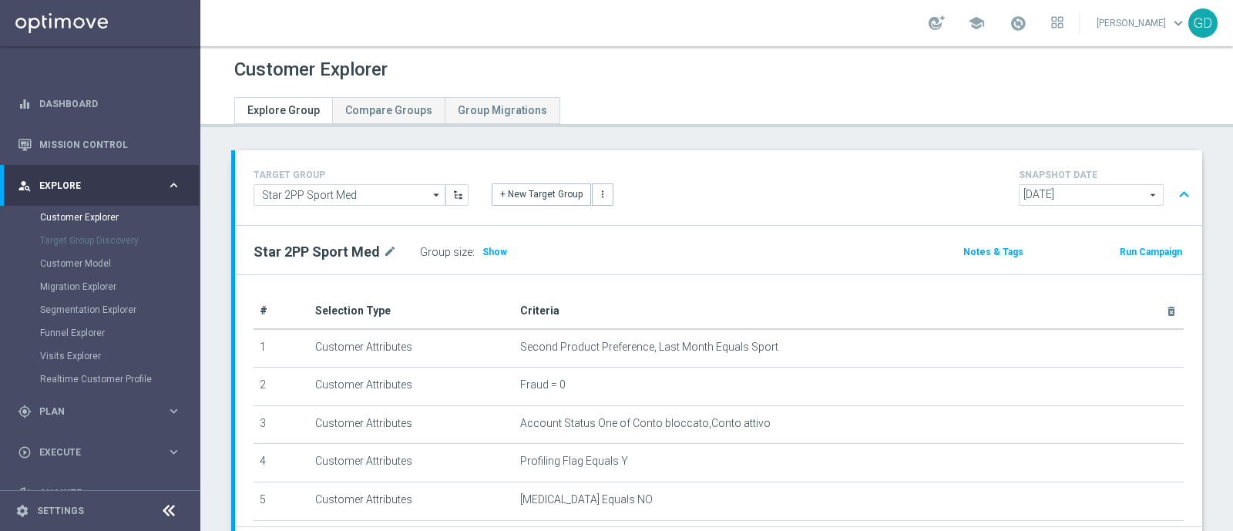
scroll to position [0, 0]
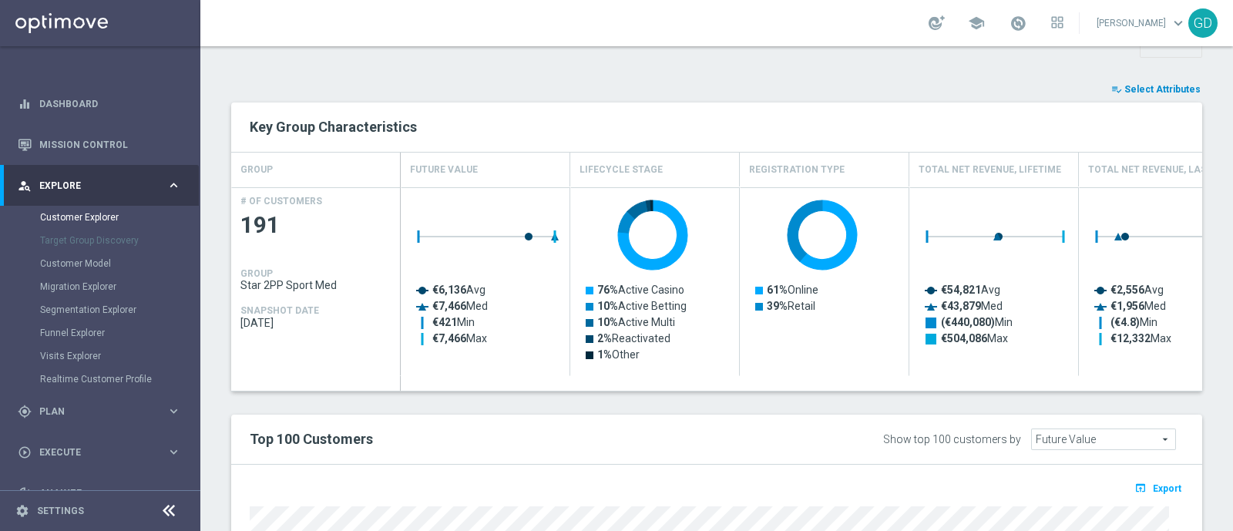
type input "Search"
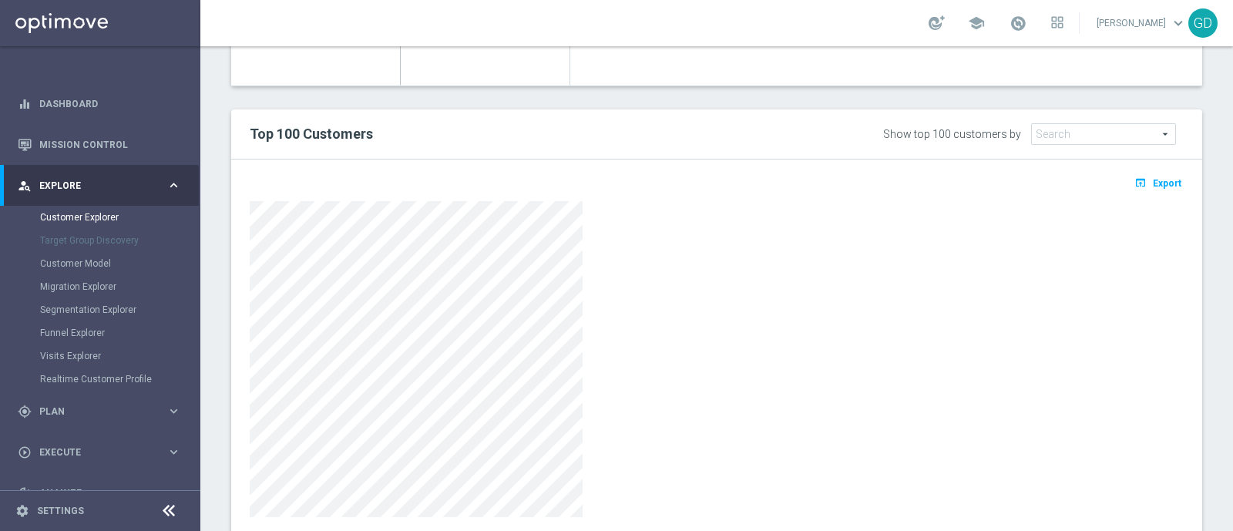
scroll to position [908, 0]
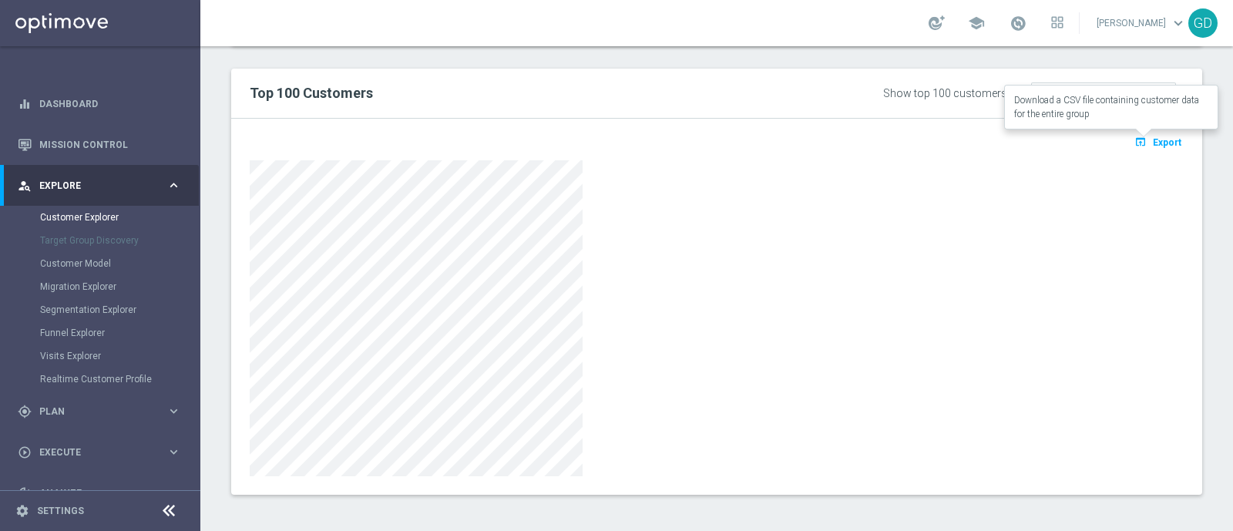
click at [1153, 142] on span "Export" at bounding box center [1167, 142] width 29 height 11
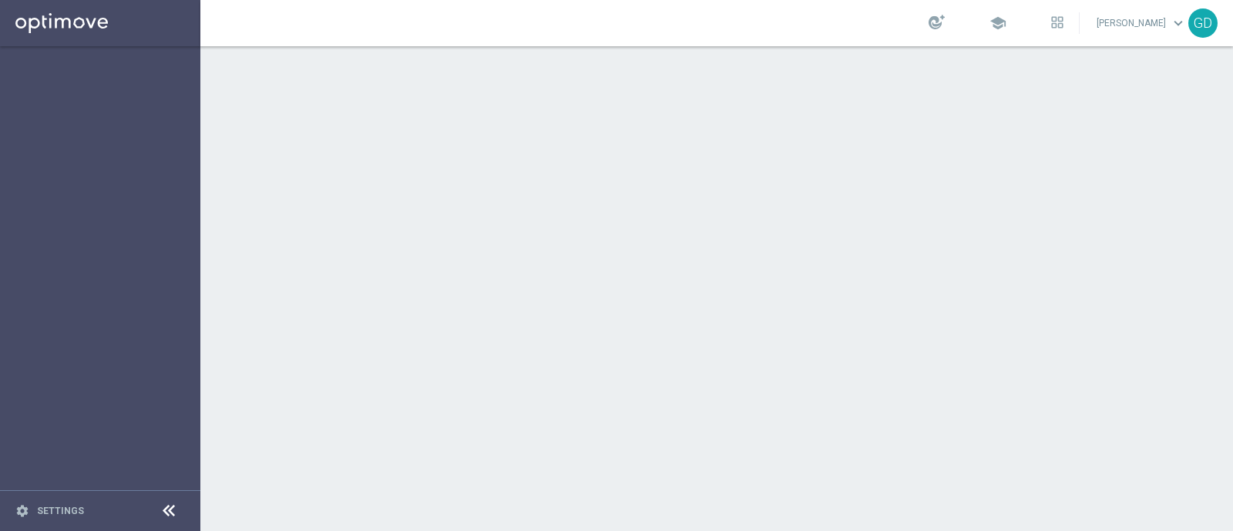
click at [784, 281] on div at bounding box center [716, 288] width 1032 height 485
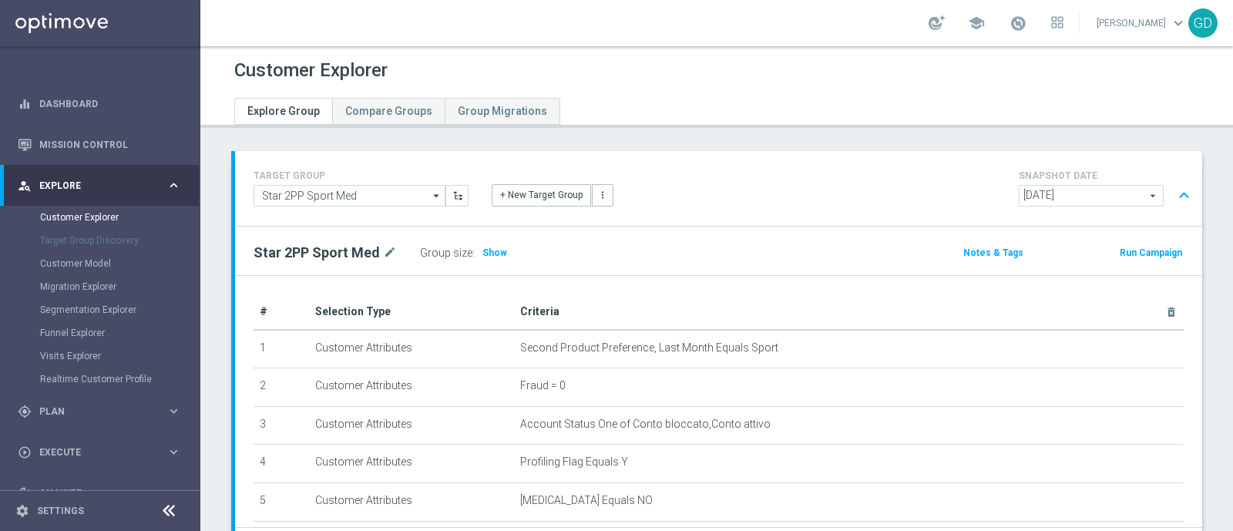
click at [817, 151] on div "TARGET GROUP Star 2PP Sport Med Star 2PP Sport Med arrow_drop_down Show Selecte…" at bounding box center [718, 188] width 967 height 75
click at [495, 252] on span "Show" at bounding box center [494, 252] width 25 height 11
drag, startPoint x: 482, startPoint y: 248, endPoint x: 499, endPoint y: 250, distance: 17.8
click at [495, 248] on span "186" at bounding box center [492, 253] width 18 height 12
click at [499, 250] on div "Group size : 186" at bounding box center [497, 253] width 154 height 22
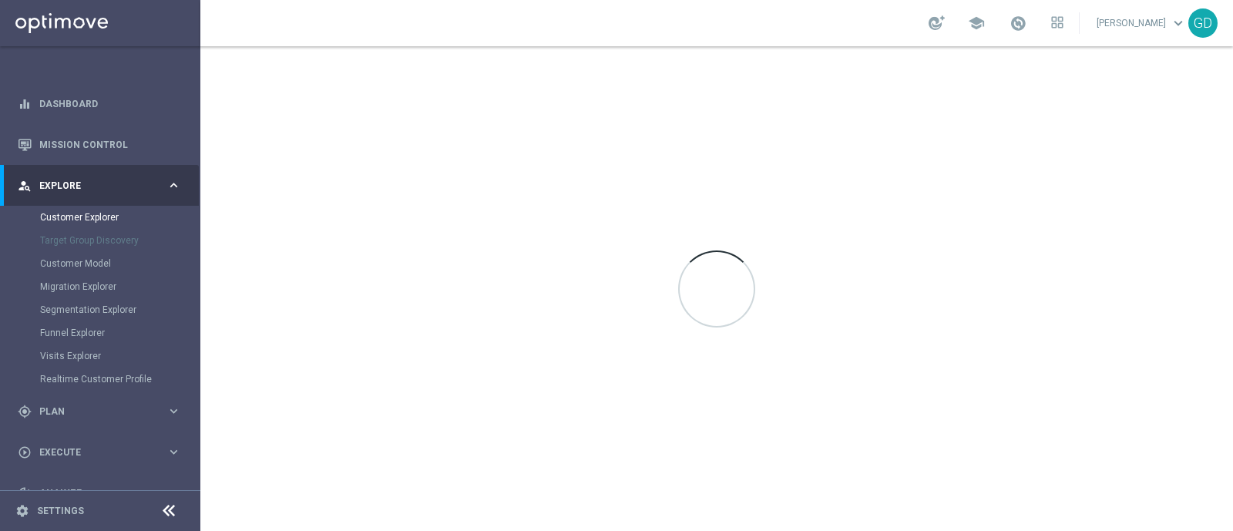
click at [85, 256] on div "Customer Model" at bounding box center [119, 263] width 159 height 23
click at [77, 238] on div "Target Group Discovery" at bounding box center [119, 240] width 159 height 23
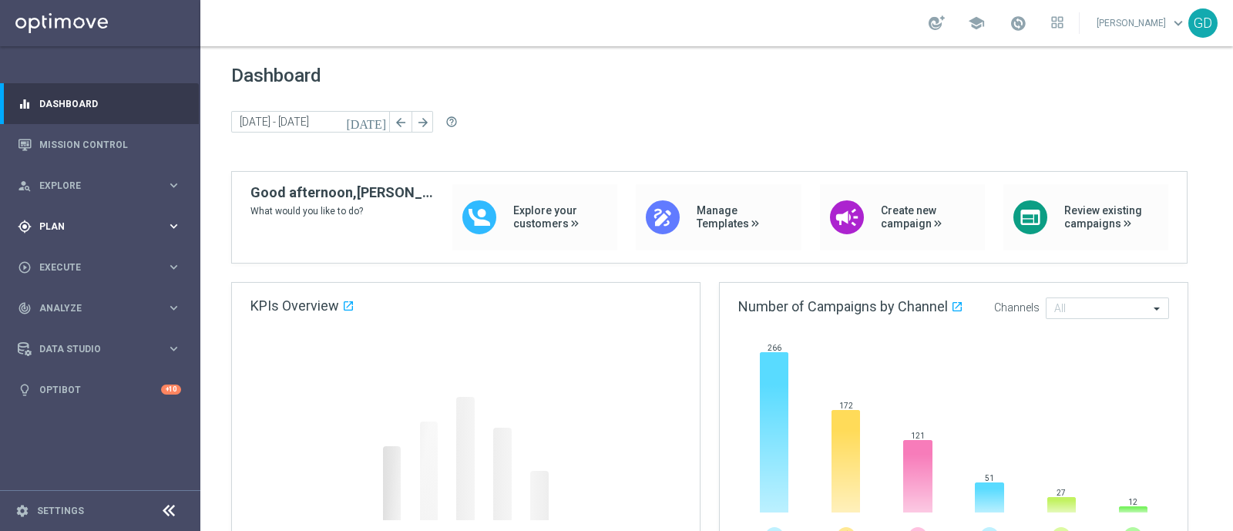
click at [73, 220] on div "gps_fixed Plan" at bounding box center [92, 227] width 149 height 14
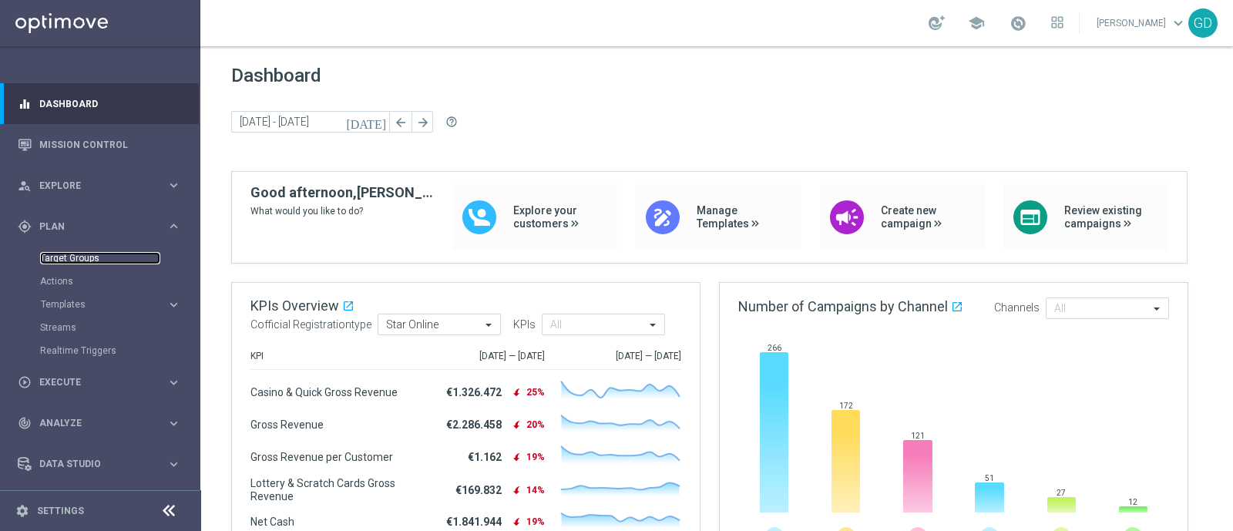
click at [62, 253] on link "Target Groups" at bounding box center [100, 258] width 120 height 12
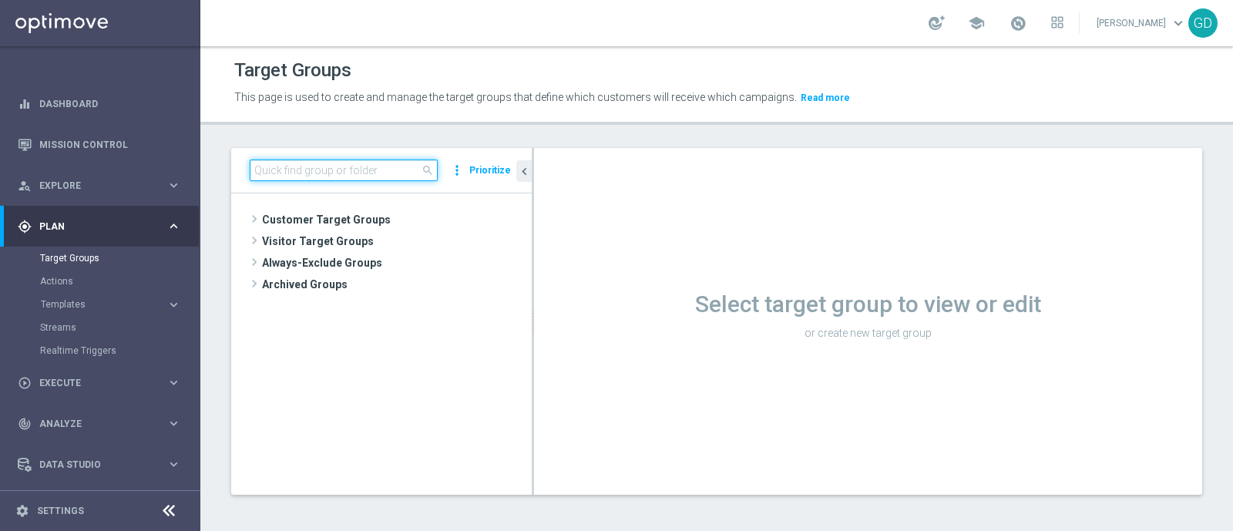
click at [277, 170] on input at bounding box center [344, 170] width 188 height 22
paste input "Star 2PP Sport Med"
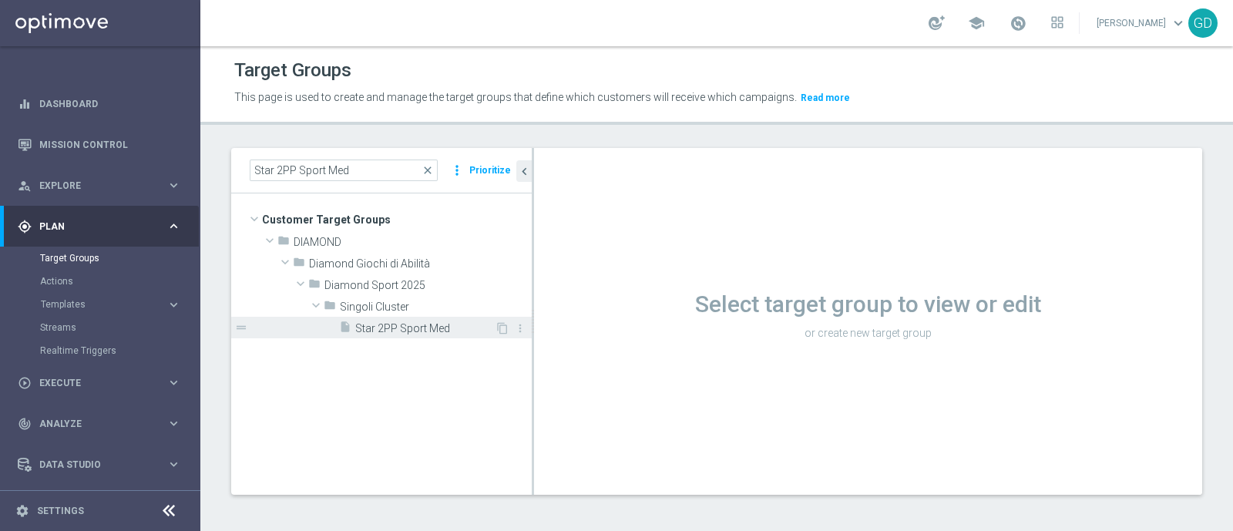
click at [413, 332] on span "Star 2PP Sport Med" at bounding box center [424, 328] width 139 height 13
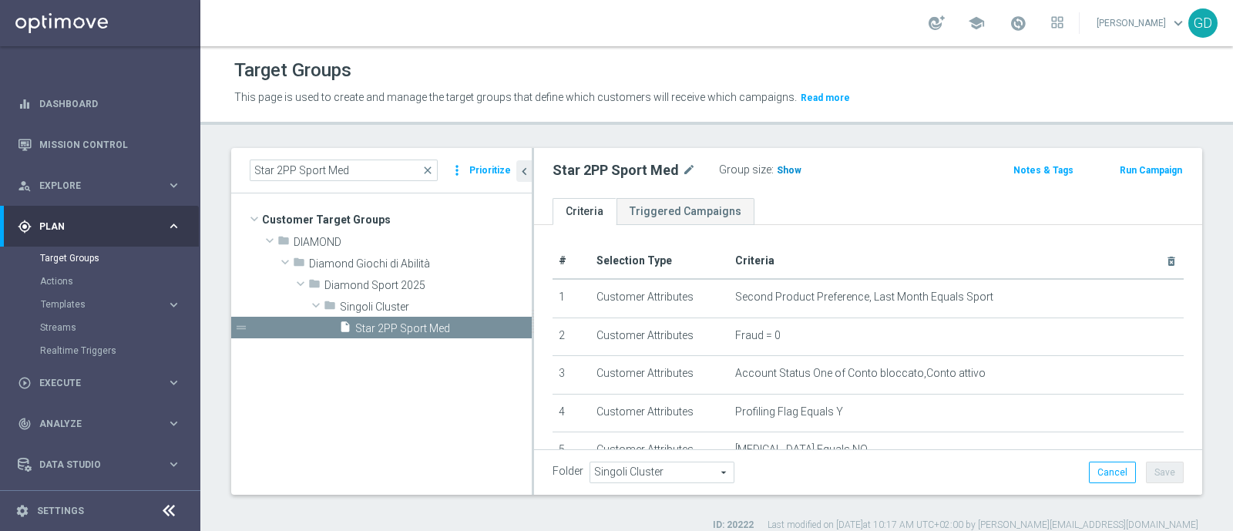
click at [784, 171] on span "Show" at bounding box center [789, 170] width 25 height 11
click at [784, 169] on span "191" at bounding box center [786, 172] width 19 height 15
click at [783, 167] on span "191" at bounding box center [786, 172] width 19 height 15
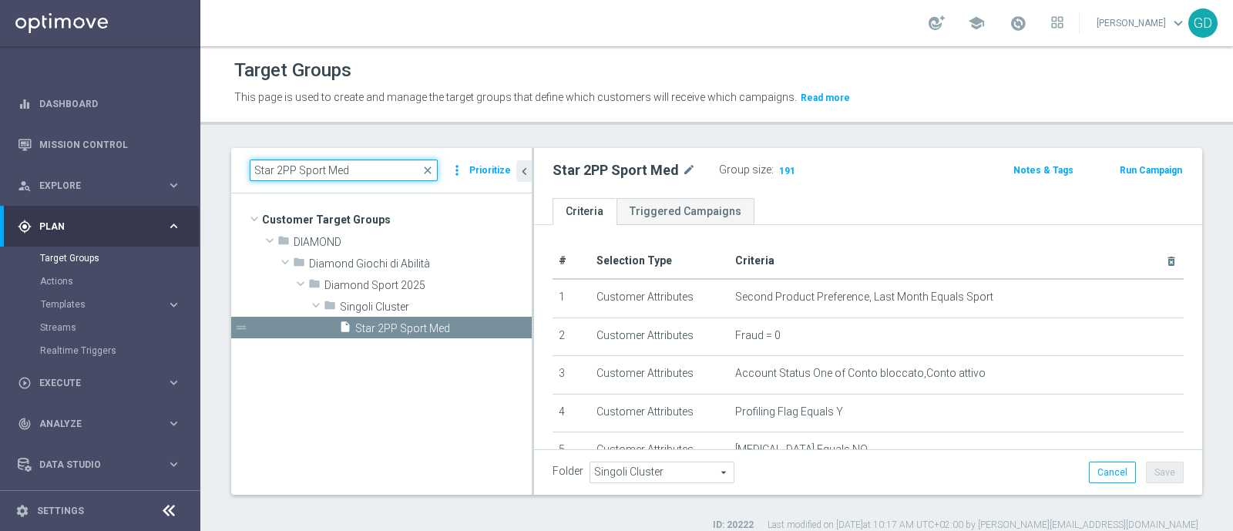
drag, startPoint x: 364, startPoint y: 165, endPoint x: 217, endPoint y: 171, distance: 148.1
click at [217, 171] on div "Star 2PP Sport Med close more_vert Prioritize Customer Target Groups library_ad…" at bounding box center [716, 340] width 1032 height 384
paste input "Low"
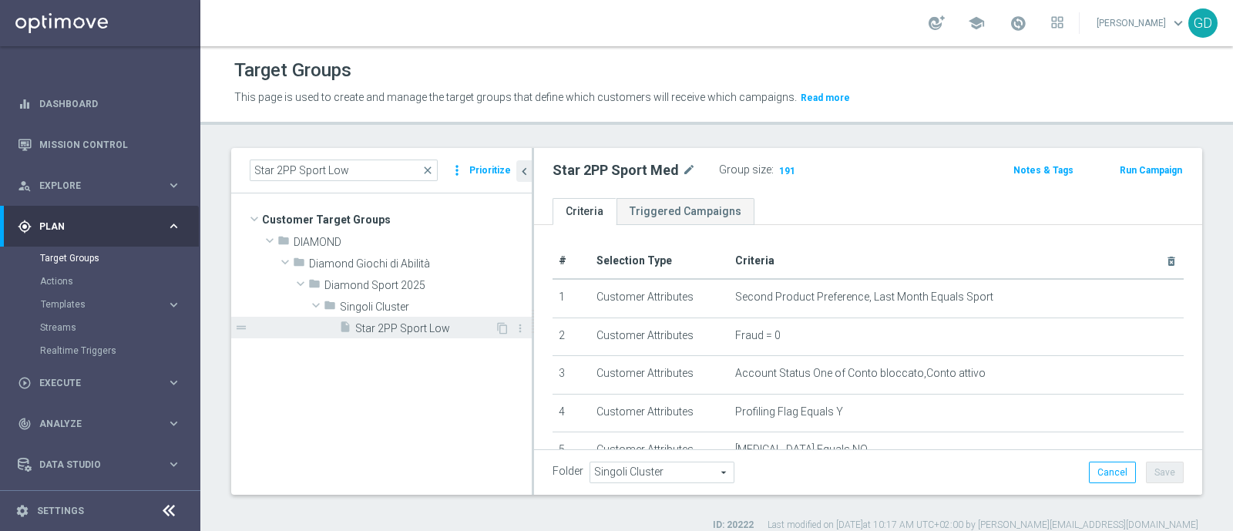
click at [421, 332] on span "Star 2PP Sport Low" at bounding box center [424, 328] width 139 height 13
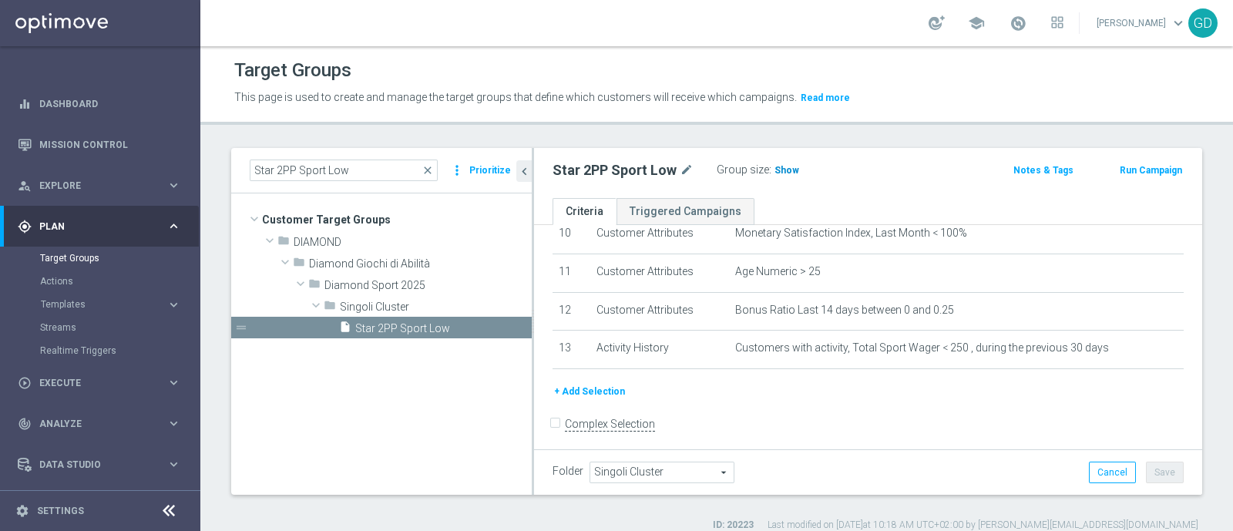
click at [785, 171] on span "Show" at bounding box center [786, 170] width 25 height 11
click at [776, 165] on span "245" at bounding box center [784, 172] width 19 height 15
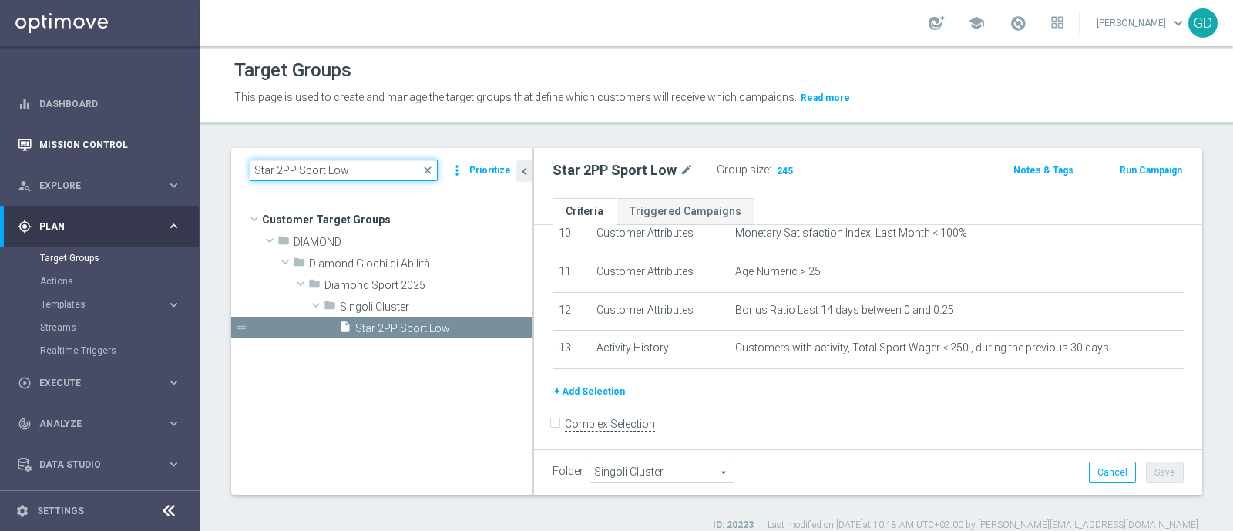
drag, startPoint x: 355, startPoint y: 171, endPoint x: 182, endPoint y: 149, distance: 174.7
click at [182, 148] on main "equalizer Dashboard Mission Control" at bounding box center [616, 265] width 1233 height 531
paste input "Virtual High"
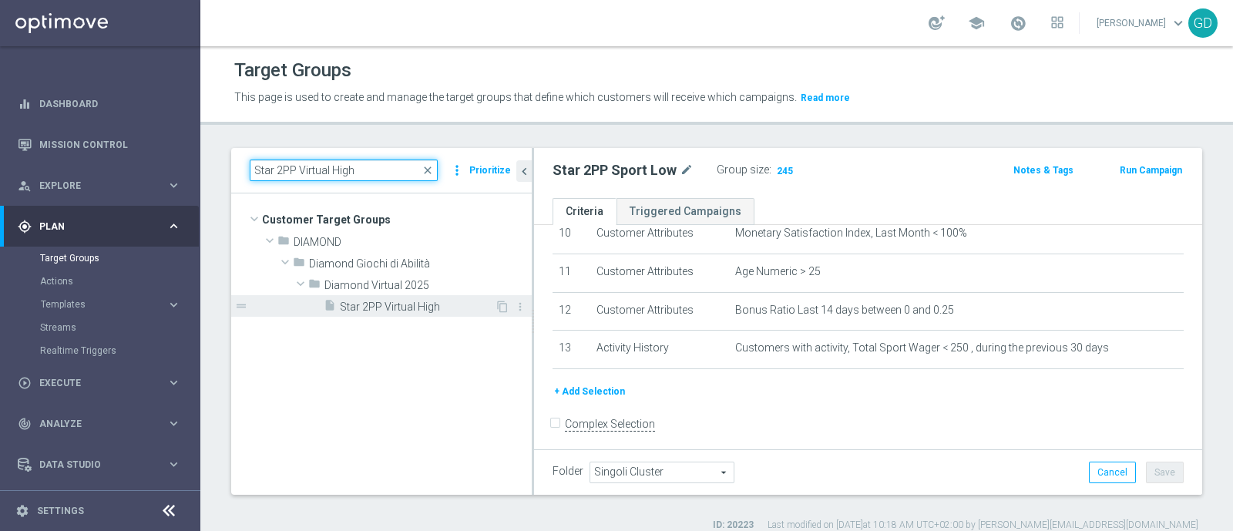
type input "Star 2PP Virtual High"
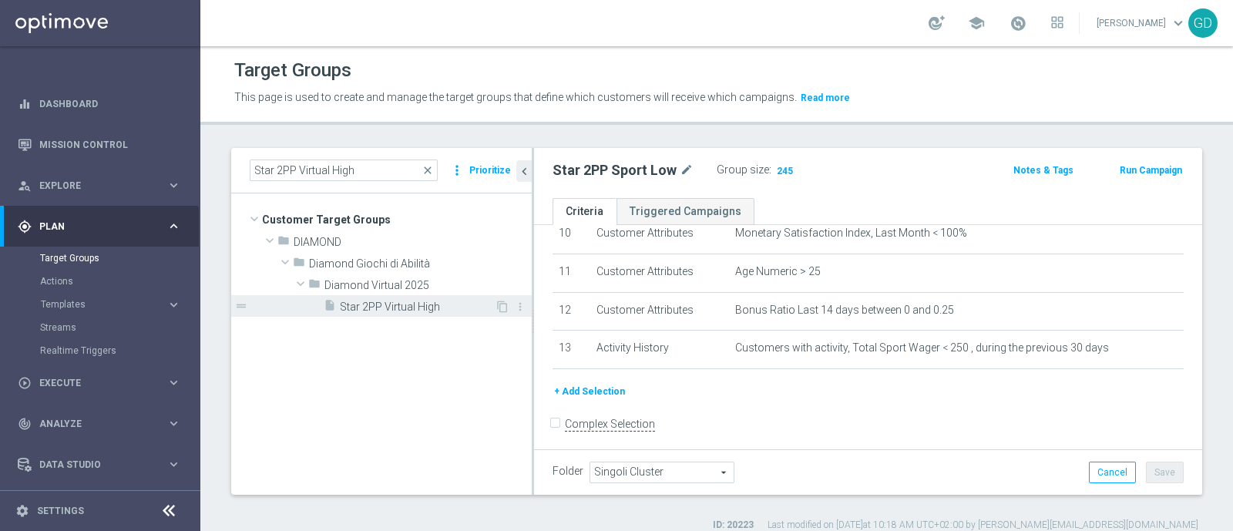
click at [427, 306] on span "Star 2PP Virtual High" at bounding box center [417, 306] width 155 height 13
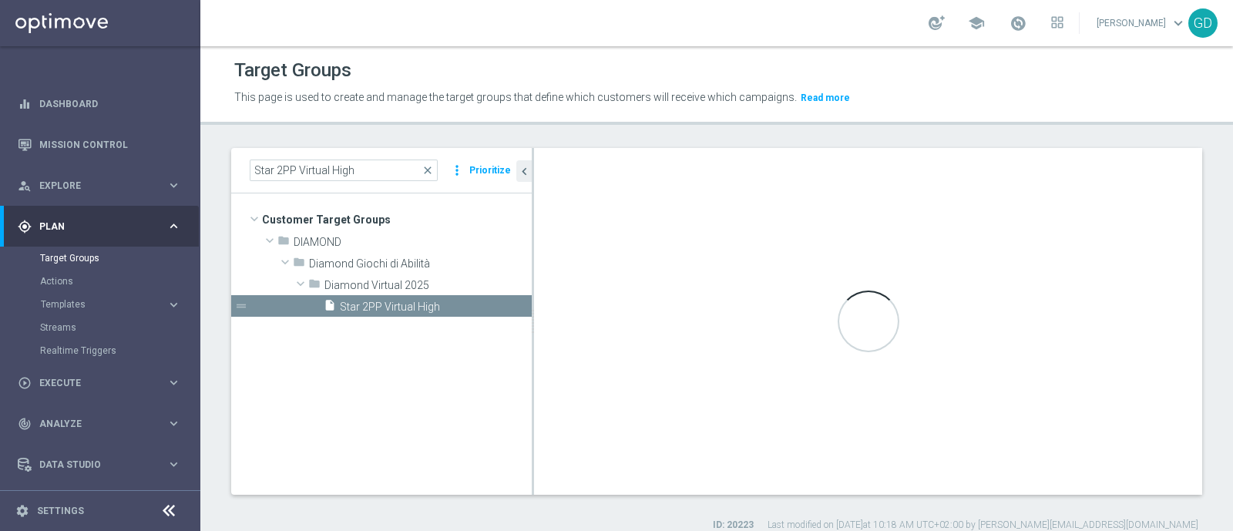
type input "Diamond Virtual 2025"
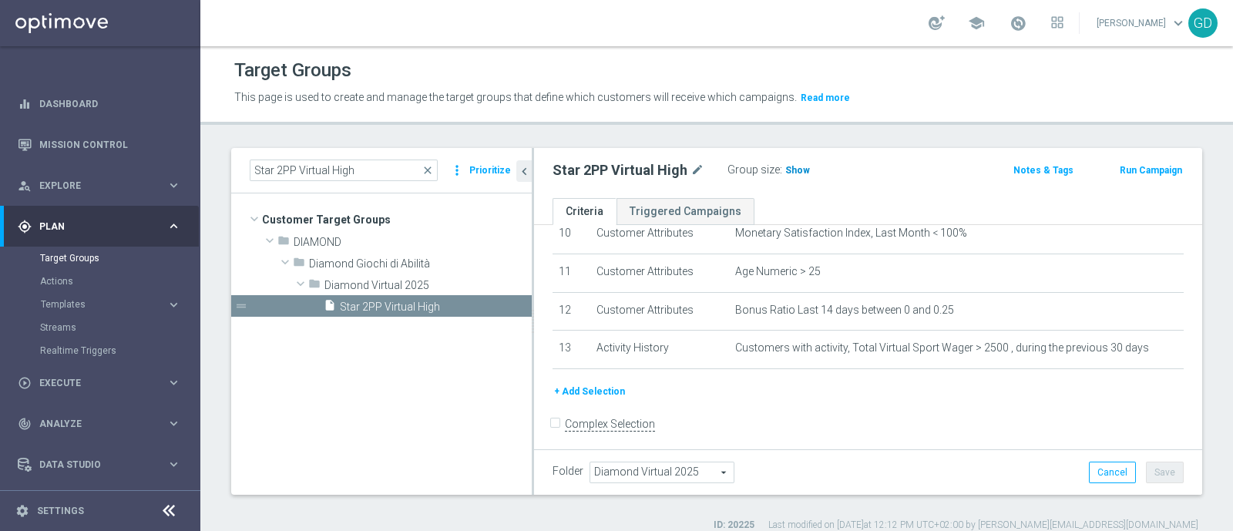
click at [787, 166] on span "Show" at bounding box center [797, 170] width 25 height 11
click at [791, 167] on span "38" at bounding box center [793, 172] width 14 height 15
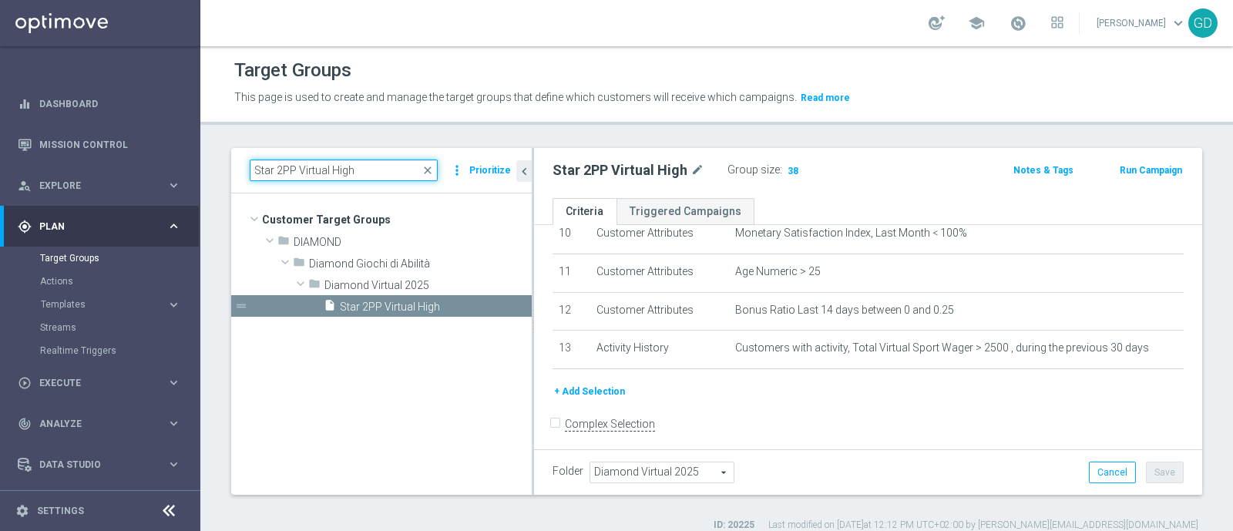
drag, startPoint x: 373, startPoint y: 171, endPoint x: 234, endPoint y: 172, distance: 138.7
click at [234, 172] on div "Star 2PP Virtual High close more_vert Prioritize" at bounding box center [381, 170] width 300 height 45
paste input "Med"
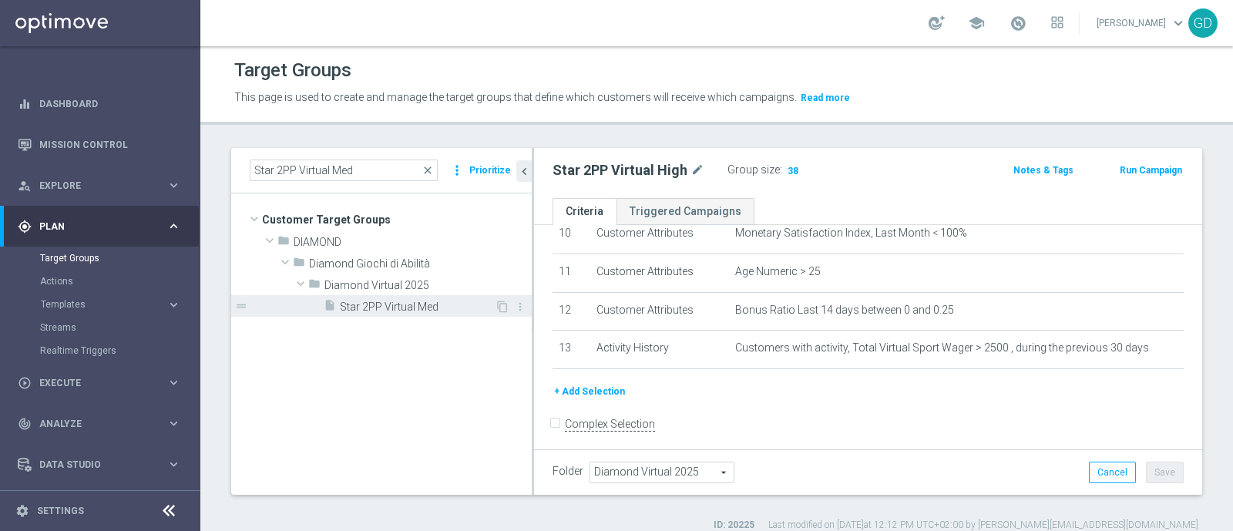
click at [405, 306] on span "Star 2PP Virtual Med" at bounding box center [417, 306] width 155 height 13
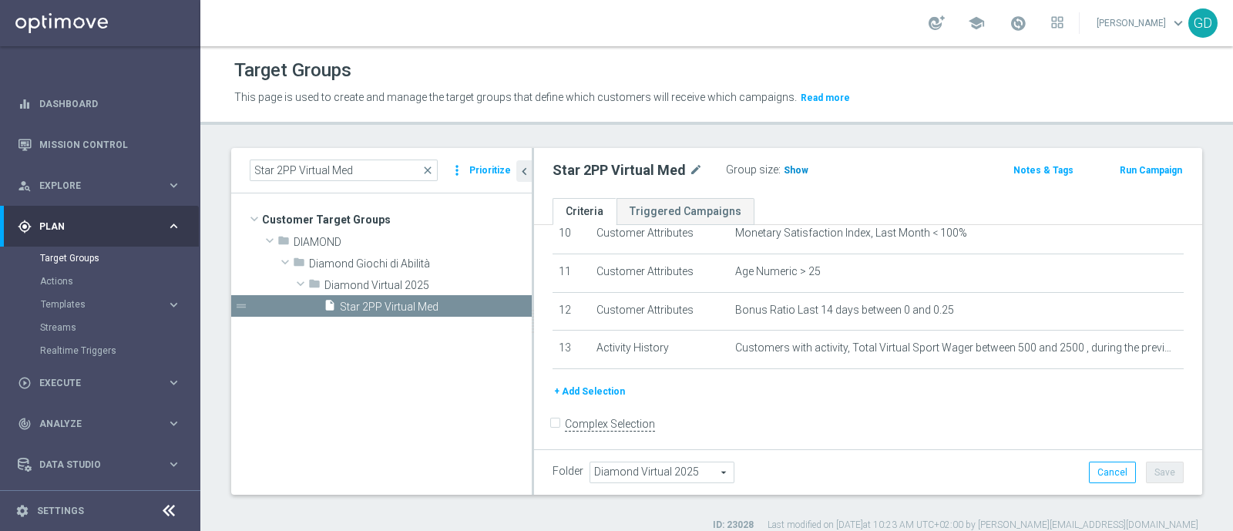
click at [786, 167] on span "Show" at bounding box center [796, 170] width 25 height 11
click at [788, 170] on span "42" at bounding box center [791, 172] width 14 height 15
click at [787, 170] on span "42" at bounding box center [791, 172] width 14 height 15
click at [790, 168] on span "42" at bounding box center [791, 172] width 14 height 15
click at [788, 168] on span "42" at bounding box center [791, 172] width 14 height 15
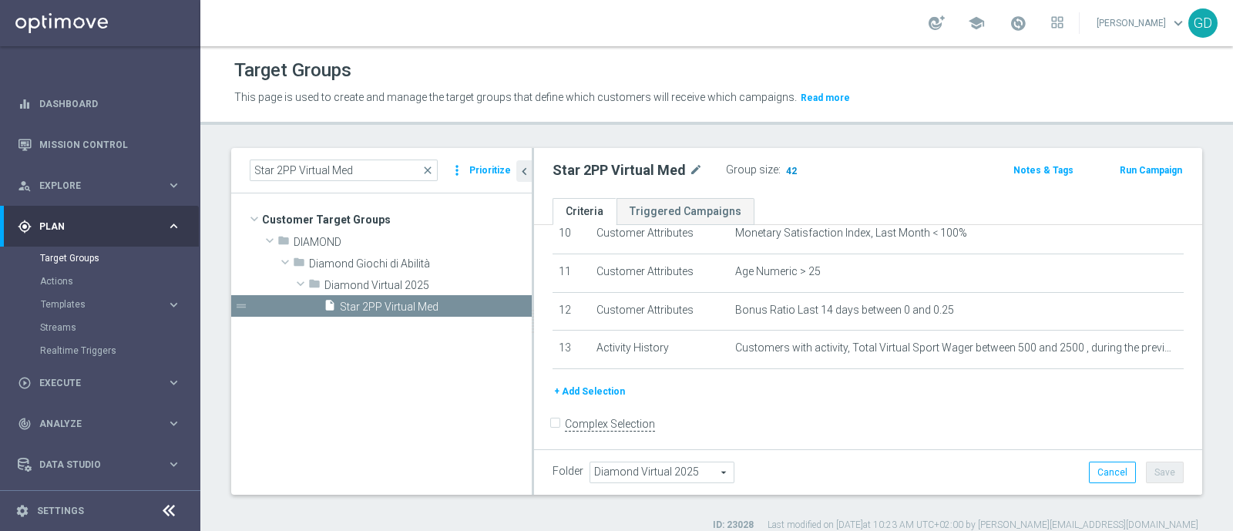
click at [790, 168] on span "42" at bounding box center [791, 172] width 14 height 15
click at [913, 82] on div "Target Groups" at bounding box center [716, 70] width 965 height 30
click at [784, 168] on span "42" at bounding box center [791, 172] width 14 height 15
click at [787, 166] on span "42" at bounding box center [791, 172] width 14 height 15
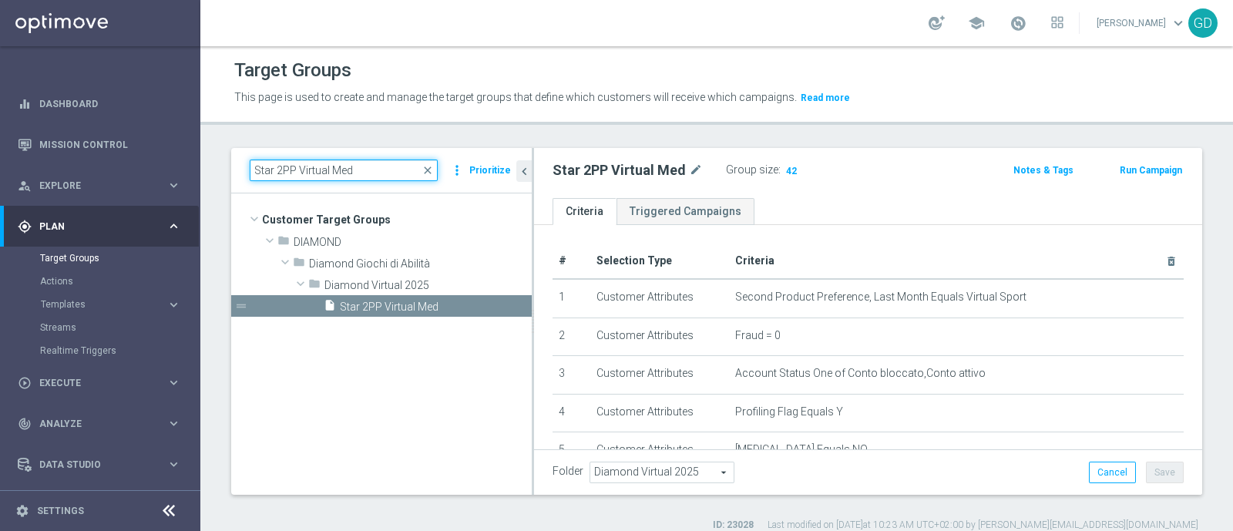
drag, startPoint x: 358, startPoint y: 169, endPoint x: 217, endPoint y: 188, distance: 142.3
click at [216, 190] on div "Star 2PP Virtual Med close more_vert Prioritize Customer Target Groups library_…" at bounding box center [716, 340] width 1032 height 384
paste input "Low"
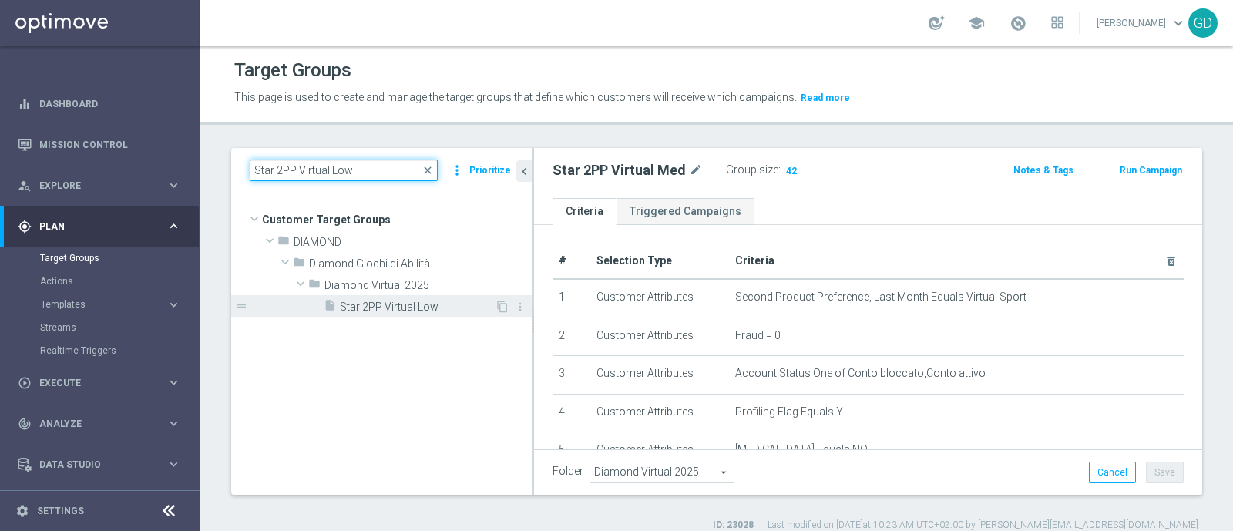
type input "Star 2PP Virtual Low"
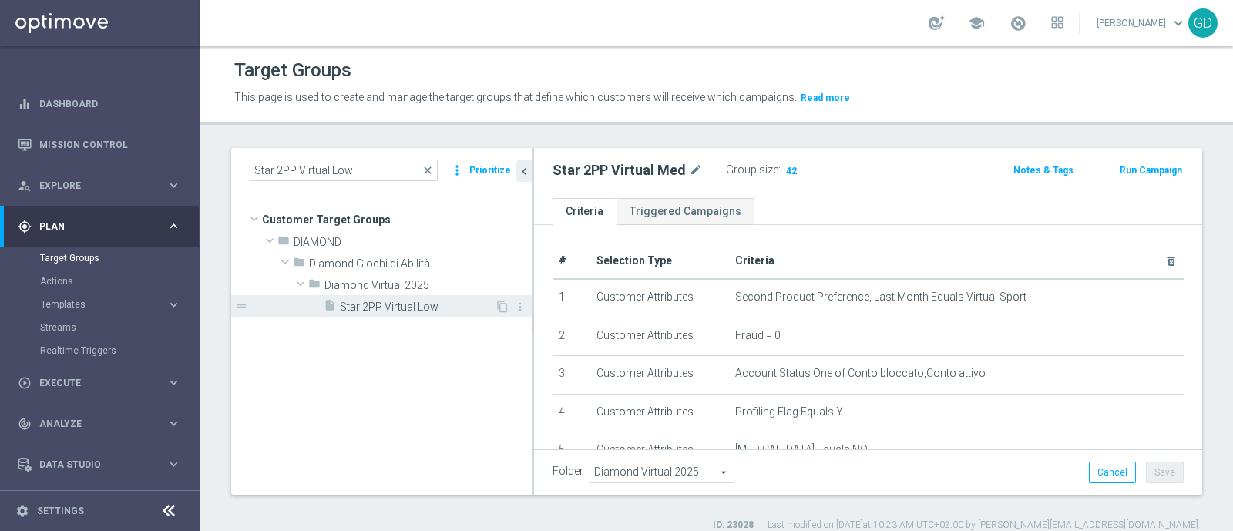
click at [420, 307] on span "Star 2PP Virtual Low" at bounding box center [417, 306] width 155 height 13
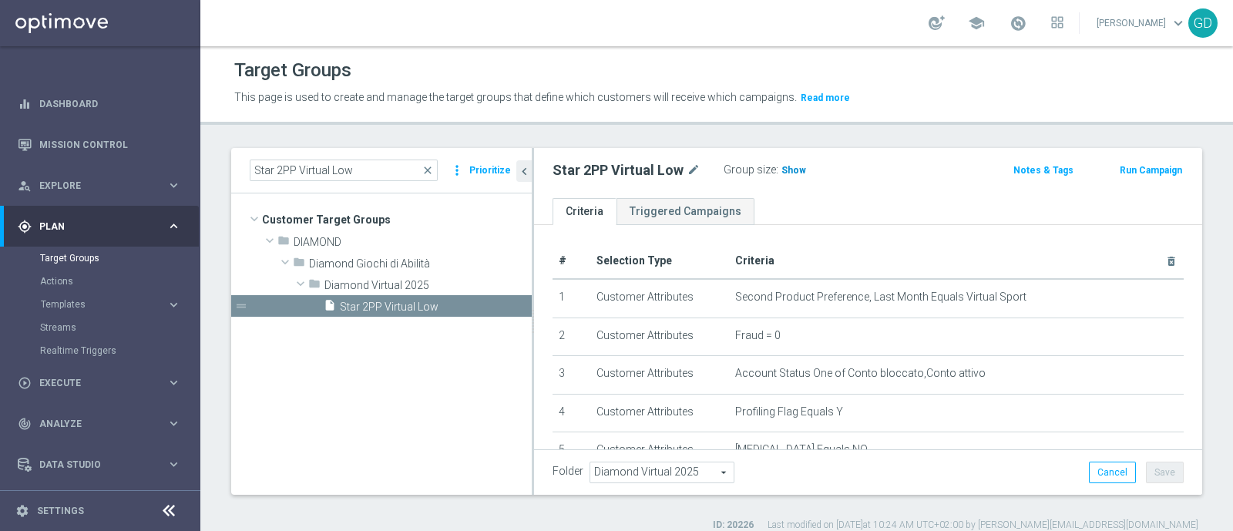
click at [790, 171] on span "Show" at bounding box center [793, 170] width 25 height 11
click at [786, 169] on span "90" at bounding box center [789, 172] width 14 height 15
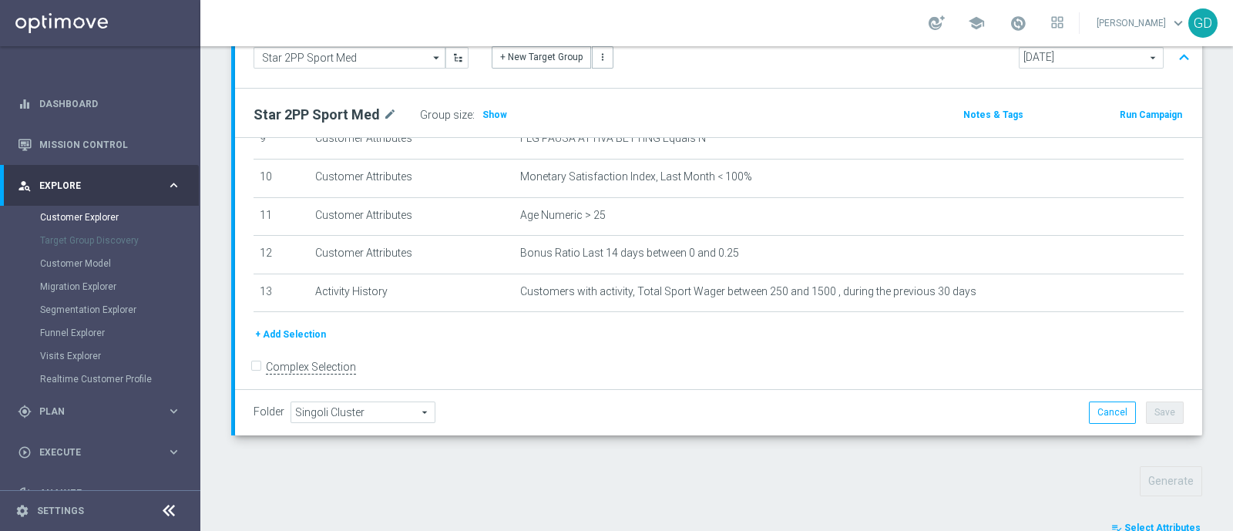
scroll to position [427, 0]
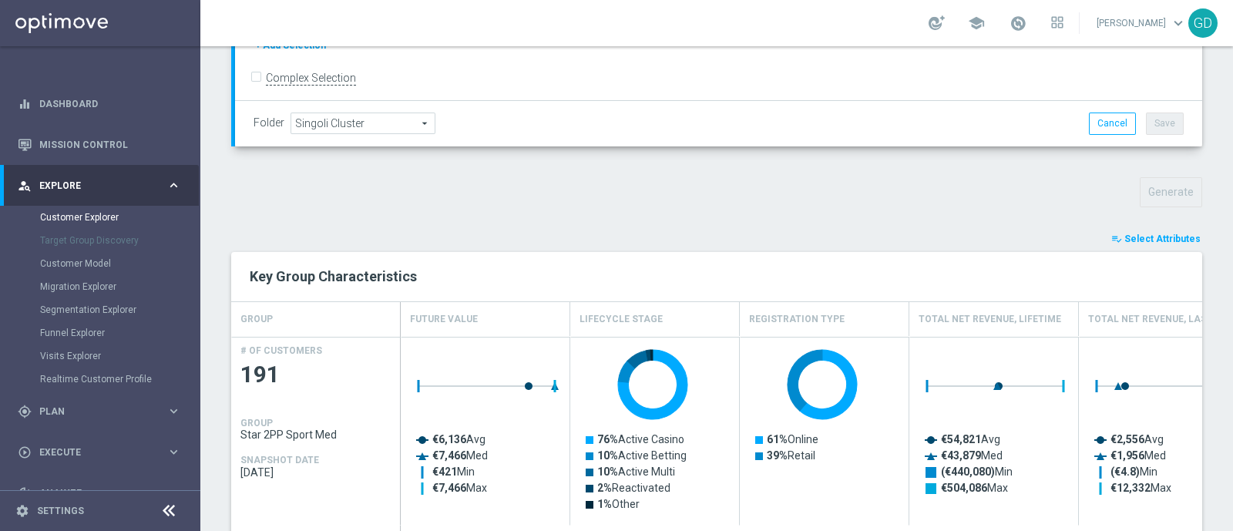
click at [1148, 233] on span "Select Attributes" at bounding box center [1162, 238] width 76 height 11
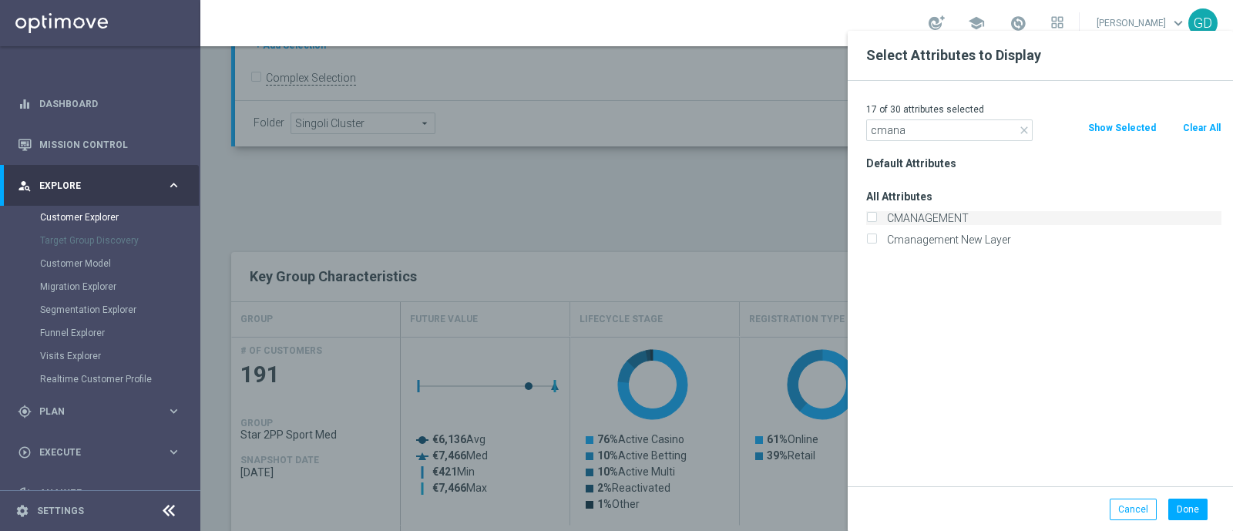
type input "cmana"
click at [868, 217] on input "CMANAGEMENT" at bounding box center [871, 220] width 10 height 10
checkbox input "true"
click at [1184, 505] on button "Done" at bounding box center [1187, 510] width 39 height 22
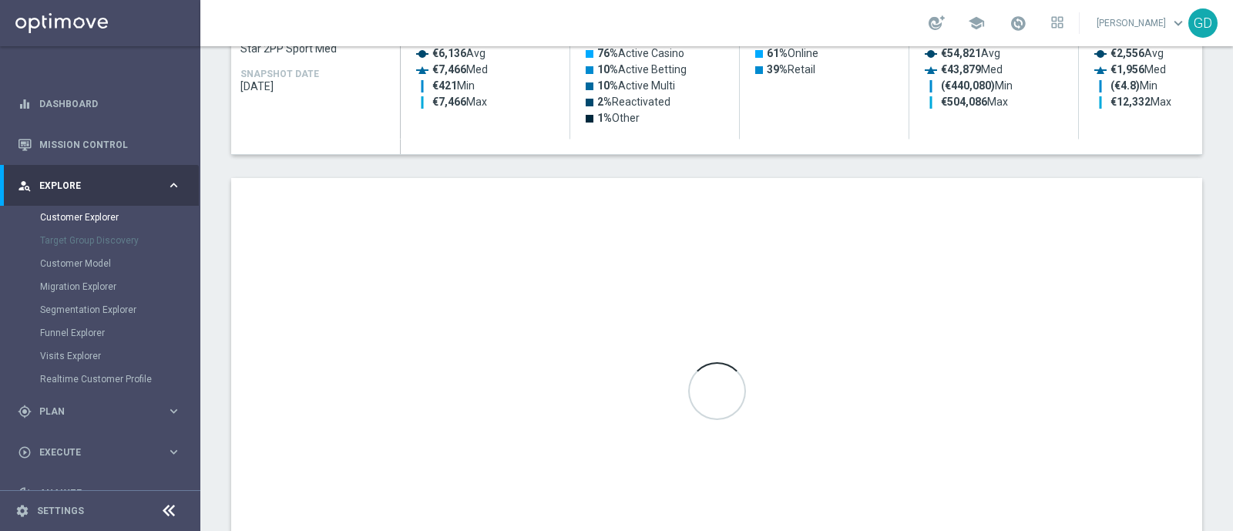
scroll to position [922, 0]
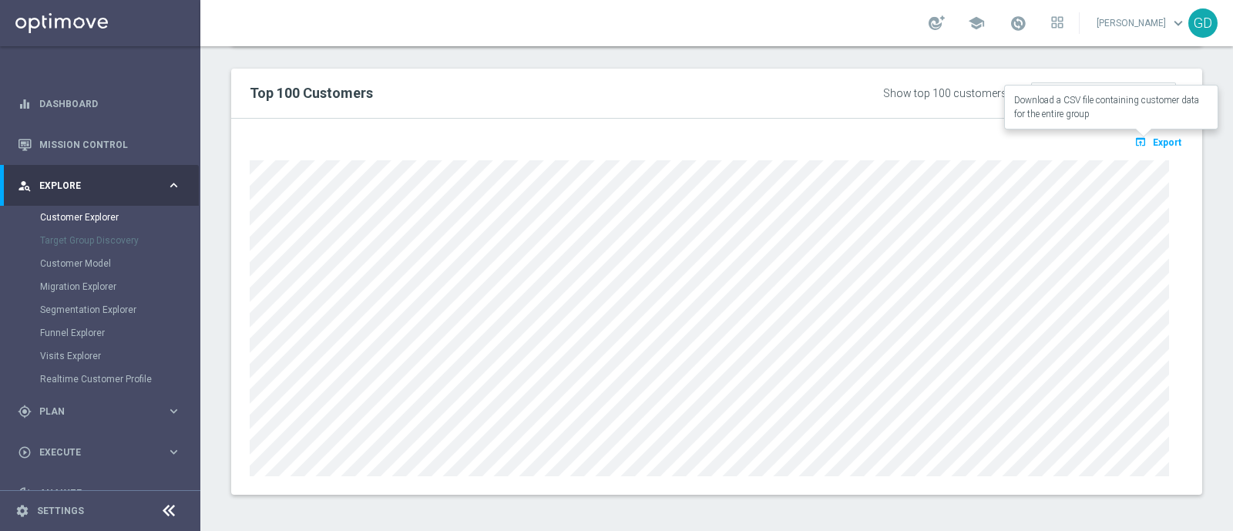
click at [1160, 139] on span "Export" at bounding box center [1167, 142] width 29 height 11
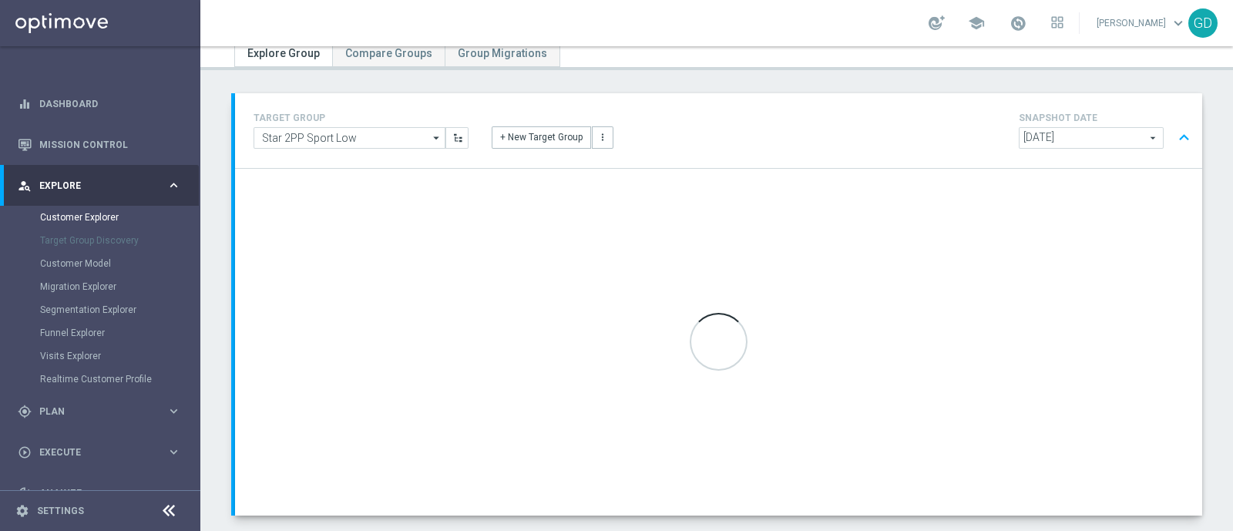
scroll to position [139, 0]
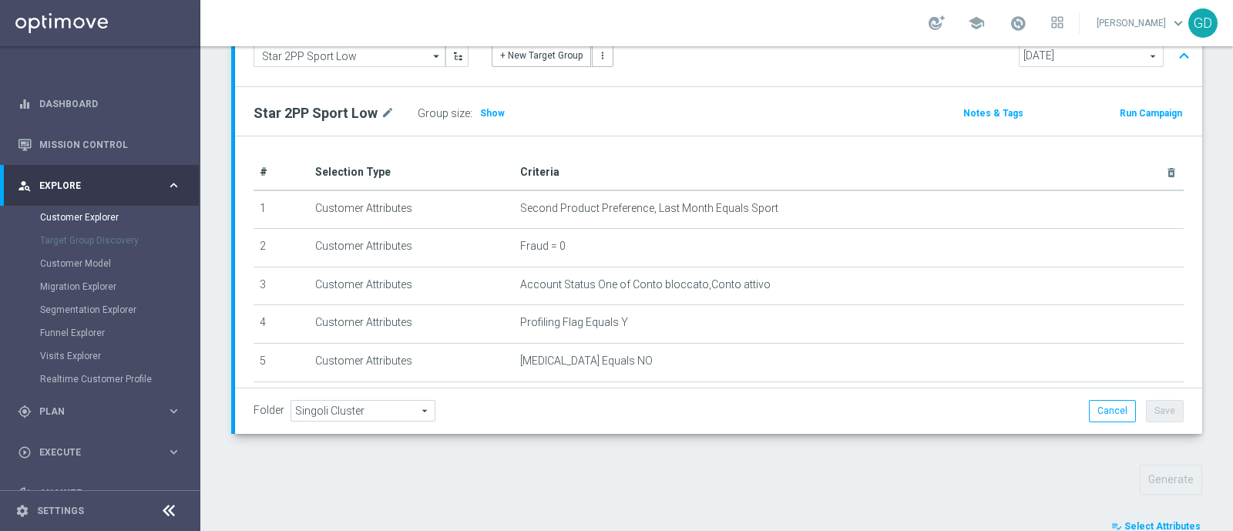
scroll to position [428, 0]
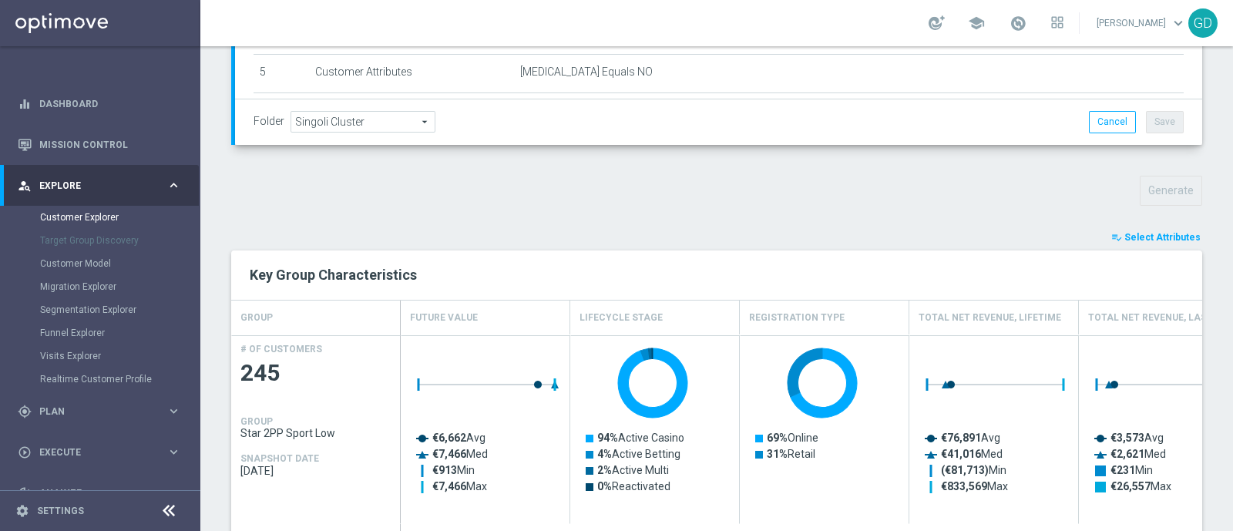
click at [1140, 232] on span "Select Attributes" at bounding box center [1162, 237] width 76 height 11
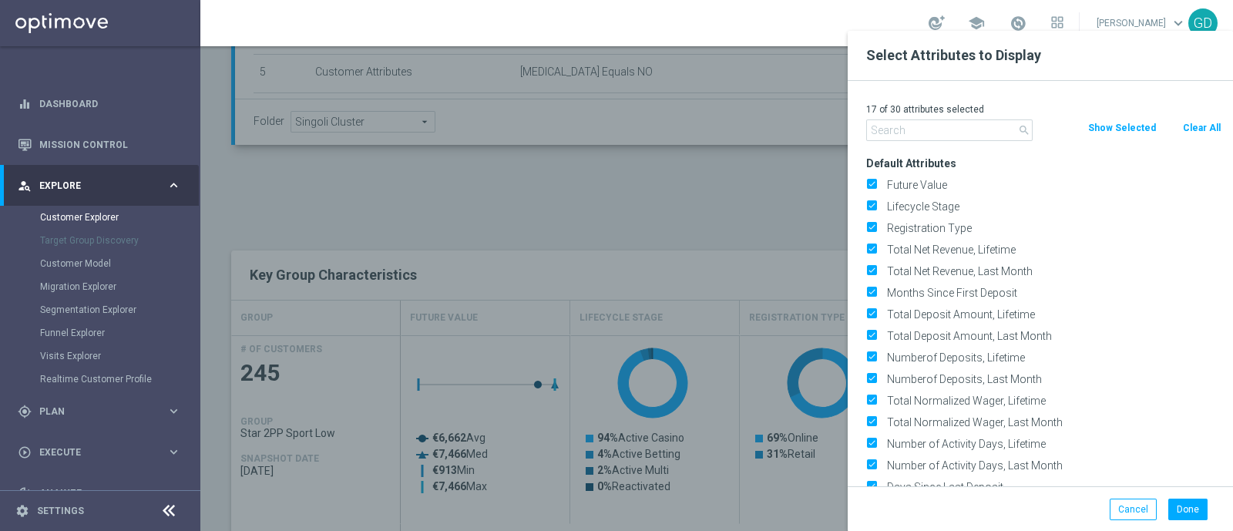
click at [1211, 126] on button "Clear All" at bounding box center [1201, 127] width 41 height 17
checkbox input "false"
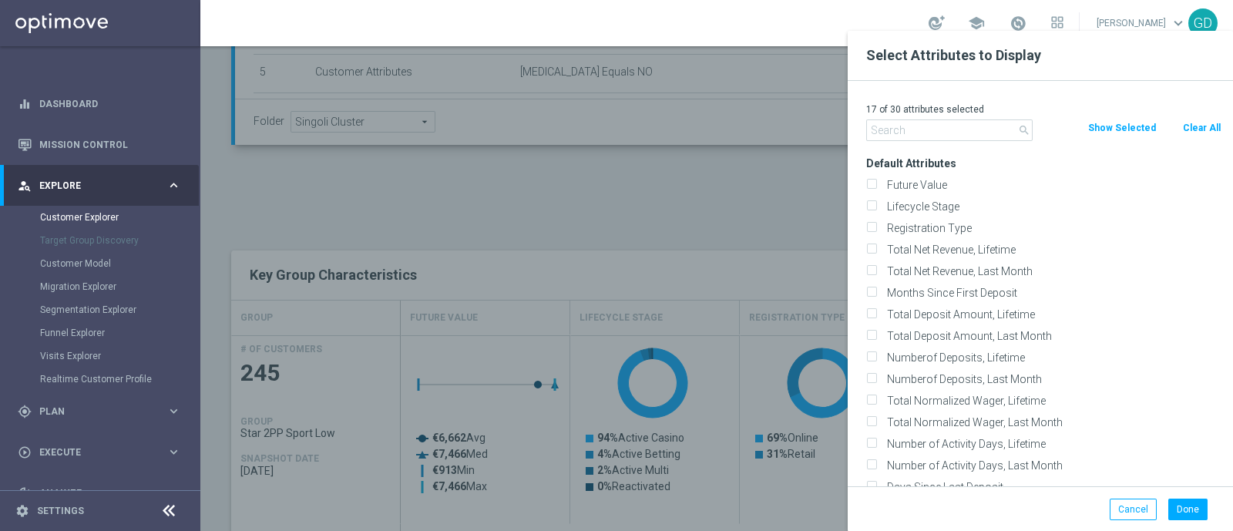
checkbox input "false"
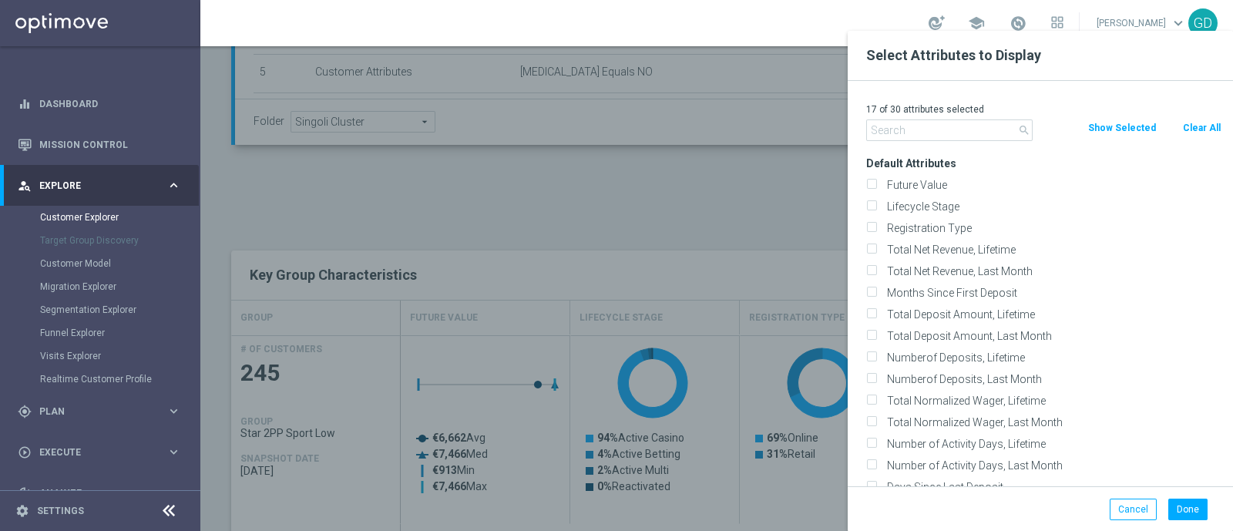
checkbox input "false"
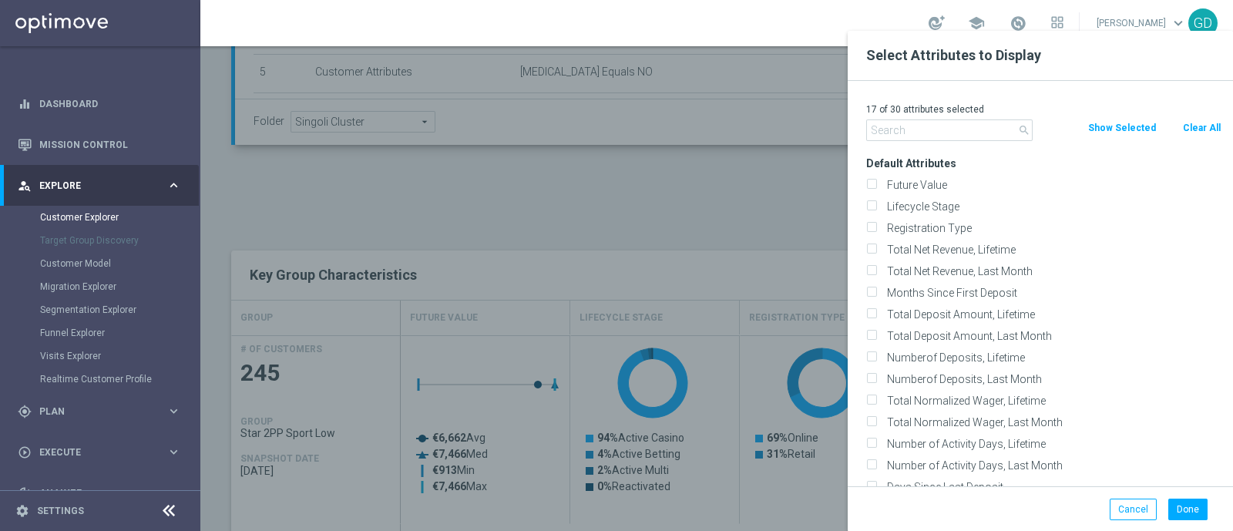
checkbox input "false"
click at [962, 141] on div "0 of 30 attributes selected search Clear All Show Selected Default Attributes F…" at bounding box center [1040, 283] width 385 height 405
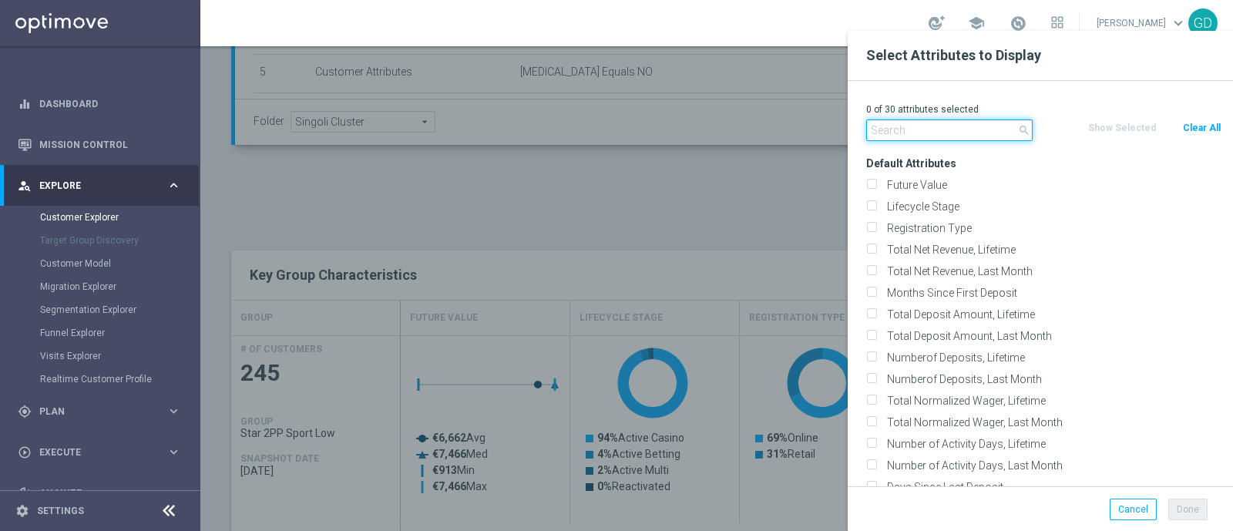
click at [970, 129] on input "text" at bounding box center [949, 130] width 166 height 22
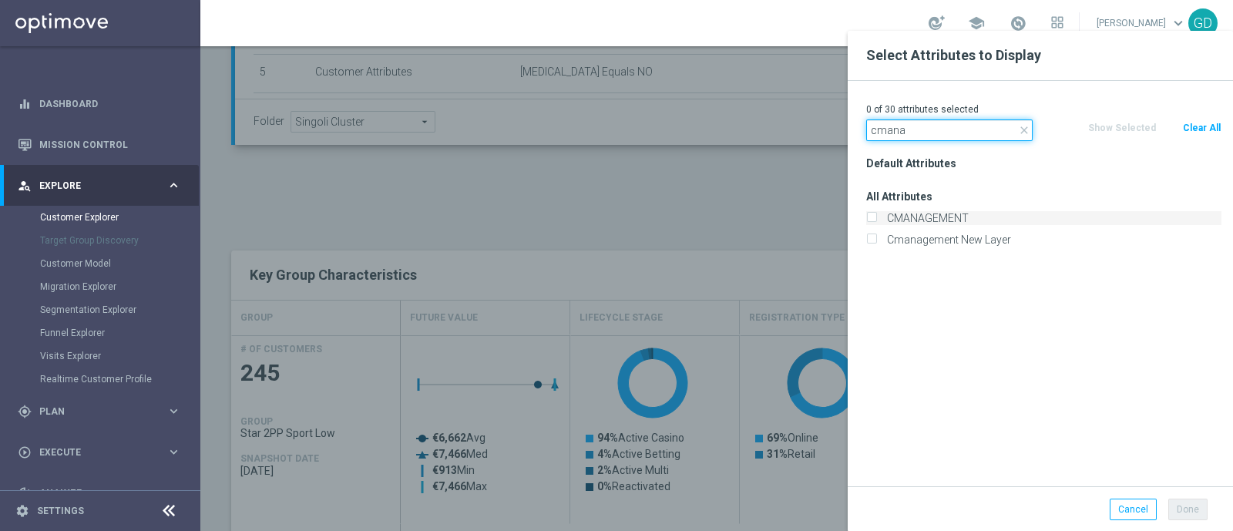
type input "cmana"
click at [874, 217] on input "CMANAGEMENT" at bounding box center [871, 220] width 10 height 10
checkbox input "true"
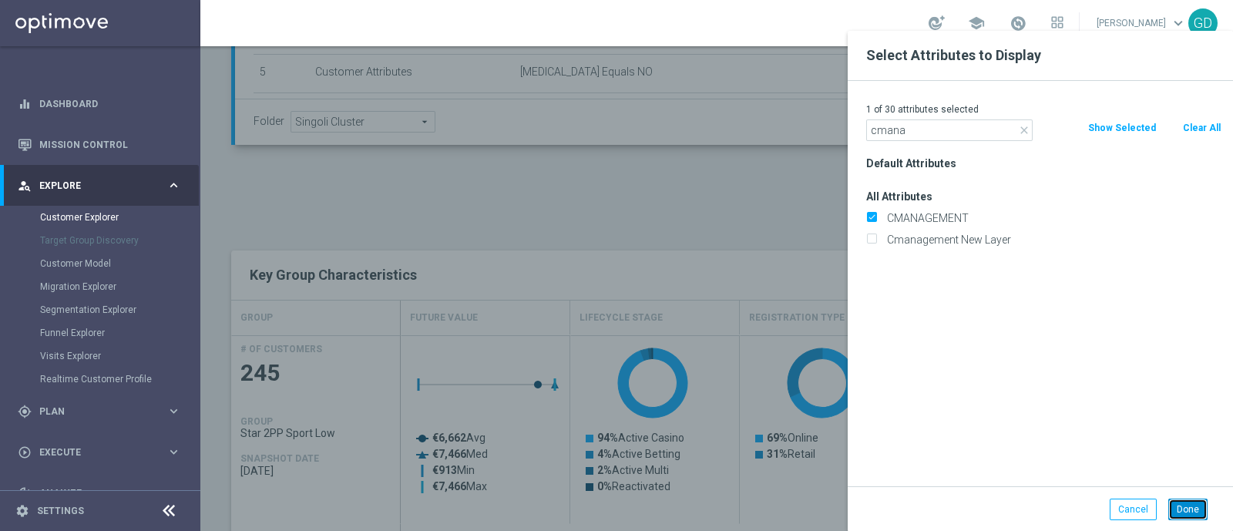
click at [1190, 506] on button "Done" at bounding box center [1187, 510] width 39 height 22
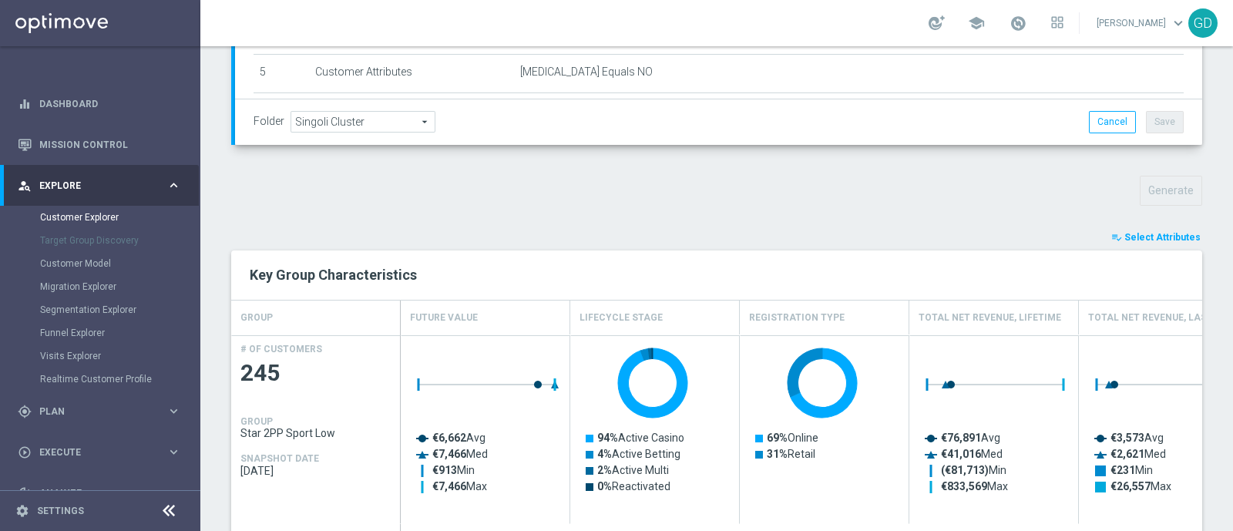
type input "Search"
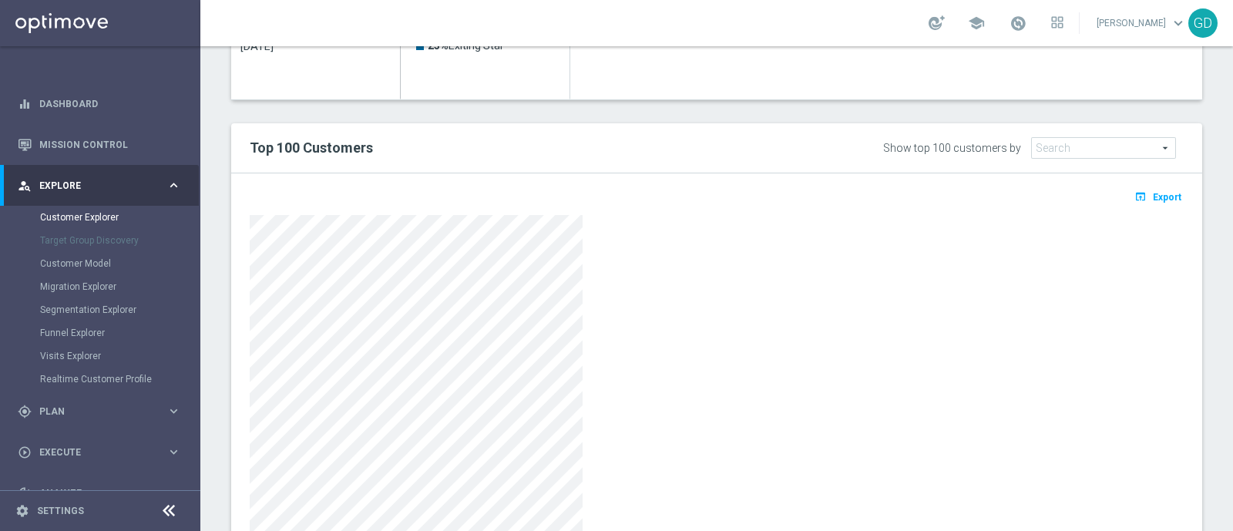
scroll to position [811, 0]
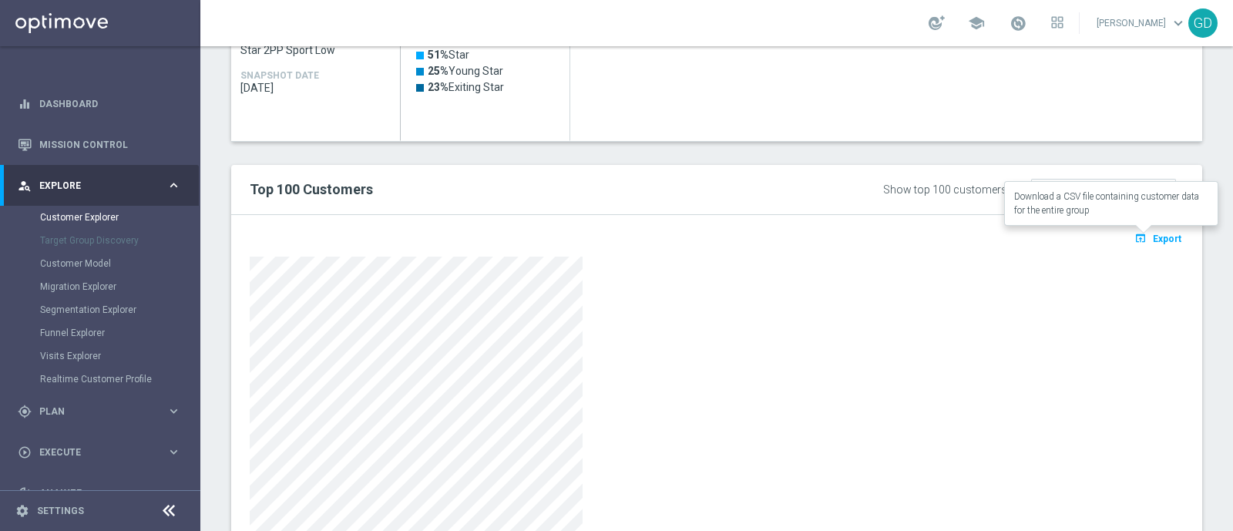
click at [1153, 238] on span "Export" at bounding box center [1167, 238] width 29 height 11
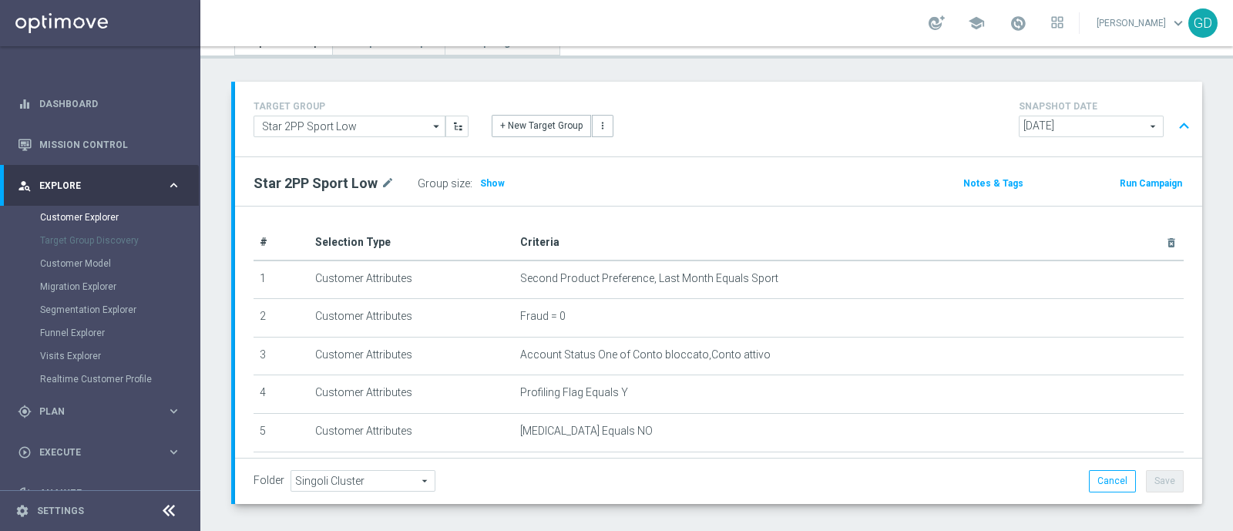
scroll to position [0, 0]
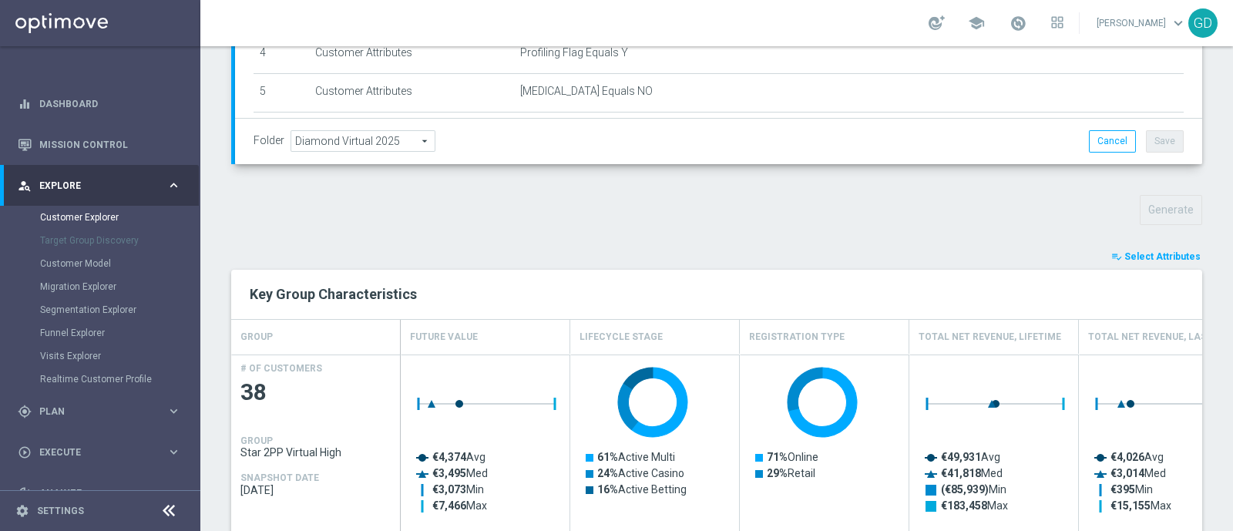
scroll to position [482, 0]
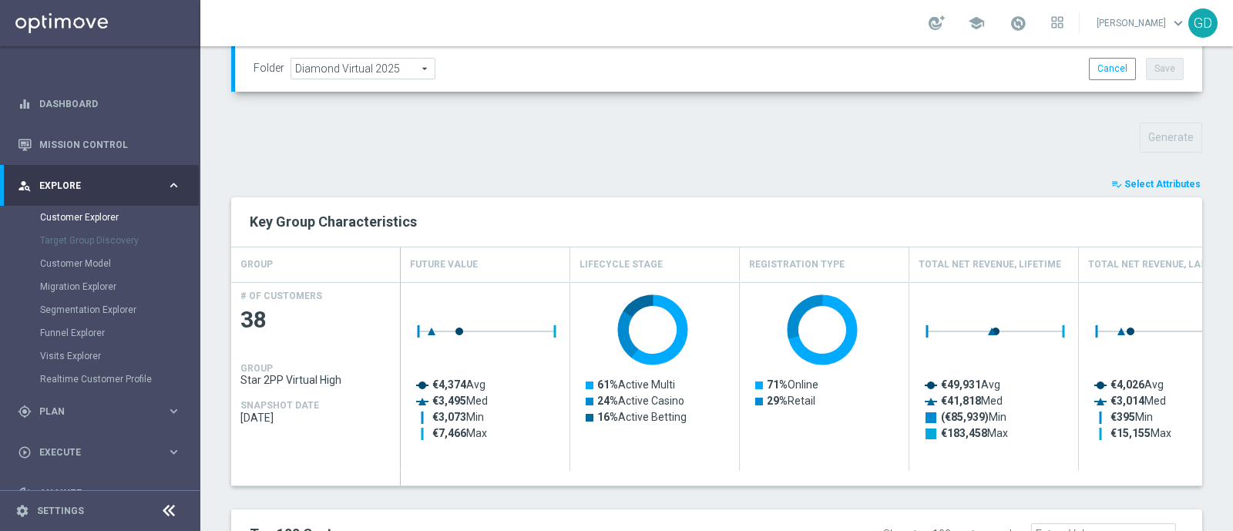
click at [1161, 184] on span "Select Attributes" at bounding box center [1162, 184] width 76 height 11
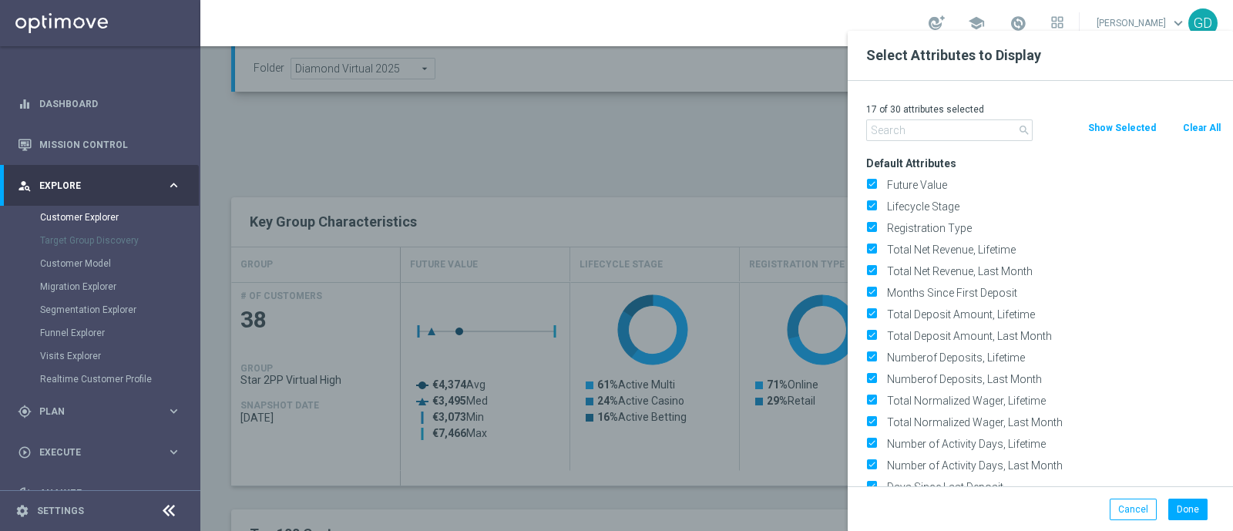
click at [1205, 129] on button "Clear All" at bounding box center [1201, 127] width 41 height 17
checkbox input "false"
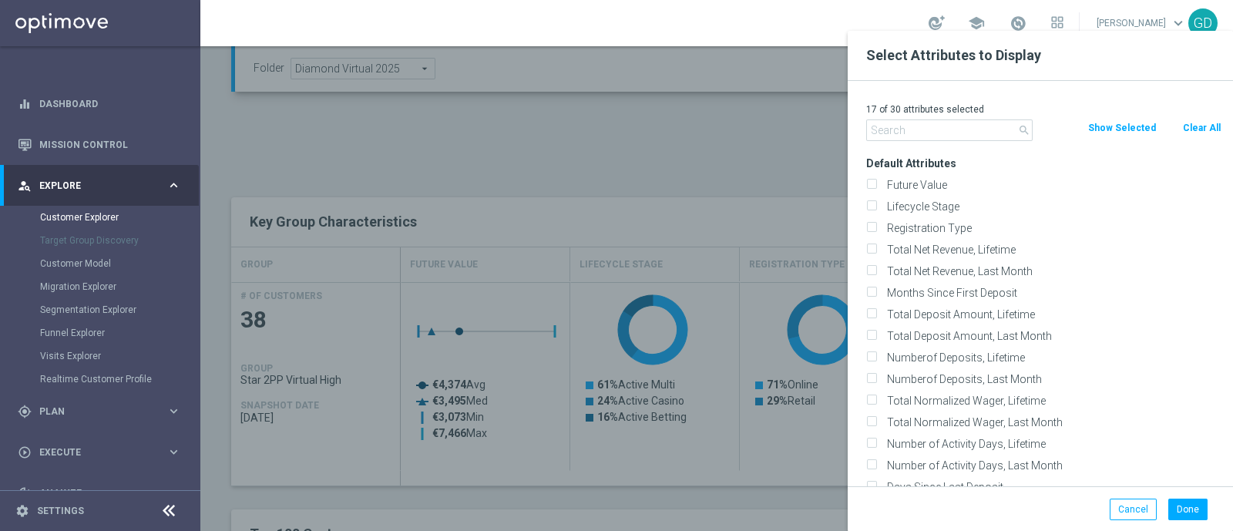
checkbox input "false"
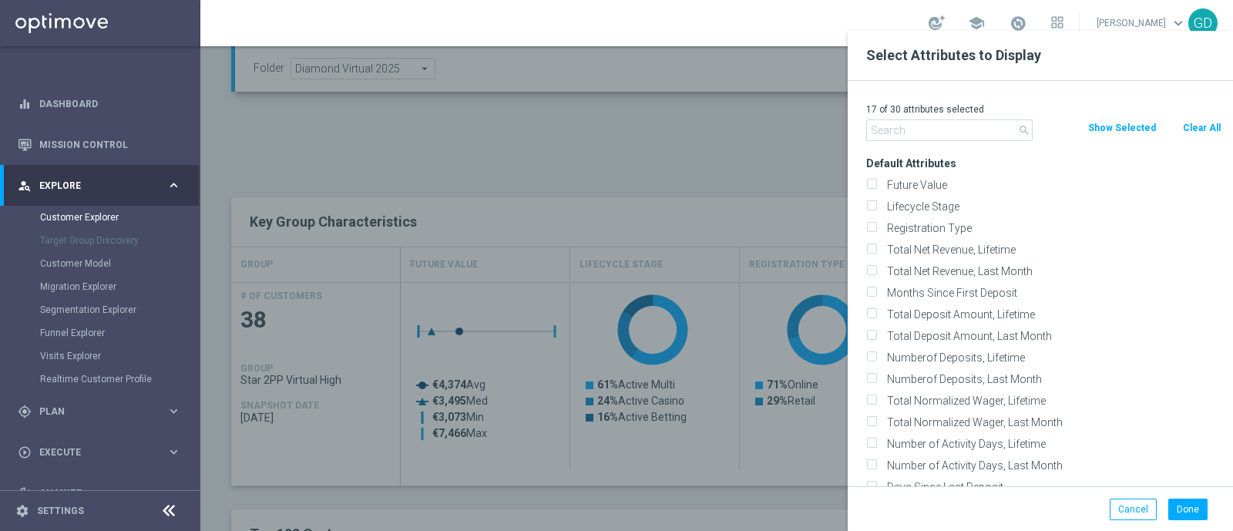
checkbox input "false"
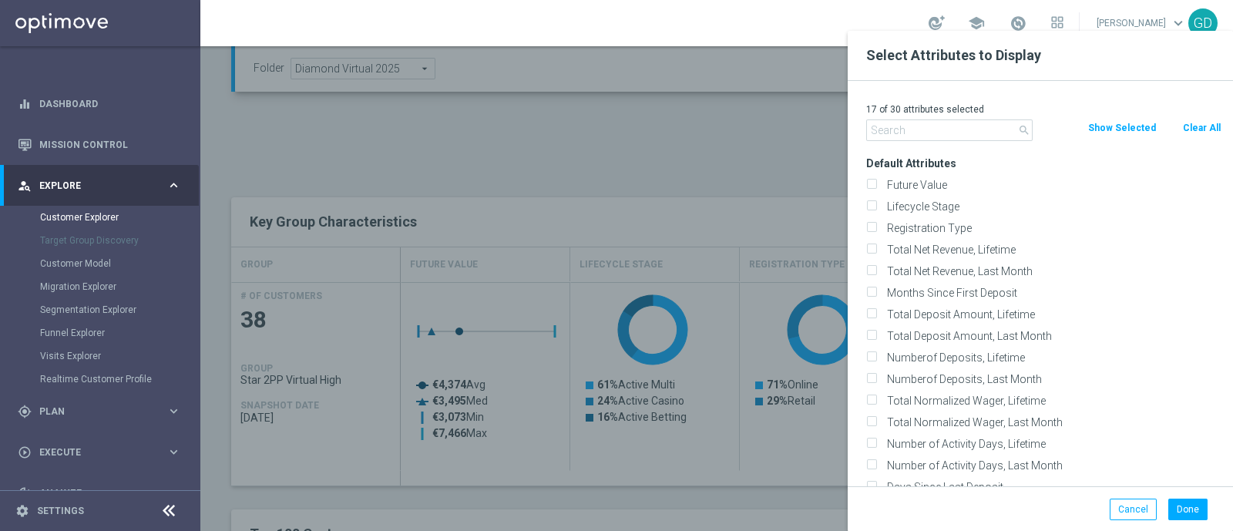
checkbox input "false"
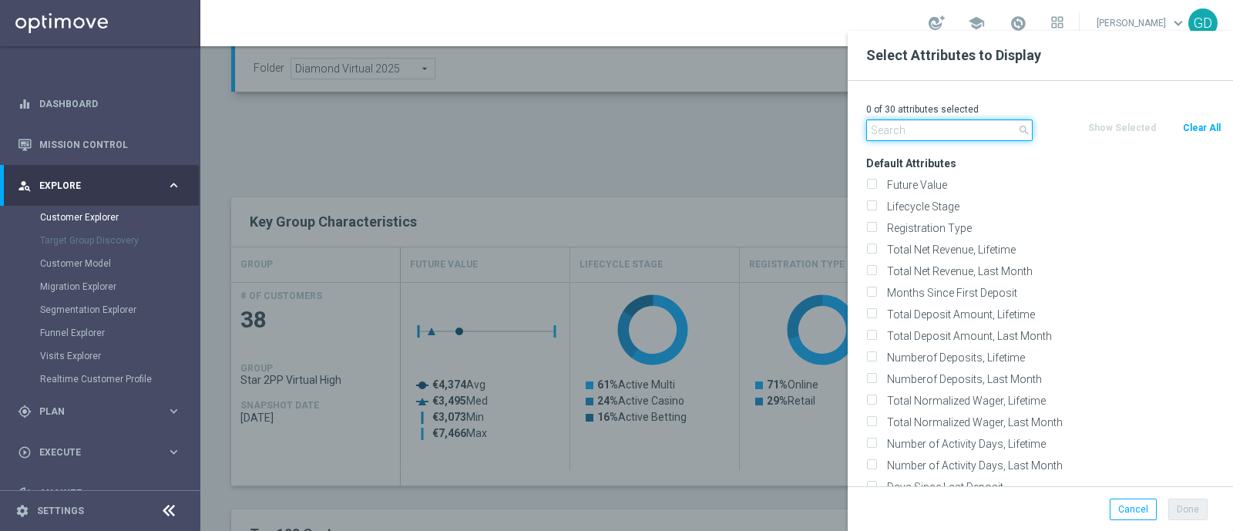
click at [929, 130] on input "text" at bounding box center [949, 130] width 166 height 22
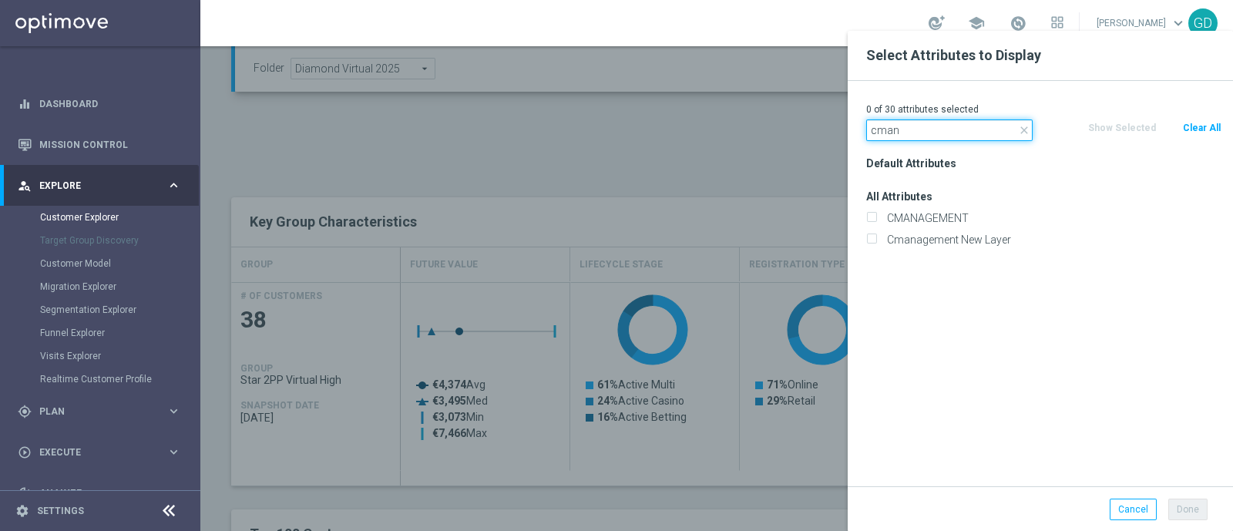
type input "cman"
click at [874, 208] on div "CMANAGEMENT" at bounding box center [1043, 218] width 378 height 22
click at [870, 219] on input "CMANAGEMENT" at bounding box center [871, 220] width 10 height 10
checkbox input "true"
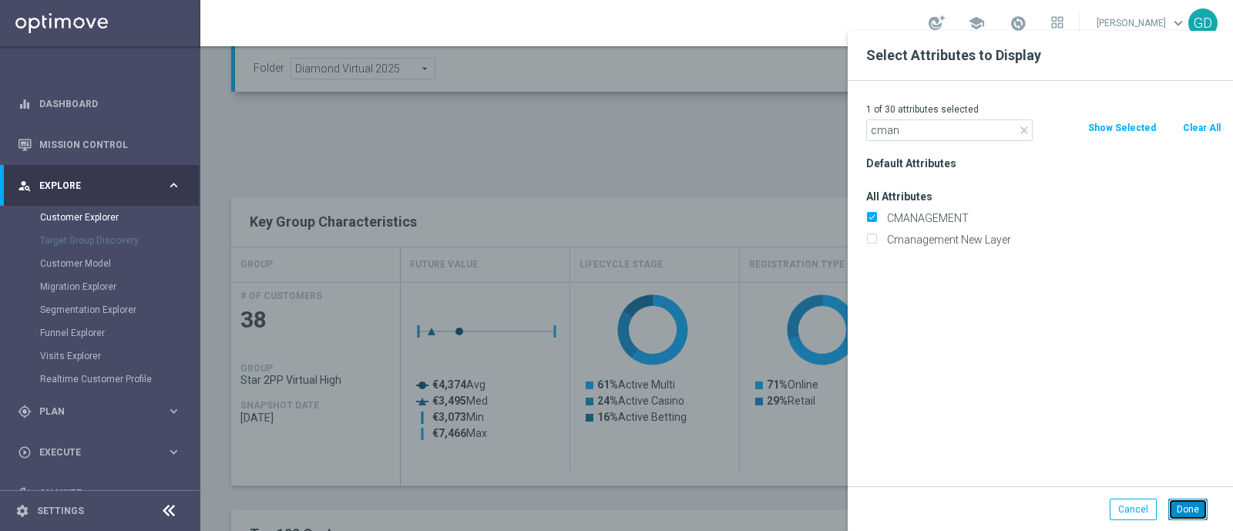
click at [1187, 507] on button "Done" at bounding box center [1187, 510] width 39 height 22
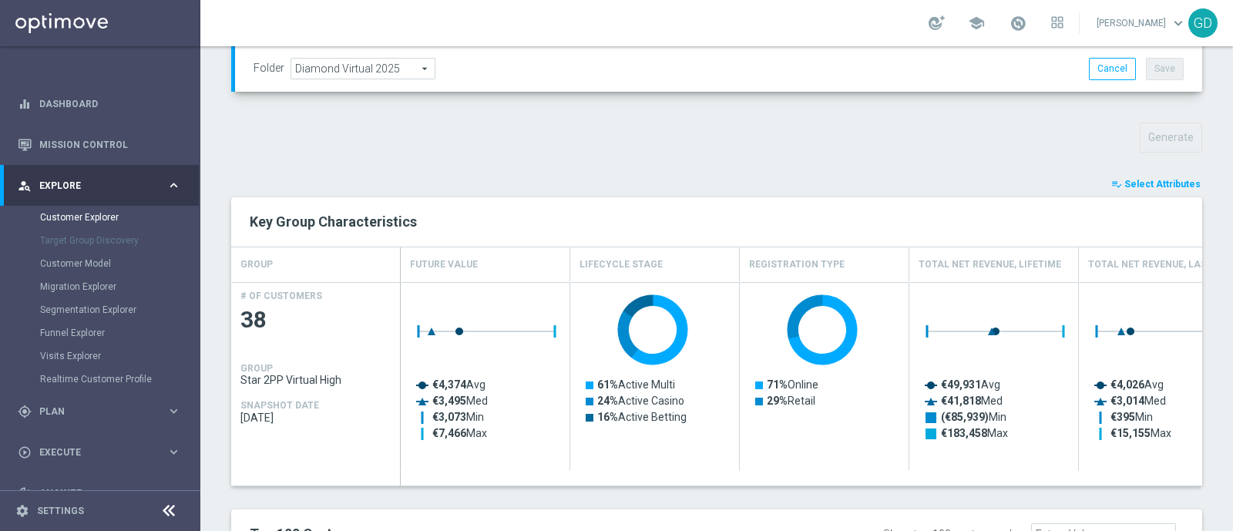
type input "Search"
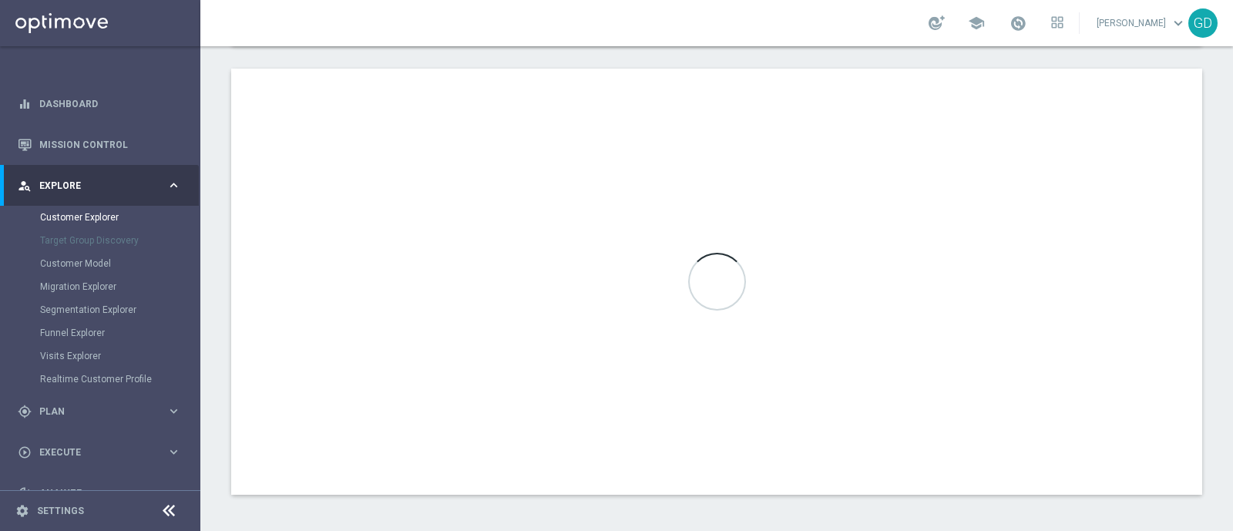
scroll to position [811, 0]
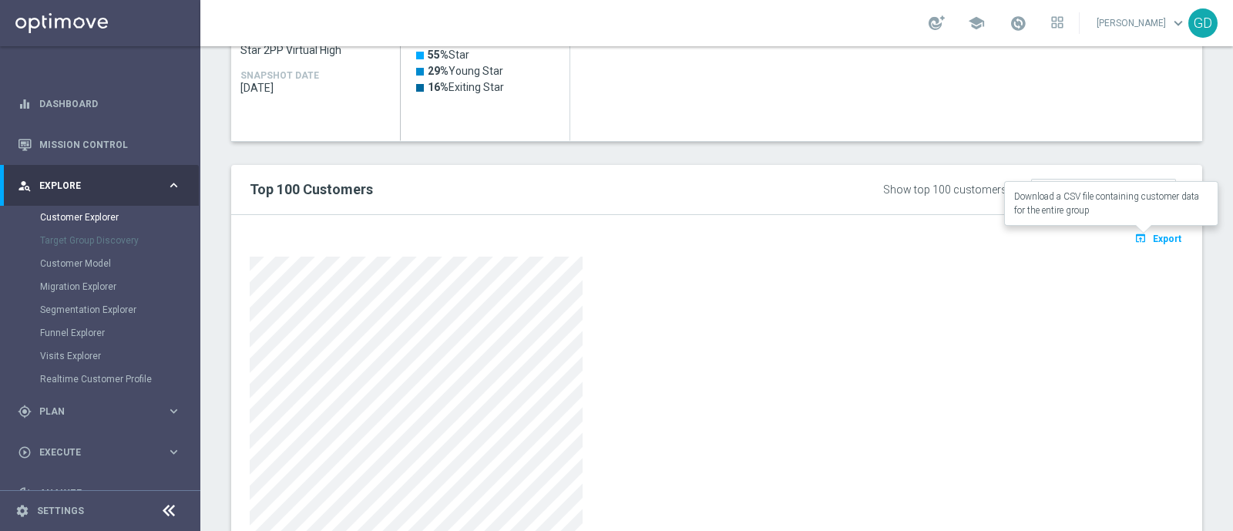
click at [1153, 237] on span "Export" at bounding box center [1167, 238] width 29 height 11
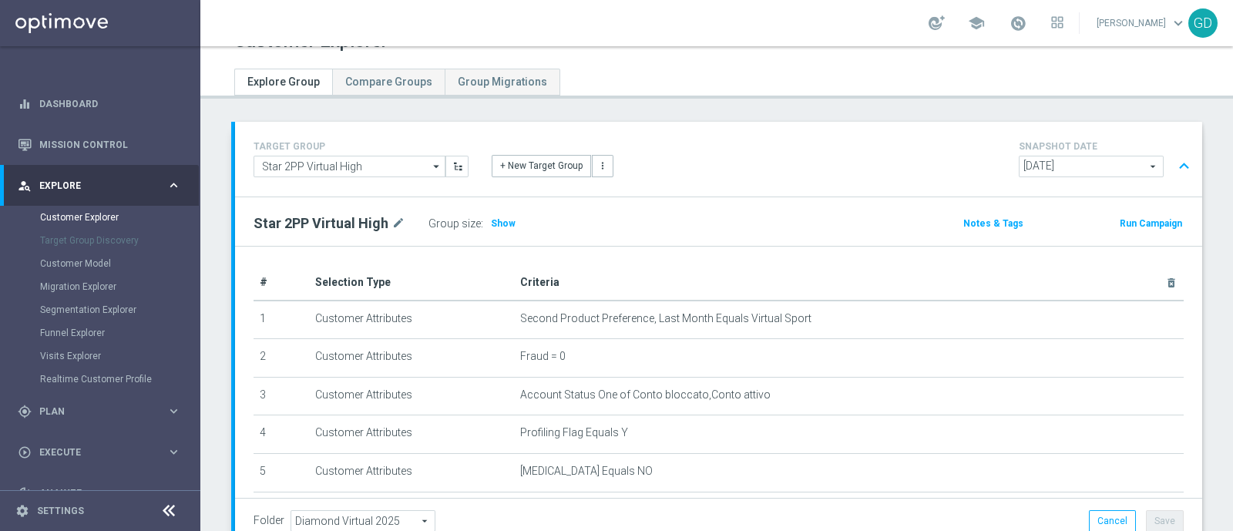
scroll to position [0, 0]
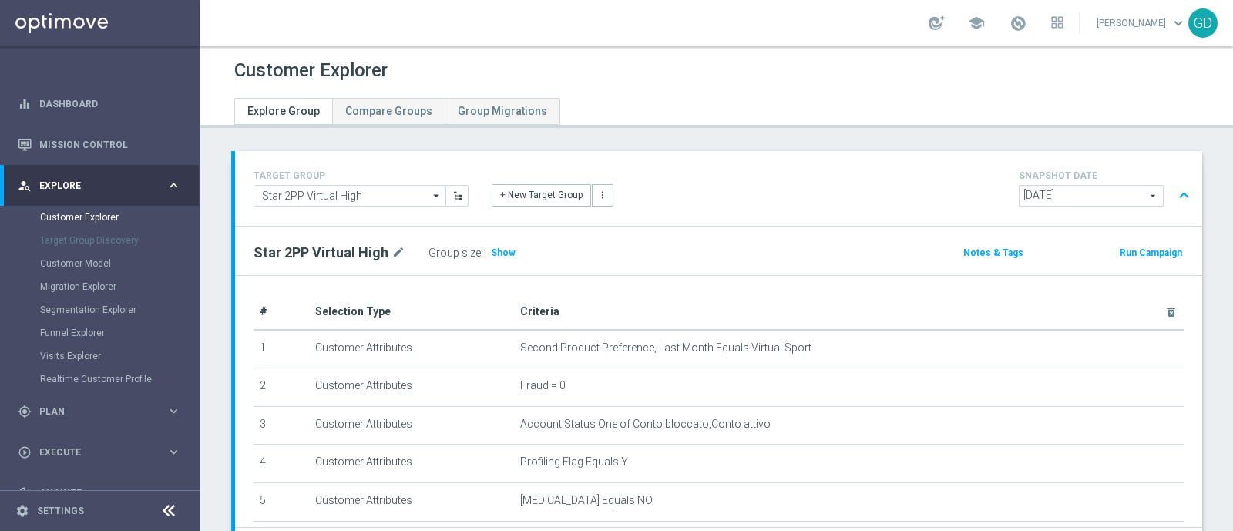
click at [660, 102] on div at bounding box center [717, 100] width 988 height 28
click at [504, 248] on span "Show" at bounding box center [503, 252] width 25 height 11
click at [497, 247] on span "Show" at bounding box center [501, 252] width 25 height 11
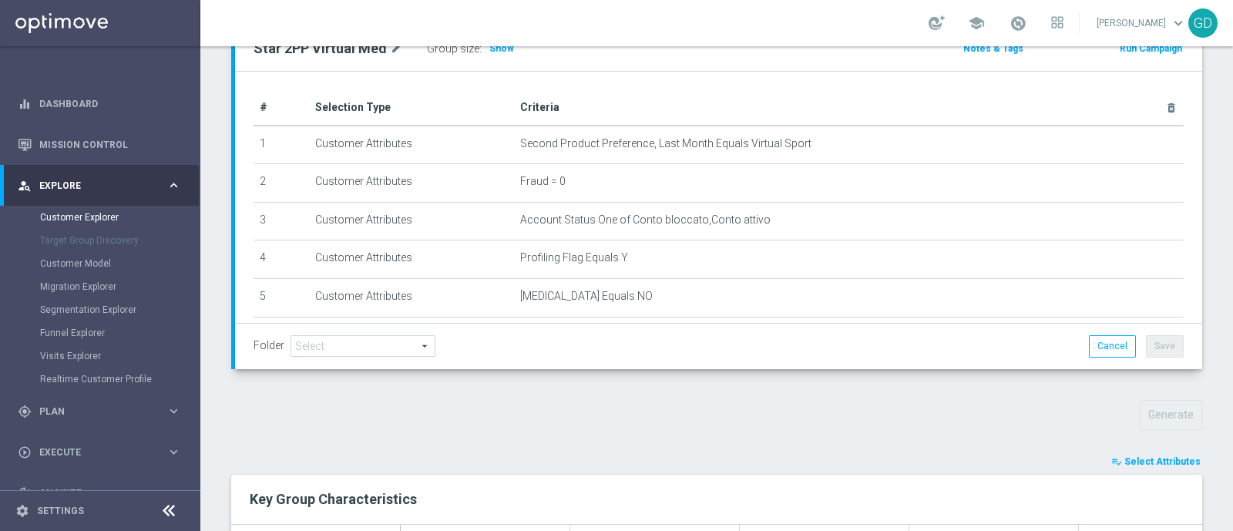
scroll to position [427, 0]
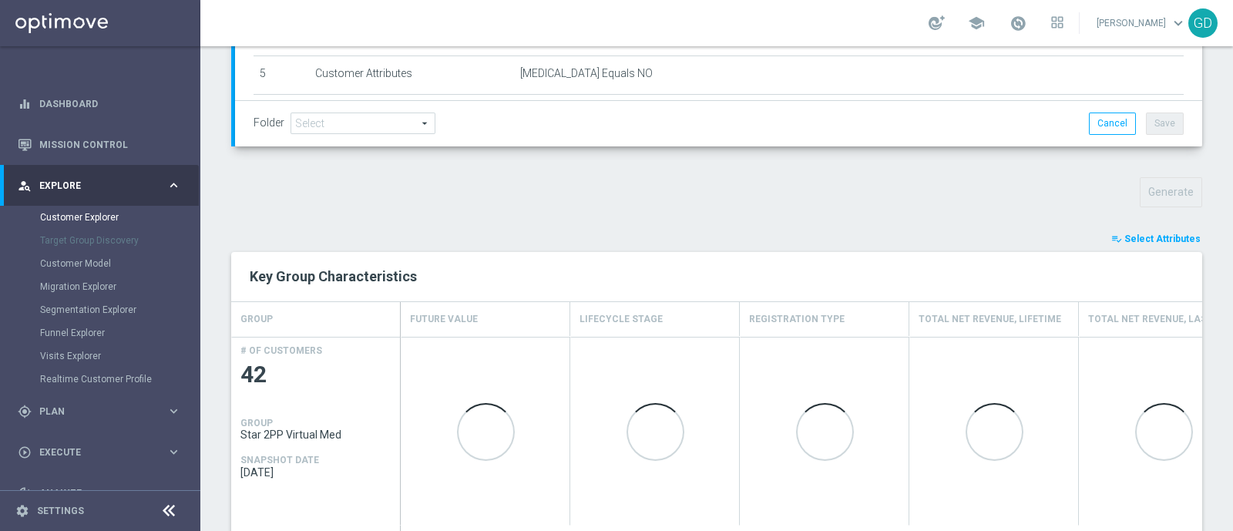
click at [1150, 235] on span "Select Attributes" at bounding box center [1162, 238] width 76 height 11
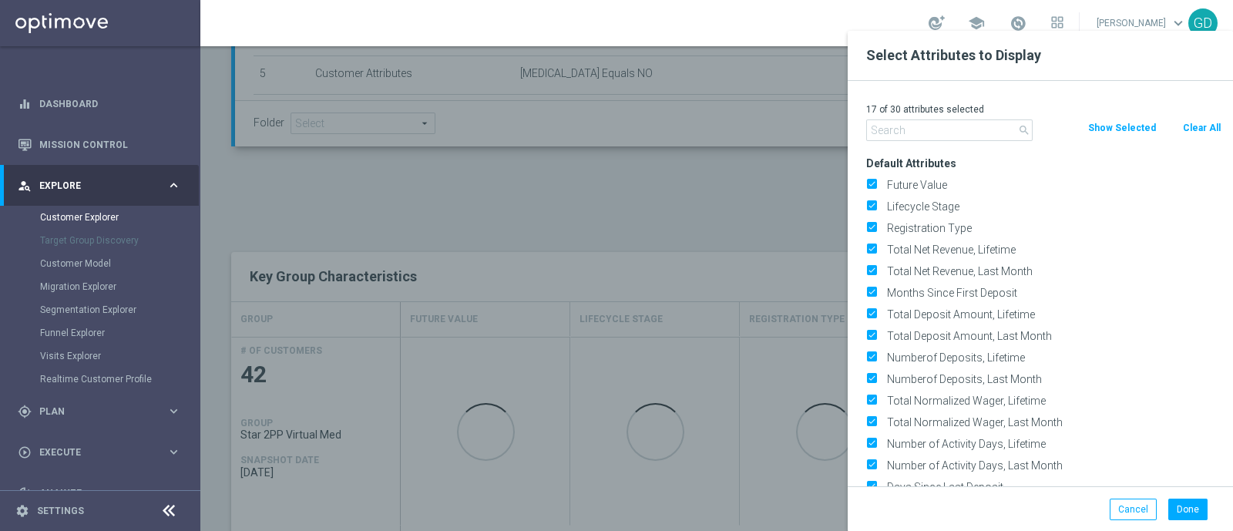
click at [1198, 122] on button "Clear All" at bounding box center [1201, 127] width 41 height 17
checkbox input "false"
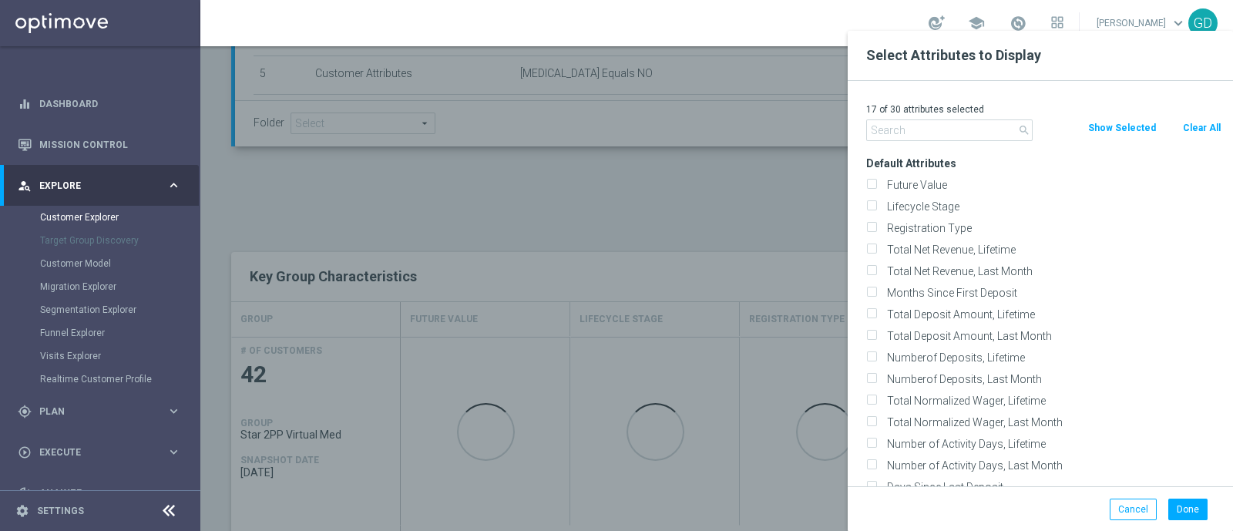
checkbox input "false"
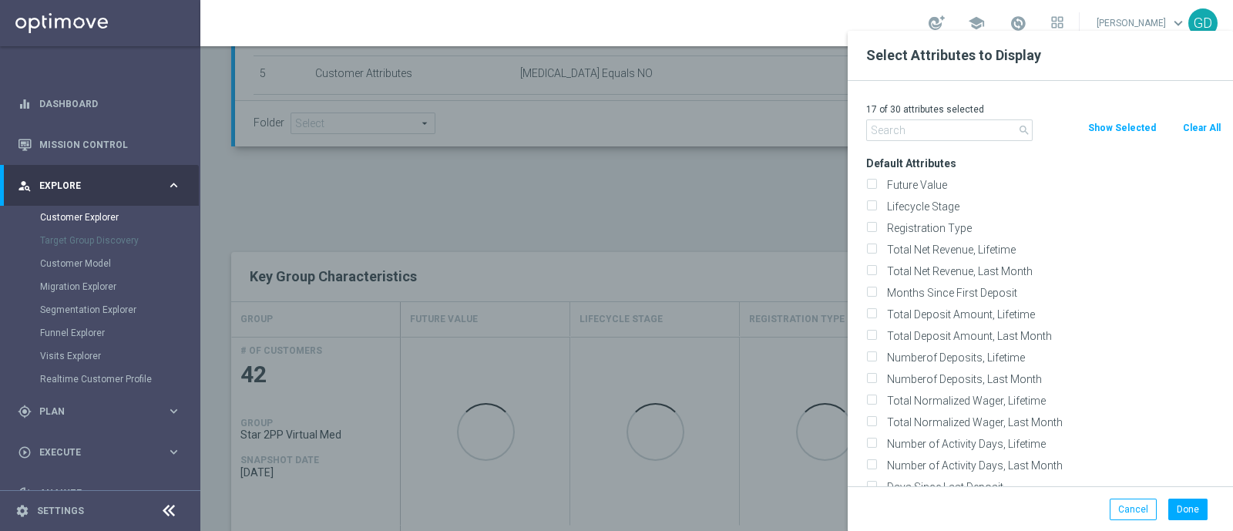
checkbox input "false"
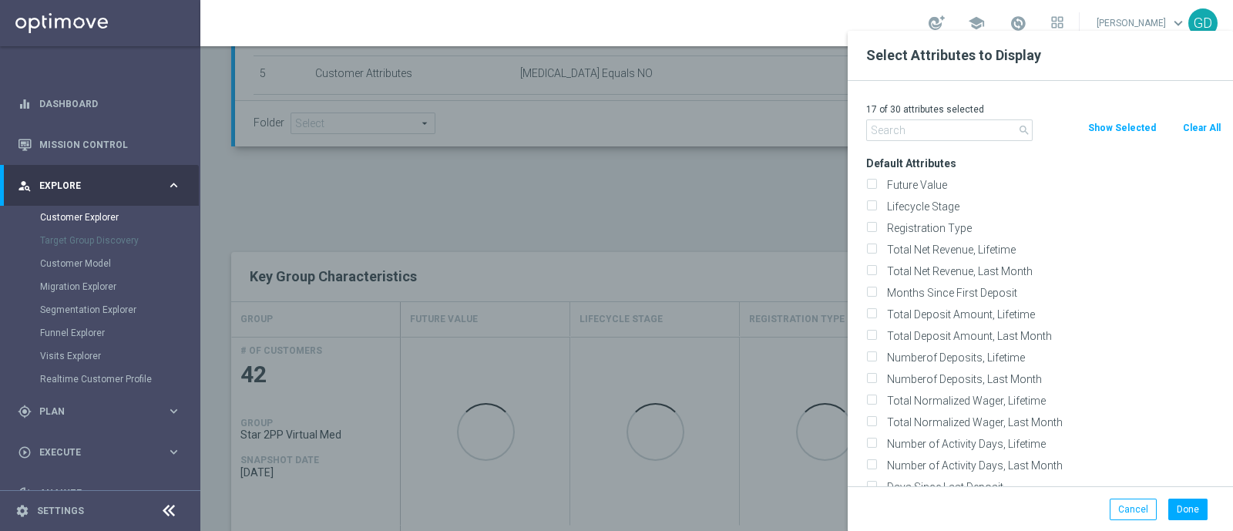
checkbox input "false"
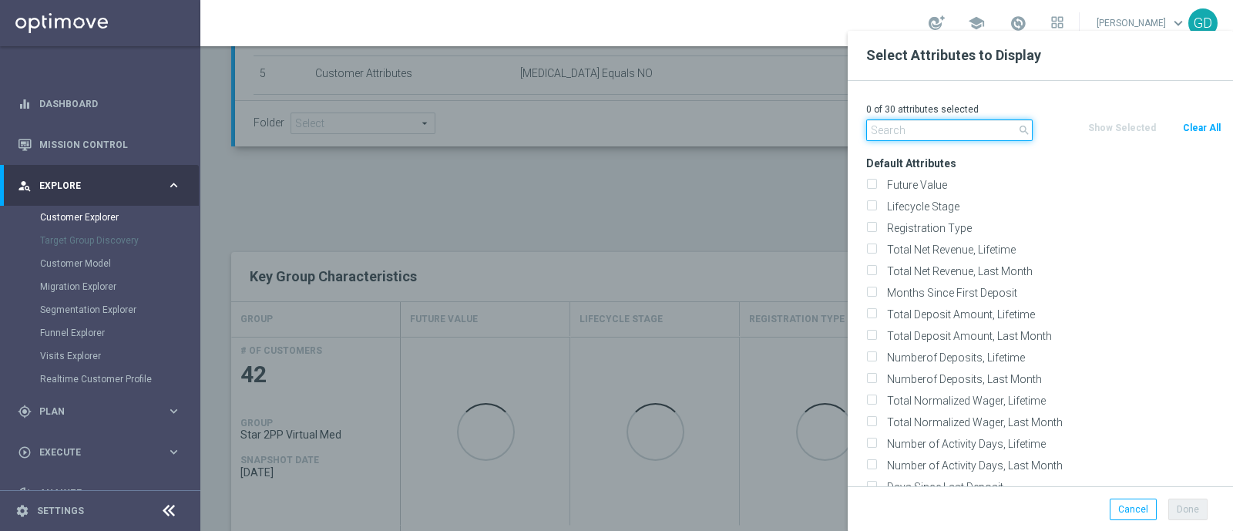
click at [975, 125] on input "text" at bounding box center [949, 130] width 166 height 22
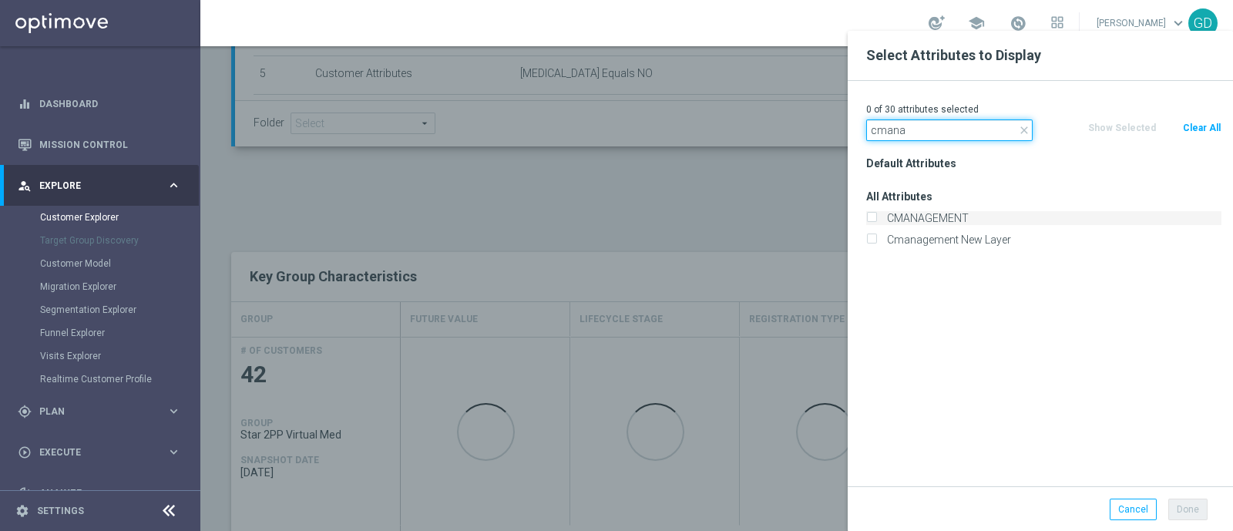
type input "cmana"
click at [871, 220] on input "CMANAGEMENT" at bounding box center [871, 220] width 10 height 10
checkbox input "true"
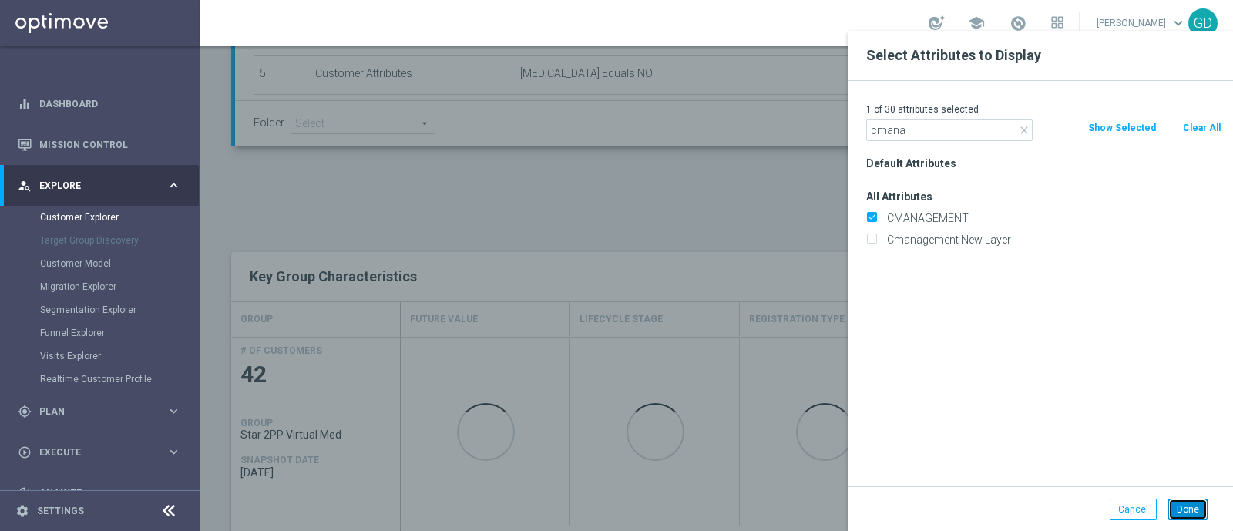
click at [1187, 514] on button "Done" at bounding box center [1187, 510] width 39 height 22
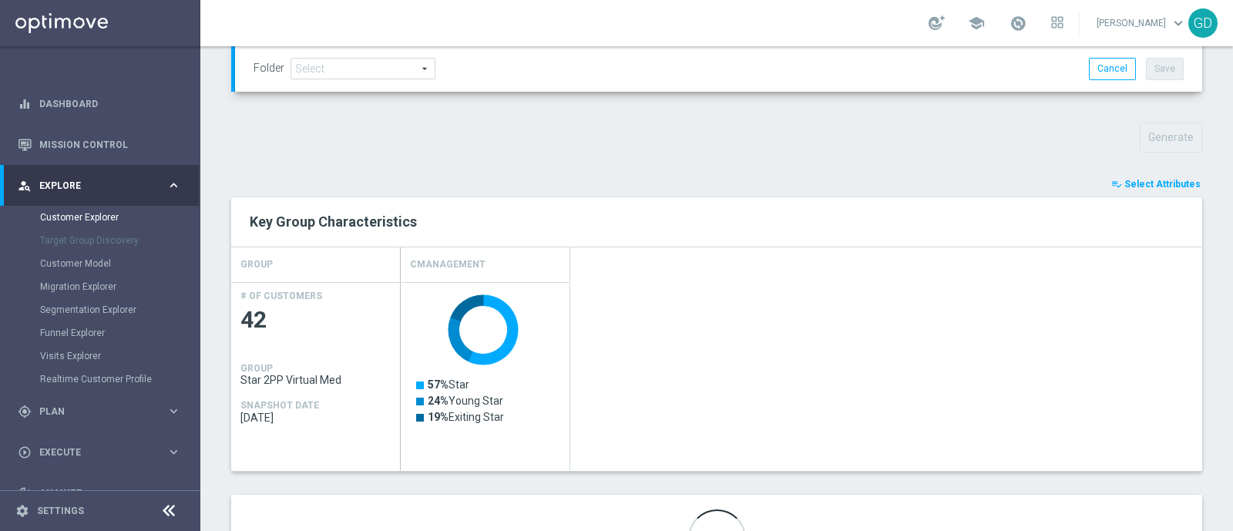
scroll to position [569, 0]
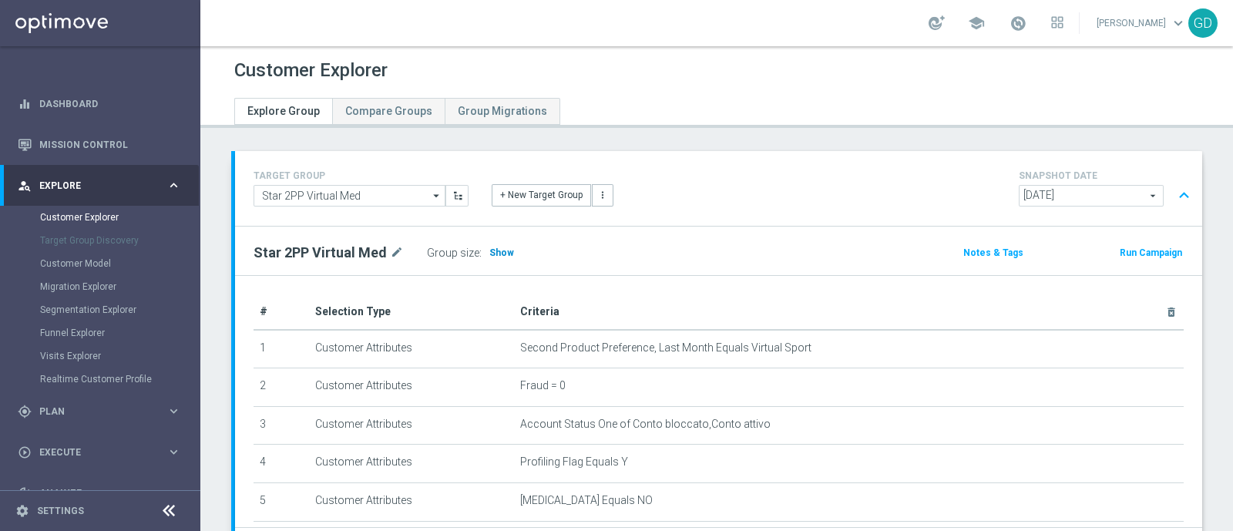
click at [499, 249] on span "Show" at bounding box center [501, 252] width 25 height 11
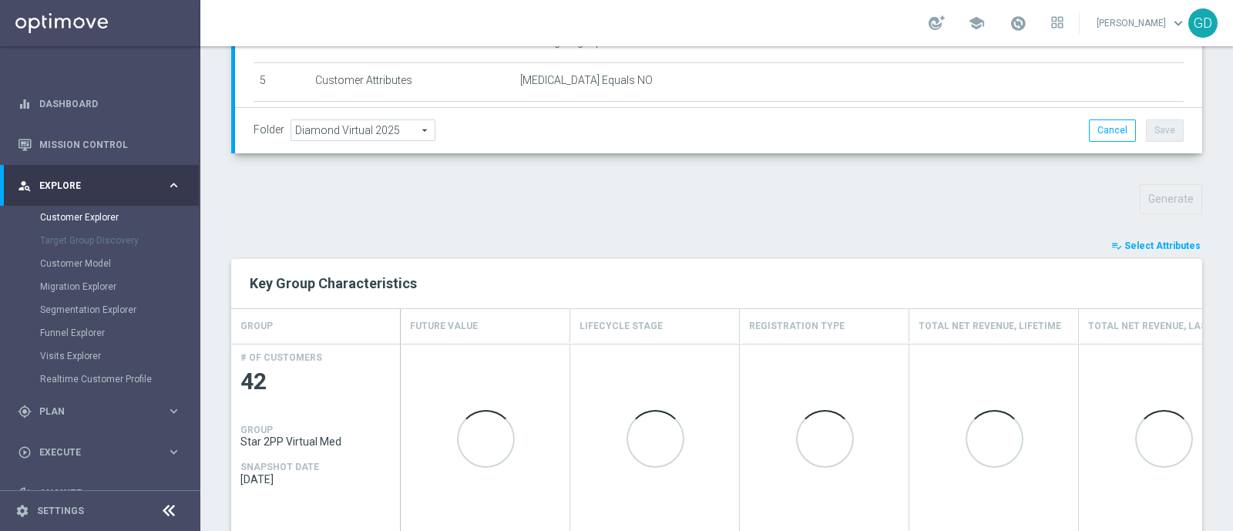
scroll to position [525, 0]
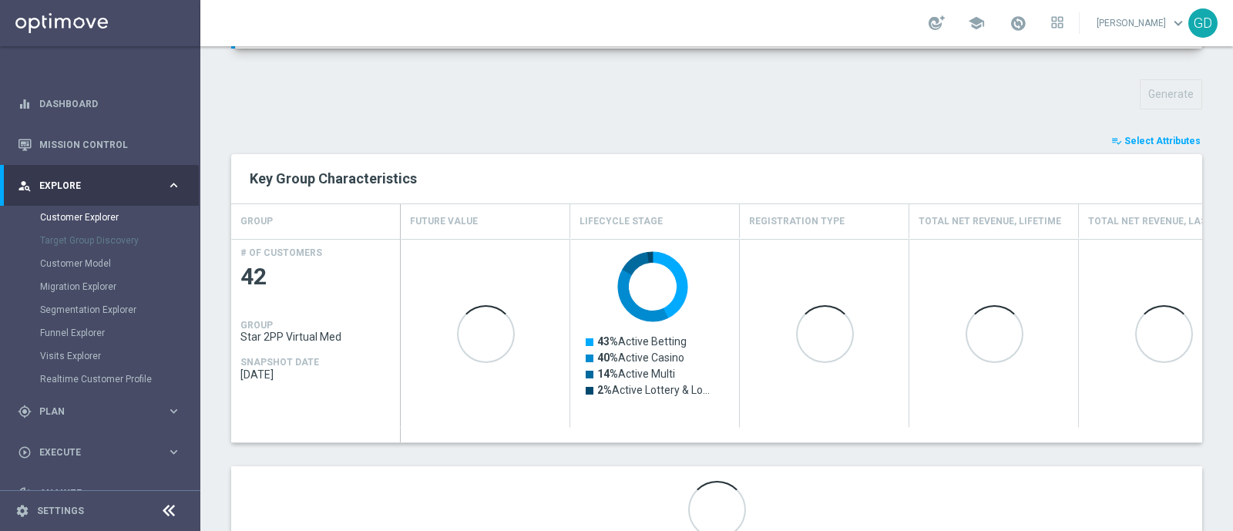
click at [1160, 140] on span "Select Attributes" at bounding box center [1162, 141] width 76 height 11
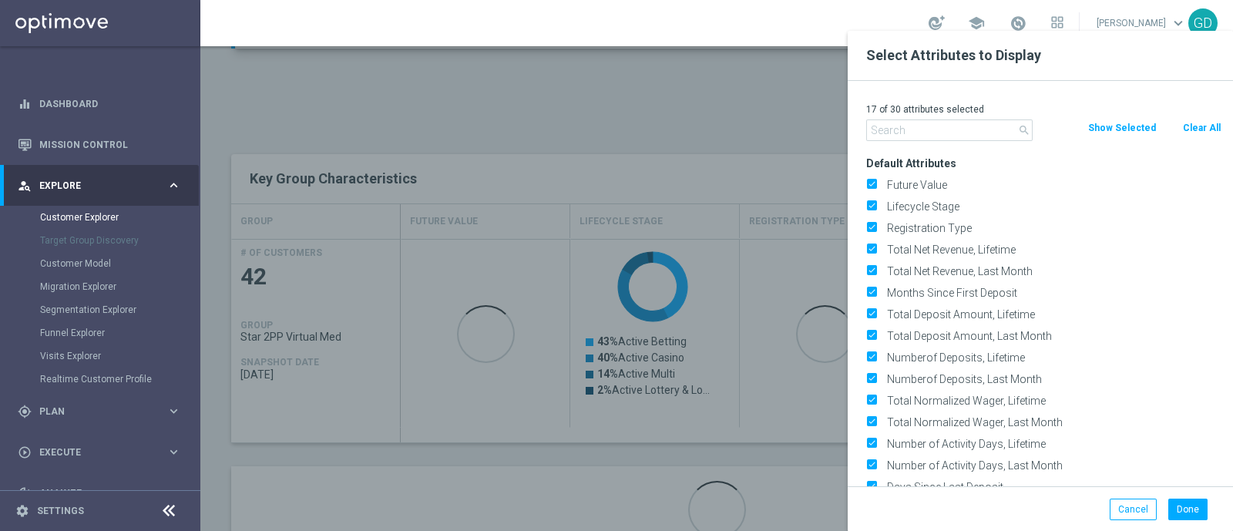
click at [1190, 127] on button "Clear All" at bounding box center [1201, 127] width 41 height 17
checkbox input "false"
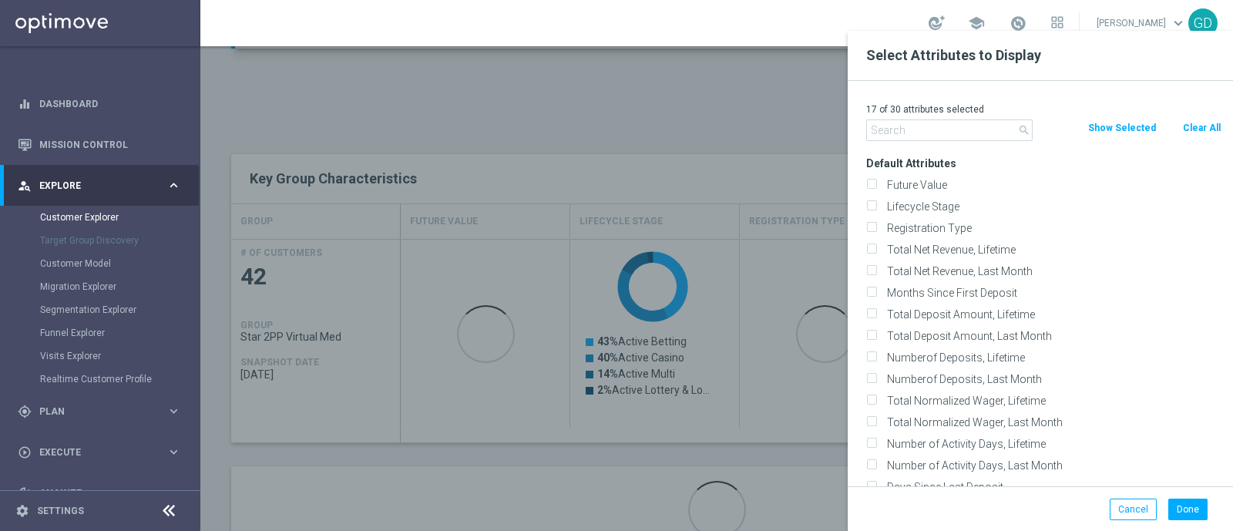
checkbox input "false"
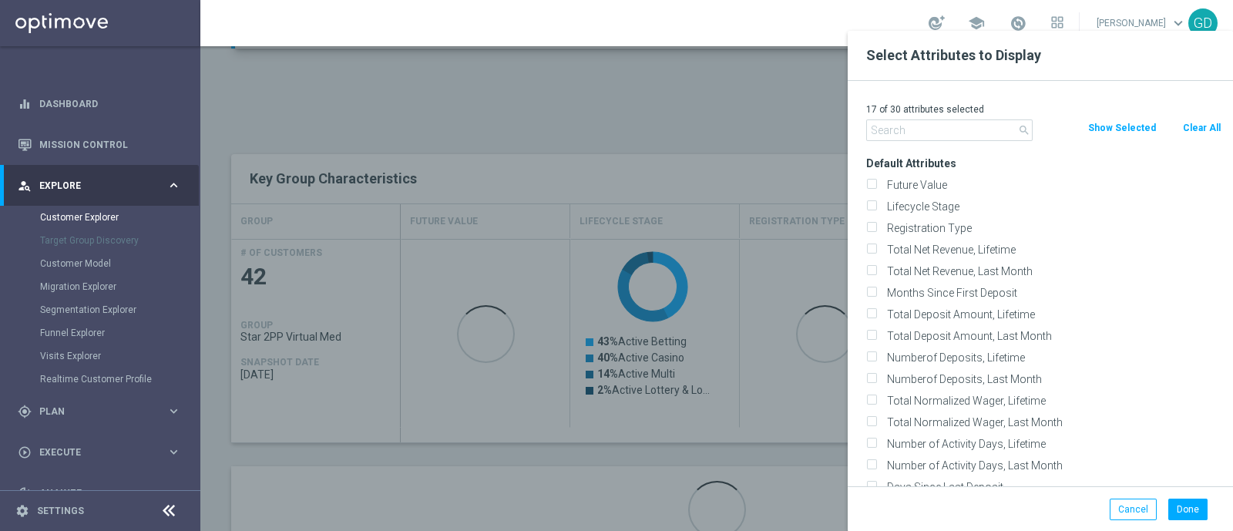
checkbox input "false"
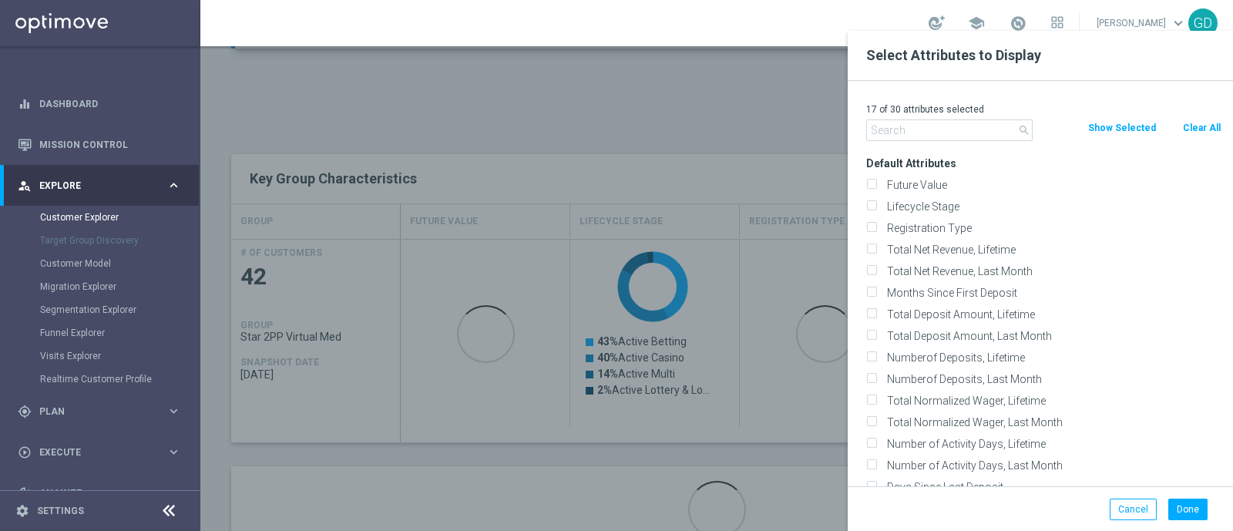
checkbox input "false"
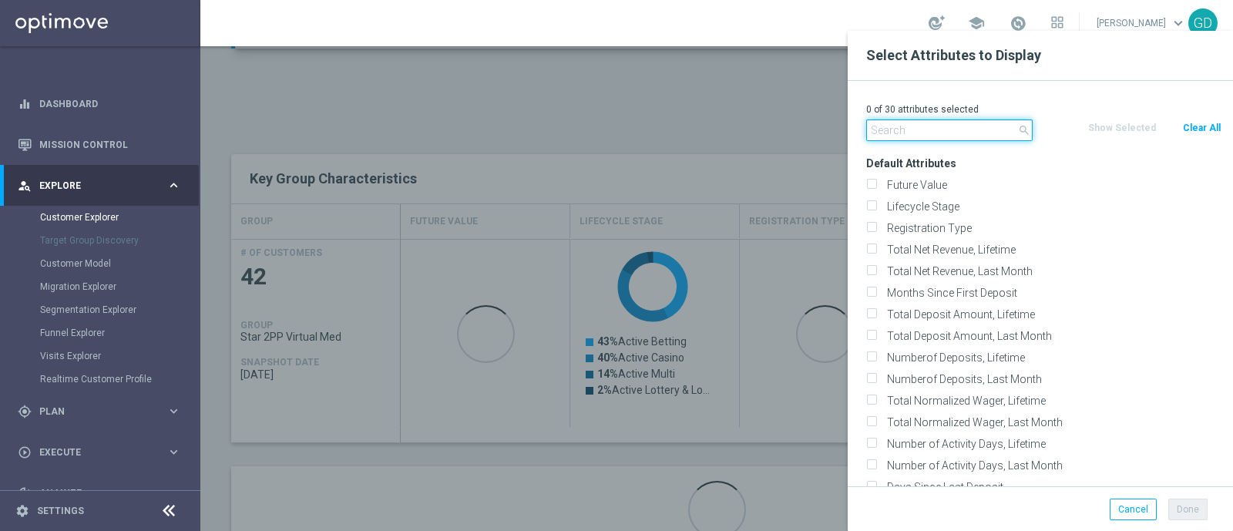
click at [917, 133] on input "text" at bounding box center [949, 130] width 166 height 22
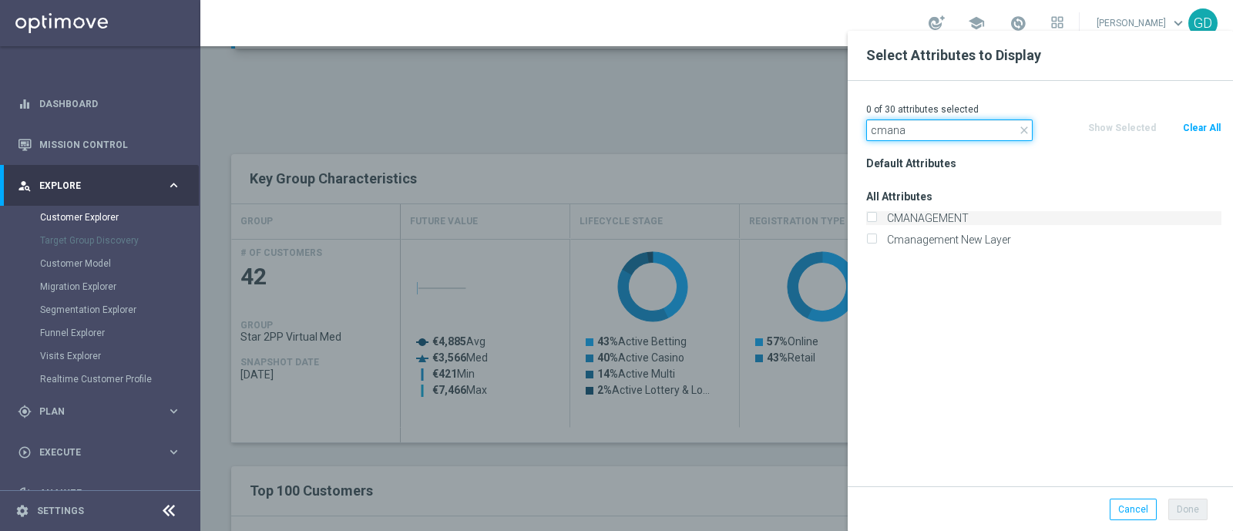
type input "cmana"
click at [870, 217] on input "CMANAGEMENT" at bounding box center [871, 220] width 10 height 10
checkbox input "true"
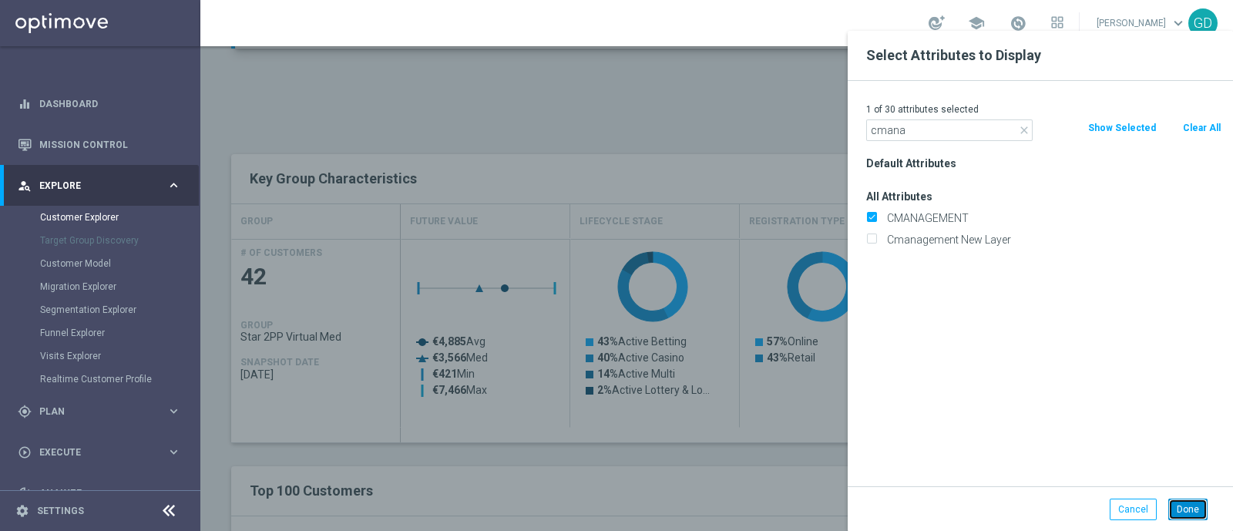
click at [1184, 505] on button "Done" at bounding box center [1187, 510] width 39 height 22
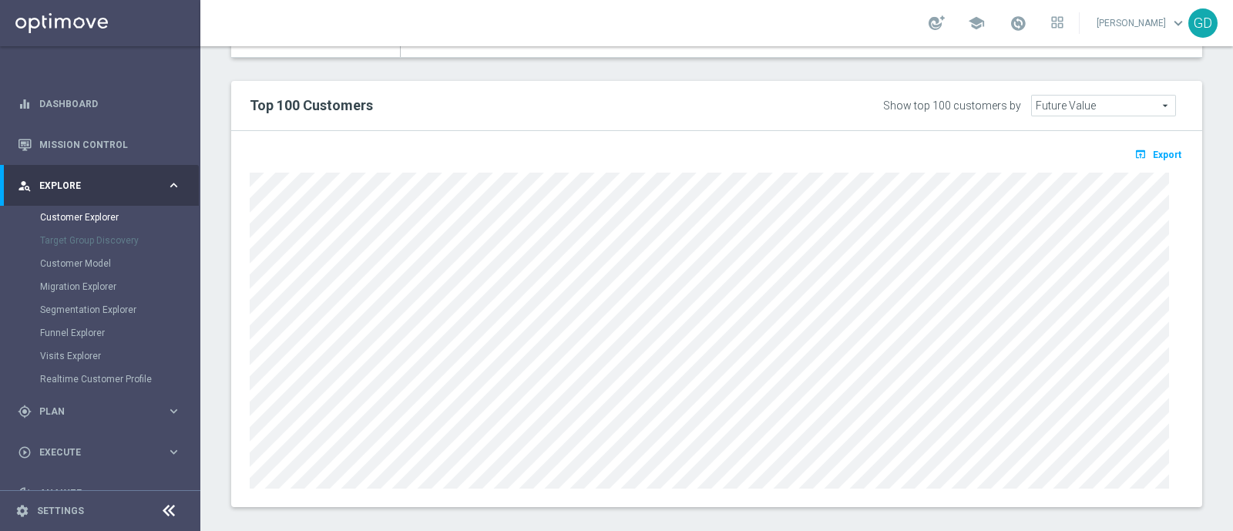
scroll to position [922, 0]
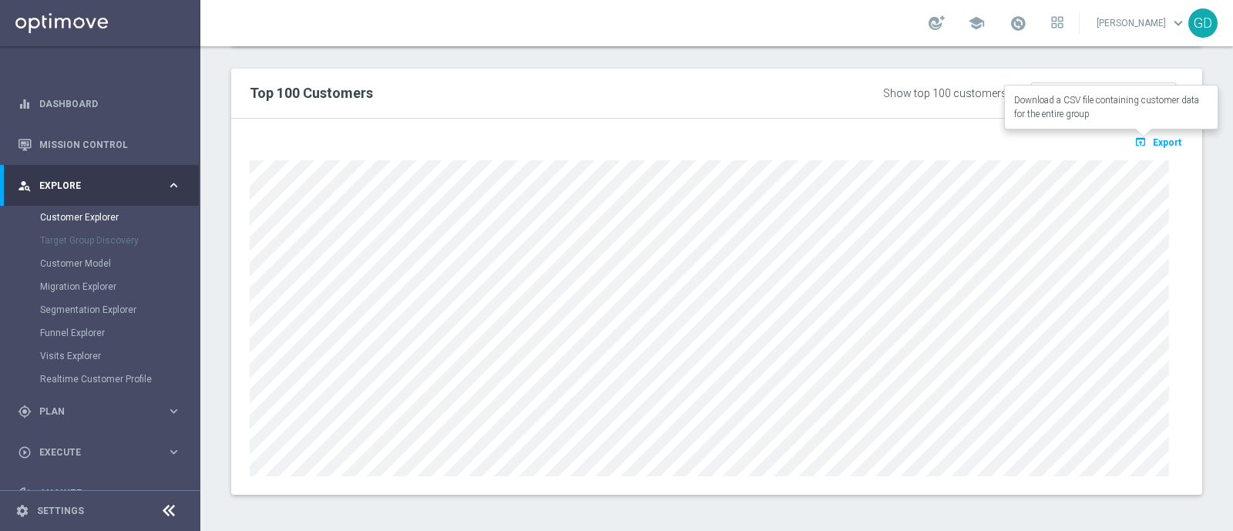
click at [1153, 140] on span "Export" at bounding box center [1167, 142] width 29 height 11
type input "Search"
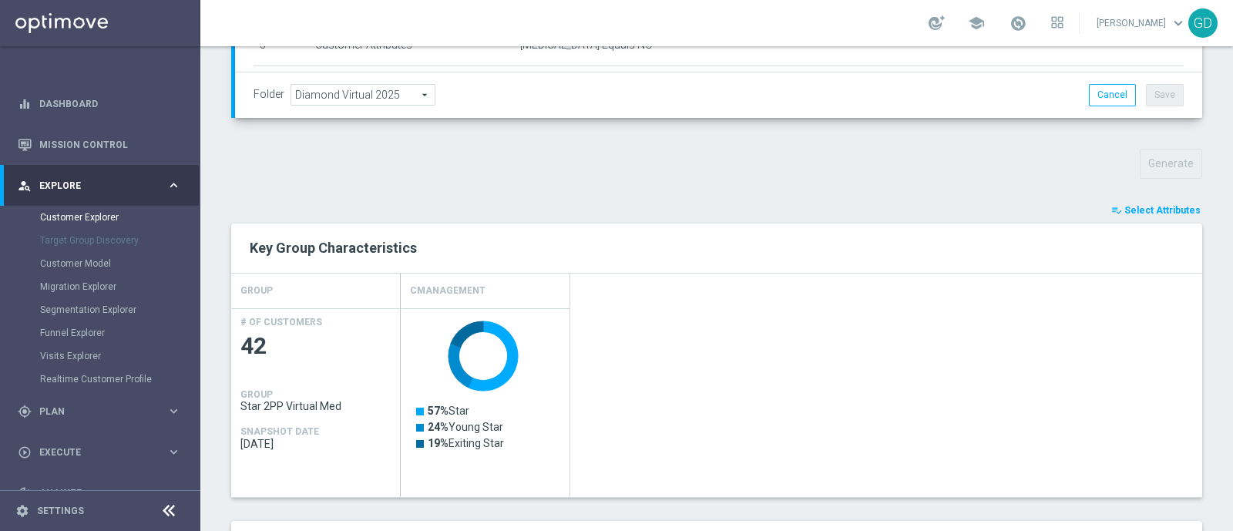
scroll to position [0, 0]
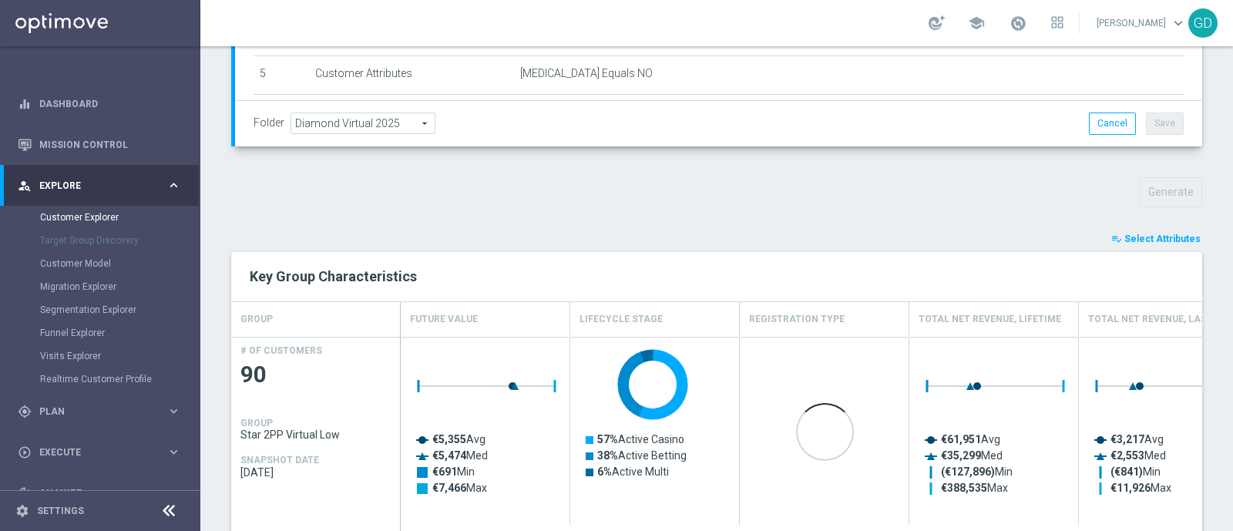
scroll to position [523, 0]
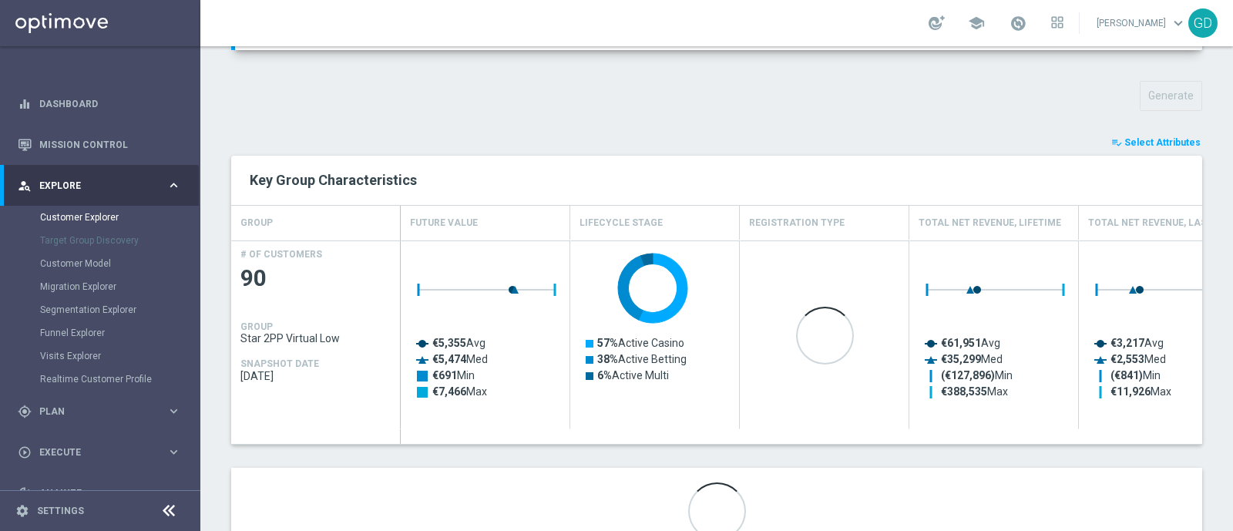
click at [1164, 141] on span "Select Attributes" at bounding box center [1162, 142] width 76 height 11
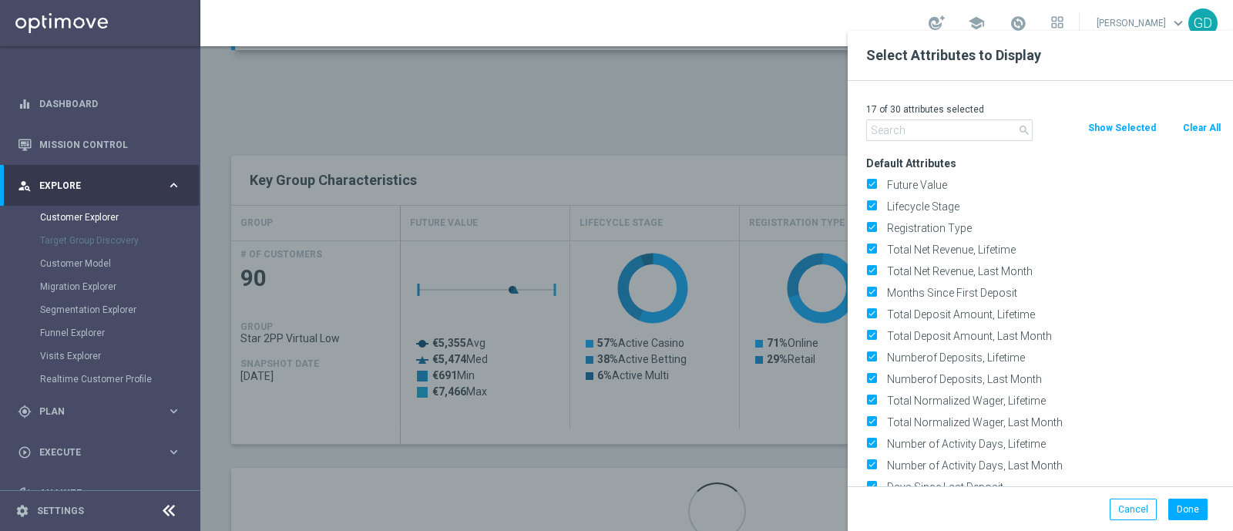
click at [1198, 123] on button "Clear All" at bounding box center [1201, 127] width 41 height 17
checkbox input "false"
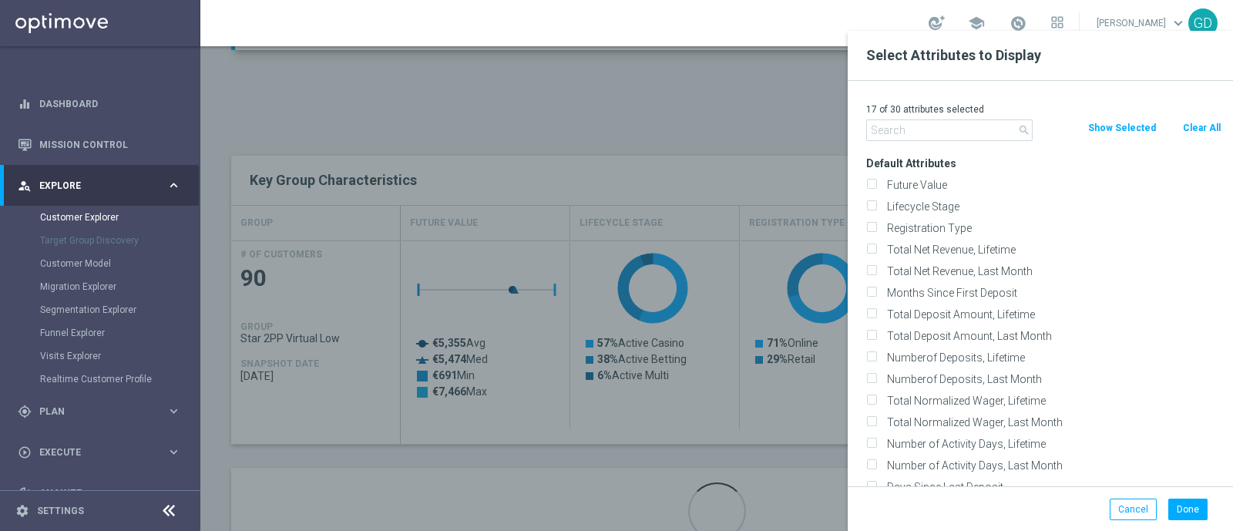
checkbox input "false"
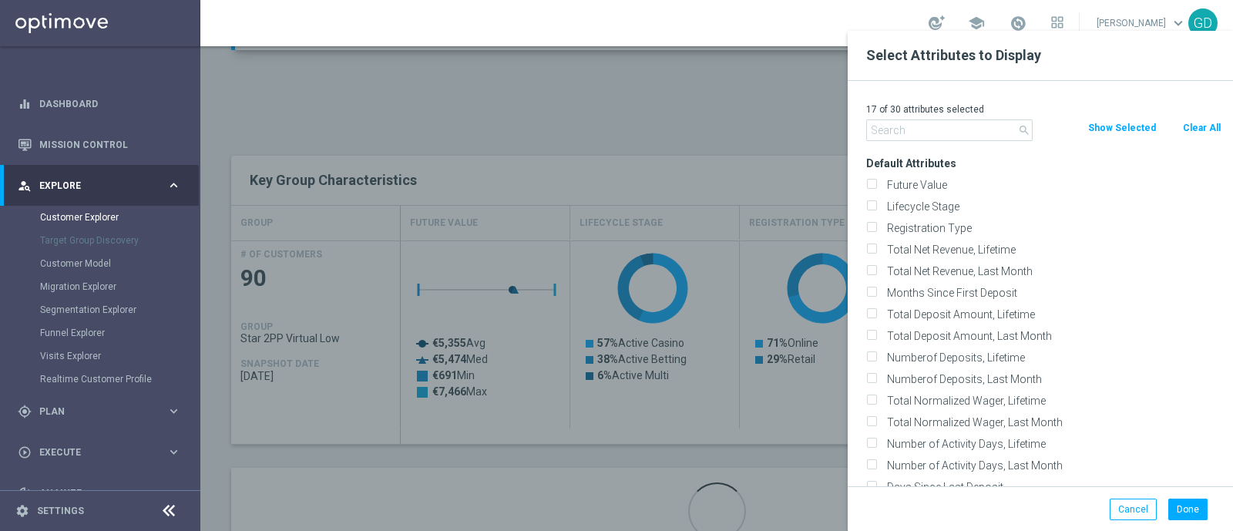
checkbox input "false"
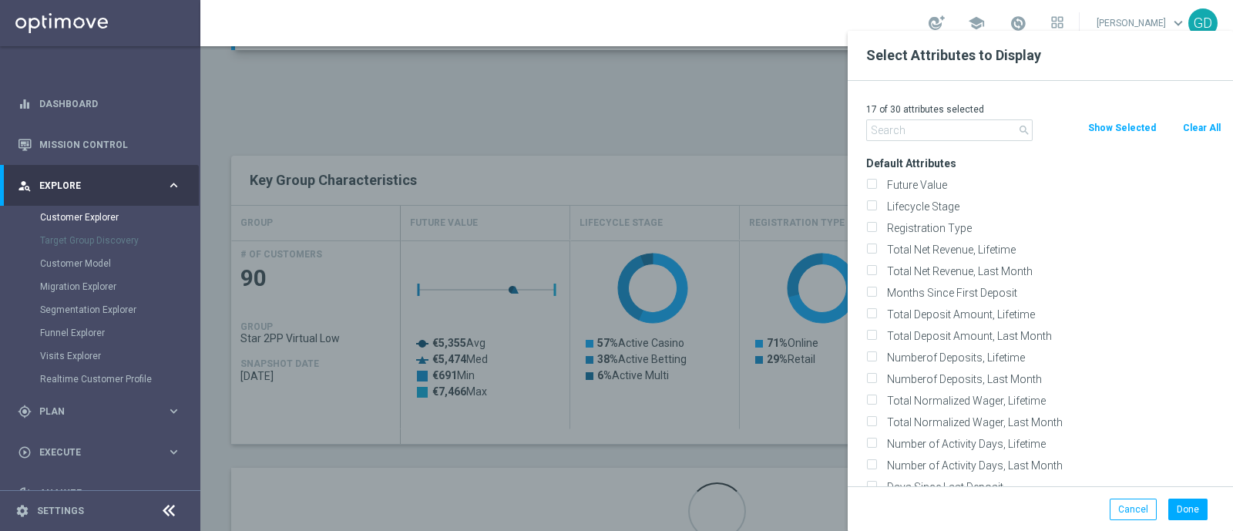
checkbox input "false"
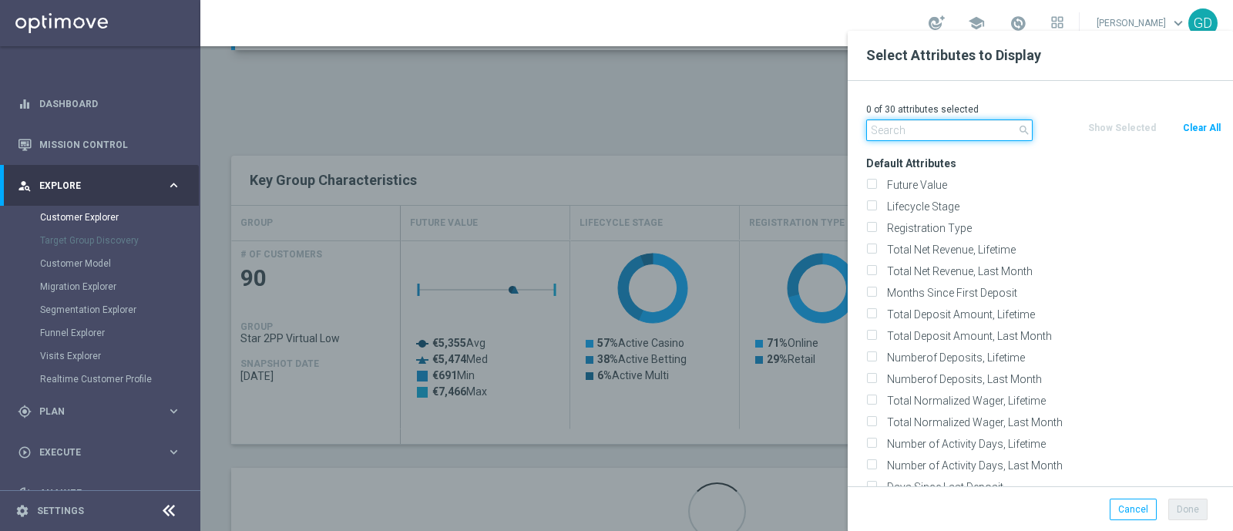
click at [954, 129] on input "text" at bounding box center [949, 130] width 166 height 22
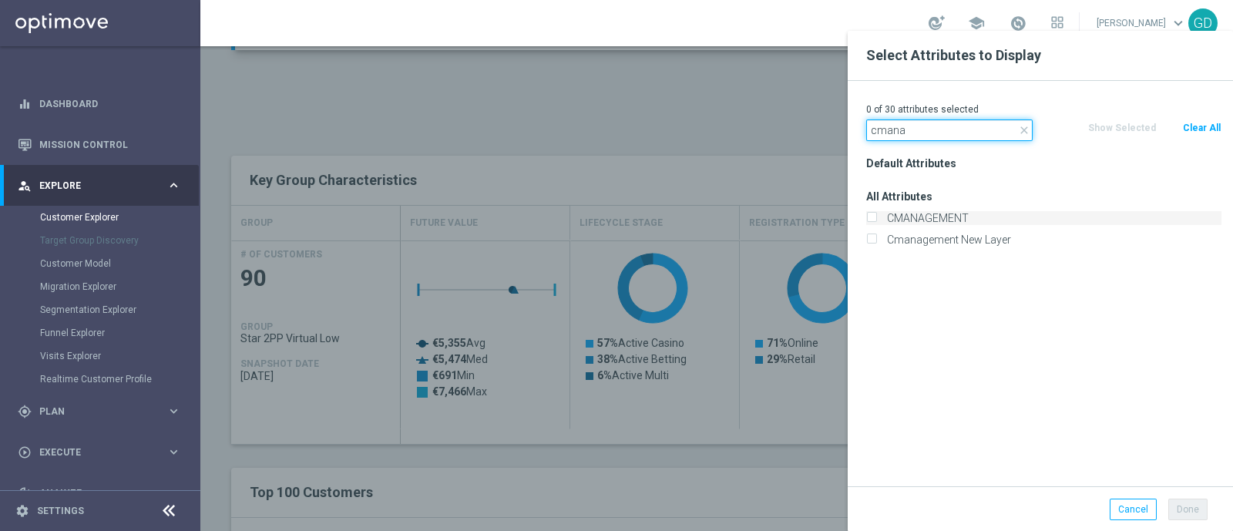
type input "cmana"
click at [871, 216] on input "CMANAGEMENT" at bounding box center [871, 220] width 10 height 10
checkbox input "true"
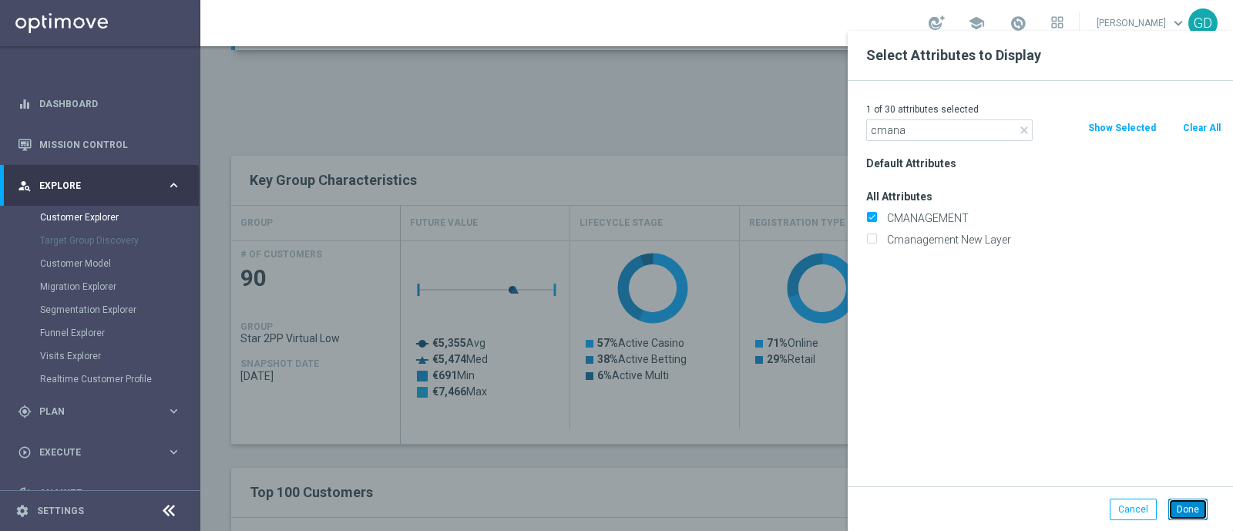
click at [1188, 509] on button "Done" at bounding box center [1187, 510] width 39 height 22
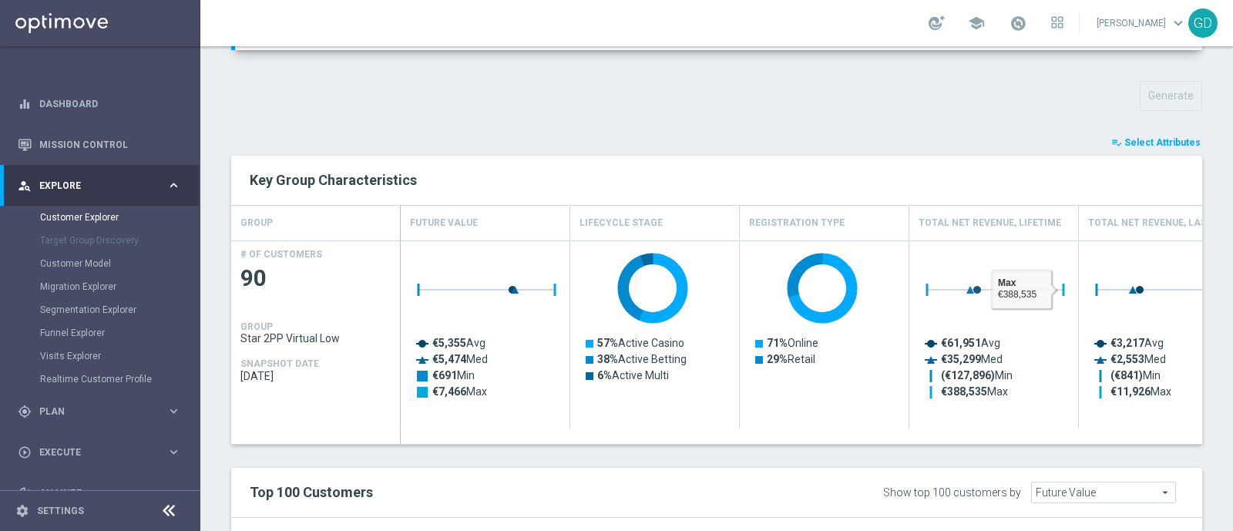
type input "Search"
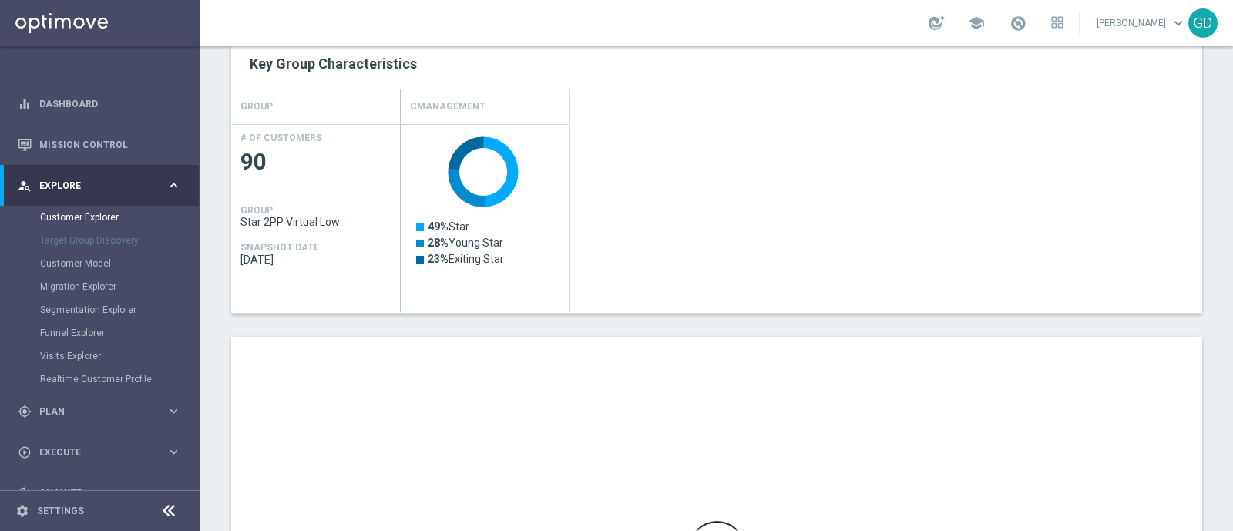
scroll to position [908, 0]
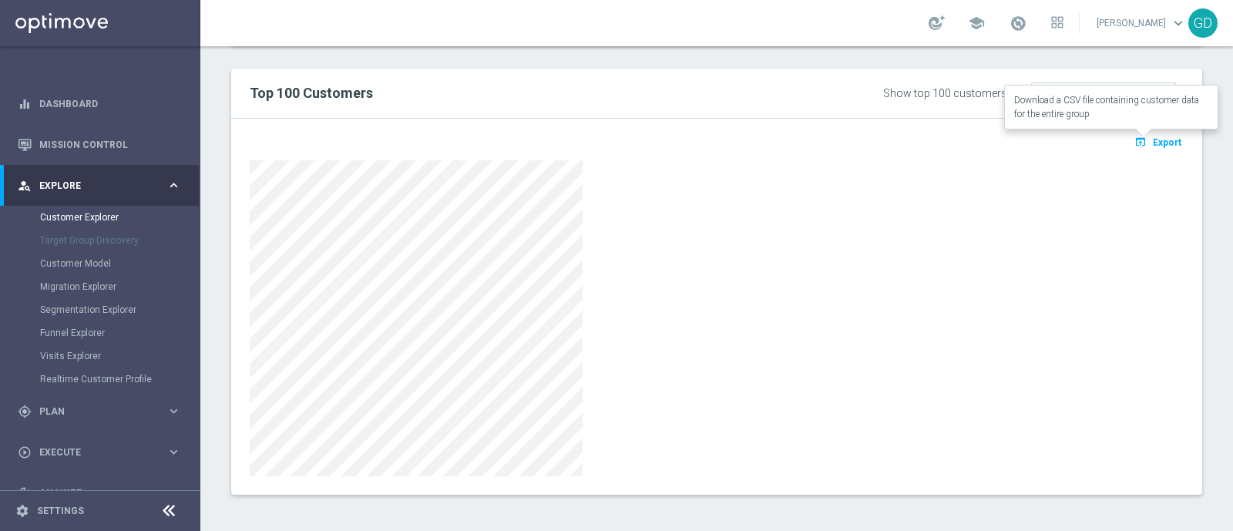
click at [1153, 140] on span "Export" at bounding box center [1167, 142] width 29 height 11
